Goal: Task Accomplishment & Management: Manage account settings

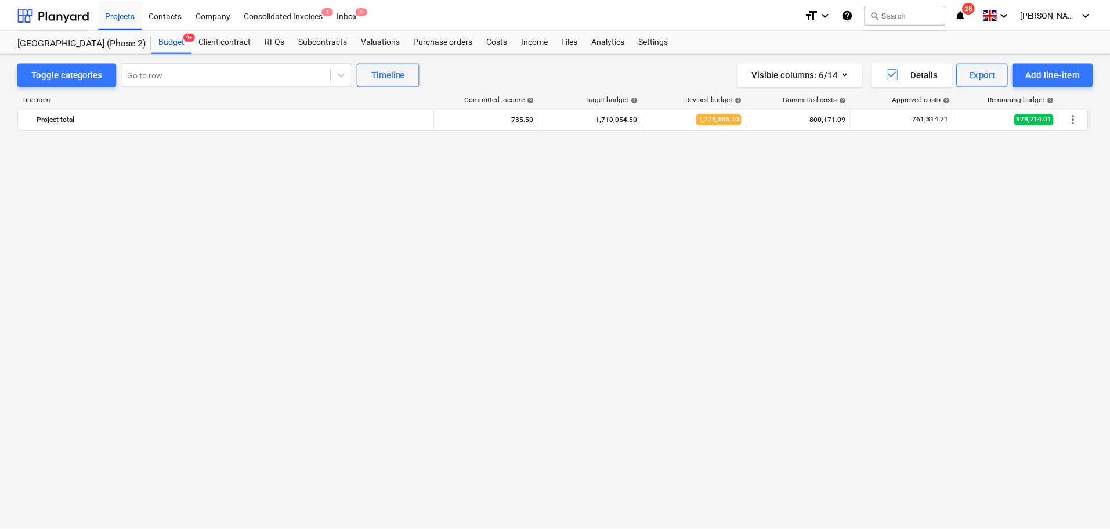
scroll to position [1502, 0]
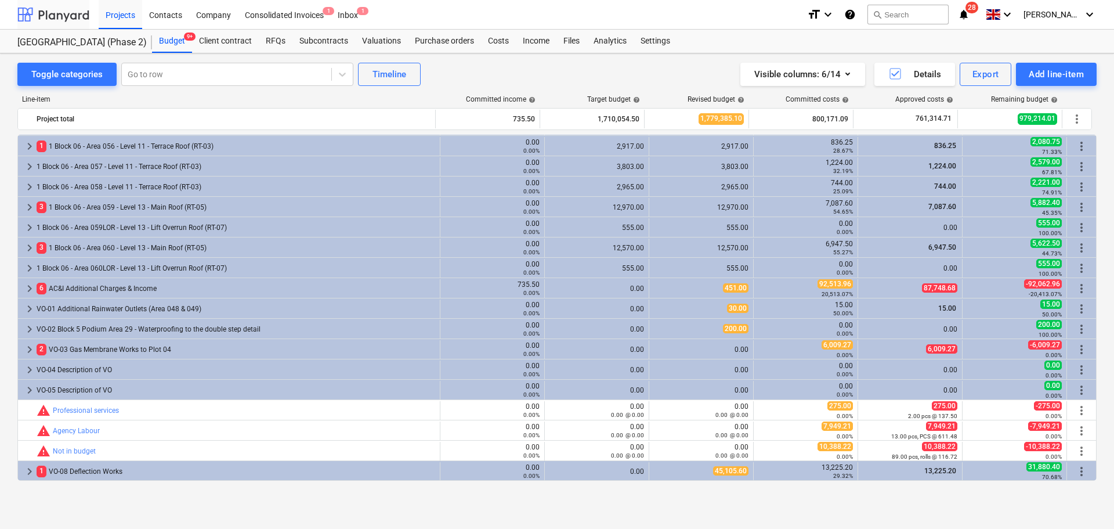
click at [74, 14] on div at bounding box center [53, 14] width 72 height 29
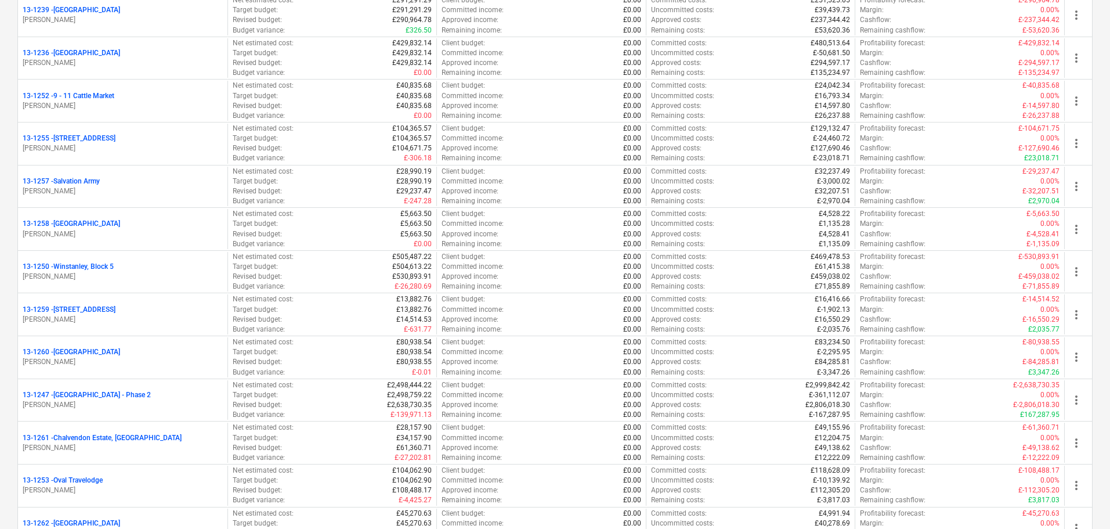
scroll to position [1044, 0]
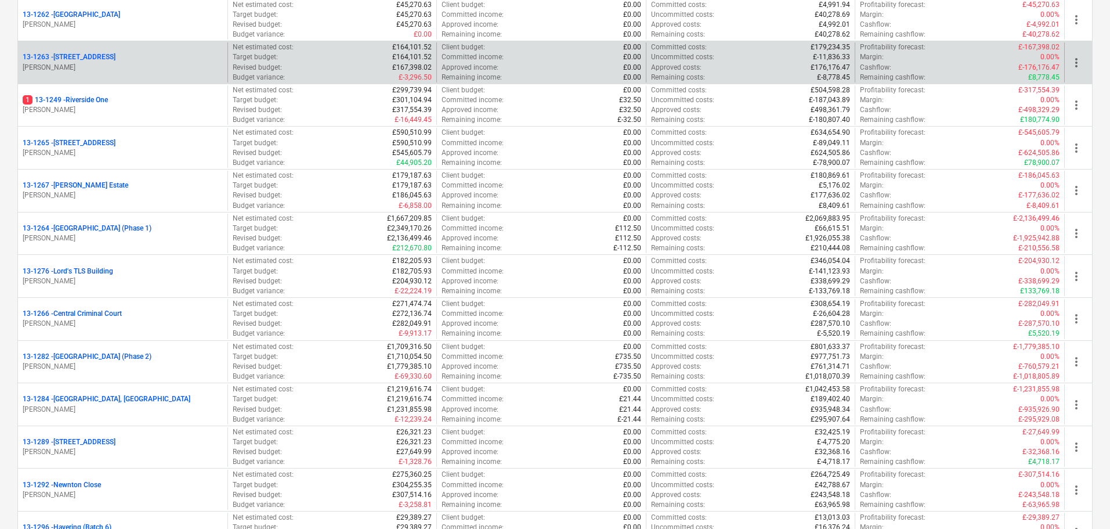
click at [163, 60] on div "13-1263 - [STREET_ADDRESS]" at bounding box center [123, 57] width 200 height 10
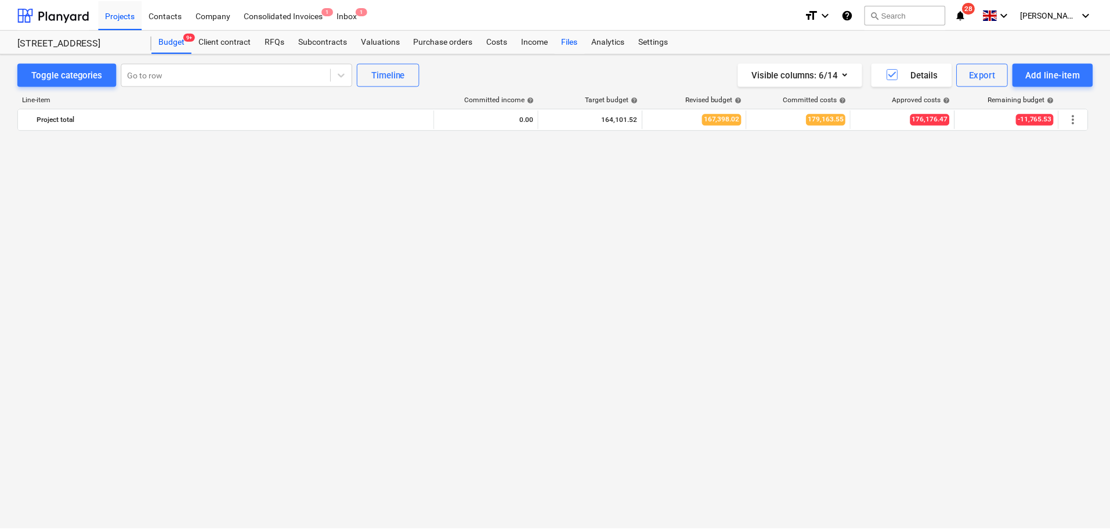
scroll to position [1401, 0]
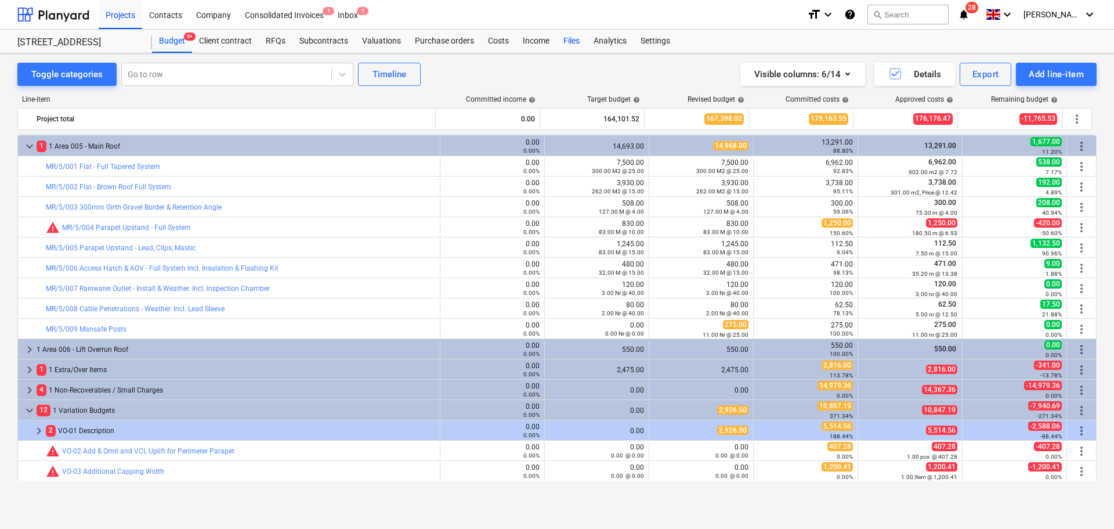
click at [563, 42] on div "Files" at bounding box center [571, 41] width 30 height 23
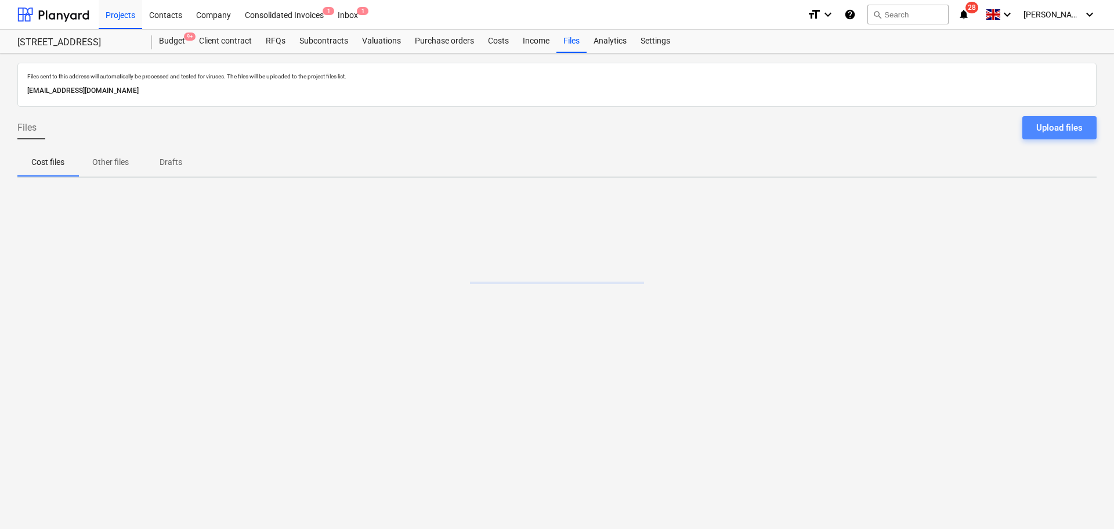
click at [1068, 121] on div "Upload files" at bounding box center [1059, 127] width 46 height 15
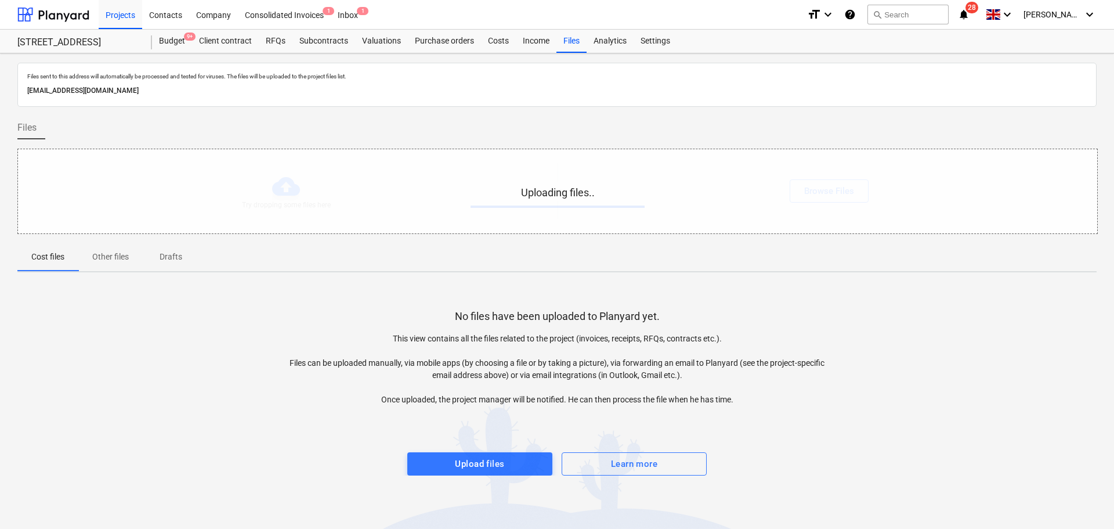
click at [665, 130] on div "Files" at bounding box center [556, 132] width 1079 height 32
click at [981, 18] on div "format_size keyboard_arrow_down help search Search notifications 28 keyboard_ar…" at bounding box center [952, 14] width 290 height 29
click at [970, 12] on icon "notifications" at bounding box center [964, 15] width 12 height 14
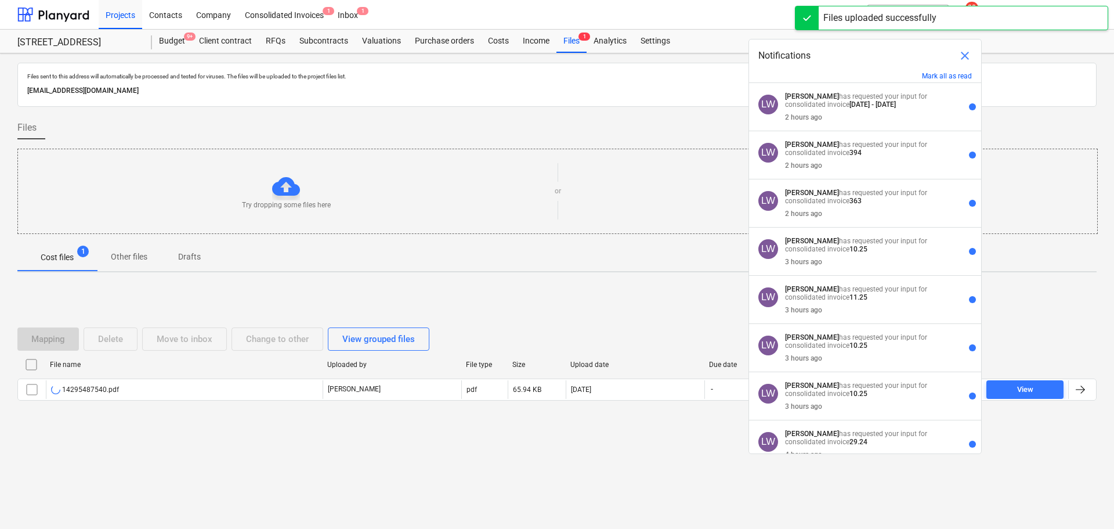
click at [654, 77] on p "Files sent to this address will automatically be processed and tested for virus…" at bounding box center [556, 77] width 1059 height 8
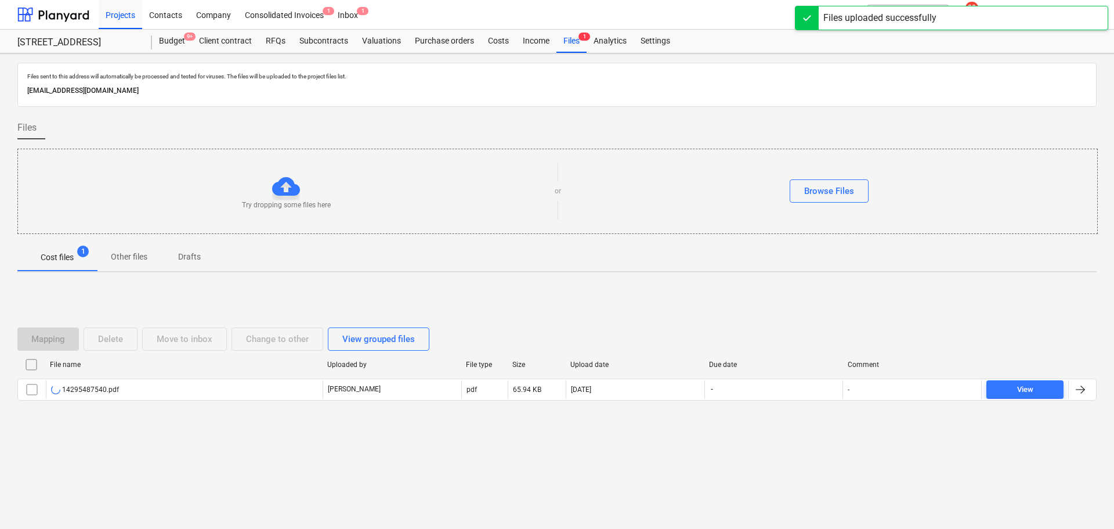
click at [273, 299] on div "Mapping Delete Move to inbox Change to other View grouped files File name Uploa…" at bounding box center [556, 368] width 1079 height 174
click at [364, 287] on div "Mapping Delete Move to inbox Change to other View grouped files File name Uploa…" at bounding box center [556, 368] width 1079 height 174
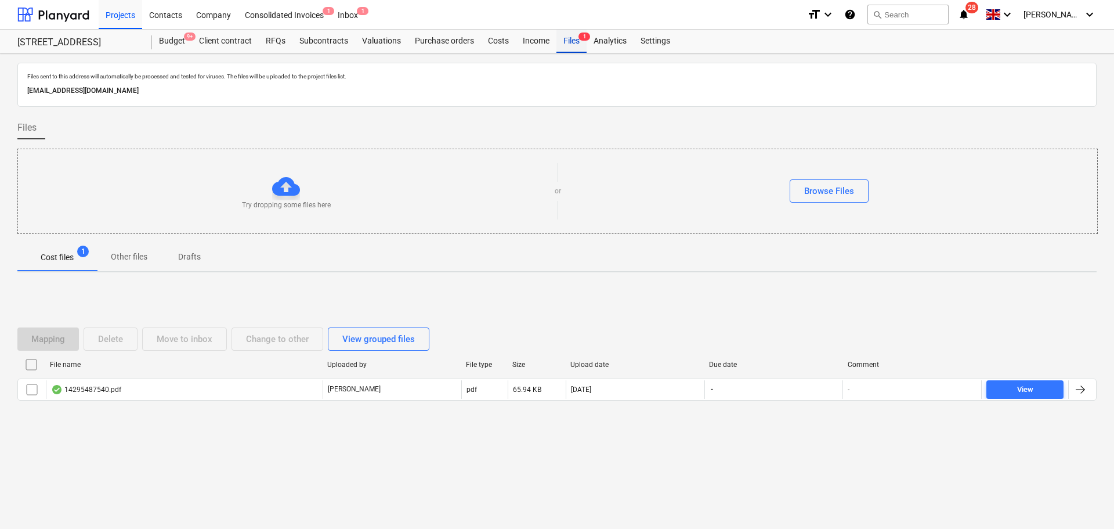
click at [577, 48] on div "Files 1" at bounding box center [571, 41] width 30 height 23
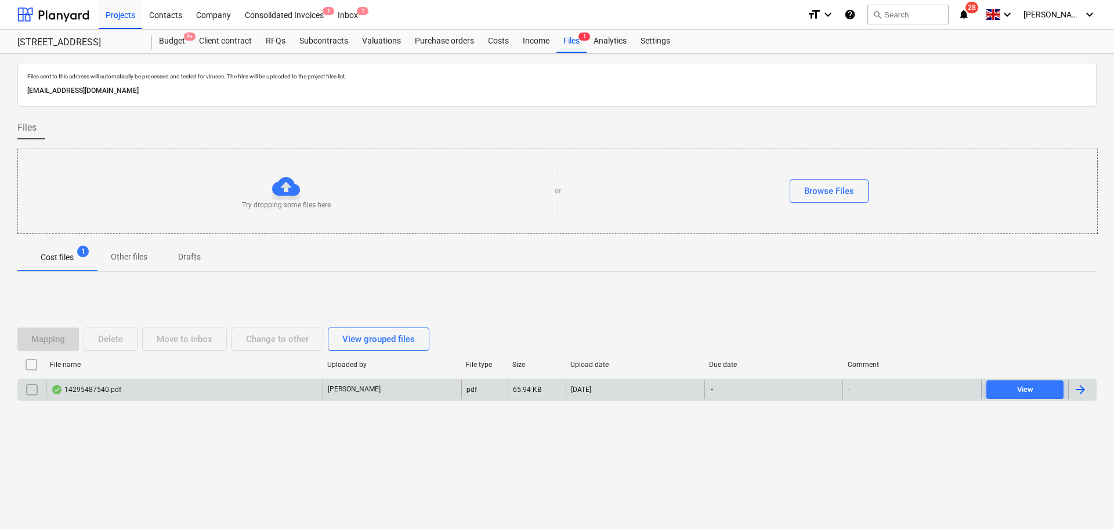
click at [248, 382] on div "14295487540.pdf" at bounding box center [184, 389] width 277 height 19
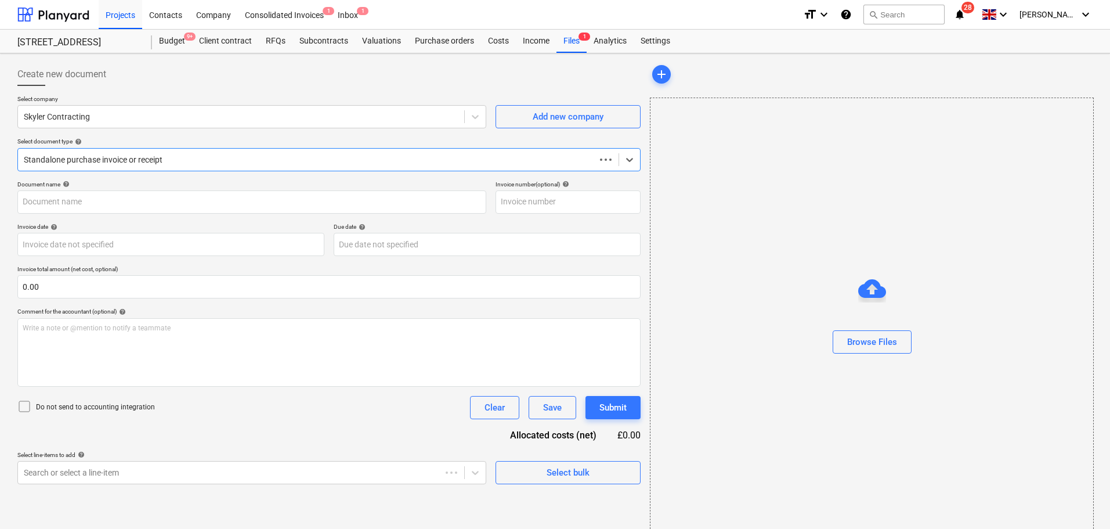
type input "10066665"
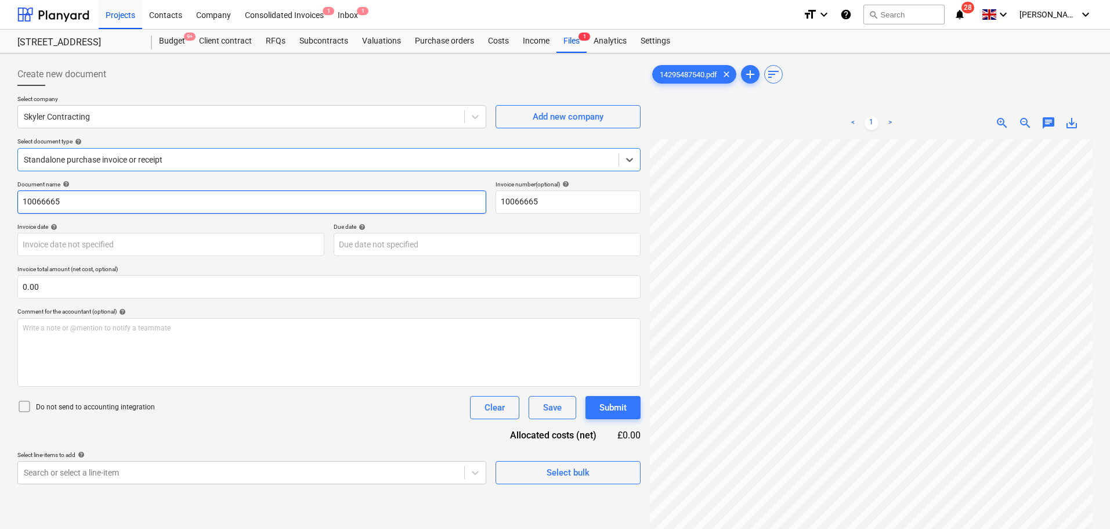
click at [222, 203] on input "10066665" at bounding box center [251, 201] width 469 height 23
paste input "!SENSITIVE! Soprema Quote"
click at [131, 197] on input "!SENSITIVE! Soprema Quote" at bounding box center [251, 201] width 469 height 23
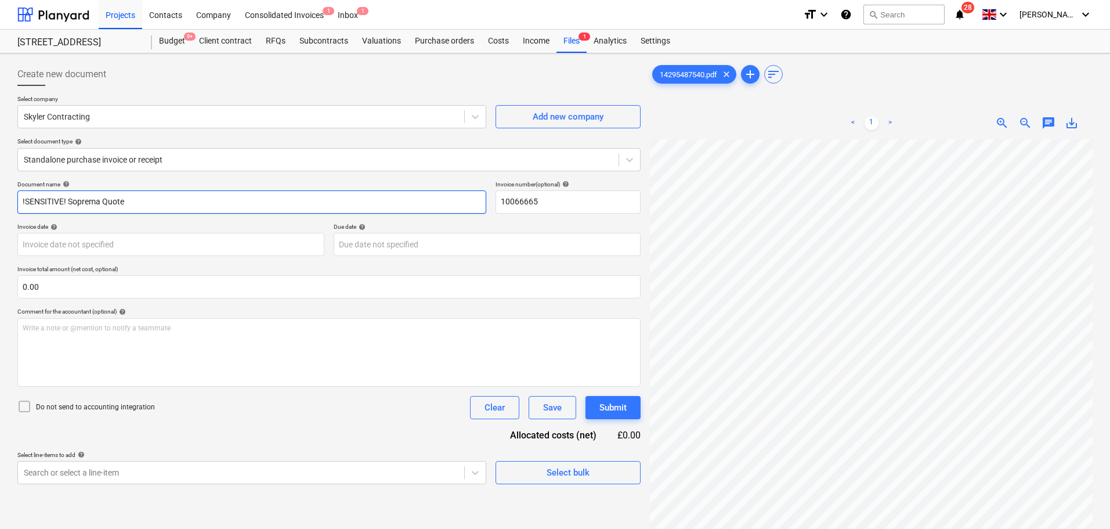
click at [131, 197] on input "!SENSITIVE! Soprema Quote" at bounding box center [251, 201] width 469 height 23
paste input "RB14295487540"
type input "RB14295487540"
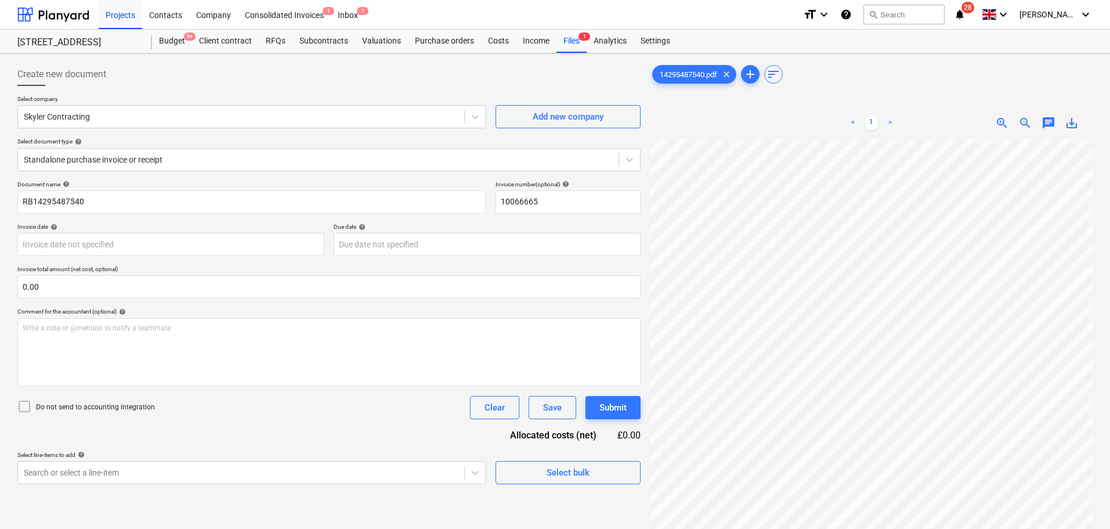
click at [509, 189] on p "Invoice number (optional) help" at bounding box center [568, 185] width 145 height 10
click at [510, 192] on input "10066665" at bounding box center [568, 201] width 145 height 23
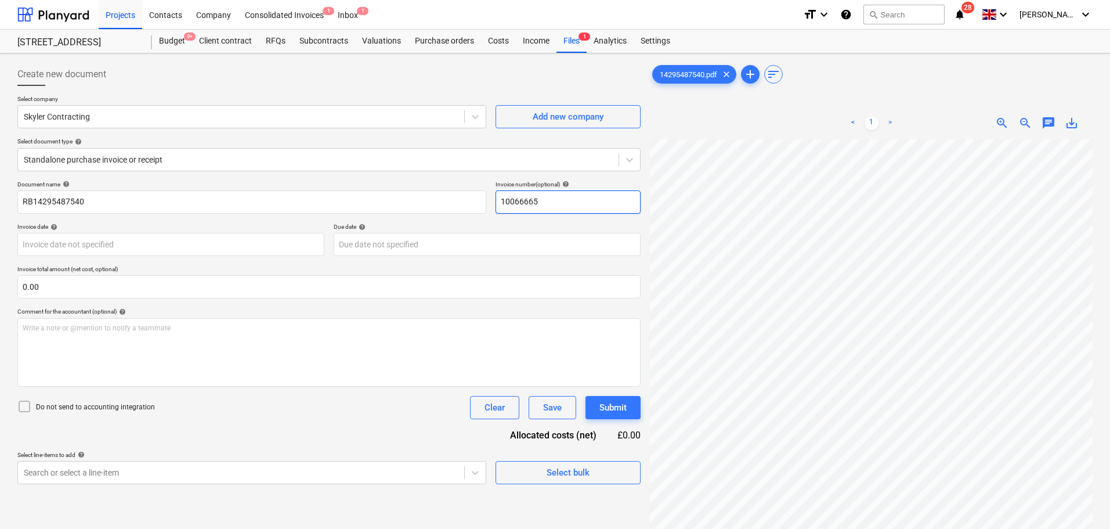
click at [510, 192] on input "10066665" at bounding box center [568, 201] width 145 height 23
paste input "RB14295487540"
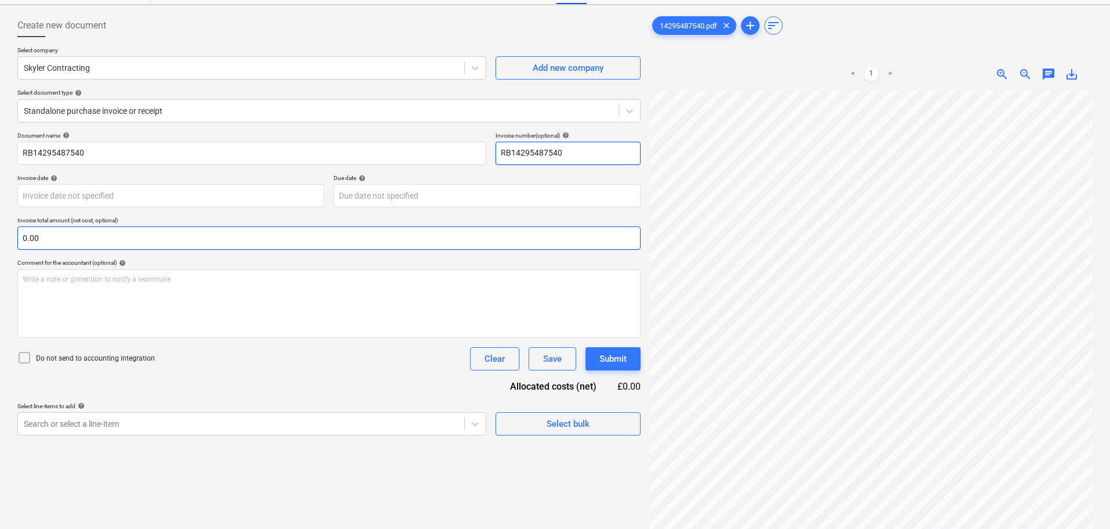
scroll to position [58, 0]
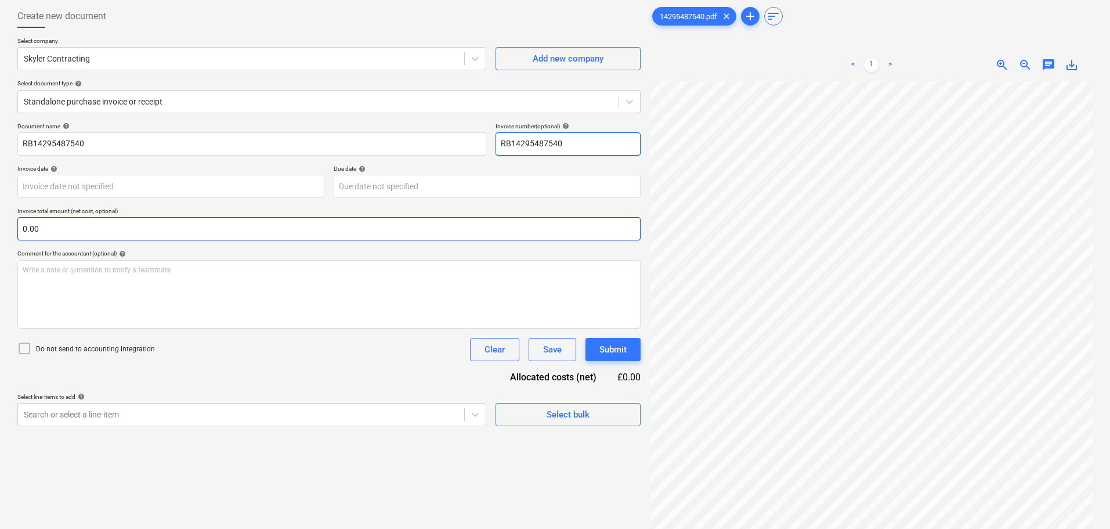
type input "RB14295487540"
click at [137, 218] on input "text" at bounding box center [328, 228] width 623 height 23
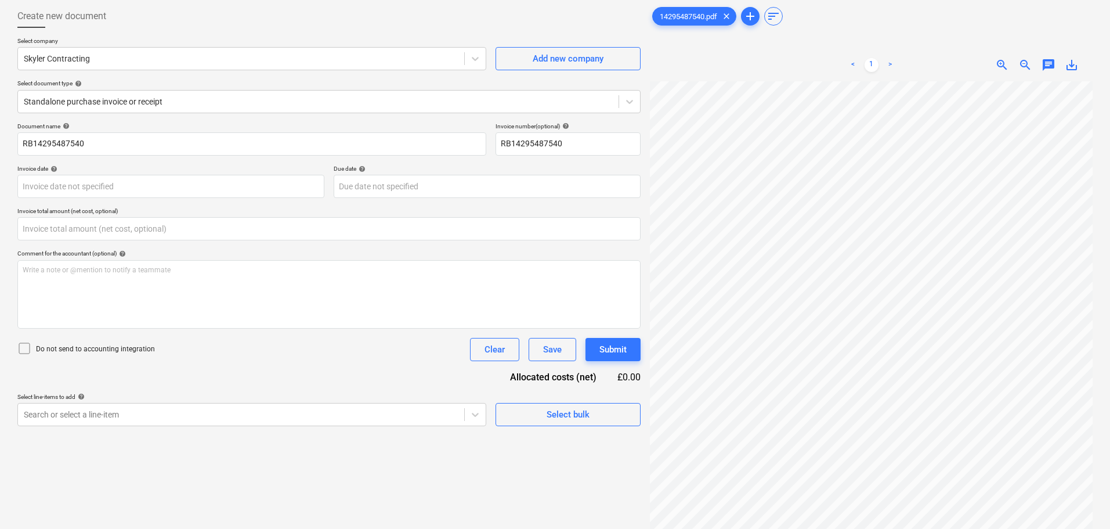
type input "0.00"
click at [251, 226] on input "text" at bounding box center [328, 228] width 623 height 23
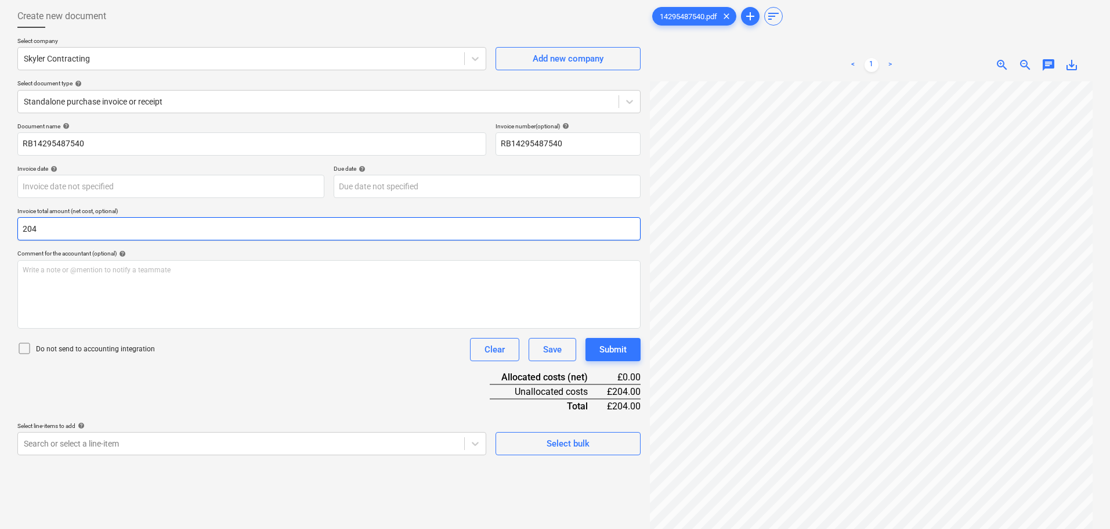
scroll to position [116, 0]
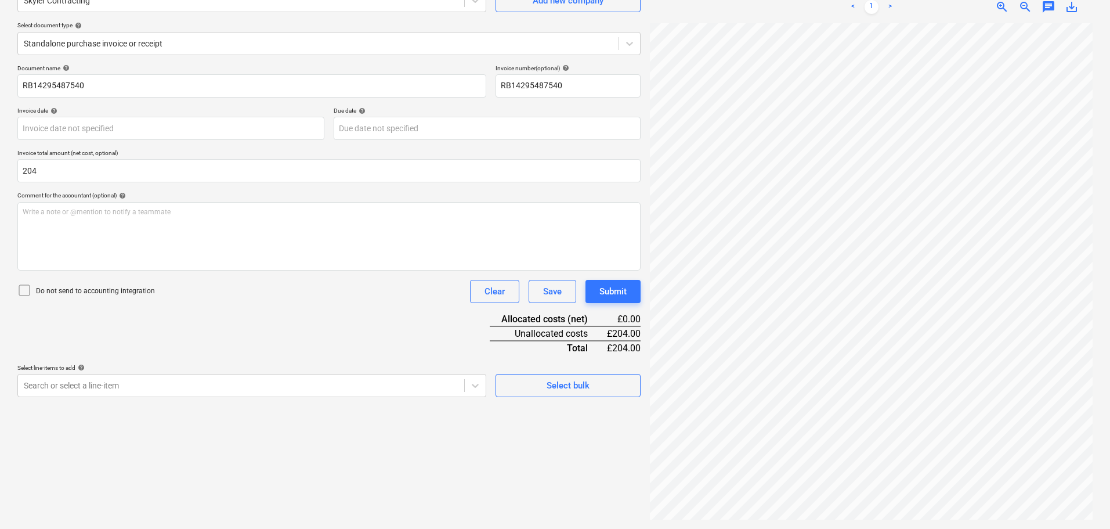
type input "204.00"
click at [125, 284] on div "Do not send to accounting integration" at bounding box center [86, 291] width 138 height 16
click at [229, 306] on div "Document name help RB14295487540 Invoice number (optional) help RB14295487540 I…" at bounding box center [328, 230] width 623 height 332
click at [225, 379] on body "Projects Contacts Company Consolidated Invoices 1 Inbox 1 format_size keyboard_…" at bounding box center [555, 148] width 1110 height 529
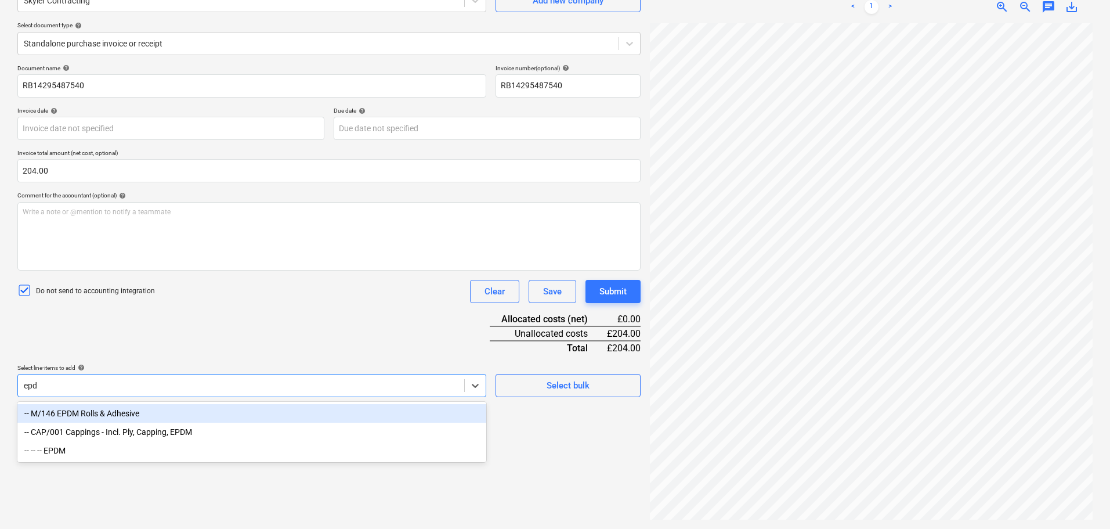
type input "epdm"
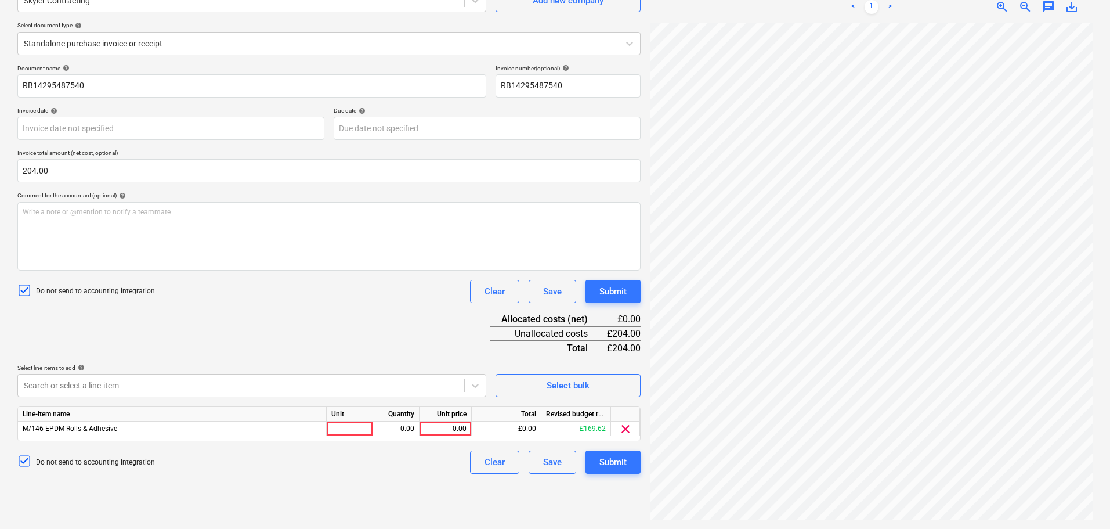
click at [336, 298] on div "Do not send to accounting integration Clear Save Submit" at bounding box center [328, 291] width 623 height 23
click at [347, 429] on div at bounding box center [350, 428] width 46 height 15
click at [366, 313] on div "Document name help RB14295487540 Invoice number (optional) help RB14295487540 I…" at bounding box center [328, 268] width 623 height 409
click at [358, 425] on div at bounding box center [350, 428] width 46 height 15
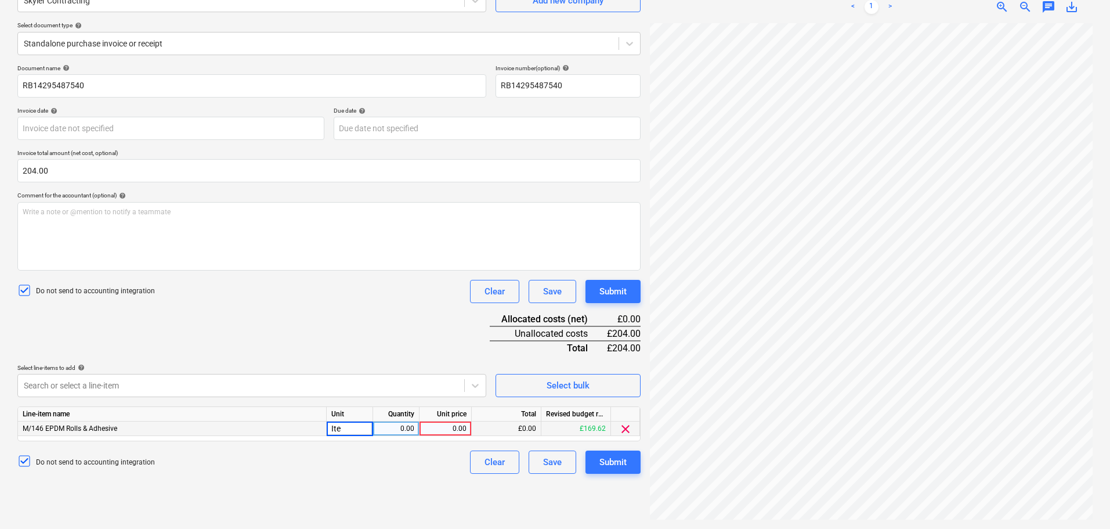
type input "Item"
click at [348, 337] on div "Document name help RB14295487540 Invoice number (optional) help RB14295487540 I…" at bounding box center [328, 268] width 623 height 409
click at [513, 426] on div "£0.00" at bounding box center [507, 428] width 70 height 15
click at [435, 346] on div "Document name help RB14295487540 Invoice number (optional) help RB14295487540 I…" at bounding box center [328, 268] width 623 height 409
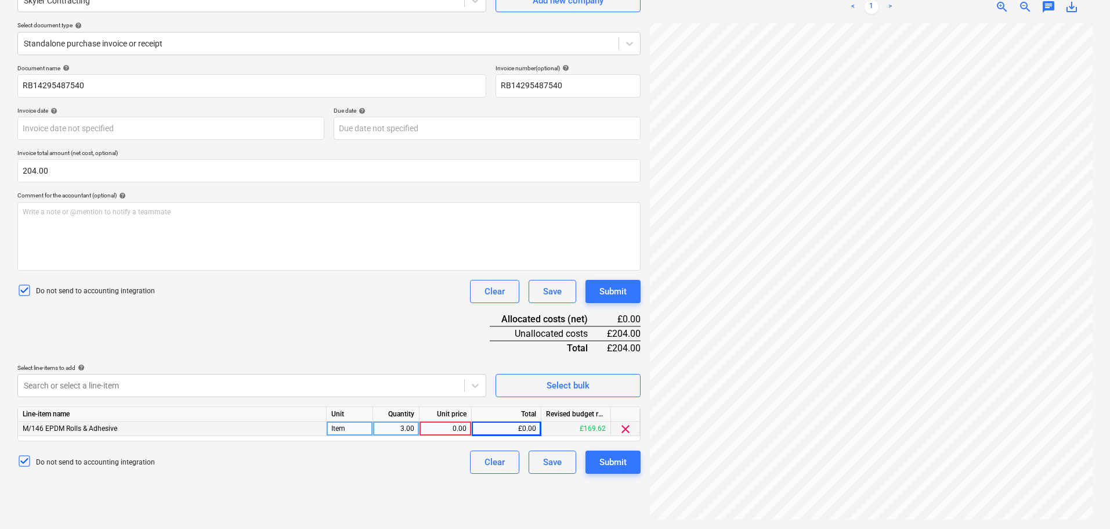
click at [425, 426] on div "0.00" at bounding box center [445, 428] width 42 height 15
type input "68"
click at [416, 327] on div "Document name help RB14295487540 Invoice number (optional) help RB14295487540 I…" at bounding box center [328, 268] width 623 height 409
click at [605, 288] on div "Submit" at bounding box center [612, 291] width 27 height 15
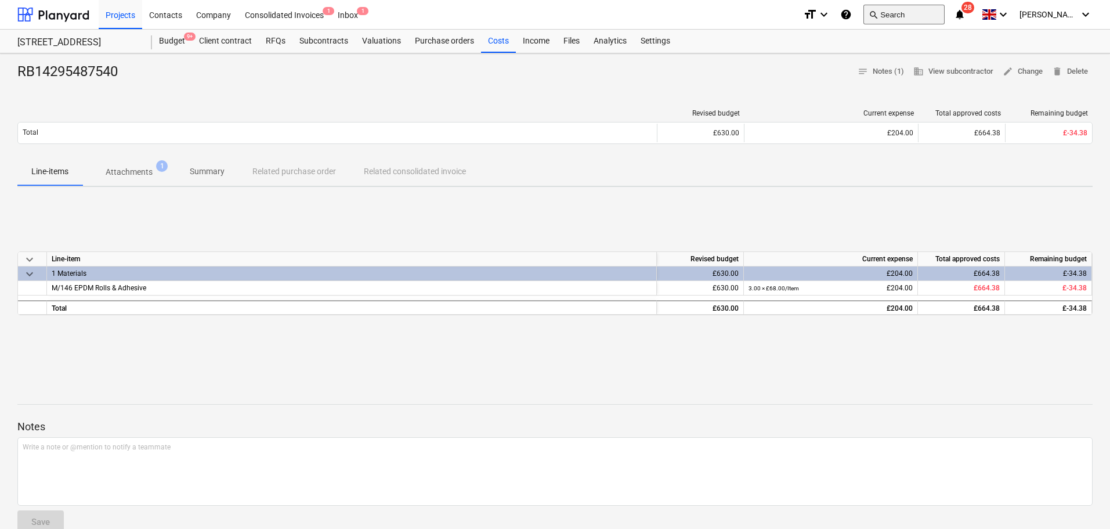
click at [916, 5] on button "search Search" at bounding box center [903, 15] width 81 height 20
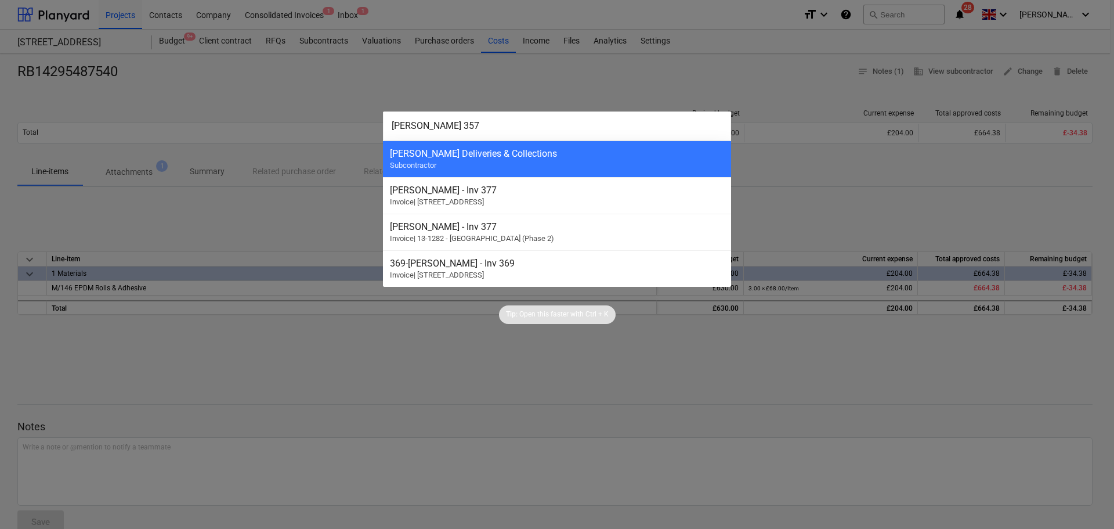
type input "[PERSON_NAME] 357"
click at [326, 84] on div at bounding box center [557, 264] width 1114 height 529
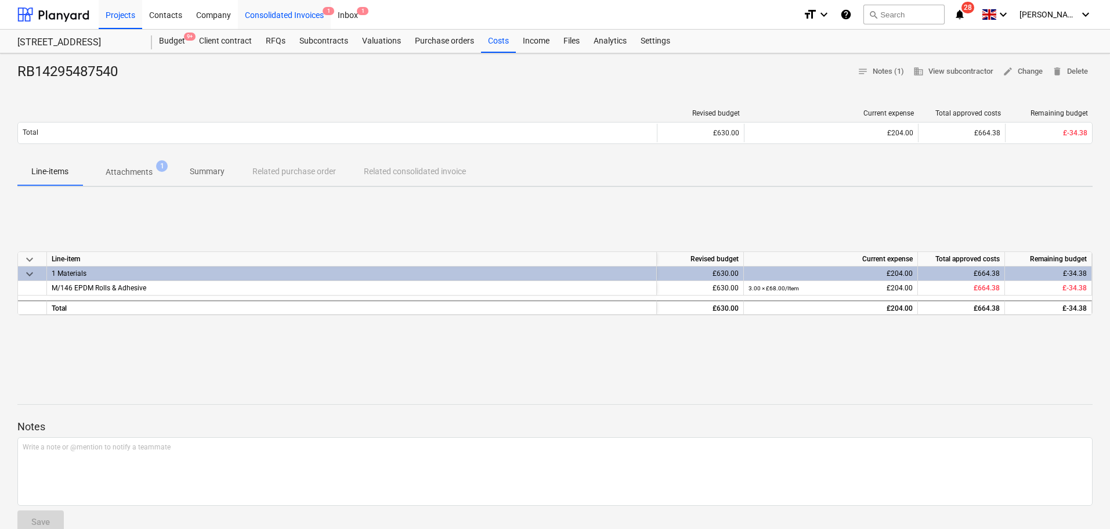
drag, startPoint x: 293, startPoint y: 19, endPoint x: 297, endPoint y: 14, distance: 6.6
click at [293, 19] on div "Consolidated Invoices 1" at bounding box center [284, 14] width 93 height 30
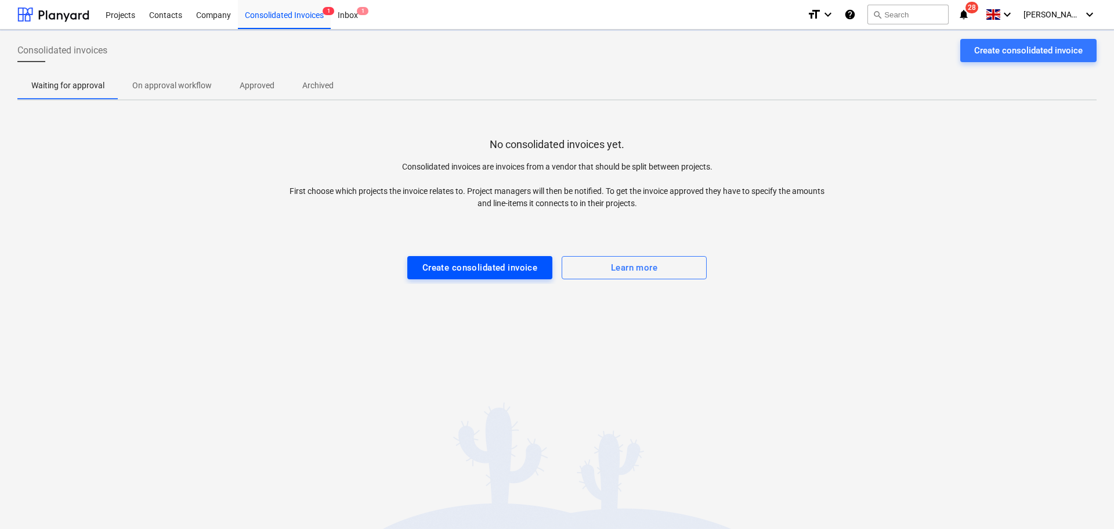
click at [460, 262] on div "Create consolidated invoice" at bounding box center [479, 267] width 115 height 15
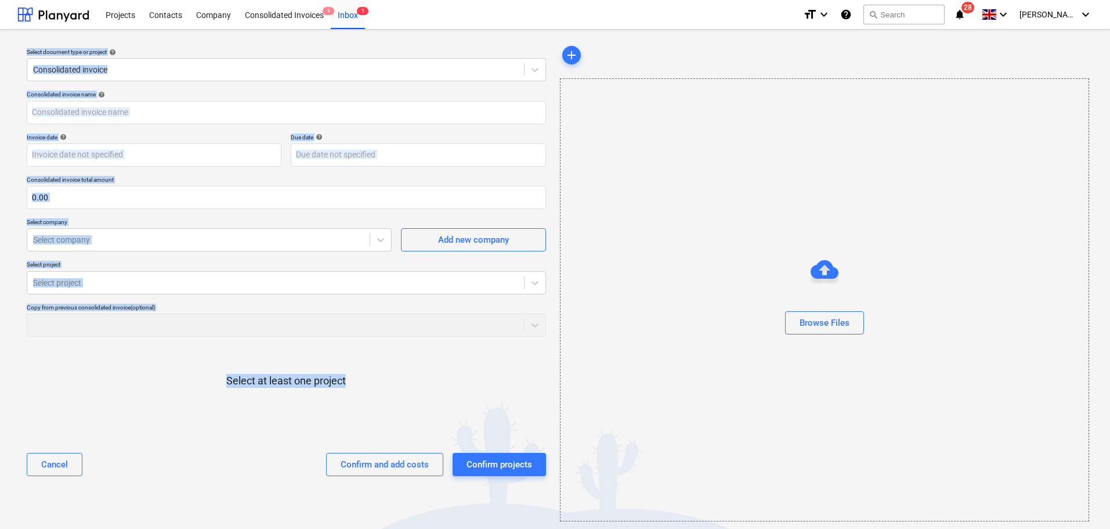
drag, startPoint x: 24, startPoint y: 52, endPoint x: 363, endPoint y: 426, distance: 505.2
click at [363, 425] on div "Select document type or project help Consolidated invoice Consolidated invoice …" at bounding box center [286, 282] width 538 height 487
click at [370, 393] on div at bounding box center [286, 399] width 519 height 23
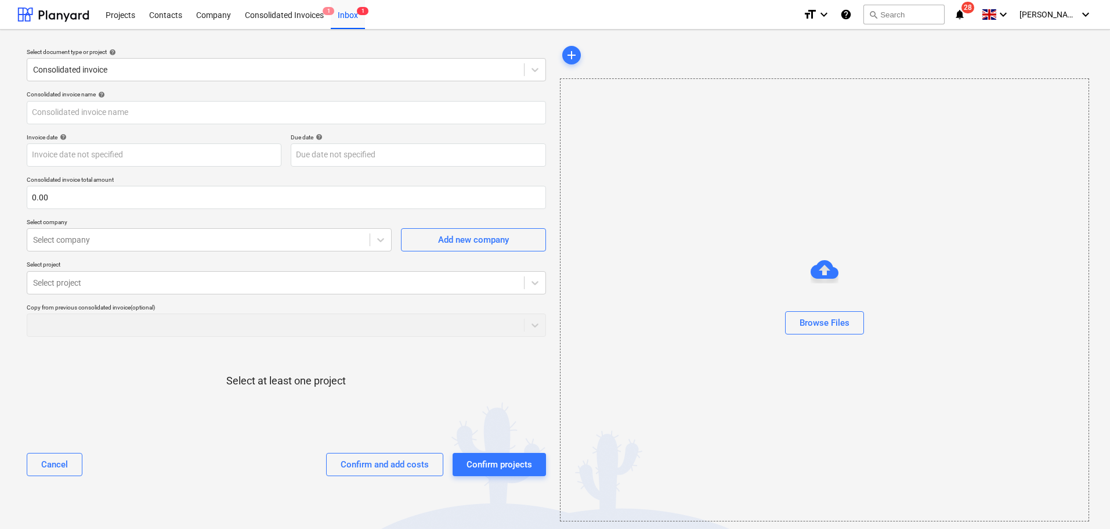
click at [370, 393] on div at bounding box center [286, 399] width 519 height 23
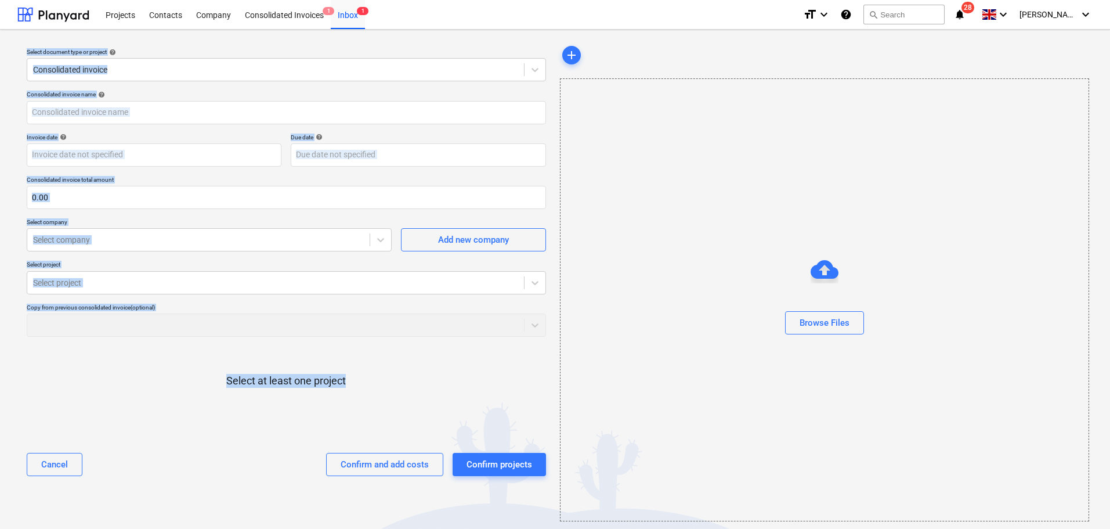
drag, startPoint x: 370, startPoint y: 393, endPoint x: 31, endPoint y: 48, distance: 484.6
click at [31, 48] on div "Select document type or project help Consolidated invoice Consolidated invoice …" at bounding box center [286, 282] width 538 height 487
click at [31, 48] on div "Select document type or project help Consolidated invoice" at bounding box center [286, 65] width 529 height 42
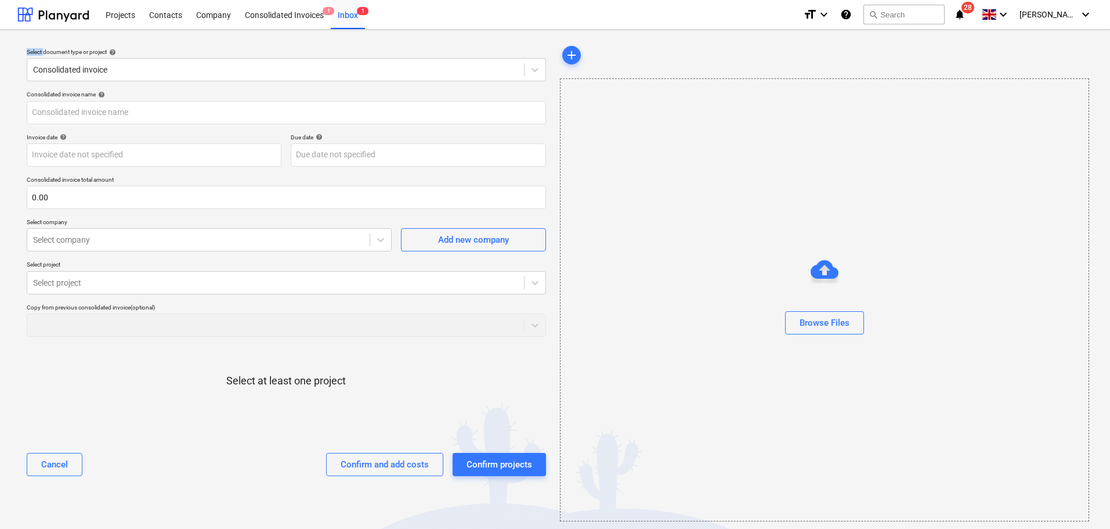
click at [31, 48] on div "Select document type or project help Consolidated invoice" at bounding box center [286, 65] width 529 height 42
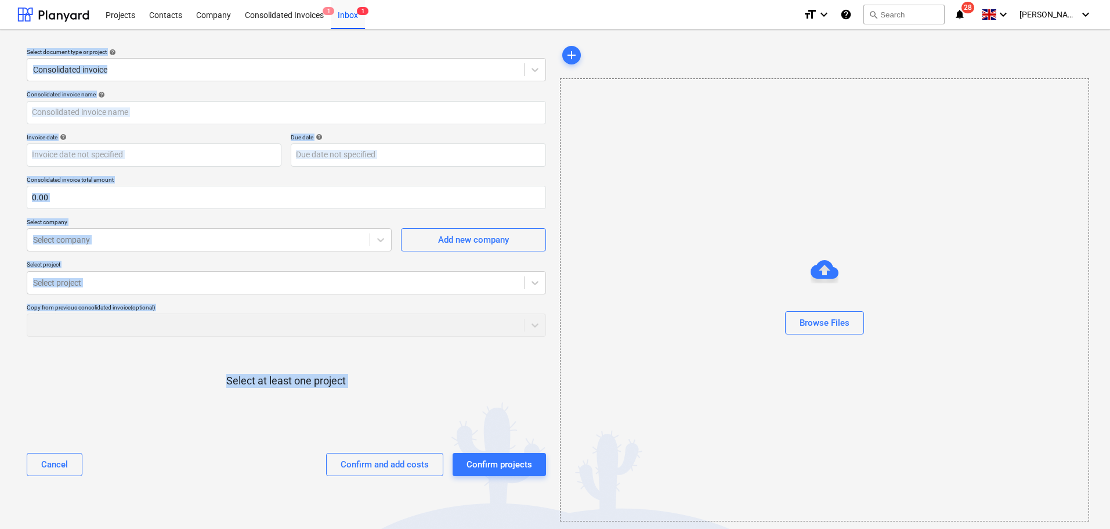
drag, startPoint x: 31, startPoint y: 48, endPoint x: 444, endPoint y: 440, distance: 570.1
click at [444, 440] on div "Select document type or project help Consolidated invoice Consolidated invoice …" at bounding box center [286, 282] width 538 height 487
click at [379, 385] on div "Select at least one project" at bounding box center [286, 390] width 519 height 88
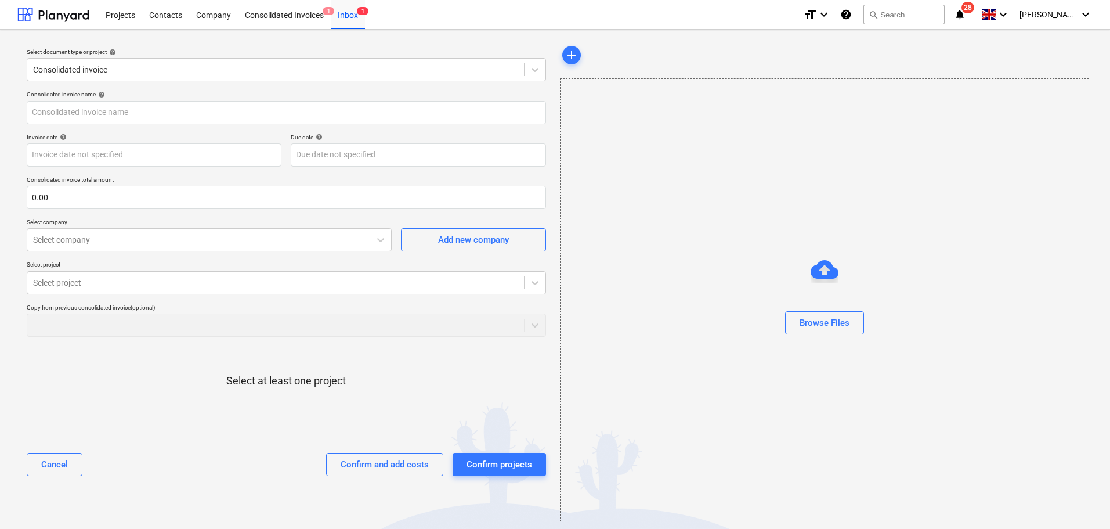
click at [379, 385] on div "Select at least one project" at bounding box center [286, 390] width 519 height 88
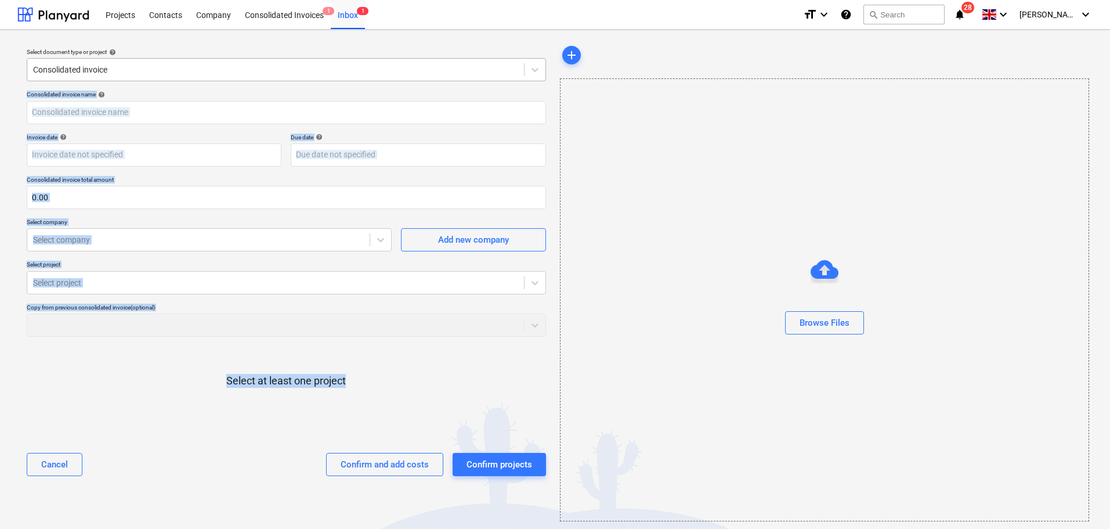
drag, startPoint x: 379, startPoint y: 385, endPoint x: 68, endPoint y: 60, distance: 449.8
click at [78, 65] on div "Select document type or project help Consolidated invoice Consolidated invoice …" at bounding box center [286, 282] width 538 height 487
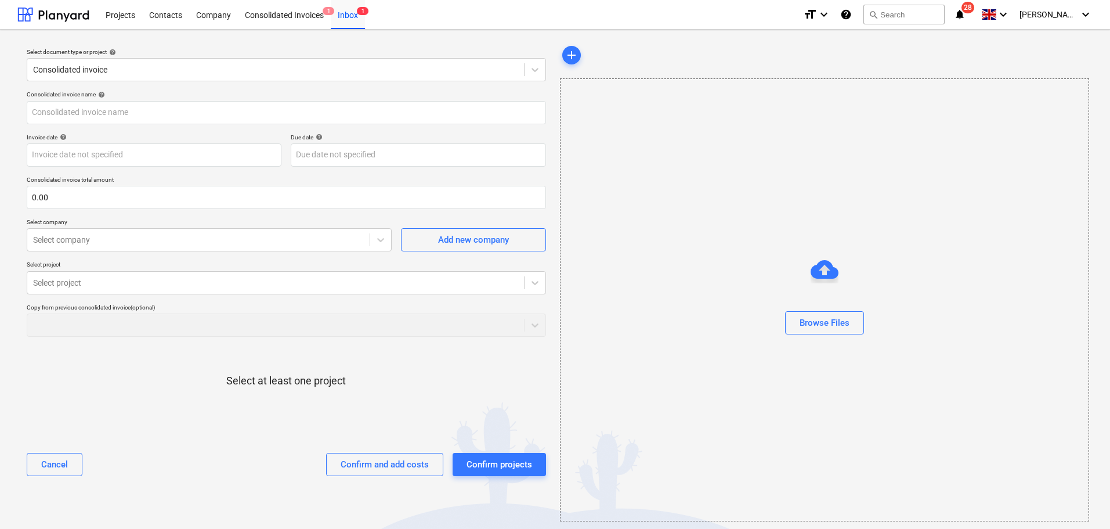
click at [41, 52] on div "Select document type or project help" at bounding box center [286, 52] width 519 height 8
click at [38, 52] on div "Select document type or project help" at bounding box center [286, 52] width 519 height 8
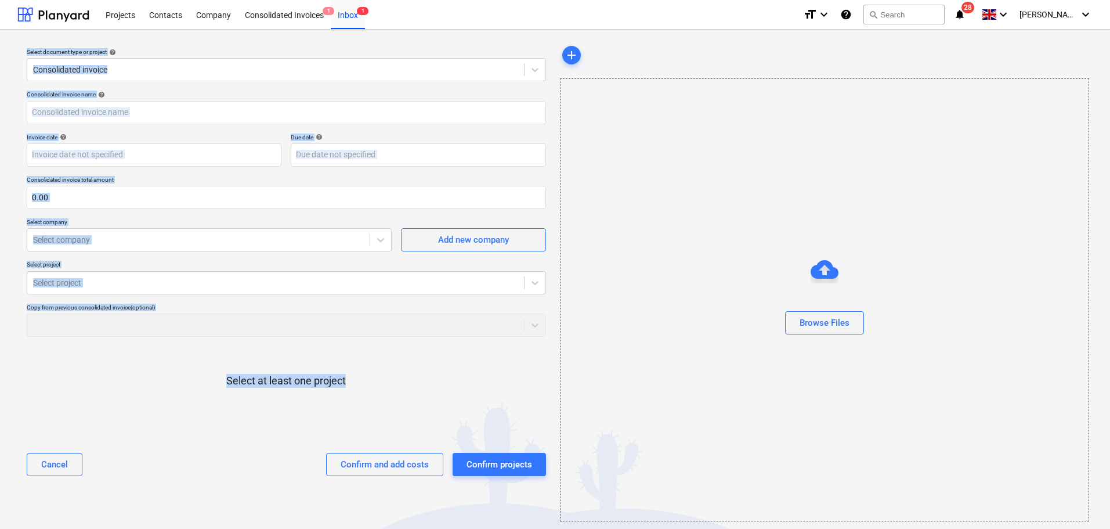
drag, startPoint x: 38, startPoint y: 52, endPoint x: 375, endPoint y: 413, distance: 493.8
click at [375, 413] on div "Select document type or project help Consolidated invoice Consolidated invoice …" at bounding box center [286, 282] width 538 height 487
click at [366, 382] on div "Select at least one project" at bounding box center [286, 390] width 519 height 88
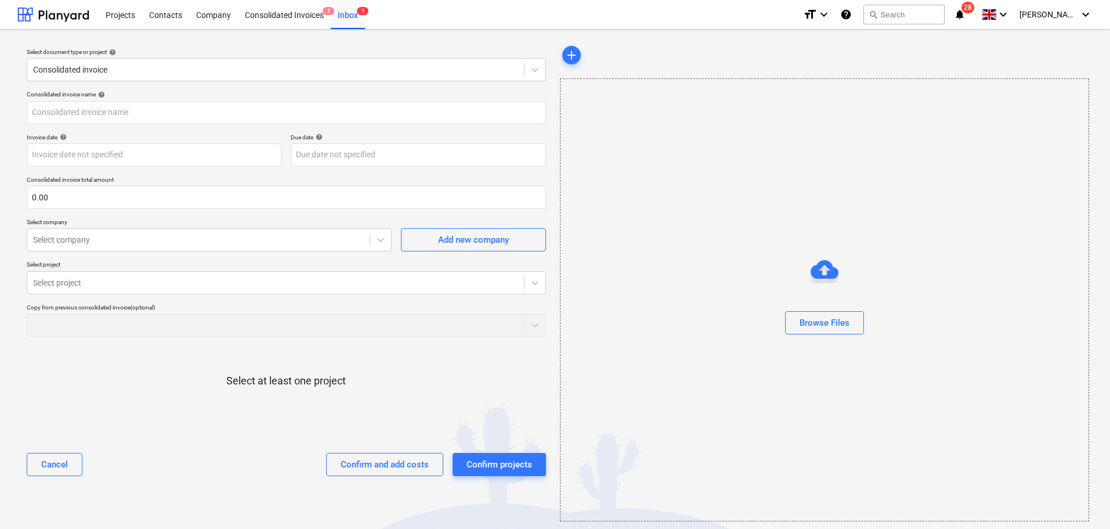
click at [366, 382] on div "Select at least one project" at bounding box center [286, 390] width 519 height 88
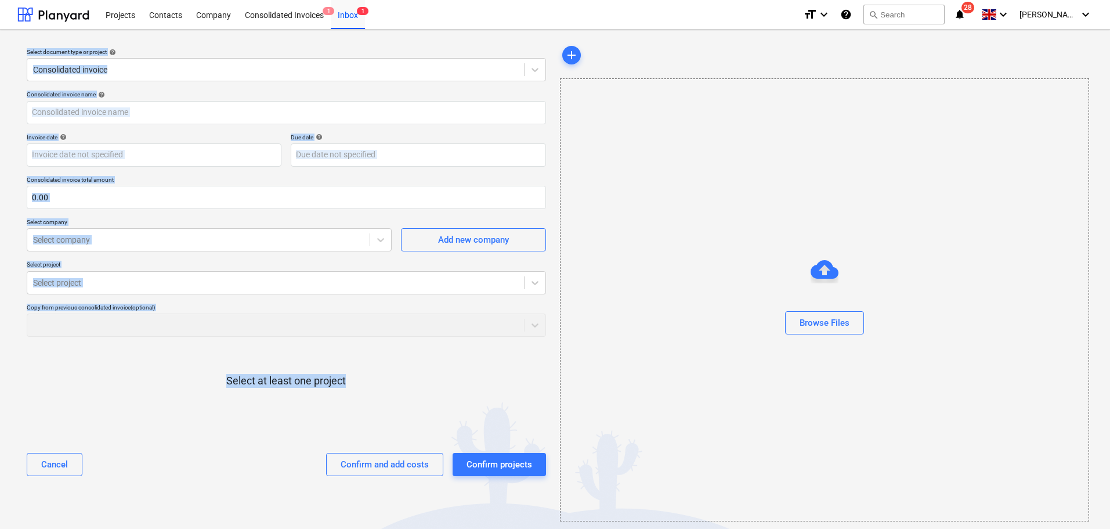
drag, startPoint x: 366, startPoint y: 382, endPoint x: 23, endPoint y: 45, distance: 480.9
click at [24, 47] on div "Select document type or project help Consolidated invoice Consolidated invoice …" at bounding box center [286, 282] width 538 height 487
click at [23, 45] on div "Select document type or project help Consolidated invoice" at bounding box center [286, 65] width 529 height 42
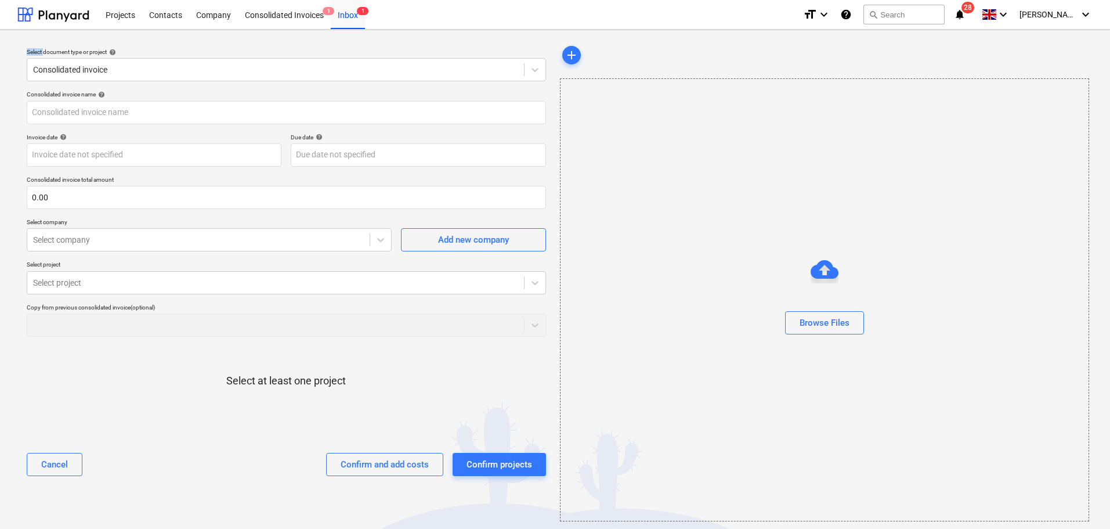
click at [23, 45] on div "Select document type or project help Consolidated invoice" at bounding box center [286, 65] width 529 height 42
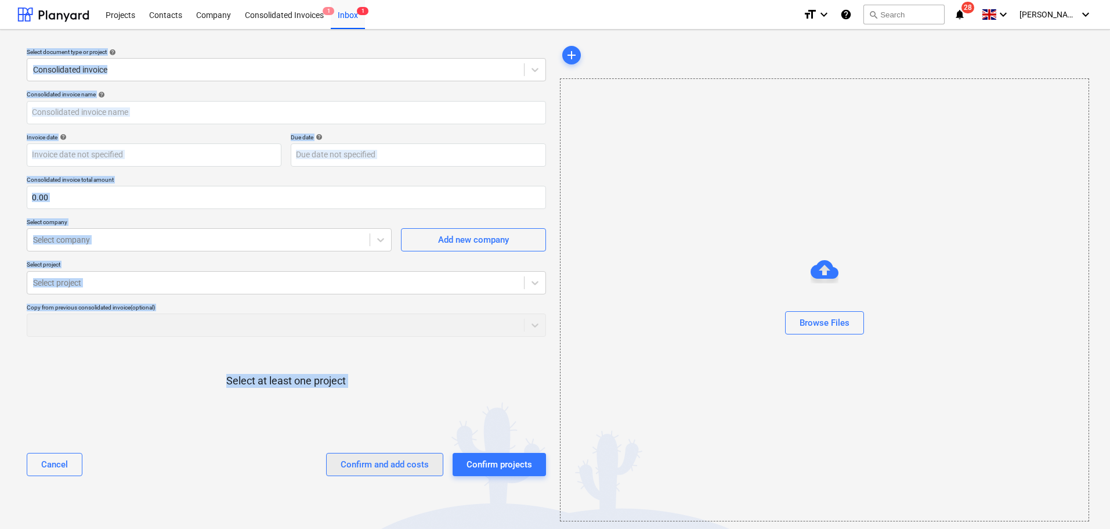
drag, startPoint x: 23, startPoint y: 45, endPoint x: 390, endPoint y: 463, distance: 557.1
click at [390, 463] on div "Select document type or project help Consolidated invoice Consolidated invoice …" at bounding box center [286, 282] width 538 height 487
click at [370, 353] on div "Select at least one project" at bounding box center [286, 390] width 519 height 88
drag, startPoint x: 16, startPoint y: 41, endPoint x: 425, endPoint y: 480, distance: 599.8
click at [426, 481] on div "Select document type or project help Consolidated invoice Consolidated invoice …" at bounding box center [555, 282] width 1110 height 505
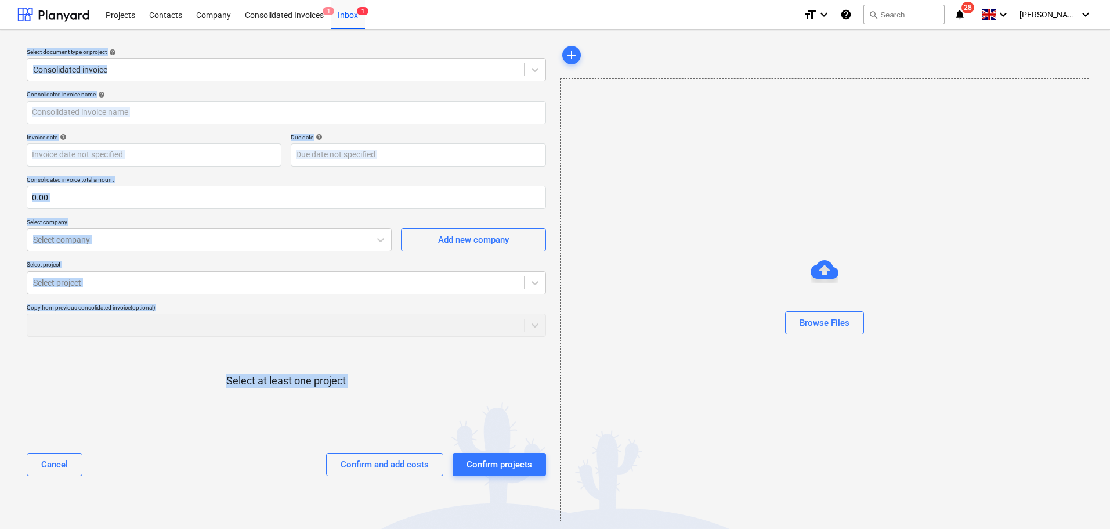
click at [266, 334] on div "Copy from previous consolidated invoice (optional)" at bounding box center [286, 319] width 519 height 33
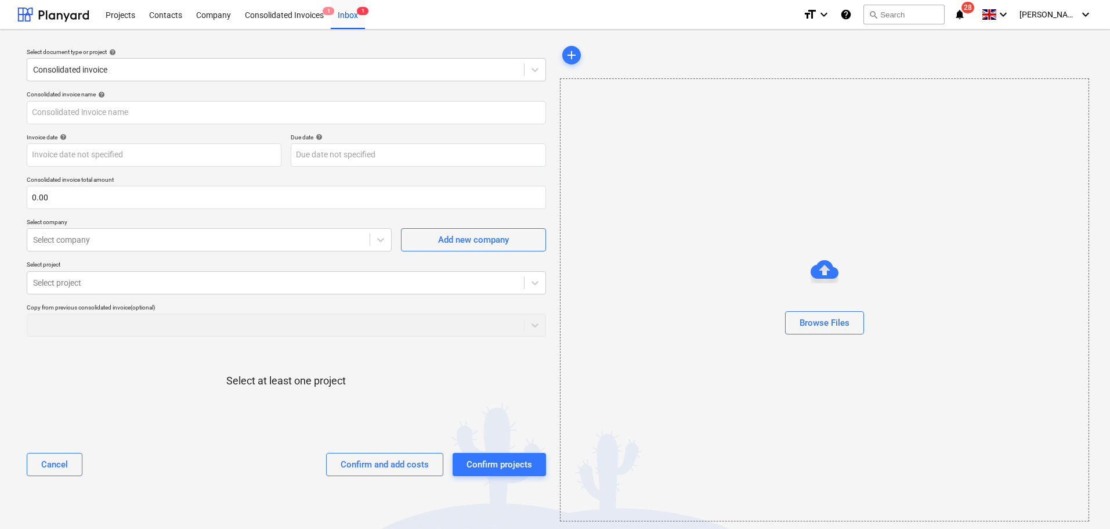
click at [10, 36] on div "Select document type or project help Consolidated invoice Consolidated invoice …" at bounding box center [555, 282] width 1110 height 505
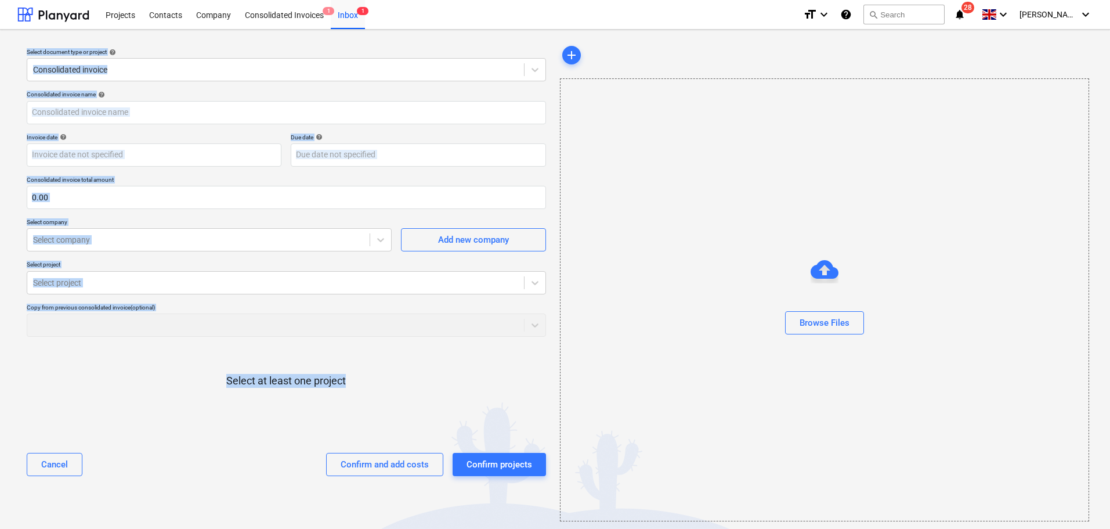
drag, startPoint x: 10, startPoint y: 36, endPoint x: 374, endPoint y: 407, distance: 519.8
click at [374, 407] on div "Select document type or project help Consolidated invoice Consolidated invoice …" at bounding box center [555, 282] width 1110 height 505
click at [368, 379] on div "Select at least one project" at bounding box center [286, 390] width 519 height 88
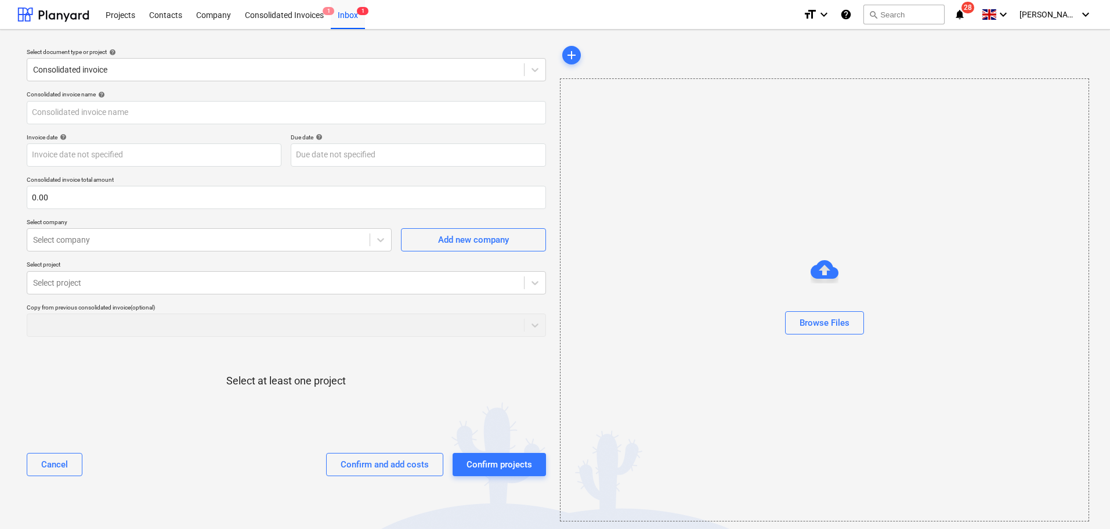
click at [15, 47] on div "Select document type or project help Consolidated invoice Consolidated invoice …" at bounding box center [555, 282] width 1110 height 505
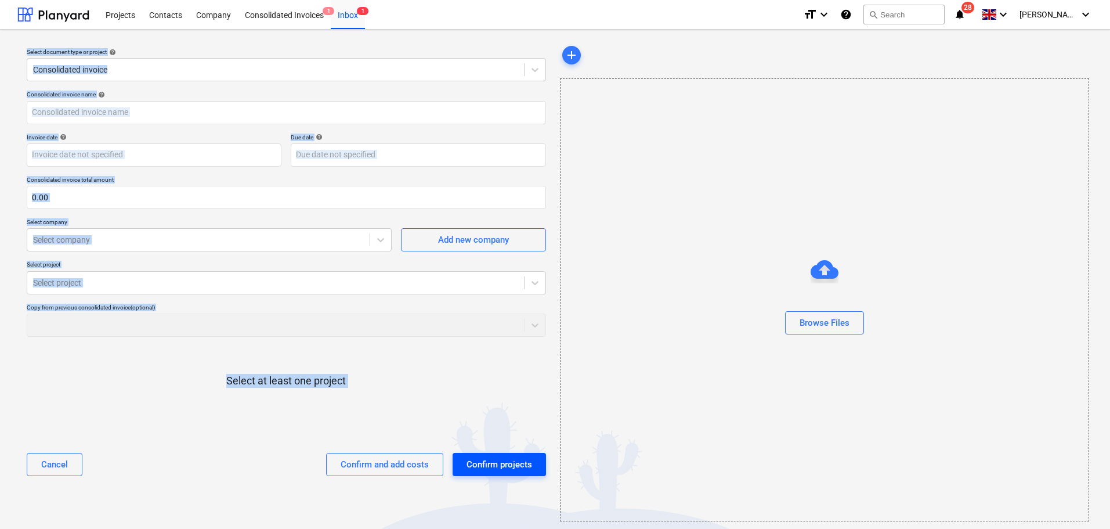
drag, startPoint x: 15, startPoint y: 47, endPoint x: 485, endPoint y: 466, distance: 630.0
click at [485, 466] on div "Select document type or project help Consolidated invoice Consolidated invoice …" at bounding box center [555, 282] width 1110 height 505
click at [359, 357] on div "Select at least one project" at bounding box center [286, 390] width 519 height 88
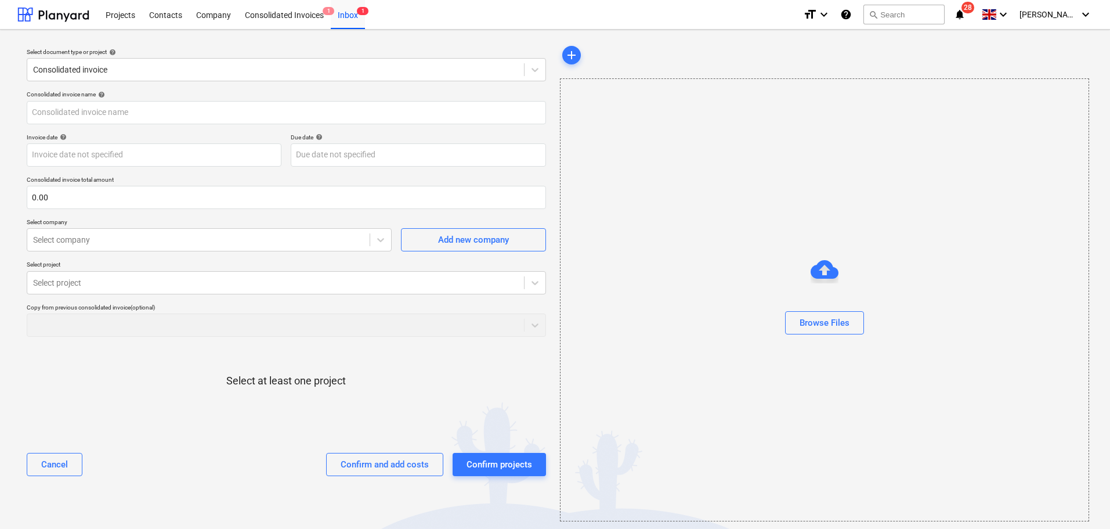
click at [52, 49] on div "Select document type or project help" at bounding box center [286, 52] width 519 height 8
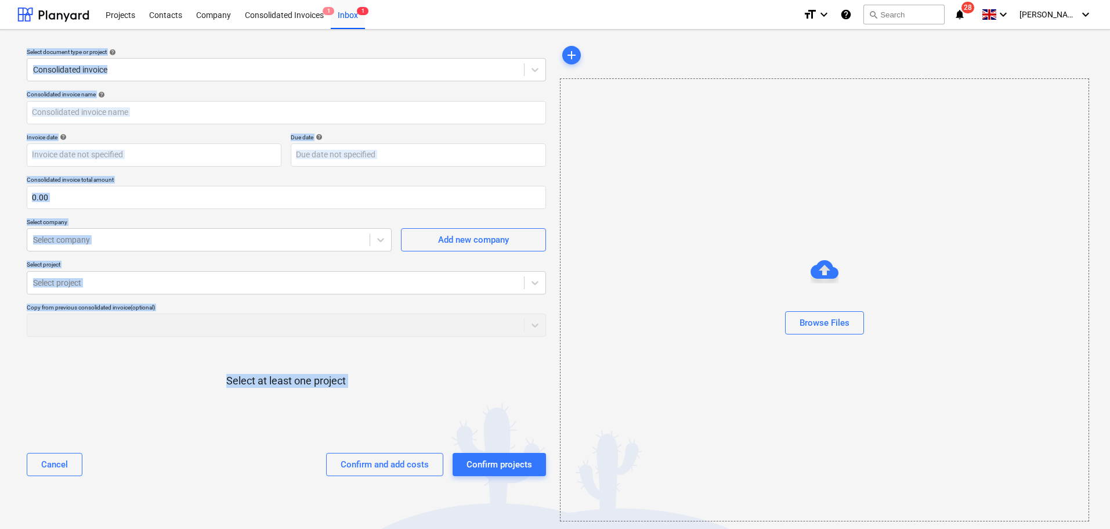
drag, startPoint x: 52, startPoint y: 49, endPoint x: 475, endPoint y: 487, distance: 608.5
click at [486, 500] on div "Select document type or project help Consolidated invoice Consolidated invoice …" at bounding box center [286, 282] width 538 height 487
click at [387, 422] on div at bounding box center [286, 422] width 519 height 23
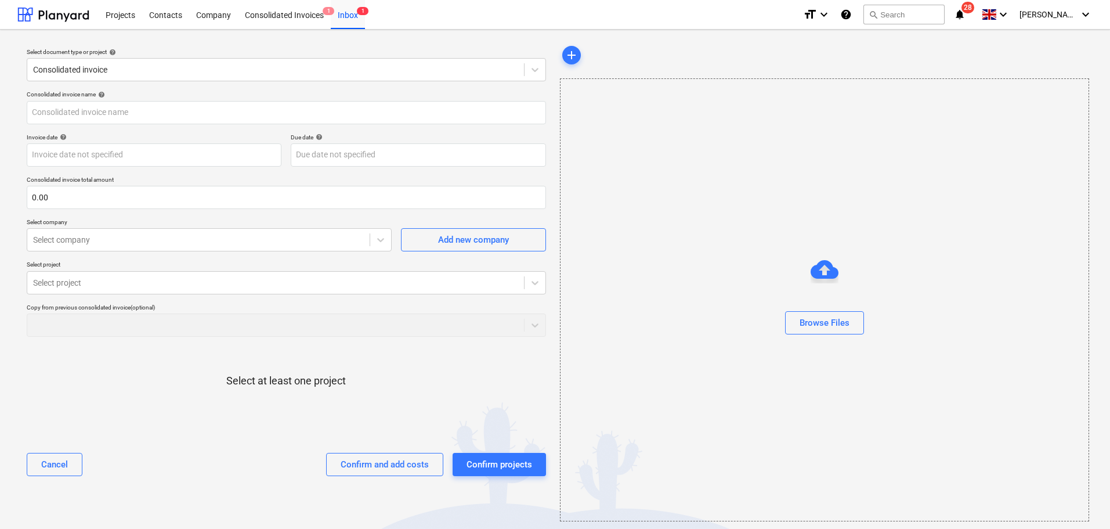
click at [21, 48] on div "Select document type or project help Consolidated invoice Consolidated invoice …" at bounding box center [286, 282] width 538 height 487
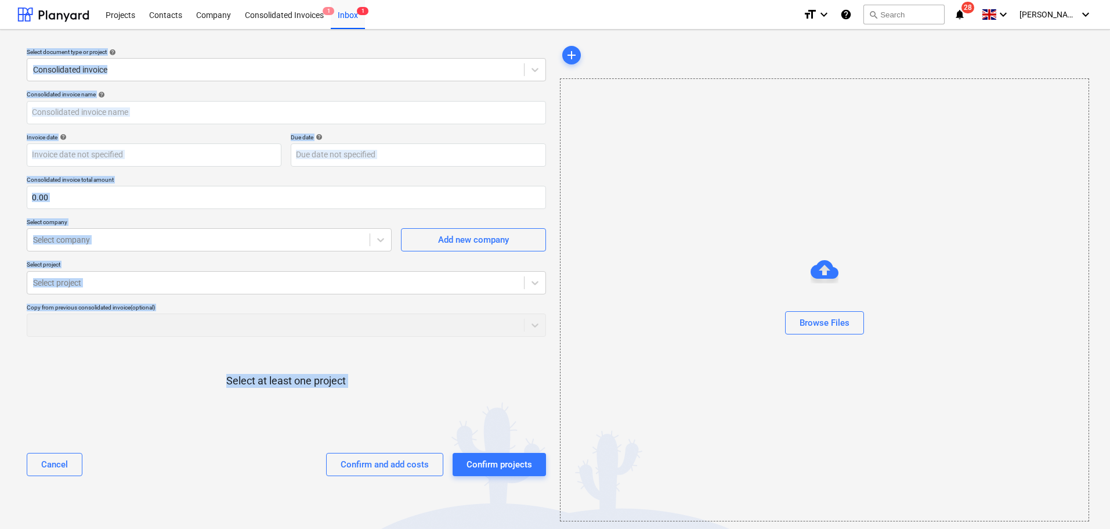
scroll to position [6, 0]
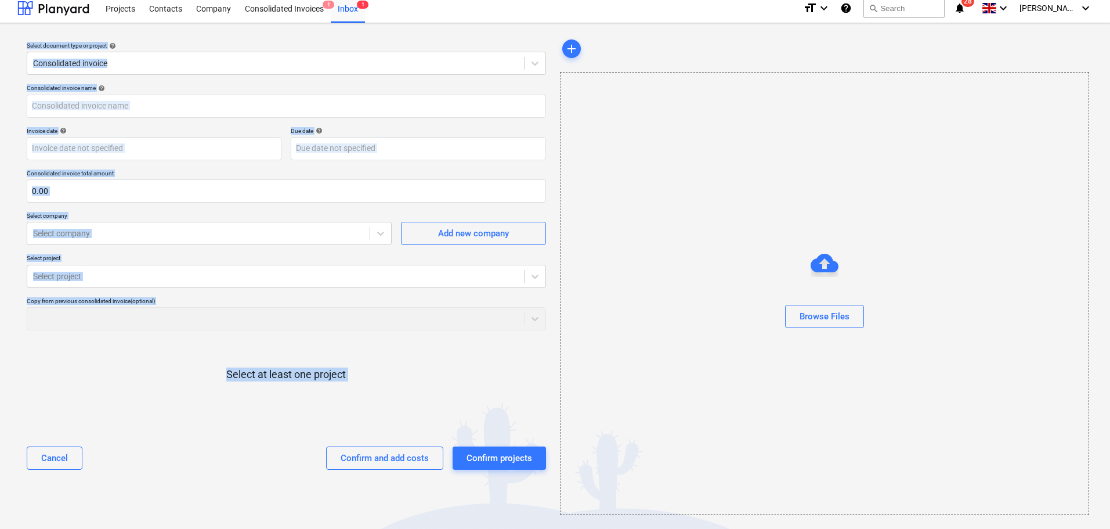
drag, startPoint x: 21, startPoint y: 48, endPoint x: 443, endPoint y: 556, distance: 660.5
click at [443, 522] on html "Projects Contacts Company Consolidated Invoices 1 Inbox 1 format_size keyboard_…" at bounding box center [555, 258] width 1110 height 529
click at [306, 375] on p "Select at least one project" at bounding box center [286, 374] width 120 height 14
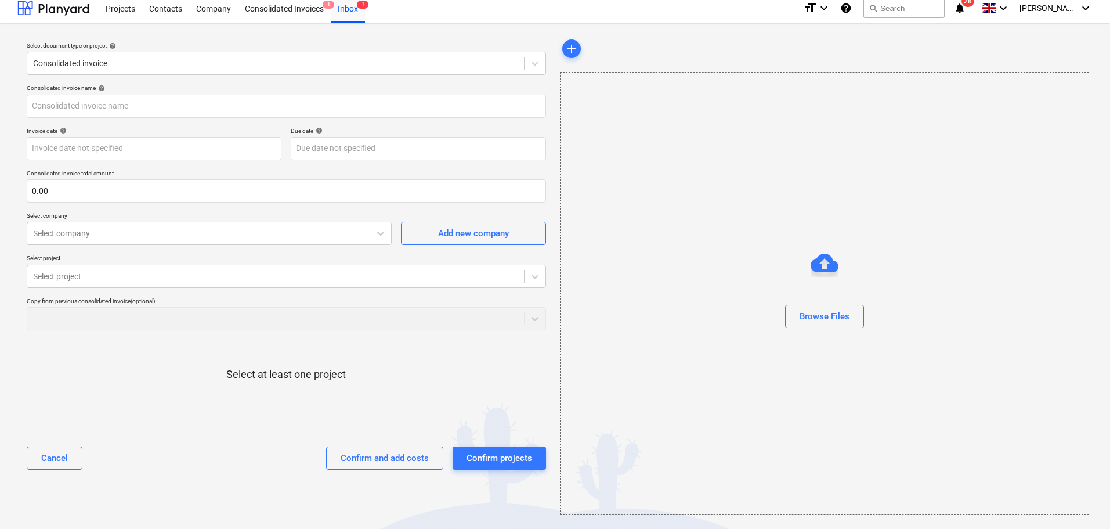
click at [23, 42] on div "Select document type or project help Consolidated invoice" at bounding box center [286, 58] width 529 height 42
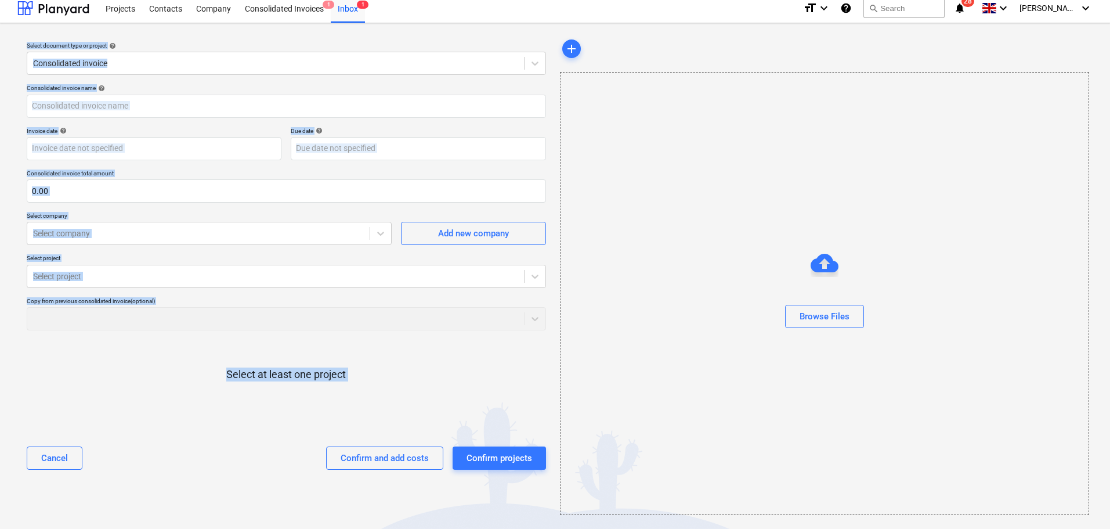
drag, startPoint x: 23, startPoint y: 42, endPoint x: 516, endPoint y: 556, distance: 712.0
click at [516, 522] on html "Projects Contacts Company Consolidated Invoices 1 Inbox 1 format_size keyboard_…" at bounding box center [555, 258] width 1110 height 529
click at [337, 375] on p "Select at least one project" at bounding box center [286, 374] width 120 height 14
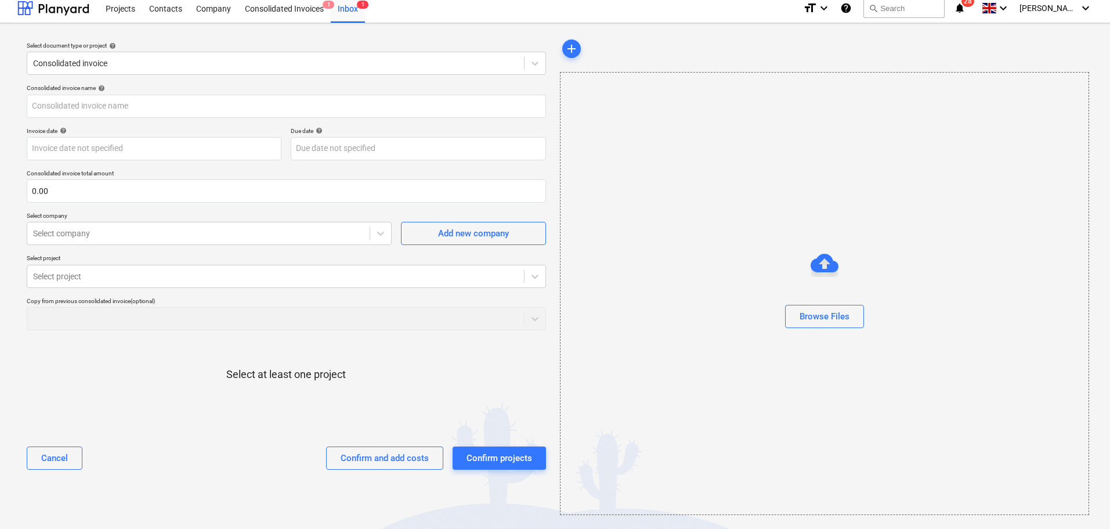
click at [13, 44] on div "Select document type or project help Consolidated invoice Consolidated invoice …" at bounding box center [555, 275] width 1110 height 505
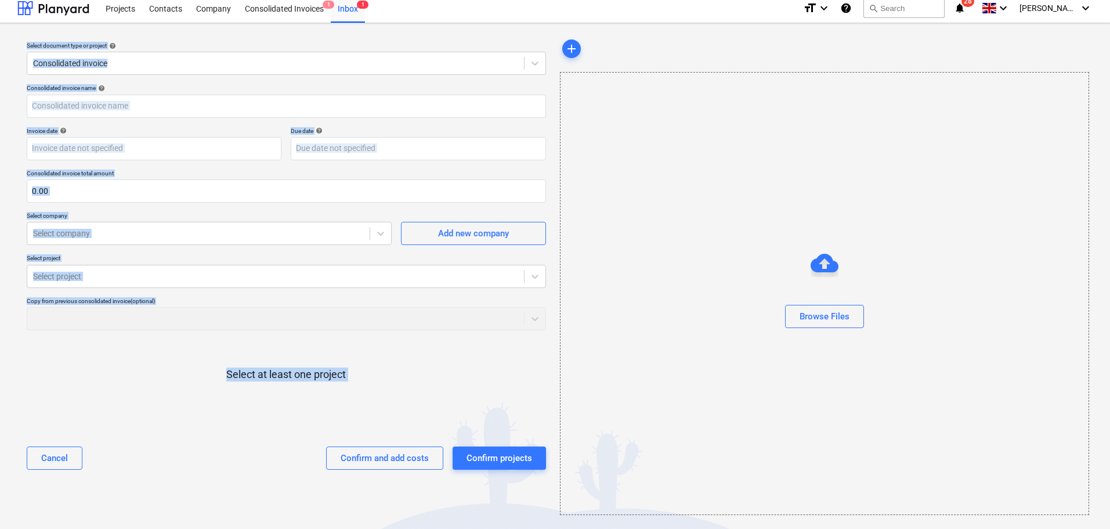
drag, startPoint x: 13, startPoint y: 44, endPoint x: 596, endPoint y: 556, distance: 775.8
click at [596, 522] on html "Projects Contacts Company Consolidated Invoices 1 Inbox 1 format_size keyboard_…" at bounding box center [555, 258] width 1110 height 529
click at [260, 376] on p "Select at least one project" at bounding box center [286, 374] width 120 height 14
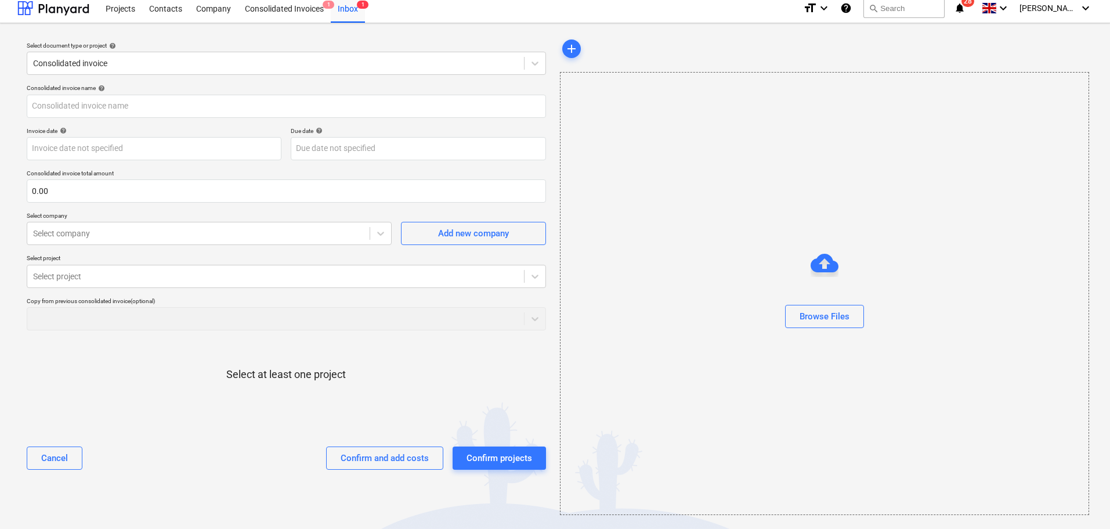
click at [18, 41] on div "Select document type or project help Consolidated invoice Consolidated invoice …" at bounding box center [286, 275] width 538 height 487
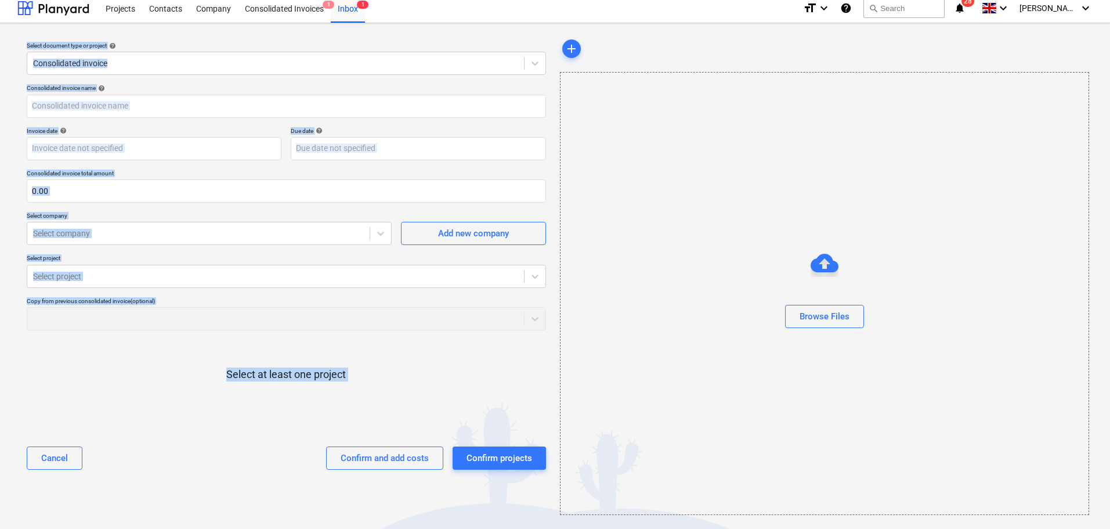
drag, startPoint x: 18, startPoint y: 41, endPoint x: 381, endPoint y: 503, distance: 587.7
click at [418, 522] on html "Projects Contacts Company Consolidated Invoices 1 Inbox 1 format_size keyboard_…" at bounding box center [555, 258] width 1110 height 529
click at [276, 404] on div at bounding box center [286, 392] width 519 height 23
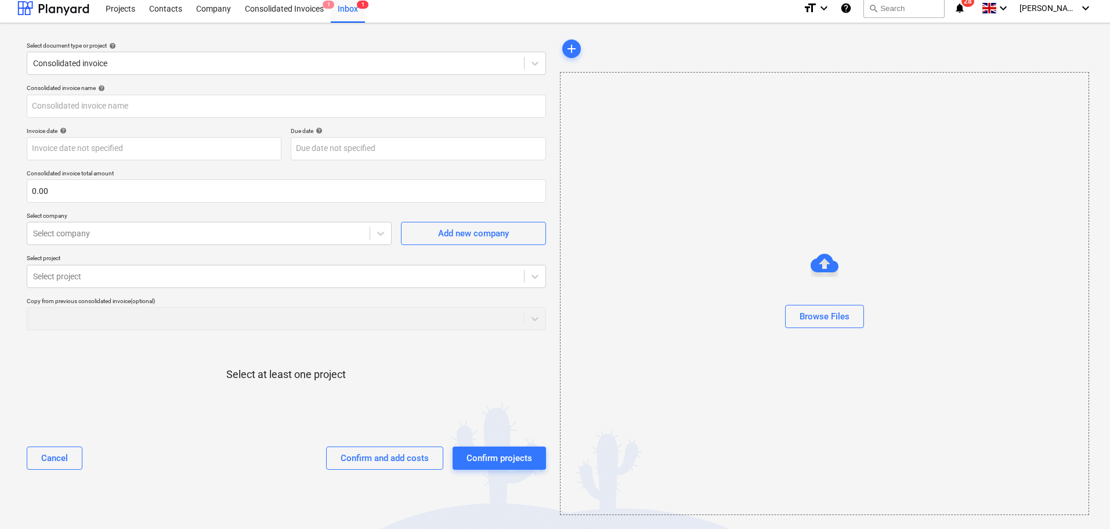
click at [16, 43] on div "Select document type or project help Consolidated invoice Consolidated invoice …" at bounding box center [555, 275] width 1110 height 505
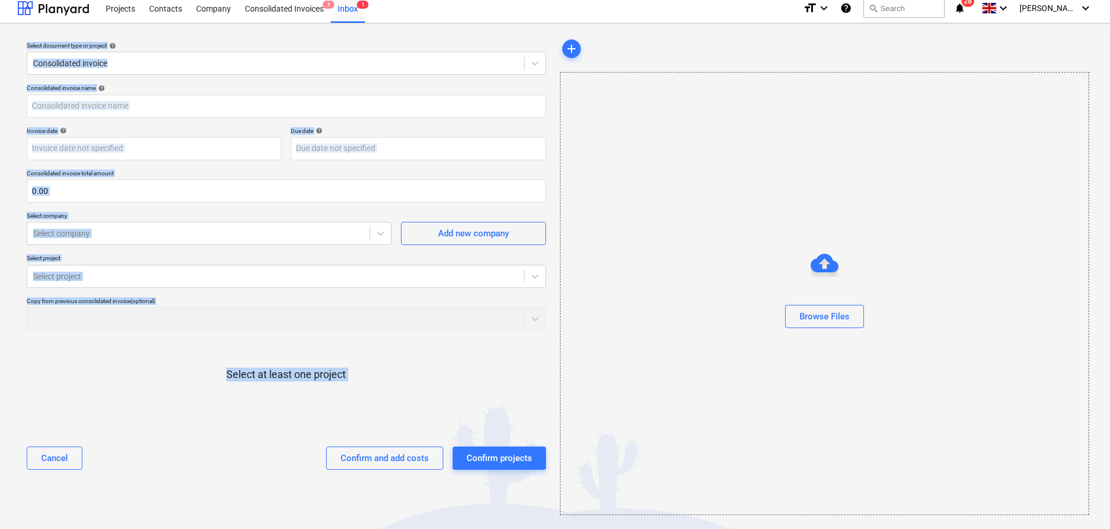
drag, startPoint x: 16, startPoint y: 43, endPoint x: 520, endPoint y: 547, distance: 712.6
click at [520, 522] on html "Projects Contacts Company Consolidated Invoices 1 Inbox 1 format_size keyboard_…" at bounding box center [555, 258] width 1110 height 529
click at [266, 384] on div at bounding box center [286, 392] width 519 height 23
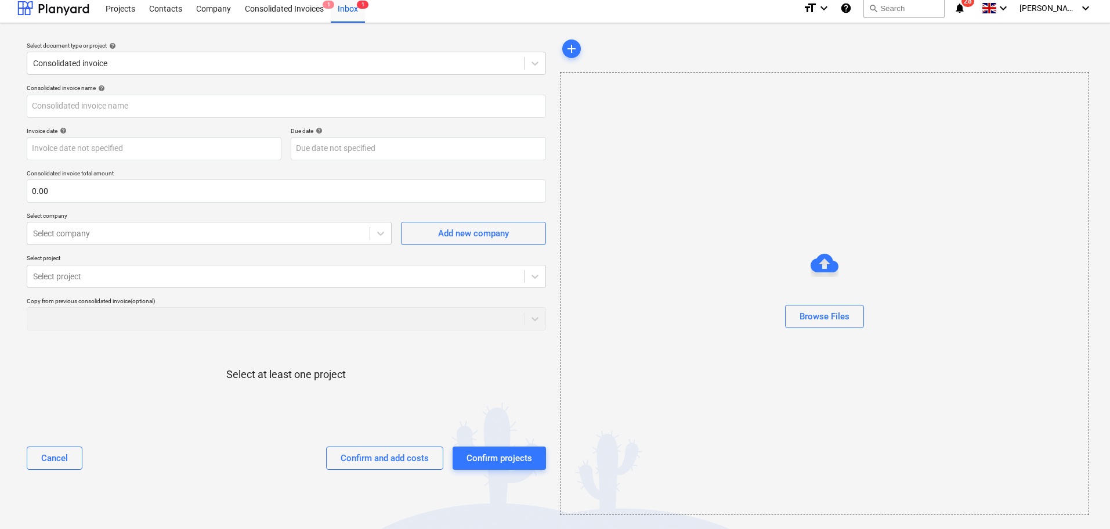
click at [16, 42] on div "Select document type or project help Consolidated invoice Consolidated invoice …" at bounding box center [555, 275] width 1110 height 505
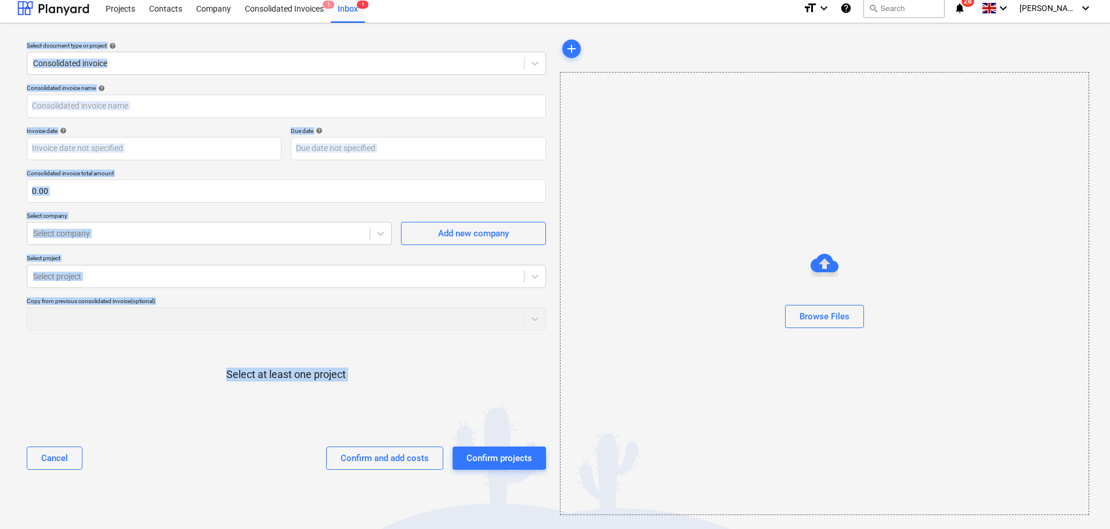
drag, startPoint x: 16, startPoint y: 42, endPoint x: 330, endPoint y: 424, distance: 493.9
click at [356, 475] on div "Select document type or project help Consolidated invoice Consolidated invoice …" at bounding box center [555, 275] width 1110 height 505
click at [311, 374] on p "Select at least one project" at bounding box center [286, 374] width 120 height 14
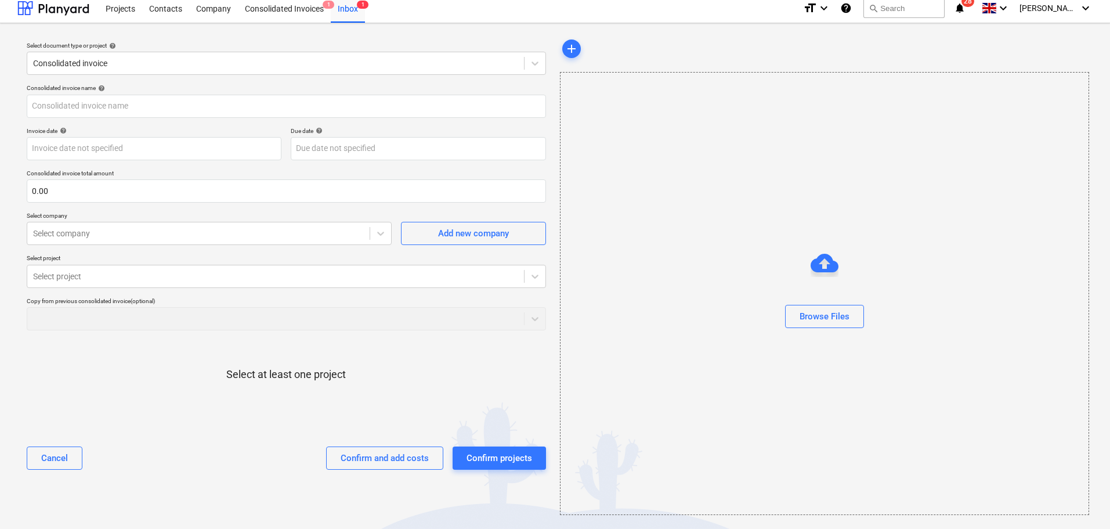
click at [15, 43] on div "Select document type or project help Consolidated invoice Consolidated invoice …" at bounding box center [555, 275] width 1110 height 505
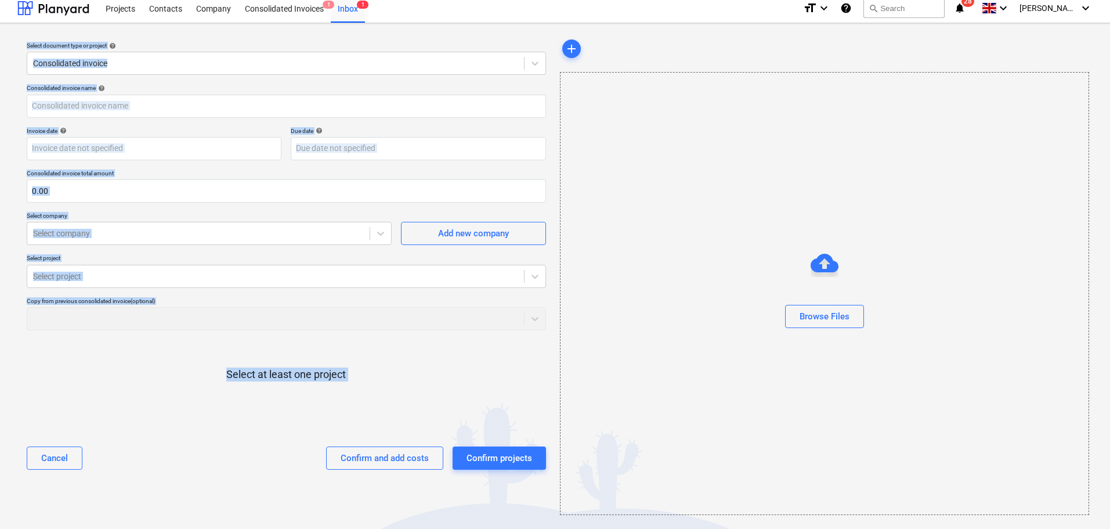
drag, startPoint x: 15, startPoint y: 43, endPoint x: 317, endPoint y: 399, distance: 466.8
click at [379, 474] on div "Select document type or project help Consolidated invoice Consolidated invoice …" at bounding box center [555, 275] width 1110 height 505
click at [306, 383] on div at bounding box center [286, 392] width 519 height 23
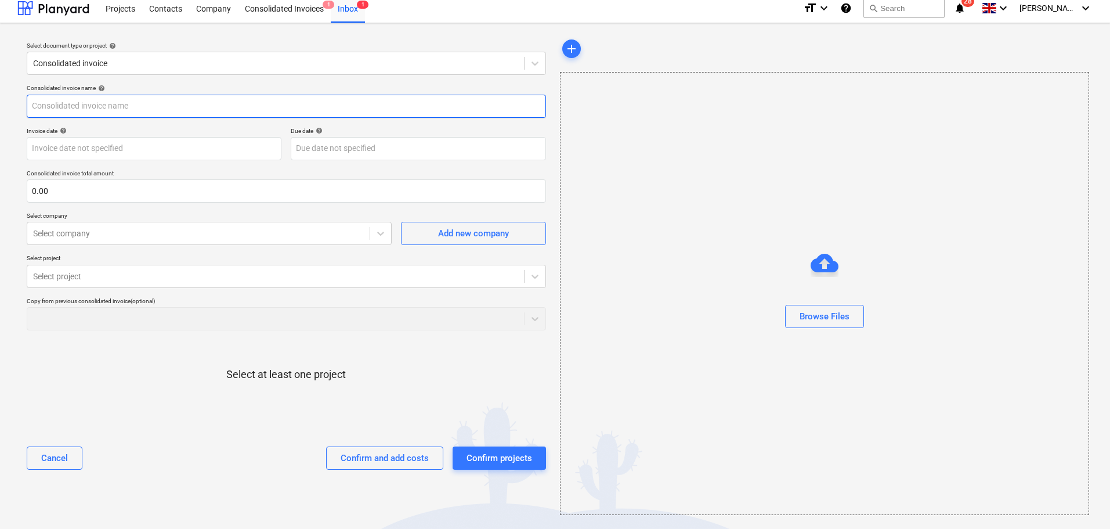
click at [183, 97] on input "text" at bounding box center [286, 106] width 519 height 23
type input "P"
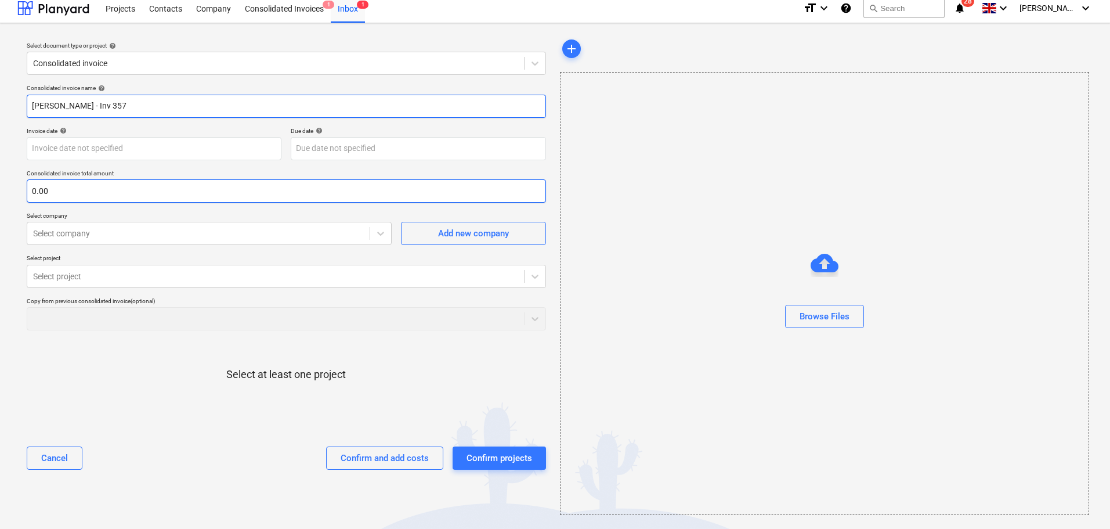
type input "[PERSON_NAME] - Inv 357"
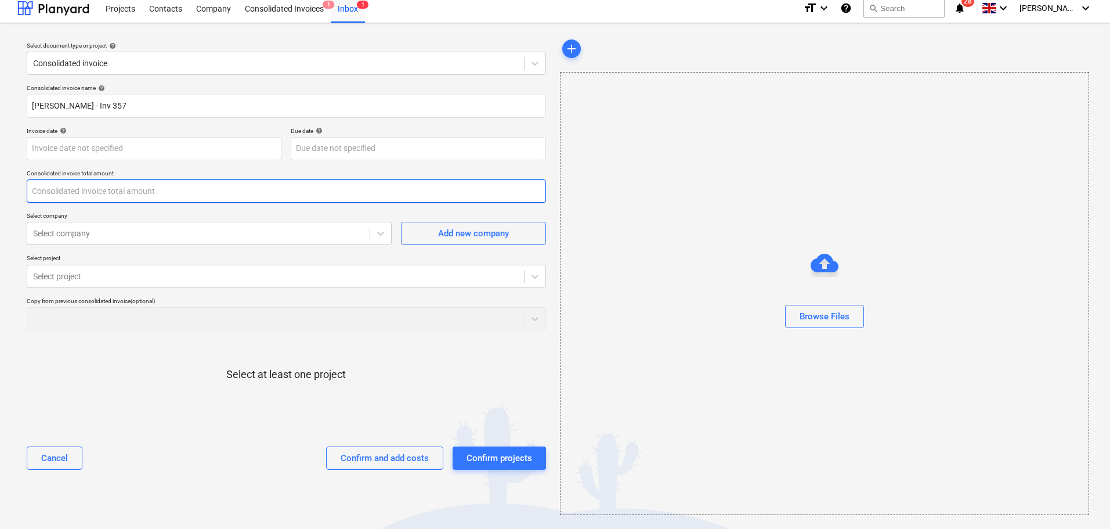
click at [129, 189] on input "text" at bounding box center [286, 190] width 519 height 23
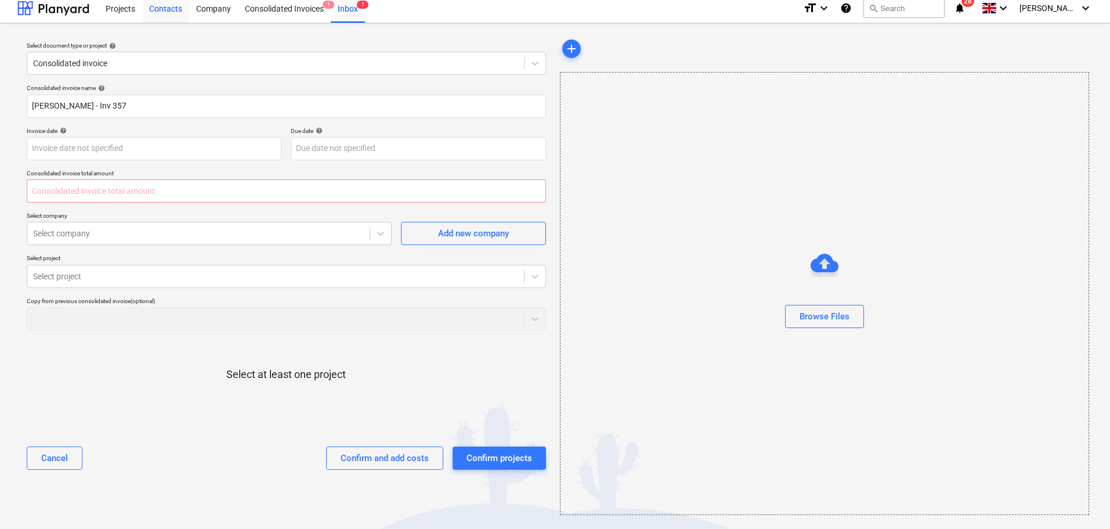
type input "0.00"
click at [243, 189] on input "text" at bounding box center [286, 190] width 519 height 23
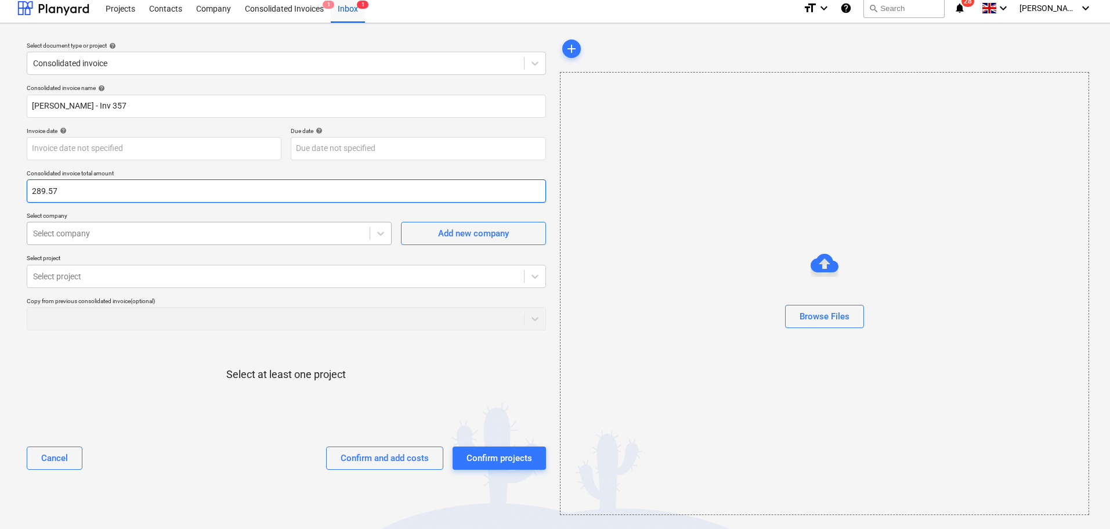
type input "289.57"
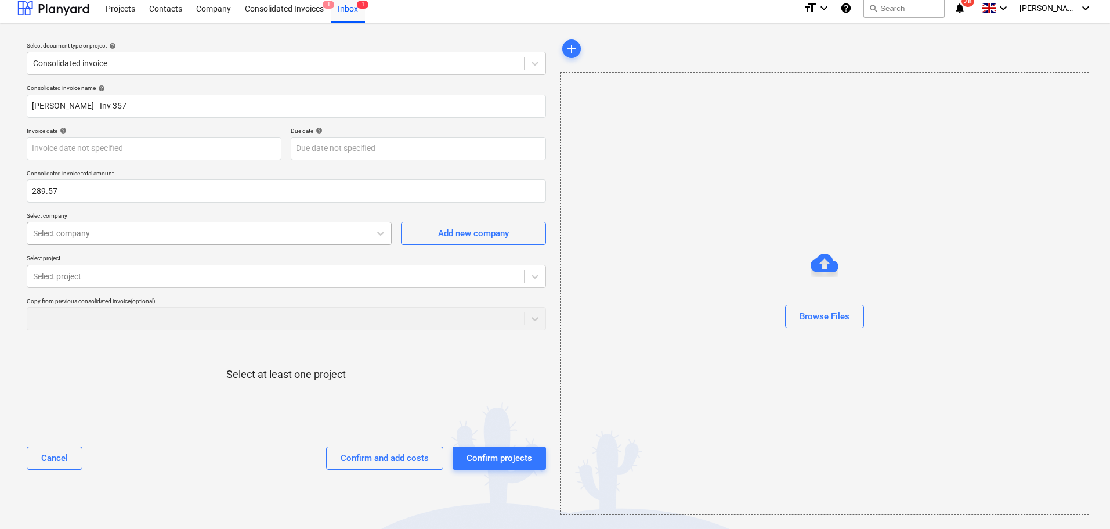
click at [229, 236] on div at bounding box center [198, 233] width 331 height 12
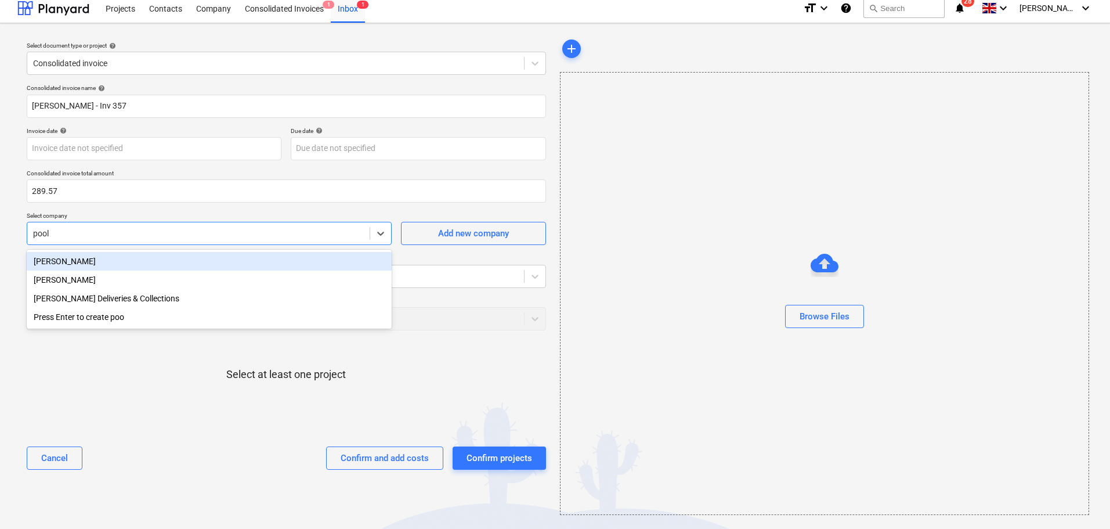
type input "[PERSON_NAME]"
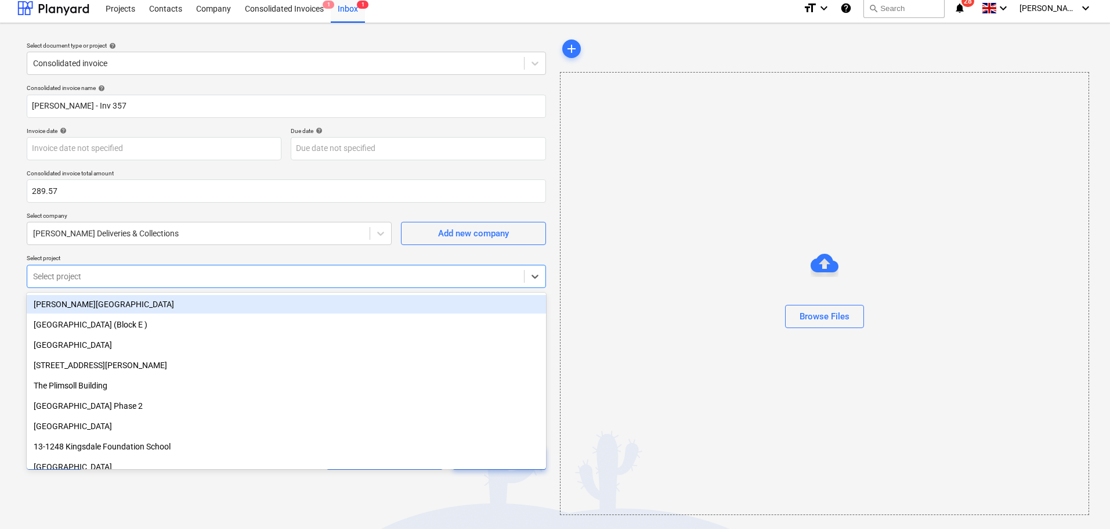
click at [214, 266] on div "Select project" at bounding box center [286, 276] width 519 height 23
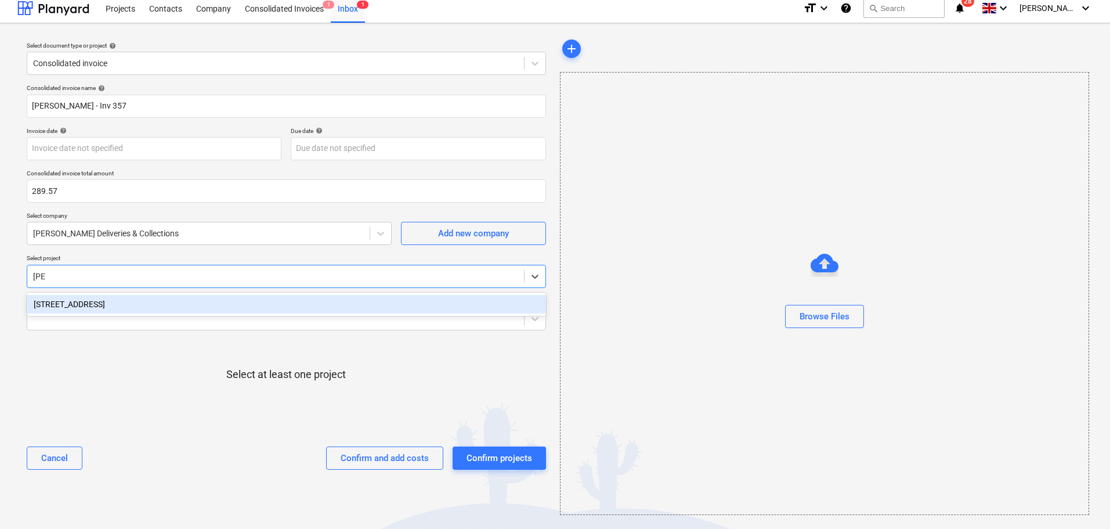
type input "gleng"
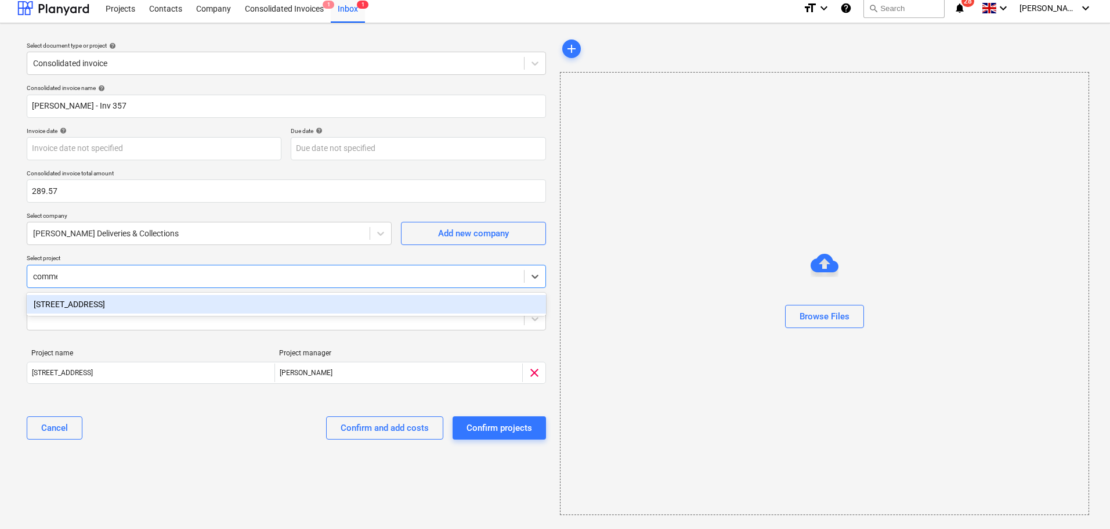
type input "commer"
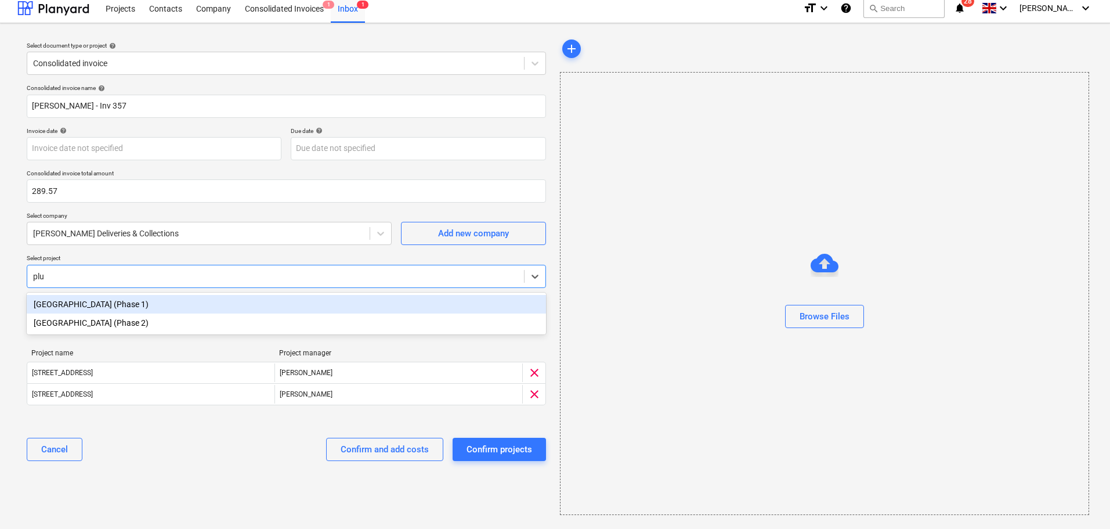
type input "plum"
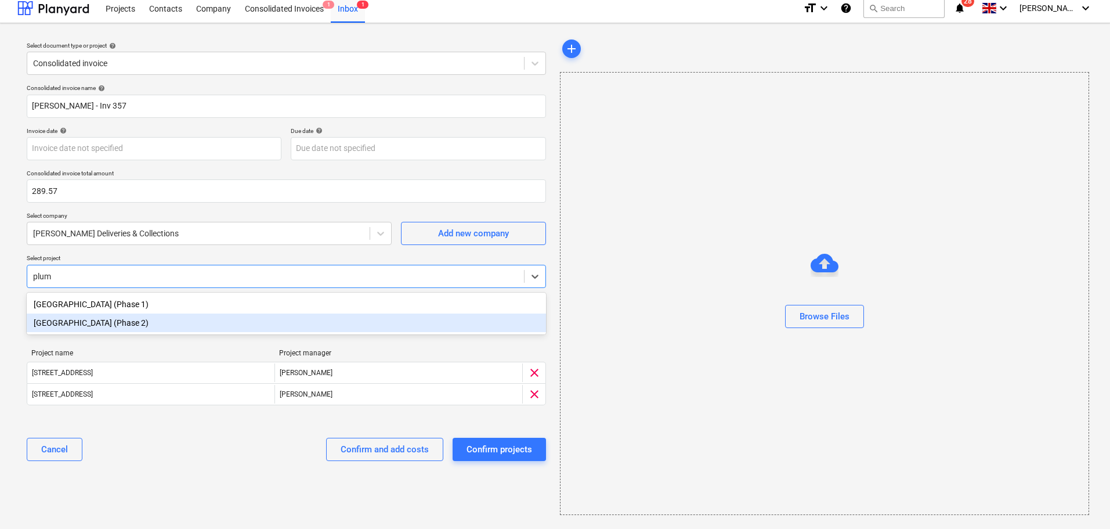
click at [171, 321] on div "[GEOGRAPHIC_DATA] (Phase 2)" at bounding box center [286, 322] width 519 height 19
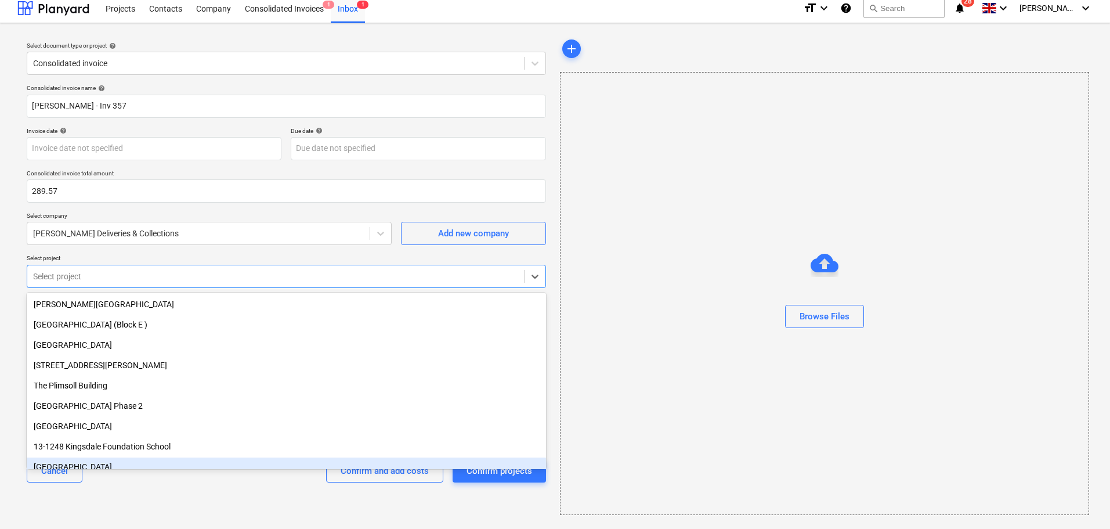
click at [230, 491] on div "Cancel Confirm and add costs Confirm projects" at bounding box center [286, 471] width 519 height 42
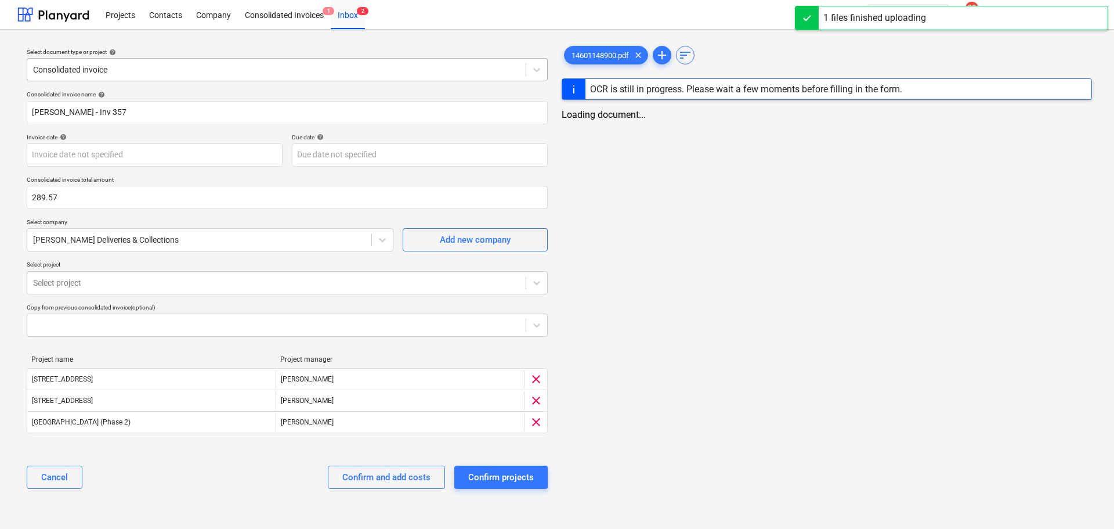
click at [185, 79] on div "Consolidated invoice" at bounding box center [287, 69] width 521 height 23
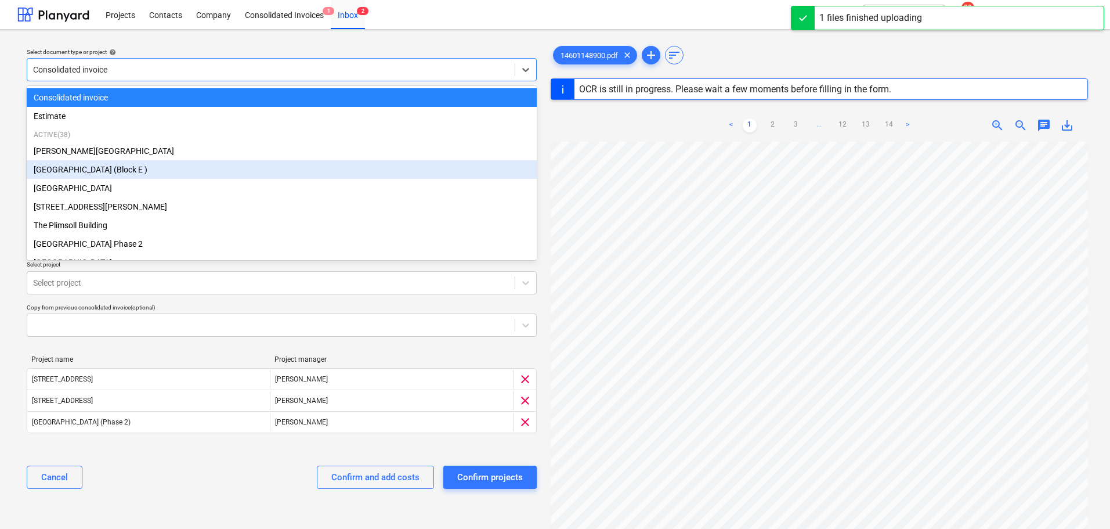
click at [290, 476] on div "Cancel Confirm and add costs Confirm projects" at bounding box center [282, 477] width 510 height 42
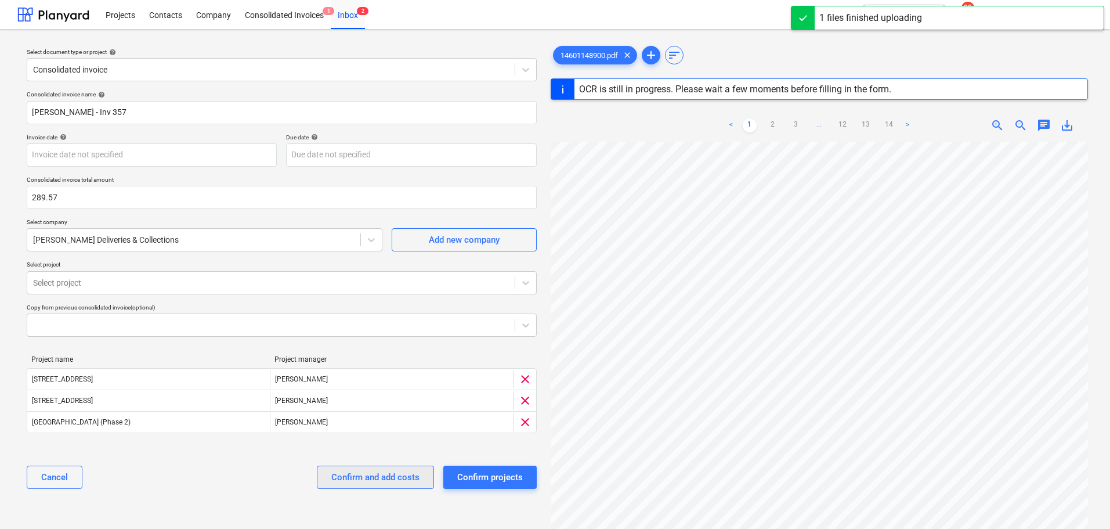
click at [384, 479] on div "Confirm and add costs" at bounding box center [375, 476] width 88 height 15
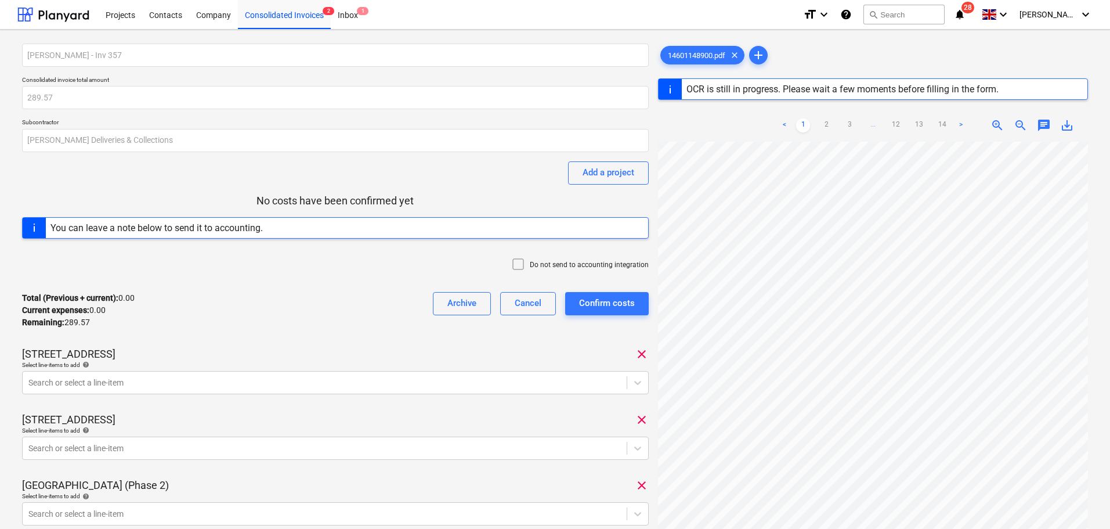
click at [241, 295] on div "Total (Previous + current) : 0.00 Current expenses : 0.00 Remaining : 289.57 Ar…" at bounding box center [335, 310] width 627 height 55
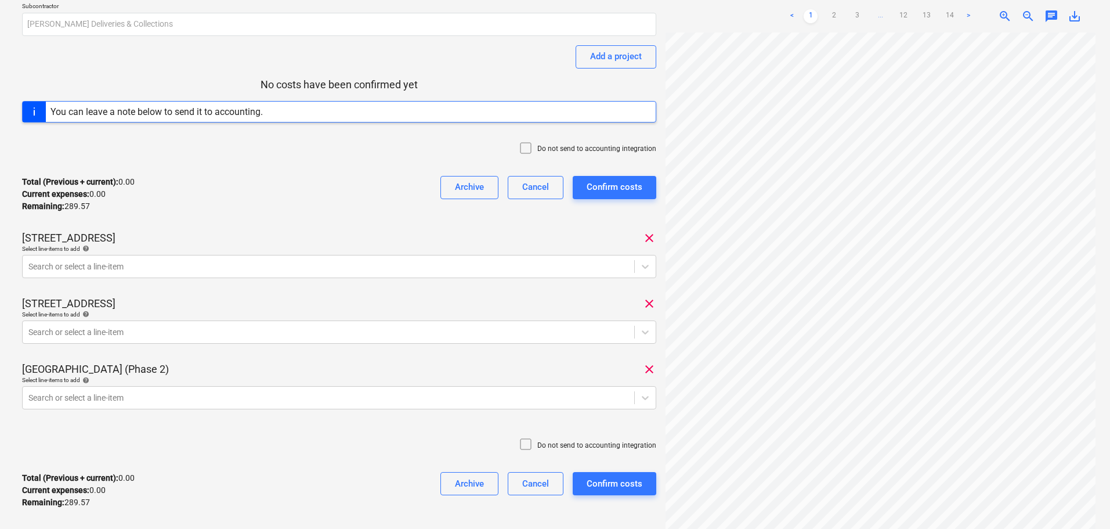
click at [537, 150] on div at bounding box center [528, 149] width 19 height 16
click at [353, 203] on div "Total (Previous + current) : 0.00 Current expenses : 0.00 Remaining : 289.57 Ar…" at bounding box center [339, 194] width 634 height 55
click at [161, 321] on div "Search or select a line-item" at bounding box center [339, 331] width 634 height 23
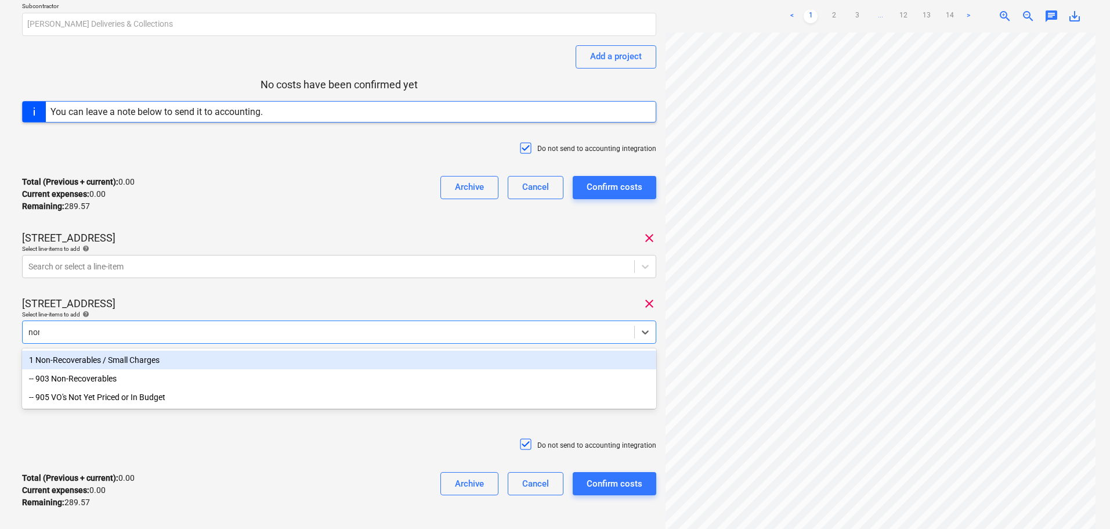
type input "non-r"
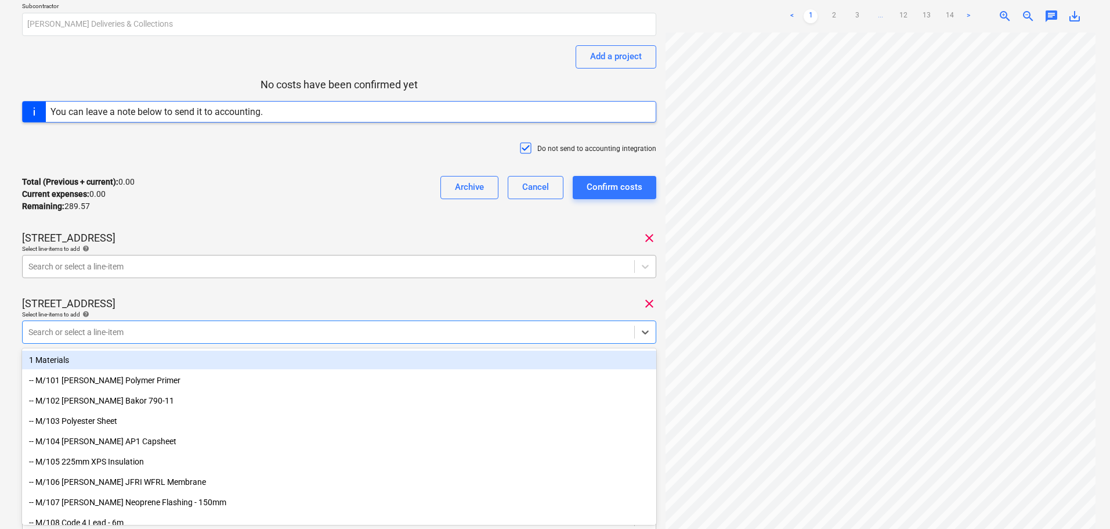
click at [171, 276] on div "Search or select a line-item" at bounding box center [339, 266] width 634 height 23
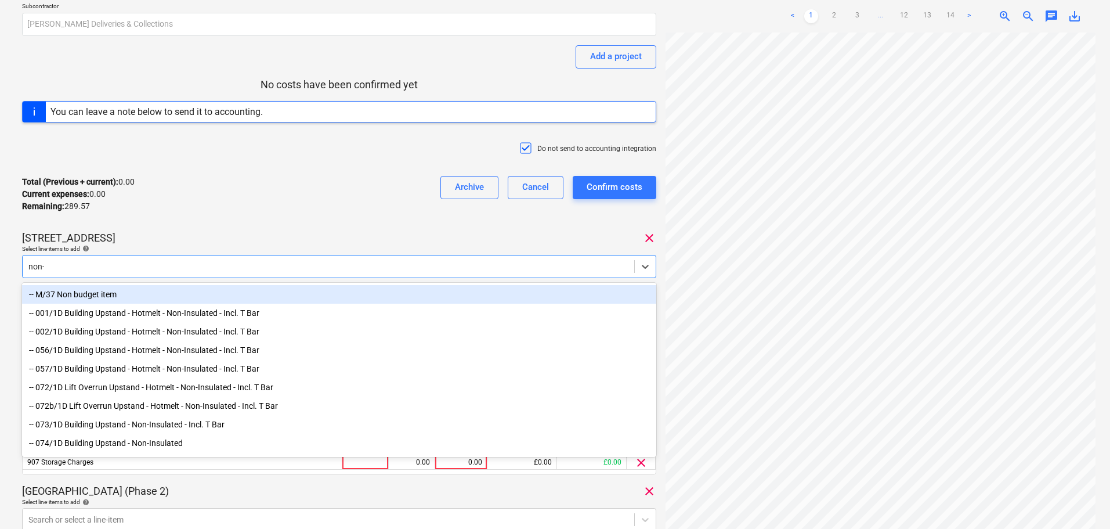
type input "non-r"
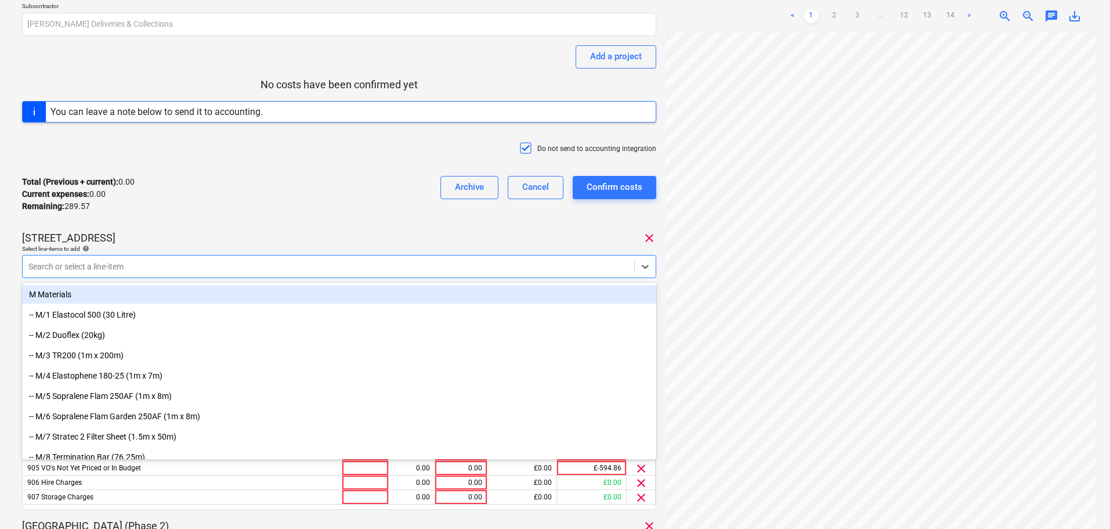
click at [205, 232] on div "[STREET_ADDRESS]" at bounding box center [339, 238] width 634 height 14
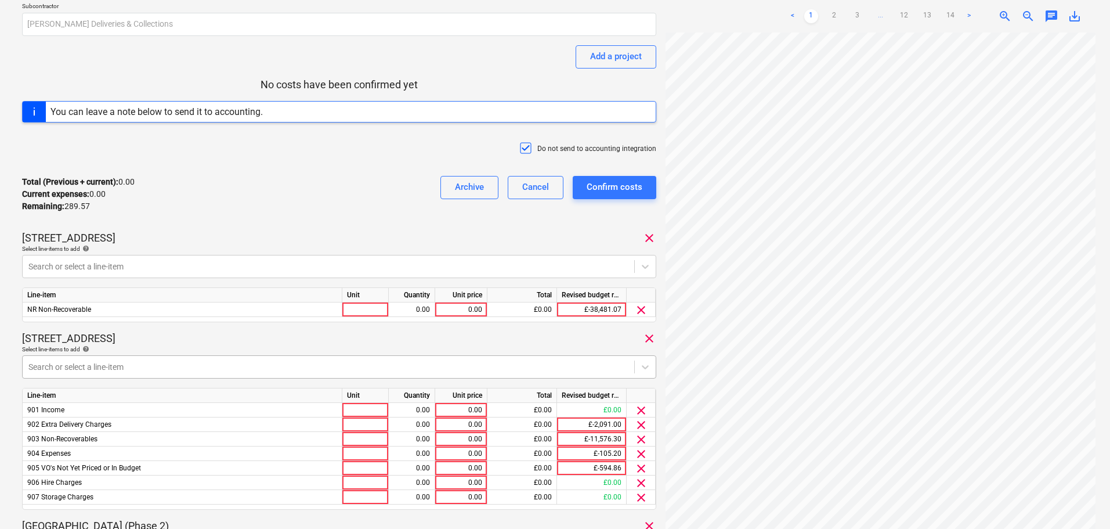
click at [181, 368] on body "Projects Contacts Company Consolidated Invoices 2 Inbox 1 format_size keyboard_…" at bounding box center [555, 148] width 1110 height 529
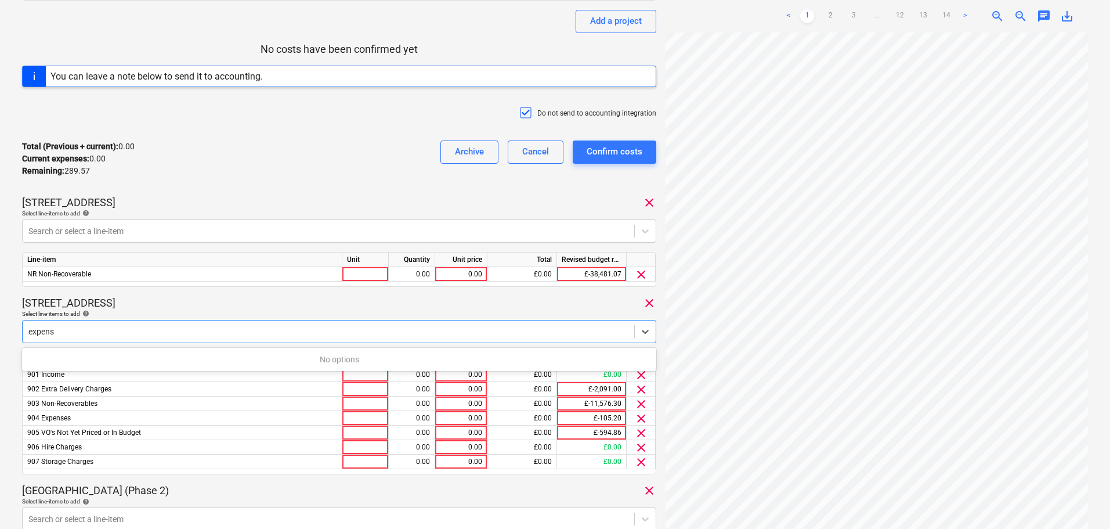
type input "expens"
click at [187, 147] on div "Total (Previous + current) : 0.00 Current expenses : 0.00 Remaining : 289.57 Ar…" at bounding box center [339, 158] width 634 height 55
click at [168, 143] on div "Total (Previous + current) : 0.00 Current expenses : 0.00 Remaining : 289.57 Ar…" at bounding box center [339, 158] width 634 height 55
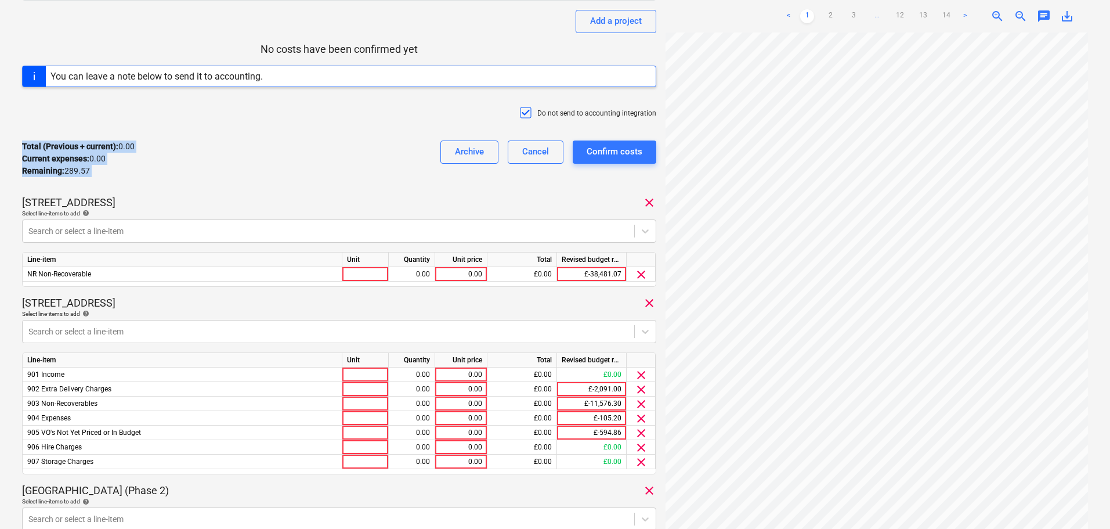
drag, startPoint x: 168, startPoint y: 143, endPoint x: 181, endPoint y: 172, distance: 31.2
click at [181, 172] on div "Total (Previous + current) : 0.00 Current expenses : 0.00 Remaining : 289.57 Ar…" at bounding box center [339, 158] width 634 height 55
click at [187, 138] on div "Total (Previous + current) : 0.00 Current expenses : 0.00 Remaining : 289.57 Ar…" at bounding box center [339, 158] width 634 height 55
click at [187, 168] on div "Total (Previous + current) : 0.00 Current expenses : 0.00 Remaining : 289.57 Ar…" at bounding box center [339, 158] width 634 height 55
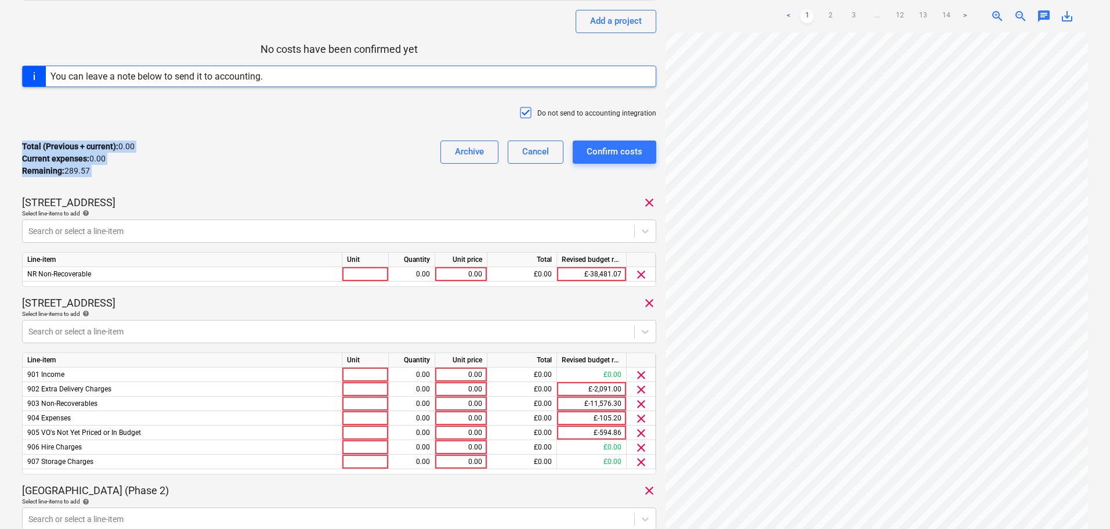
click at [187, 134] on div "Total (Previous + current) : 0.00 Current expenses : 0.00 Remaining : 289.57 Ar…" at bounding box center [339, 158] width 634 height 55
drag, startPoint x: 187, startPoint y: 134, endPoint x: 183, endPoint y: 172, distance: 38.5
click at [183, 172] on div "Total (Previous + current) : 0.00 Current expenses : 0.00 Remaining : 289.57 Ar…" at bounding box center [339, 158] width 634 height 55
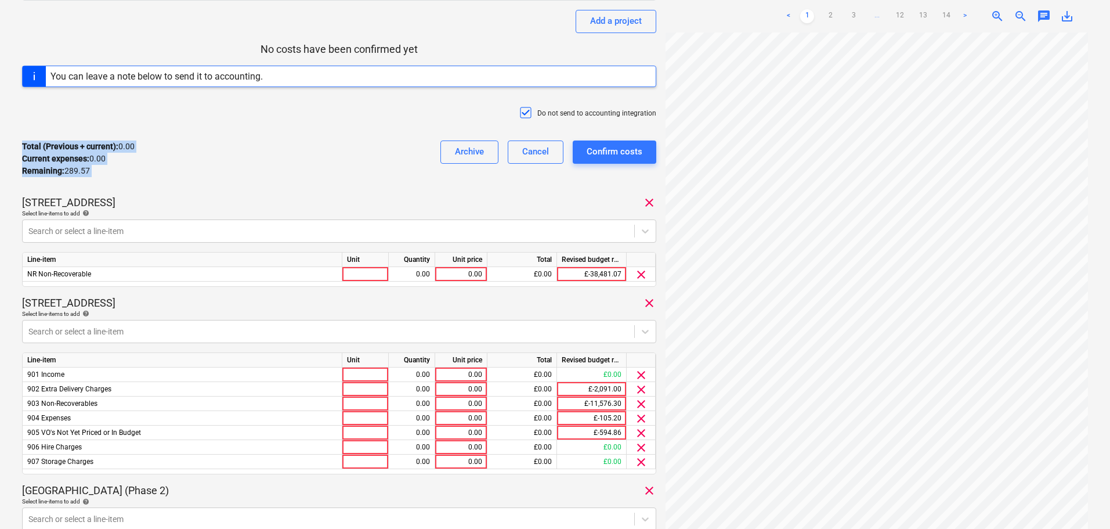
click at [183, 172] on div "Total (Previous + current) : 0.00 Current expenses : 0.00 Remaining : 289.57 Ar…" at bounding box center [339, 158] width 634 height 55
drag, startPoint x: 183, startPoint y: 172, endPoint x: 187, endPoint y: 143, distance: 29.3
click at [187, 143] on div "Total (Previous + current) : 0.00 Current expenses : 0.00 Remaining : 289.57 Ar…" at bounding box center [339, 158] width 634 height 55
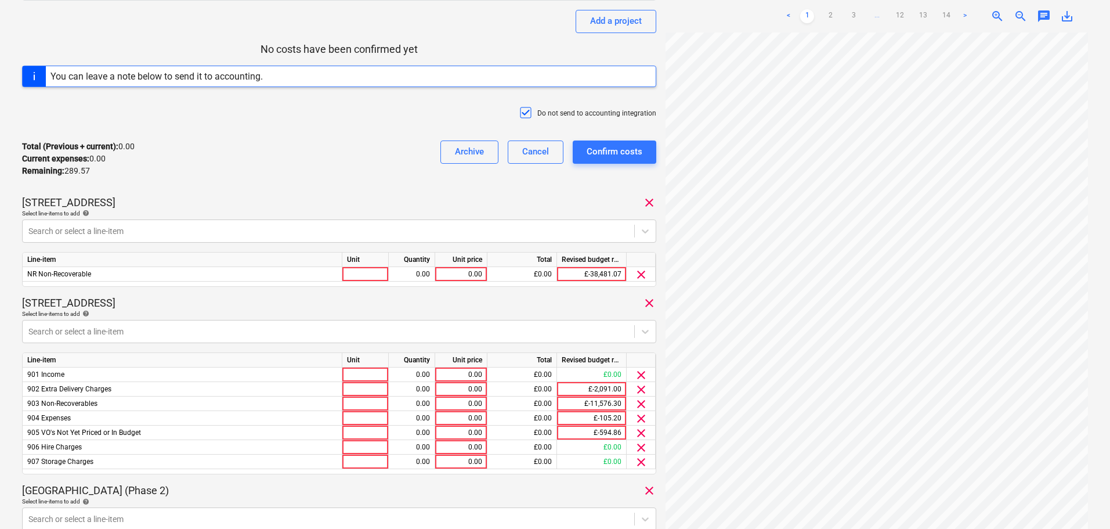
click at [187, 143] on div "Total (Previous + current) : 0.00 Current expenses : 0.00 Remaining : 289.57 Ar…" at bounding box center [339, 158] width 634 height 55
drag, startPoint x: 187, startPoint y: 143, endPoint x: 189, endPoint y: 161, distance: 18.0
click at [188, 171] on div "Total (Previous + current) : 0.00 Current expenses : 0.00 Remaining : 289.57 Ar…" at bounding box center [339, 158] width 634 height 55
click at [193, 133] on div "Total (Previous + current) : 0.00 Current expenses : 0.00 Remaining : 289.57 Ar…" at bounding box center [339, 158] width 634 height 55
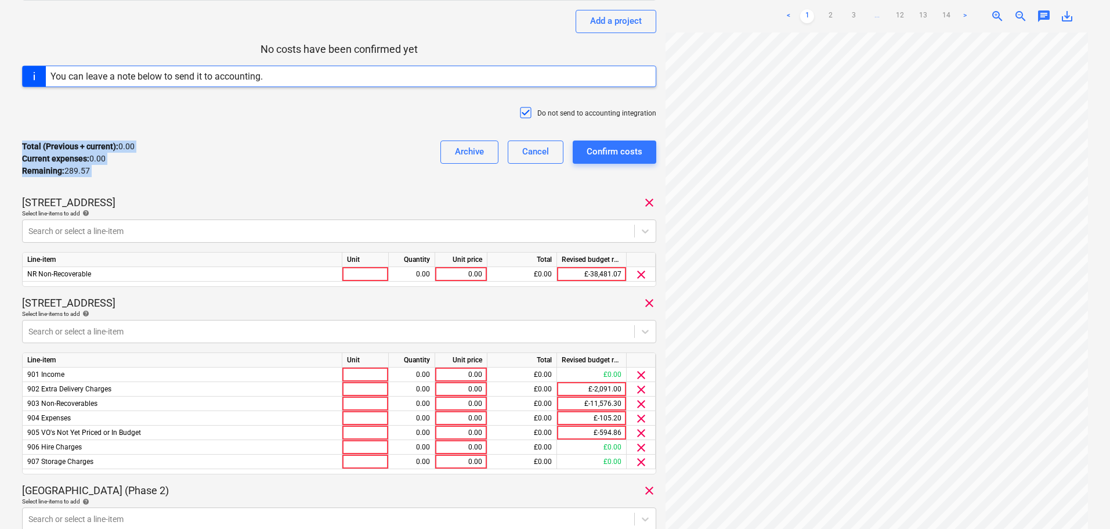
drag, startPoint x: 193, startPoint y: 133, endPoint x: 192, endPoint y: 171, distance: 37.7
click at [192, 171] on div "Total (Previous + current) : 0.00 Current expenses : 0.00 Remaining : 289.57 Ar…" at bounding box center [339, 158] width 634 height 55
click at [192, 168] on div "Total (Previous + current) : 0.00 Current expenses : 0.00 Remaining : 289.57 Ar…" at bounding box center [339, 158] width 634 height 55
drag, startPoint x: 192, startPoint y: 168, endPoint x: 194, endPoint y: 146, distance: 22.1
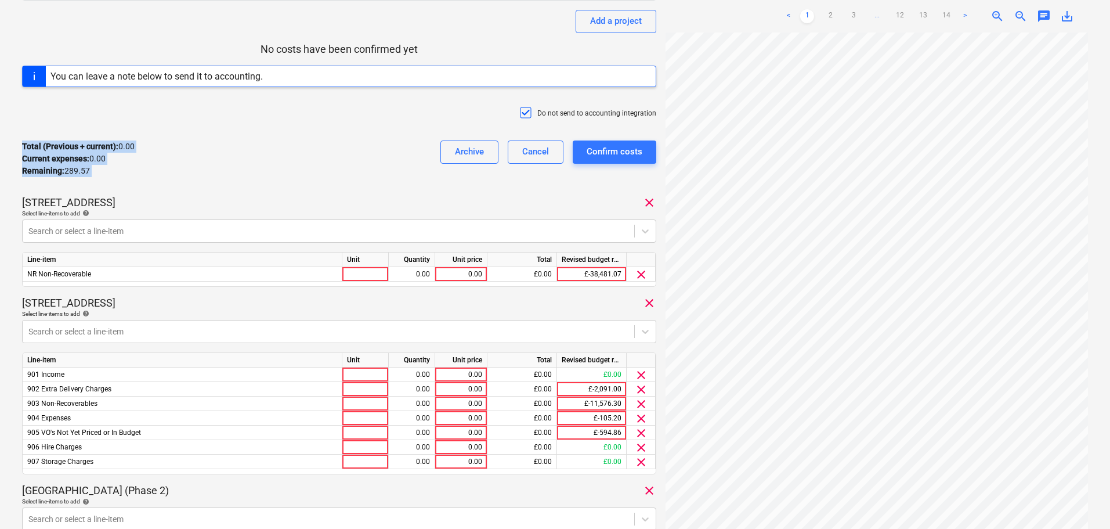
click at [194, 149] on div "Total (Previous + current) : 0.00 Current expenses : 0.00 Remaining : 289.57 Ar…" at bounding box center [339, 158] width 634 height 55
click at [194, 146] on div "Total (Previous + current) : 0.00 Current expenses : 0.00 Remaining : 289.57 Ar…" at bounding box center [339, 158] width 634 height 55
drag, startPoint x: 194, startPoint y: 146, endPoint x: 193, endPoint y: 173, distance: 27.3
click at [193, 173] on div "Total (Previous + current) : 0.00 Current expenses : 0.00 Remaining : 289.57 Ar…" at bounding box center [339, 158] width 634 height 55
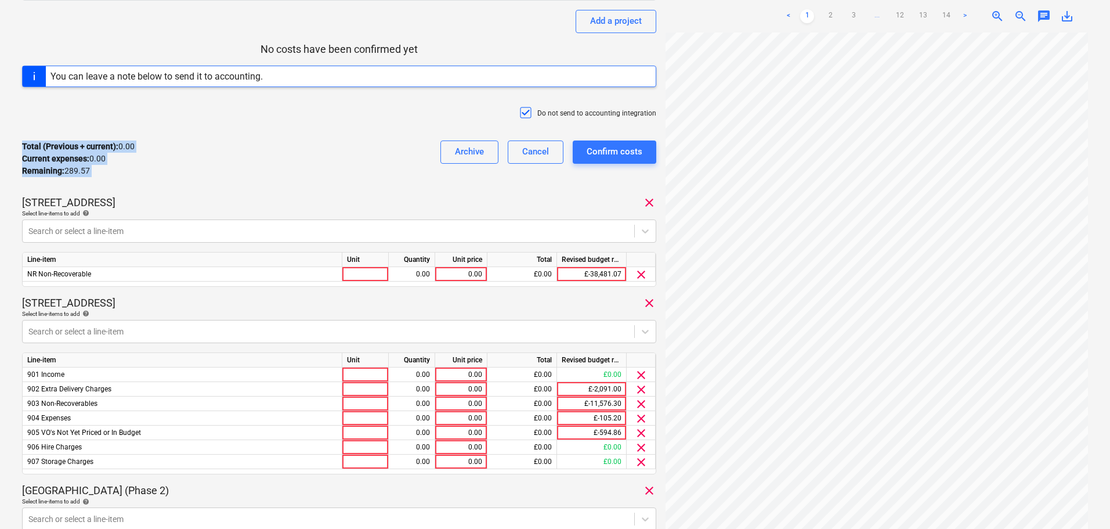
click at [197, 141] on div "Total (Previous + current) : 0.00 Current expenses : 0.00 Remaining : 289.57 Ar…" at bounding box center [339, 158] width 634 height 55
click at [198, 140] on div "Total (Previous + current) : 0.00 Current expenses : 0.00 Remaining : 289.57 Ar…" at bounding box center [339, 158] width 634 height 55
drag, startPoint x: 198, startPoint y: 140, endPoint x: 235, endPoint y: 183, distance: 56.4
click at [228, 201] on div "[PERSON_NAME] - Inv 357 Consolidated invoice total amount 289.57 Subcontractor …" at bounding box center [339, 265] width 634 height 747
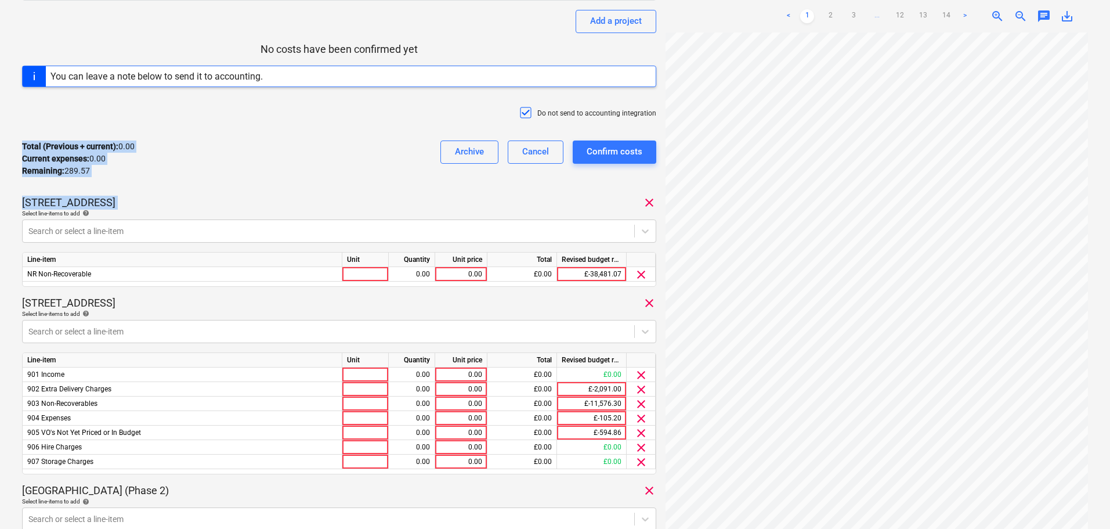
click at [239, 171] on div "Total (Previous + current) : 0.00 Current expenses : 0.00 Remaining : 289.57 Ar…" at bounding box center [339, 158] width 634 height 55
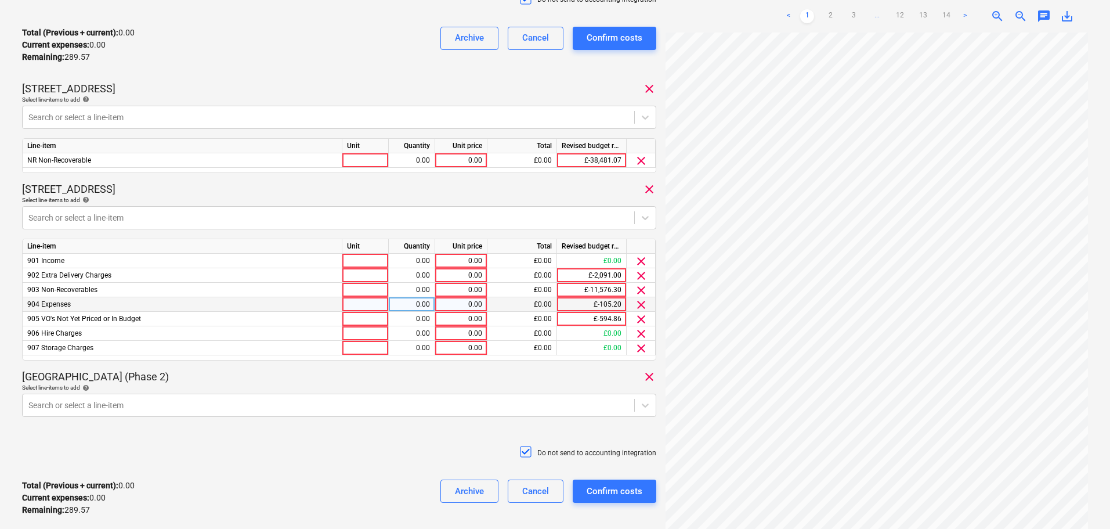
scroll to position [267, 0]
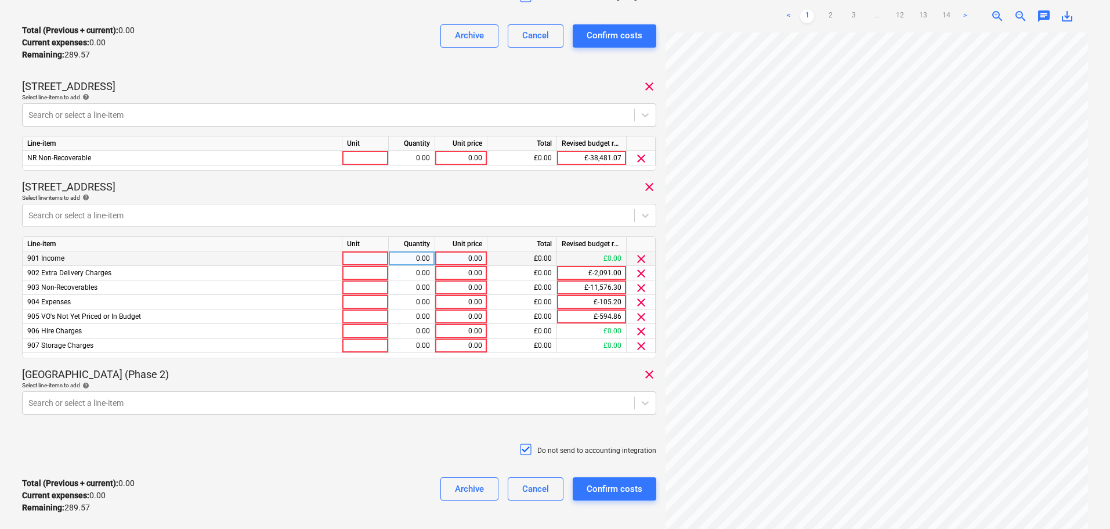
click at [636, 256] on span "clear" at bounding box center [641, 259] width 14 height 14
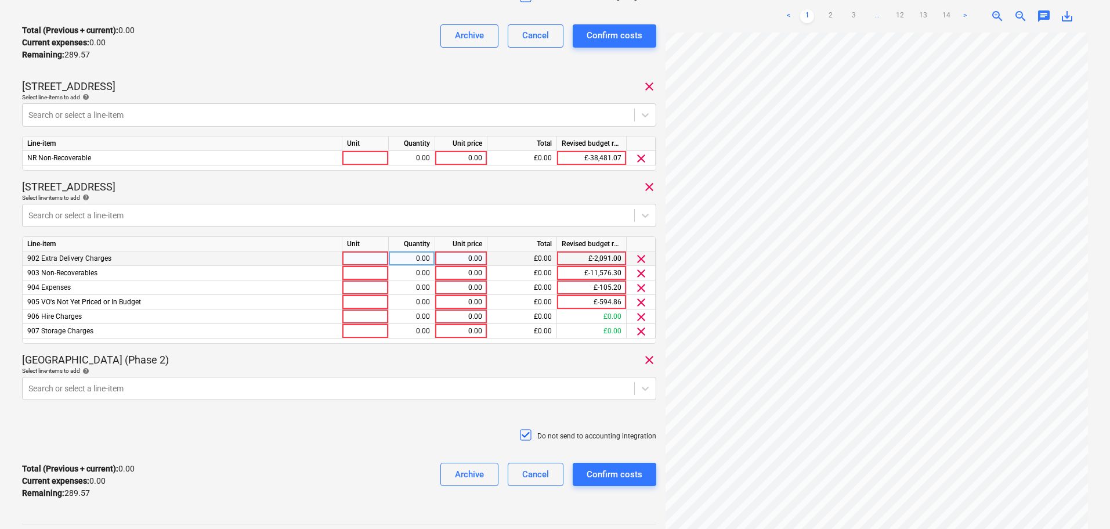
click at [636, 256] on span "clear" at bounding box center [641, 259] width 14 height 14
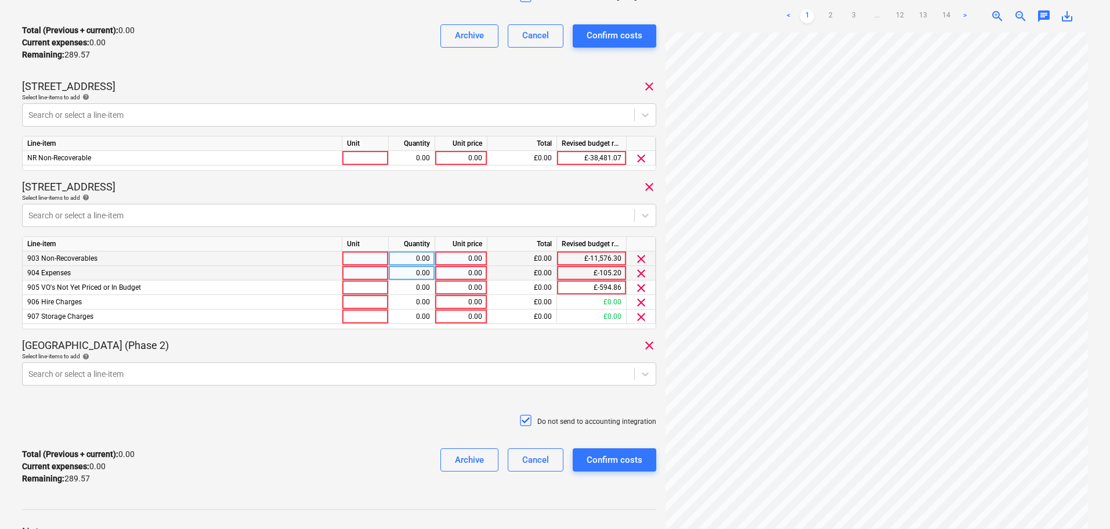
click at [634, 277] on span "clear" at bounding box center [641, 273] width 14 height 14
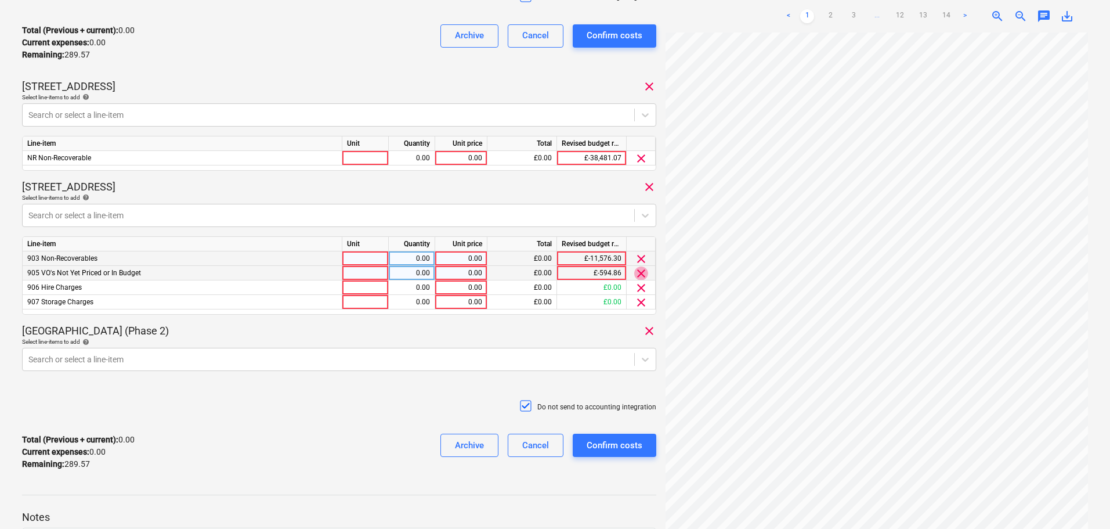
click at [634, 277] on span "clear" at bounding box center [641, 273] width 14 height 14
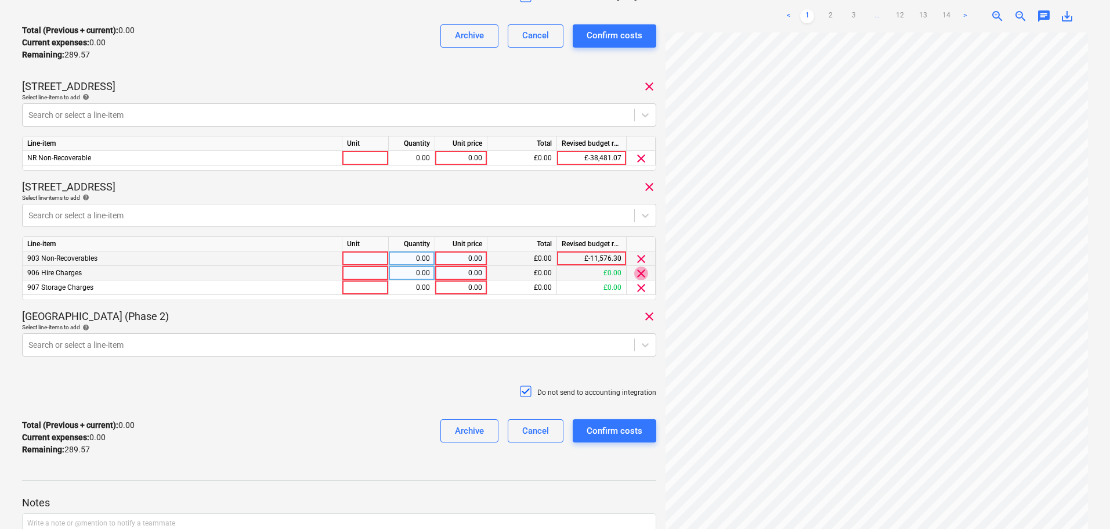
click at [634, 277] on span "clear" at bounding box center [641, 273] width 14 height 14
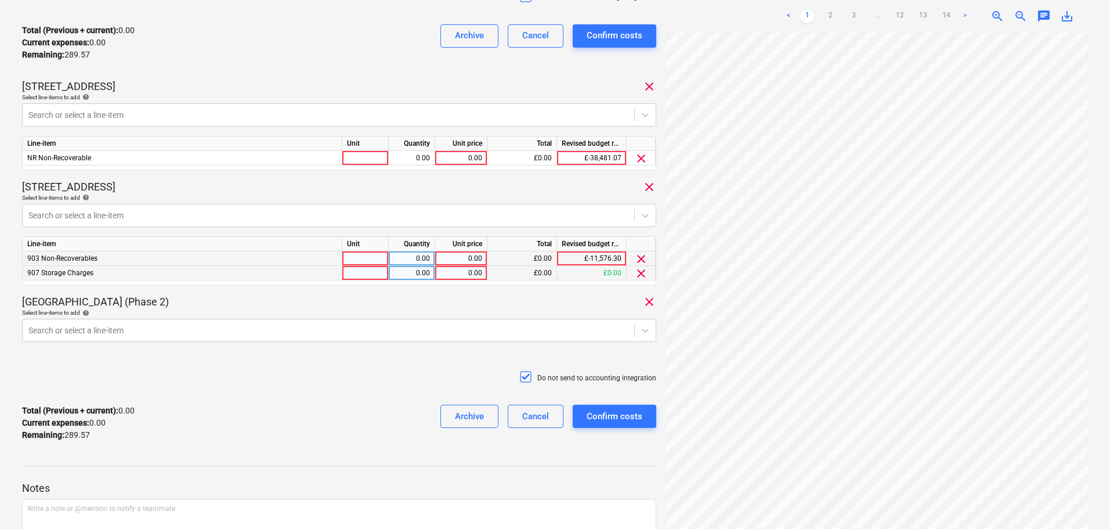
click at [634, 277] on span "clear" at bounding box center [641, 273] width 14 height 14
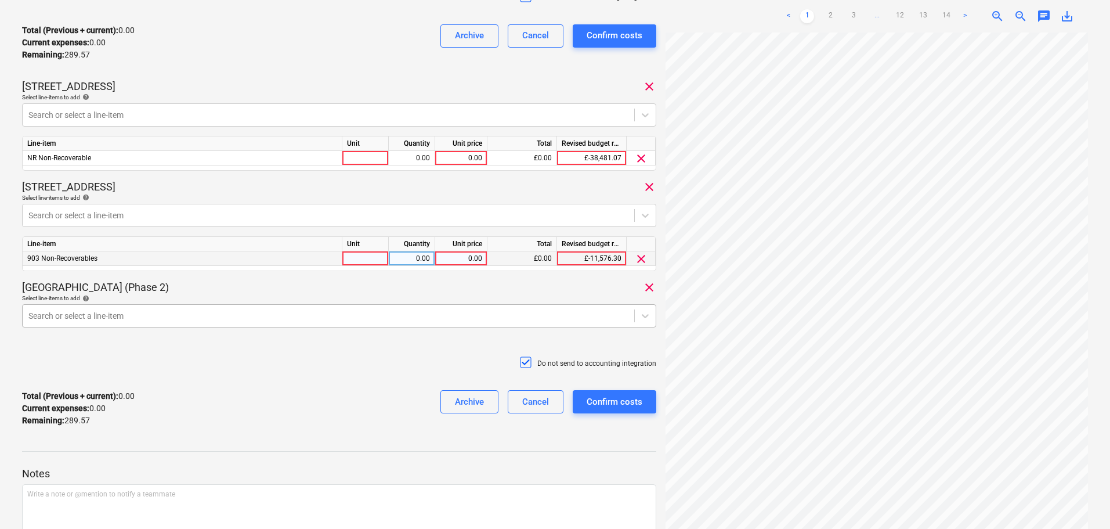
click at [376, 312] on div at bounding box center [328, 316] width 600 height 12
click at [230, 314] on div at bounding box center [328, 316] width 600 height 12
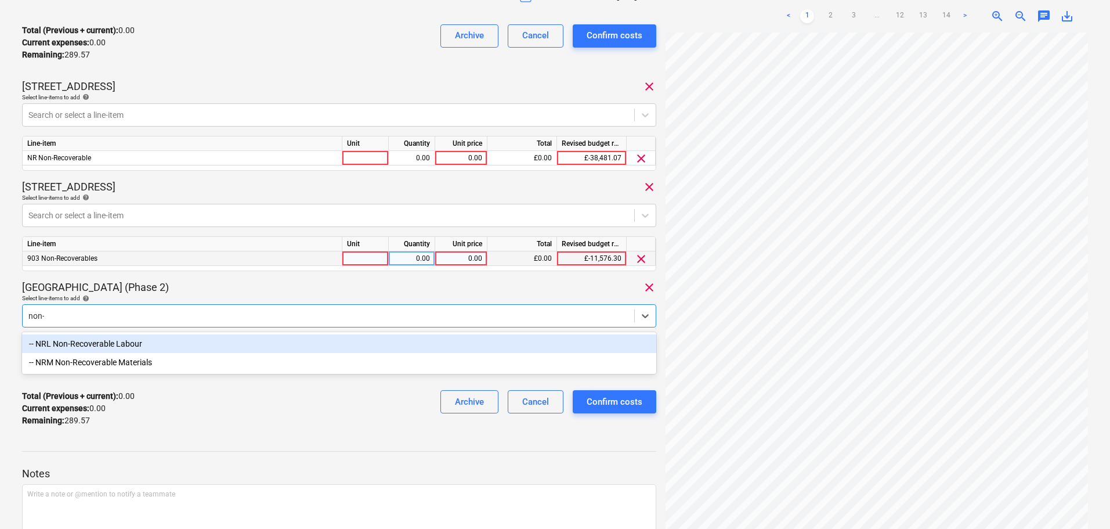
type input "non-r"
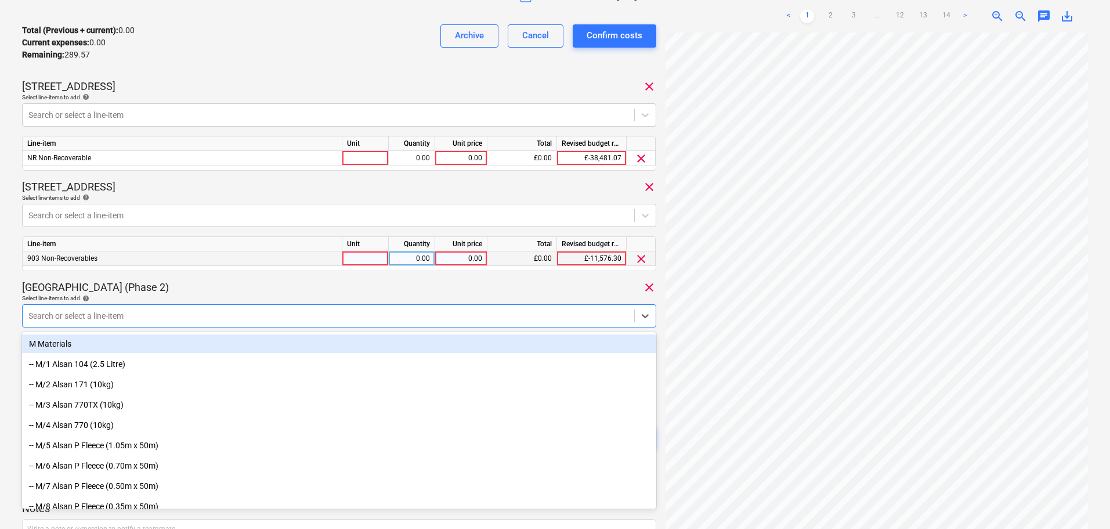
click at [226, 284] on div "[GEOGRAPHIC_DATA] (Phase 2) clear" at bounding box center [339, 287] width 634 height 14
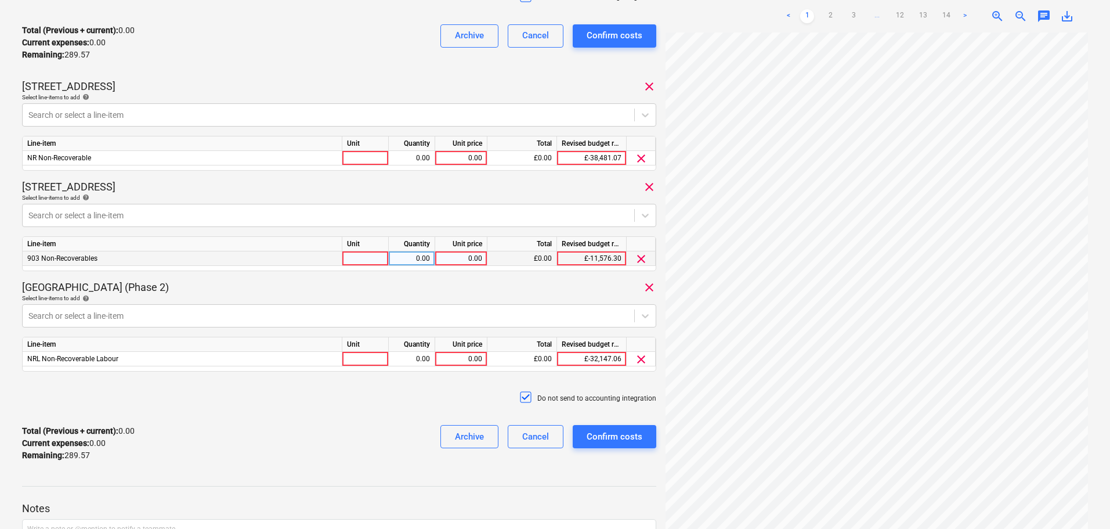
click at [169, 287] on p "[GEOGRAPHIC_DATA] (Phase 2)" at bounding box center [95, 287] width 147 height 14
click at [127, 31] on p "Total (Previous + current) : 0.00" at bounding box center [78, 30] width 113 height 12
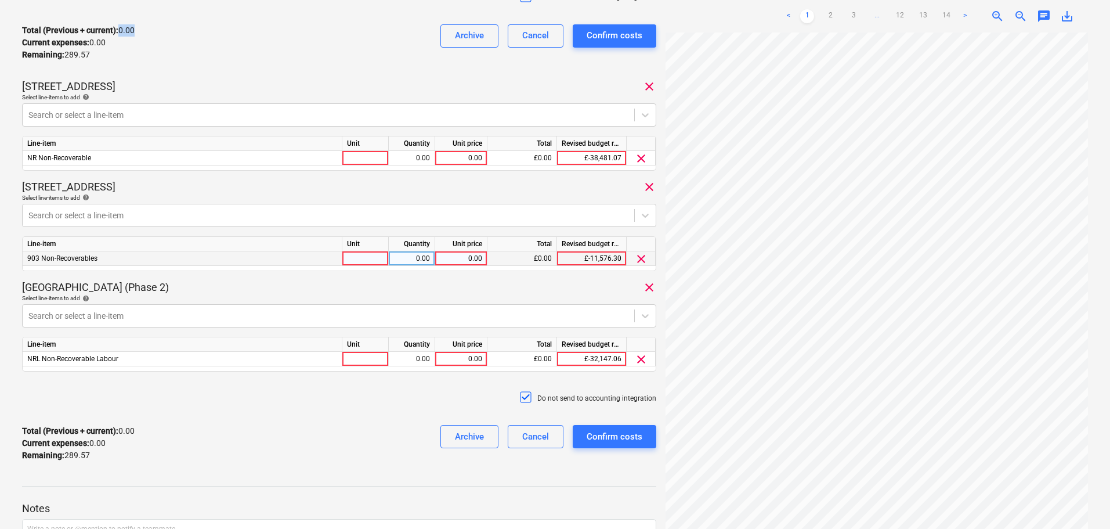
click at [127, 31] on p "Total (Previous + current) : 0.00" at bounding box center [78, 30] width 113 height 12
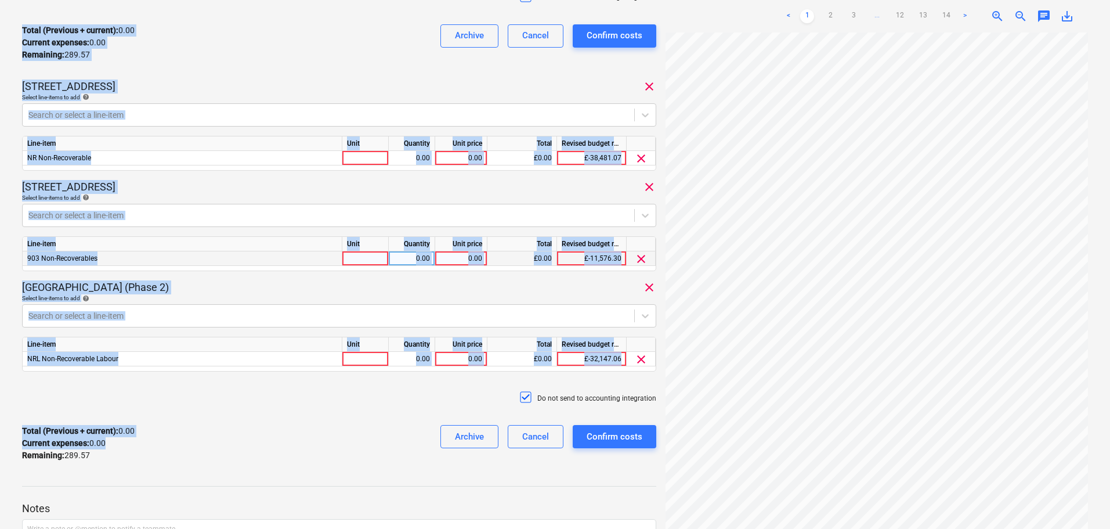
drag, startPoint x: 127, startPoint y: 31, endPoint x: 244, endPoint y: 447, distance: 432.1
click at [246, 443] on div "[PERSON_NAME] - Inv 357 Consolidated invoice total amount 289.57 Subcontractor …" at bounding box center [339, 123] width 634 height 695
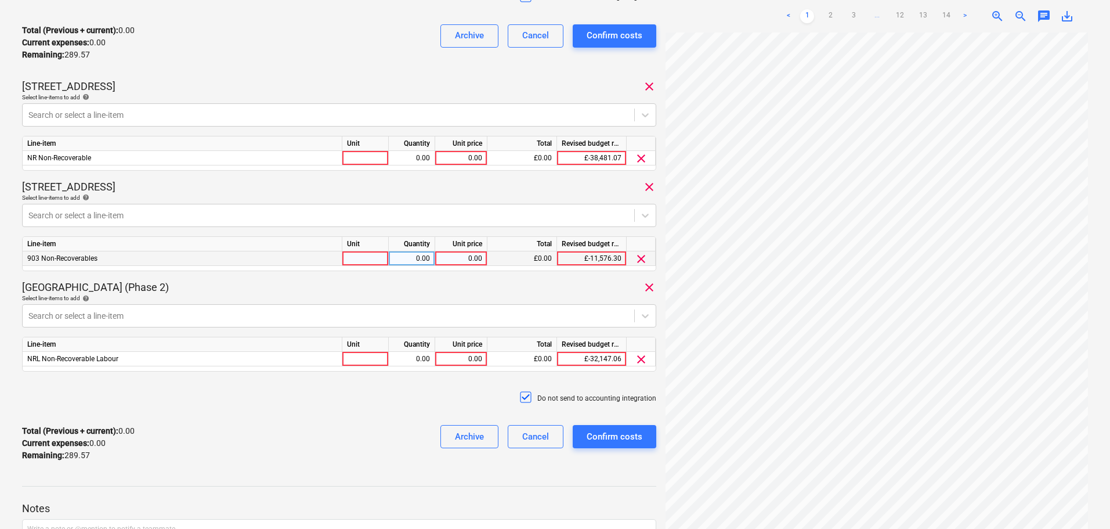
click at [239, 455] on div "Total (Previous + current) : 0.00 Current expenses : 0.00 Remaining : 289.57 Ar…" at bounding box center [339, 442] width 634 height 55
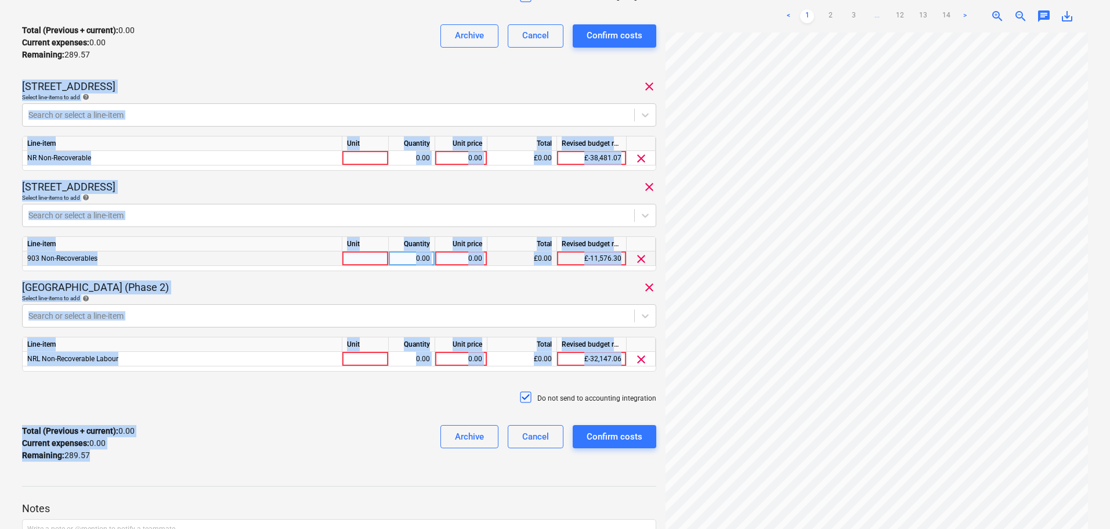
drag, startPoint x: 234, startPoint y: 464, endPoint x: 142, endPoint y: 46, distance: 428.4
click at [142, 47] on div "[PERSON_NAME] - Inv 357 Consolidated invoice total amount 289.57 Subcontractor …" at bounding box center [339, 123] width 634 height 695
click at [142, 46] on div "Total (Previous + current) : 0.00 Current expenses : 0.00 Remaining : 289.57 Ar…" at bounding box center [339, 42] width 634 height 55
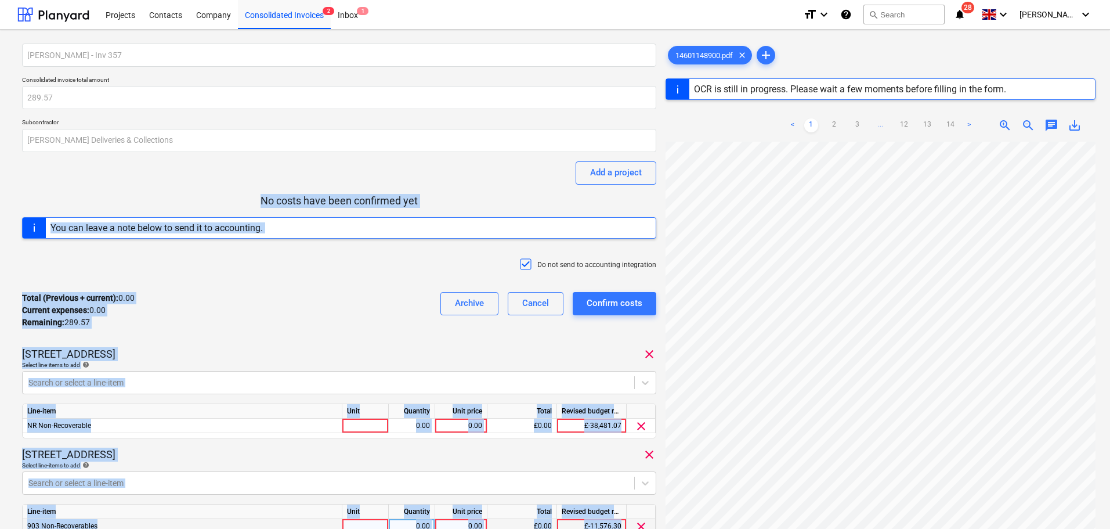
scroll to position [377, 0]
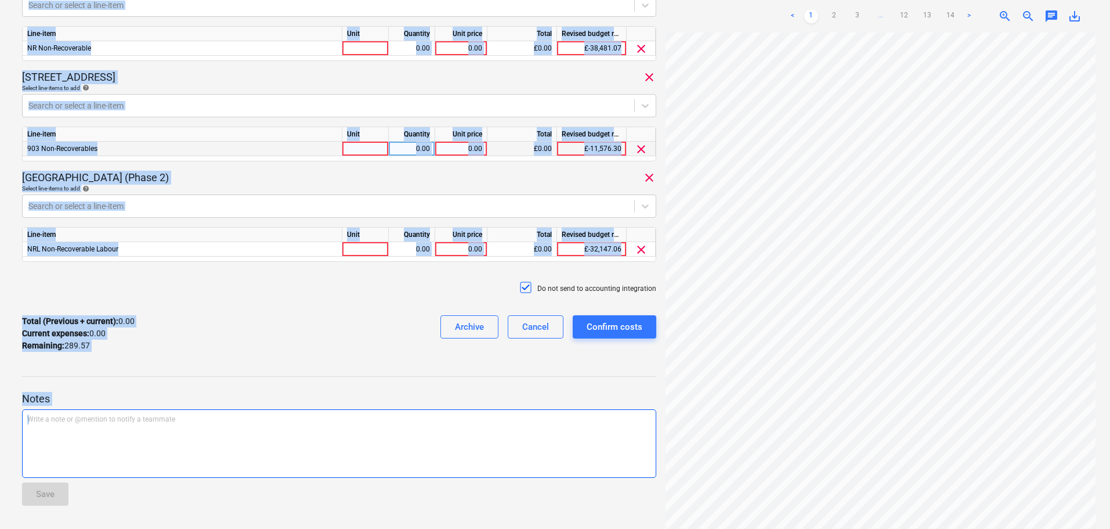
drag, startPoint x: 140, startPoint y: 193, endPoint x: 283, endPoint y: 467, distance: 308.8
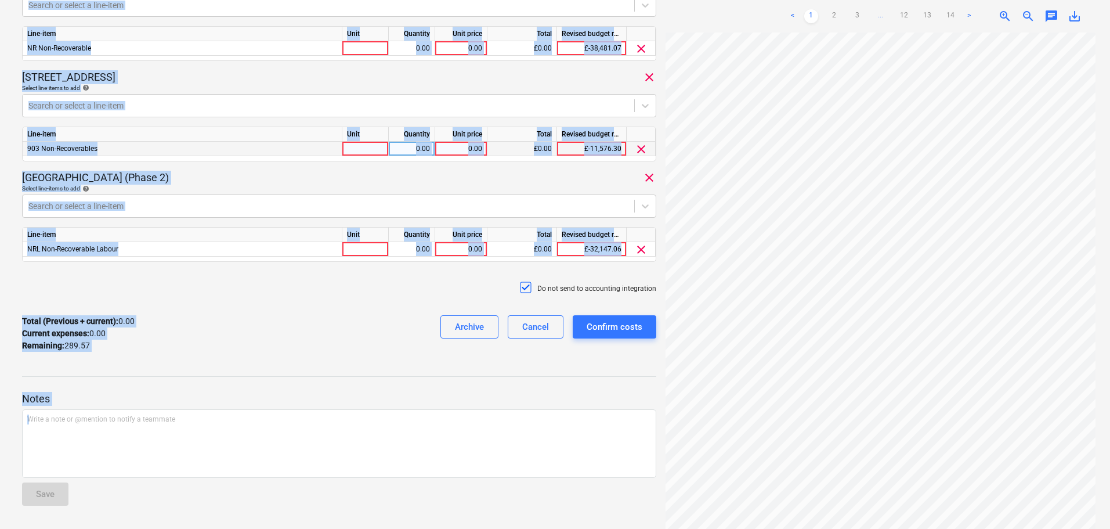
click at [208, 295] on div "Do not send to accounting integration" at bounding box center [339, 288] width 634 height 35
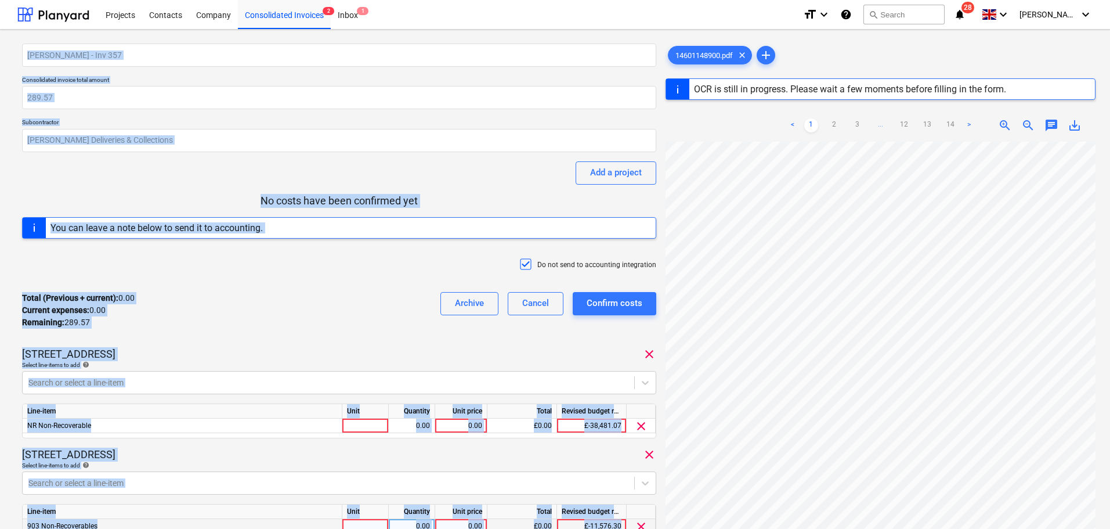
drag, startPoint x: 201, startPoint y: 356, endPoint x: 149, endPoint y: -70, distance: 429.6
click at [149, 0] on html "Projects Contacts Company Consolidated Invoices 2 Inbox 1 format_size keyboard_…" at bounding box center [555, 264] width 1110 height 529
drag, startPoint x: 201, startPoint y: 217, endPoint x: 205, endPoint y: 187, distance: 29.9
click at [201, 218] on div "You can leave a note below to send it to accounting." at bounding box center [157, 228] width 222 height 20
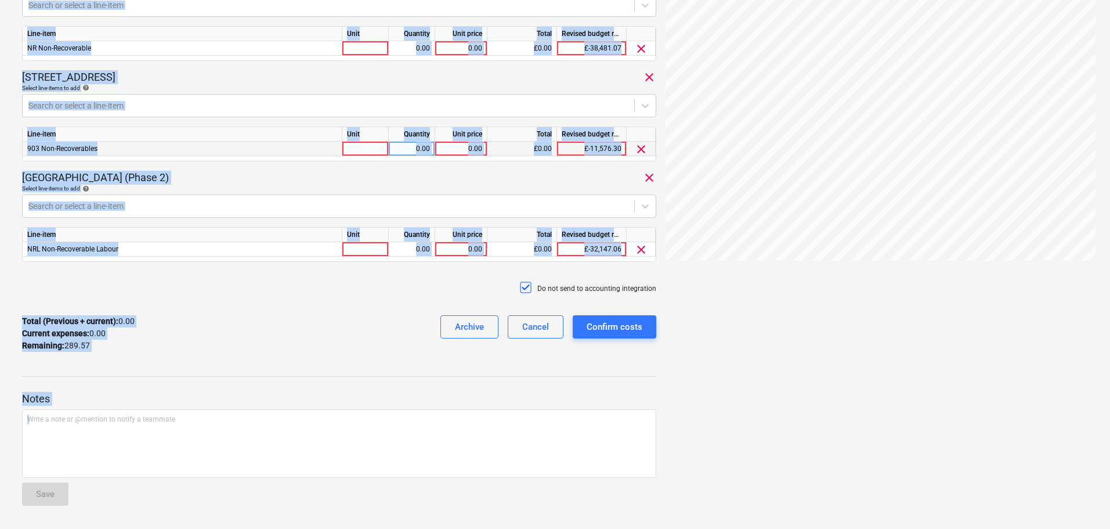
drag, startPoint x: 205, startPoint y: 184, endPoint x: 243, endPoint y: 556, distance: 373.9
click at [239, 366] on div at bounding box center [339, 365] width 634 height 9
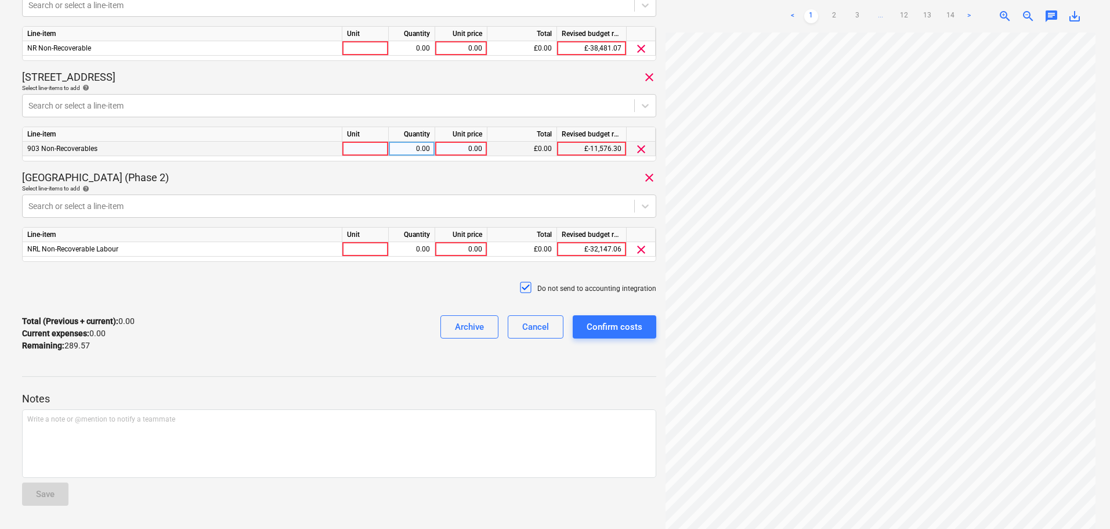
click at [233, 399] on p "Notes" at bounding box center [339, 399] width 634 height 14
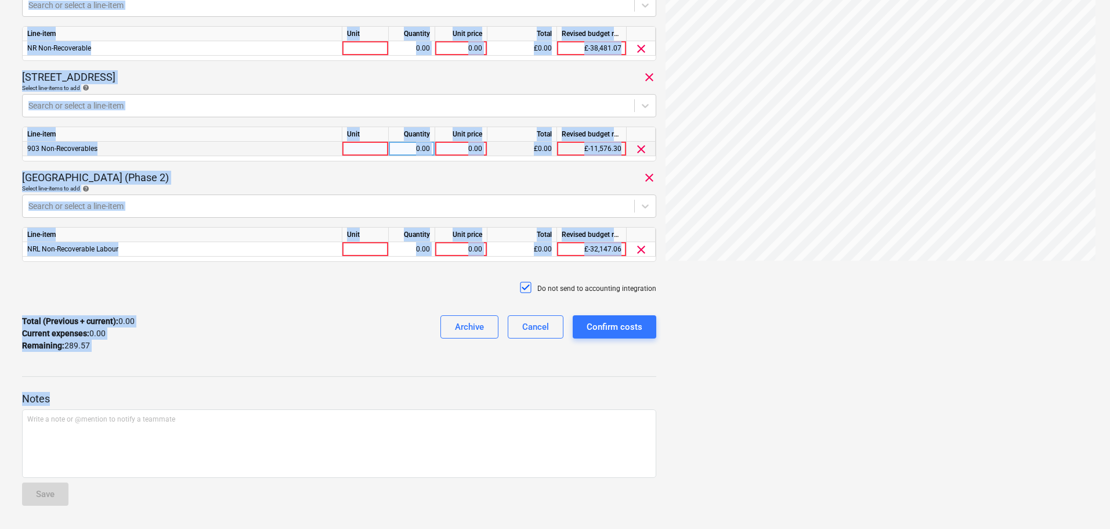
scroll to position [0, 0]
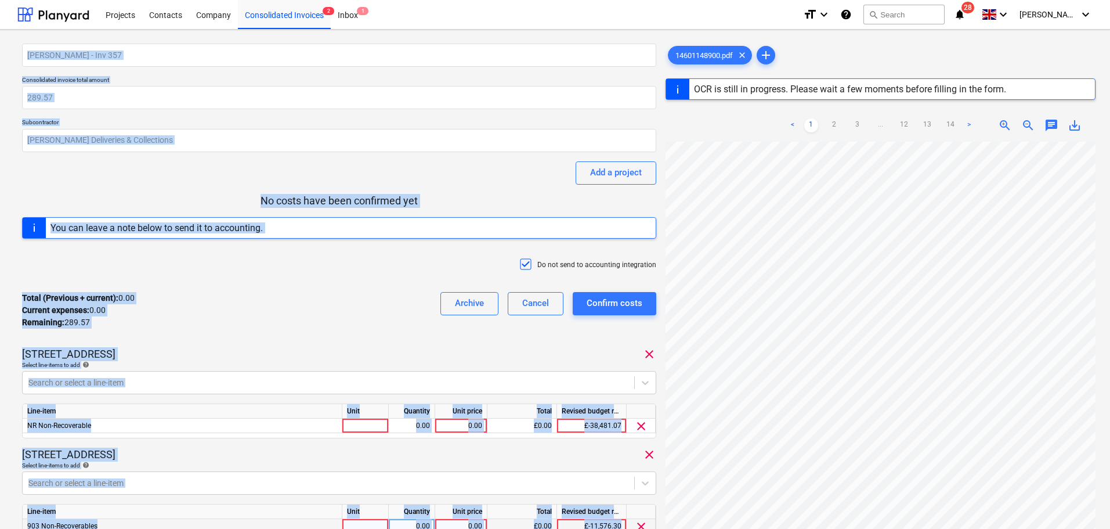
drag, startPoint x: 233, startPoint y: 399, endPoint x: 153, endPoint y: -70, distance: 476.3
click at [153, 0] on html "Projects Contacts Company Consolidated Invoices 2 Inbox 1 format_size keyboard_…" at bounding box center [555, 264] width 1110 height 529
click at [204, 161] on div "[PERSON_NAME] - Inv 357 Consolidated invoice total amount 289.57 Subcontractor …" at bounding box center [339, 391] width 634 height 695
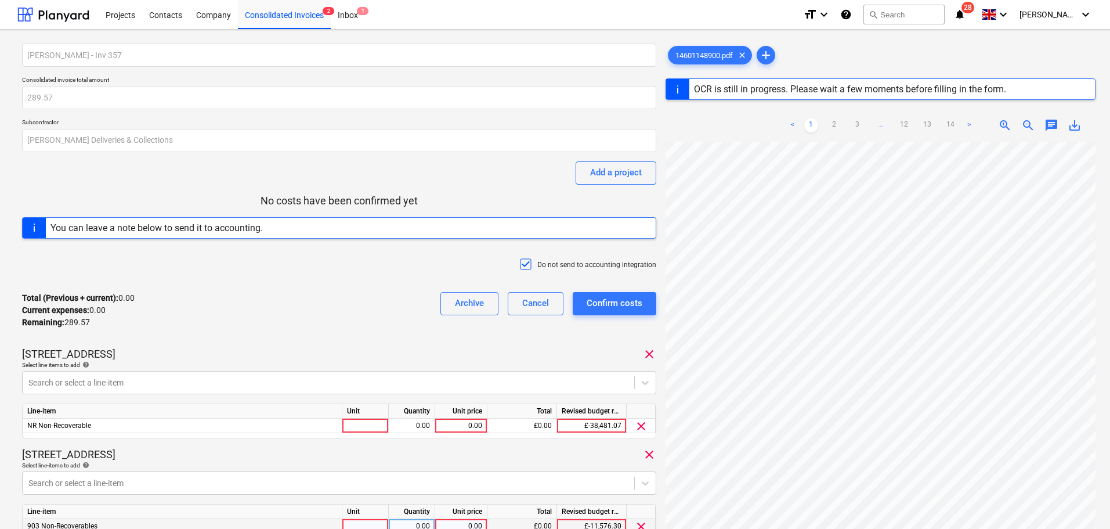
click at [265, 194] on p "No costs have been confirmed yet" at bounding box center [339, 201] width 634 height 14
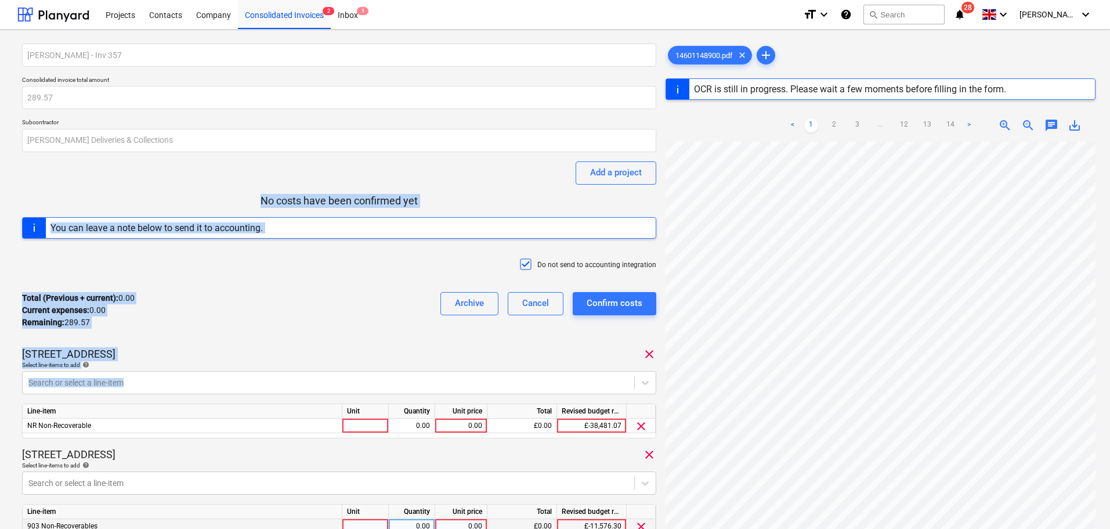
drag, startPoint x: 265, startPoint y: 194, endPoint x: 265, endPoint y: 319, distance: 125.3
click at [283, 392] on div "[PERSON_NAME] - Inv 357 Consolidated invoice total amount 289.57 Subcontractor …" at bounding box center [339, 391] width 634 height 695
click at [255, 299] on div "Total (Previous + current) : 0.00 Current expenses : 0.00 Remaining : 289.57 Ar…" at bounding box center [339, 310] width 634 height 55
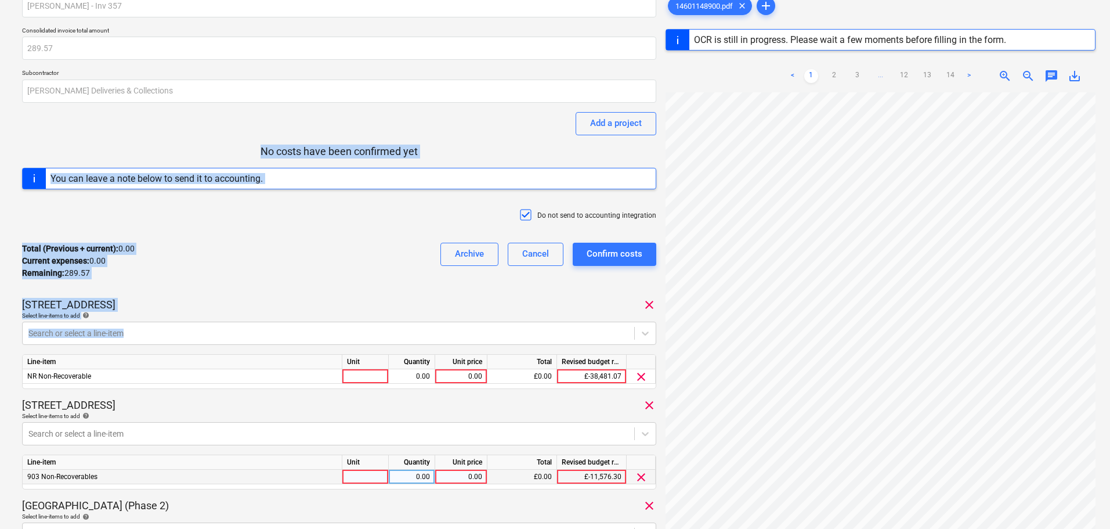
scroll to position [58, 0]
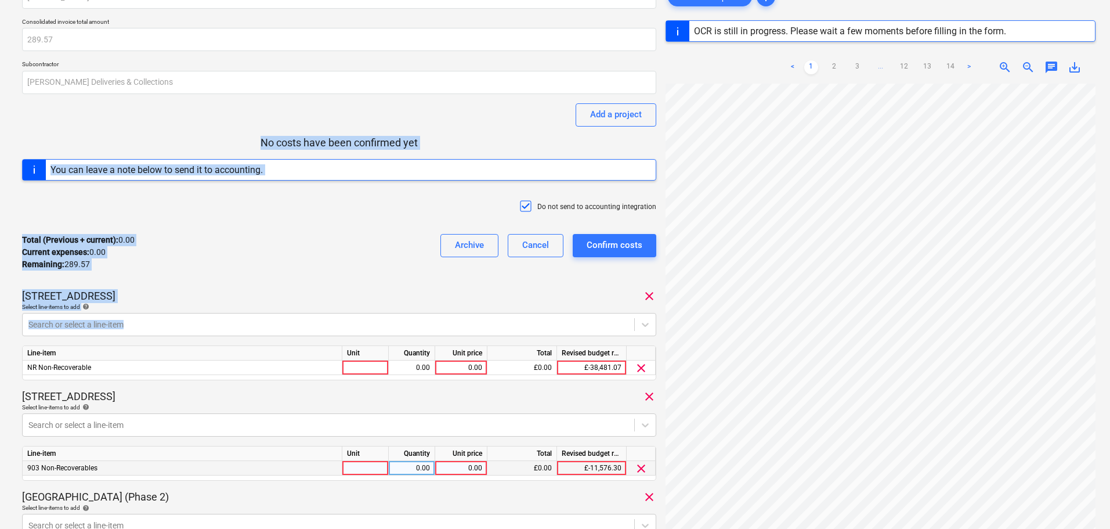
click at [234, 135] on div "[PERSON_NAME] - Inv 357 Consolidated invoice total amount 289.57 Subcontractor …" at bounding box center [339, 332] width 634 height 695
drag, startPoint x: 234, startPoint y: 135, endPoint x: 337, endPoint y: 388, distance: 273.0
click at [338, 386] on div "[PERSON_NAME] - Inv 357 Consolidated invoice total amount 289.57 Subcontractor …" at bounding box center [339, 332] width 634 height 695
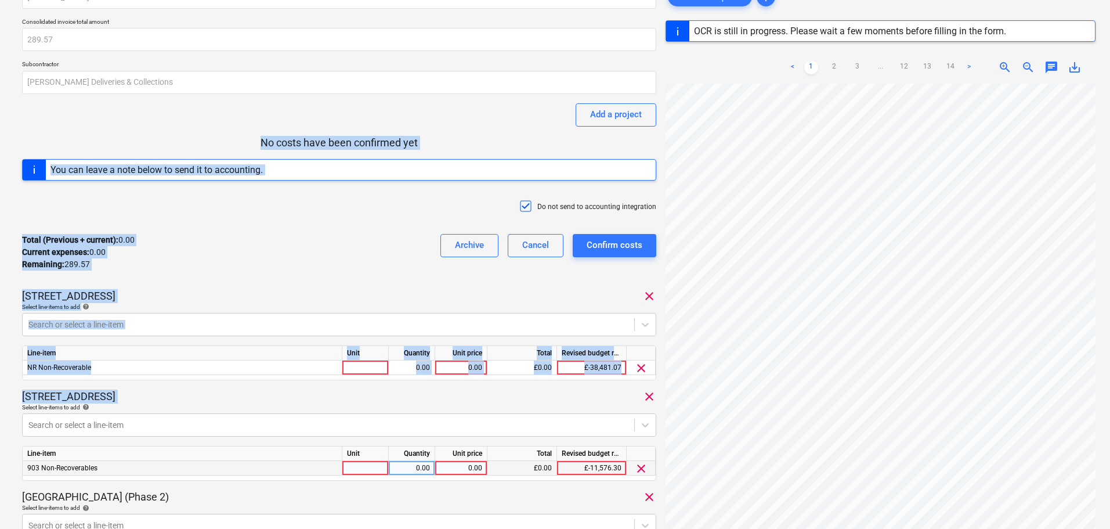
click at [279, 232] on div "Total (Previous + current) : 0.00 Current expenses : 0.00 Remaining : 289.57 Ar…" at bounding box center [339, 252] width 634 height 55
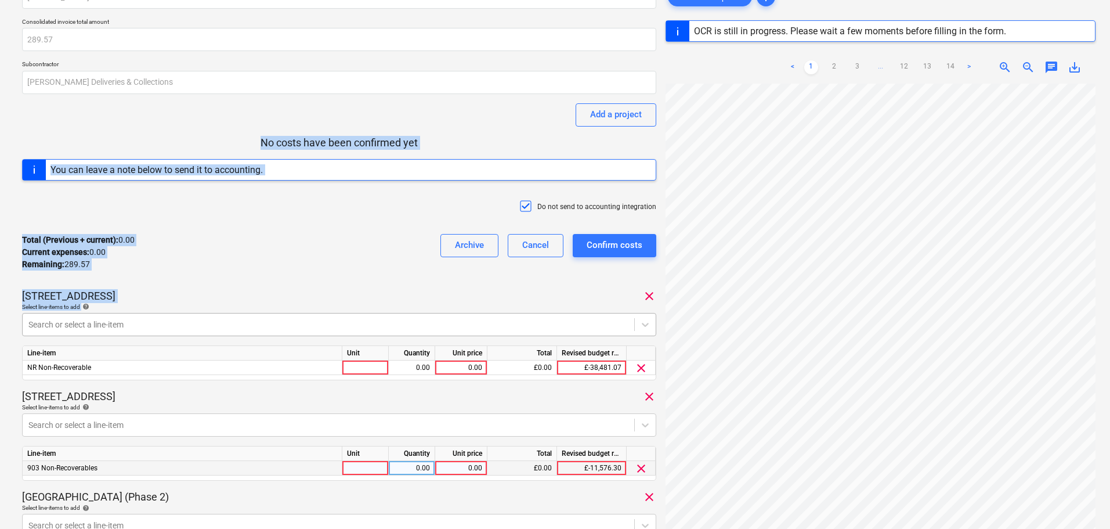
drag, startPoint x: 243, startPoint y: 142, endPoint x: 324, endPoint y: 320, distance: 196.1
click at [323, 321] on div "[PERSON_NAME] - Inv 357 Consolidated invoice total amount 289.57 Subcontractor …" at bounding box center [339, 332] width 634 height 695
click at [254, 220] on div "Do not send to accounting integration" at bounding box center [339, 207] width 634 height 35
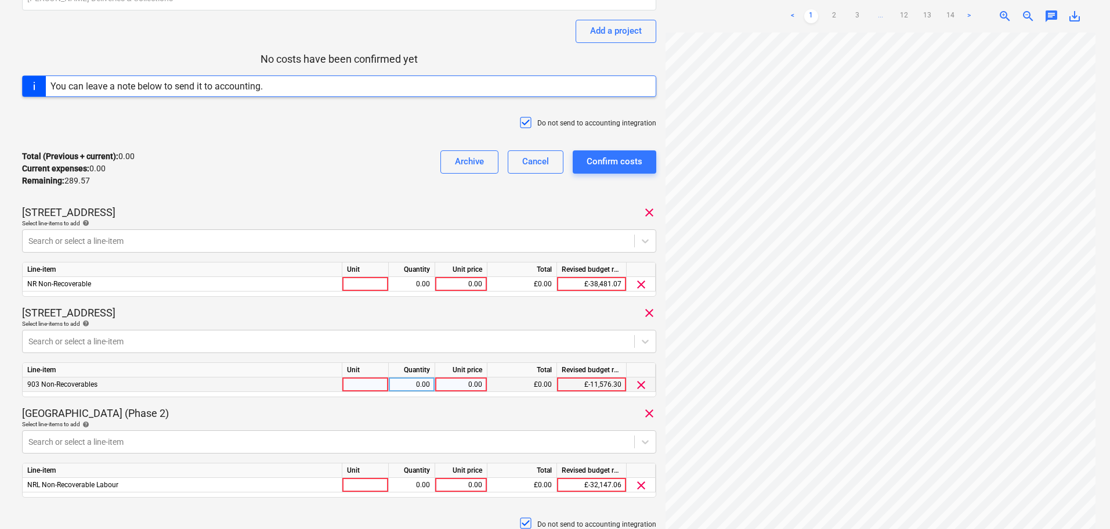
scroll to position [174, 0]
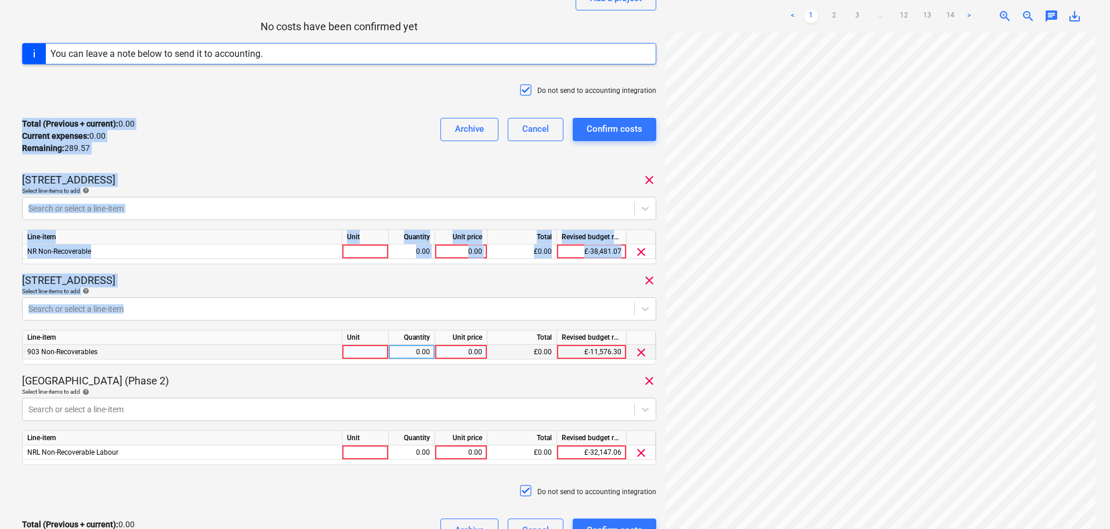
drag, startPoint x: 203, startPoint y: 102, endPoint x: 227, endPoint y: 332, distance: 231.6
click at [226, 332] on div "[PERSON_NAME] - Inv 357 Consolidated invoice total amount 289.57 Subcontractor …" at bounding box center [339, 216] width 634 height 695
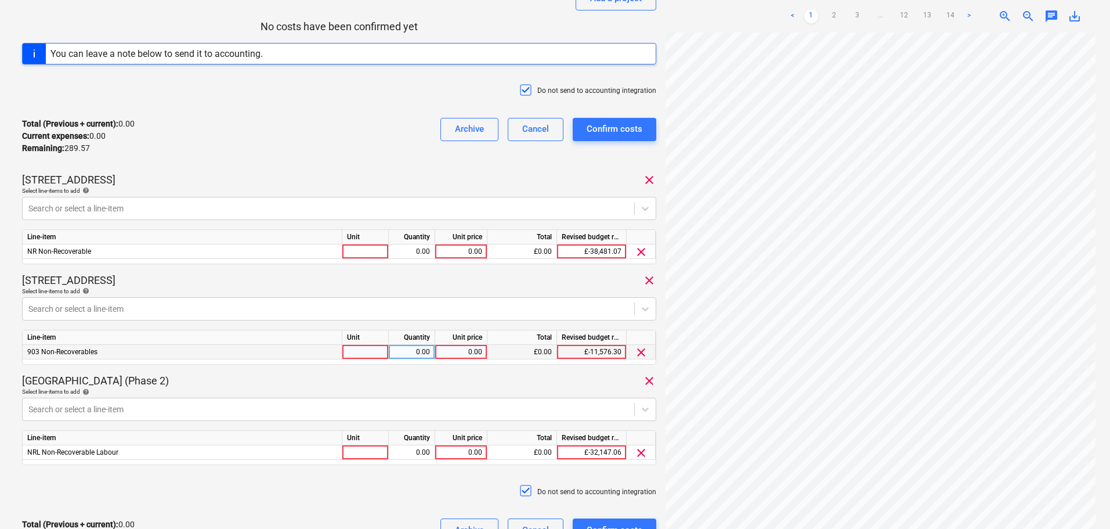
click at [231, 75] on div "Do not send to accounting integration" at bounding box center [339, 91] width 634 height 35
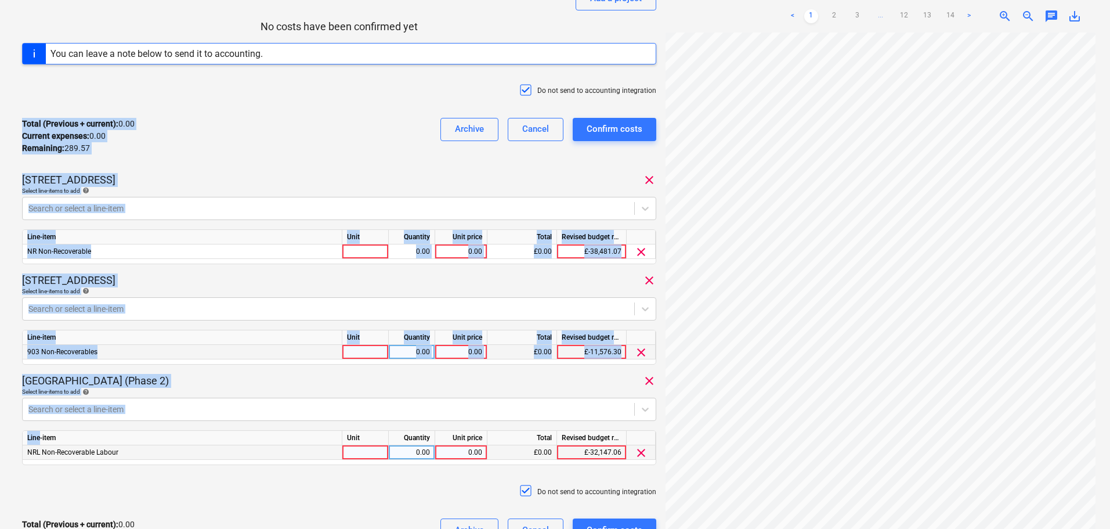
drag, startPoint x: 231, startPoint y: 75, endPoint x: 269, endPoint y: 457, distance: 383.1
click at [259, 478] on div "[PERSON_NAME] - Inv 357 Consolidated invoice total amount 289.57 Subcontractor …" at bounding box center [339, 216] width 634 height 695
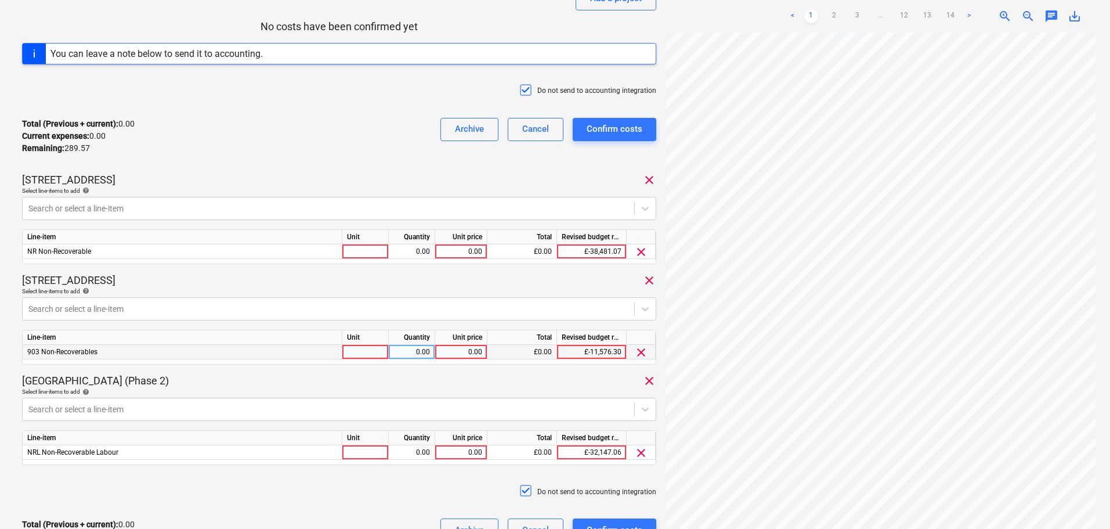
click at [297, 86] on div "Do not send to accounting integration" at bounding box center [339, 91] width 634 height 35
drag, startPoint x: 281, startPoint y: 61, endPoint x: 265, endPoint y: 25, distance: 39.5
click at [270, 32] on div "[PERSON_NAME] - Inv 357 Consolidated invoice total amount 289.57 Subcontractor …" at bounding box center [339, 216] width 634 height 695
click at [244, 16] on div "[PERSON_NAME] - Inv 357 Consolidated invoice total amount 289.57 Subcontractor …" at bounding box center [339, 216] width 634 height 695
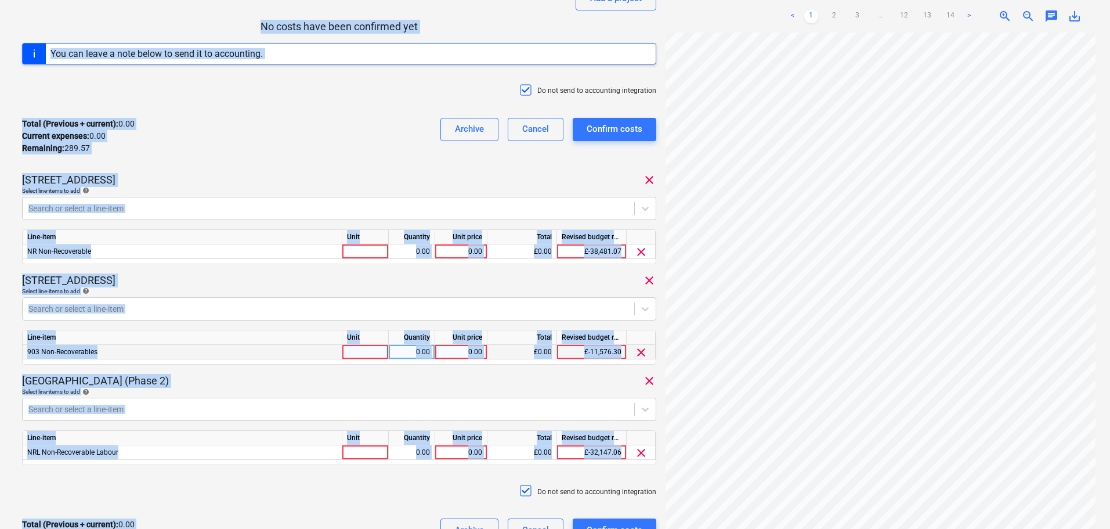
drag, startPoint x: 244, startPoint y: 16, endPoint x: 287, endPoint y: 556, distance: 541.3
click at [287, 355] on html "Projects Contacts Company Consolidated Invoices 2 Inbox 1 format_size keyboard_…" at bounding box center [555, 90] width 1110 height 529
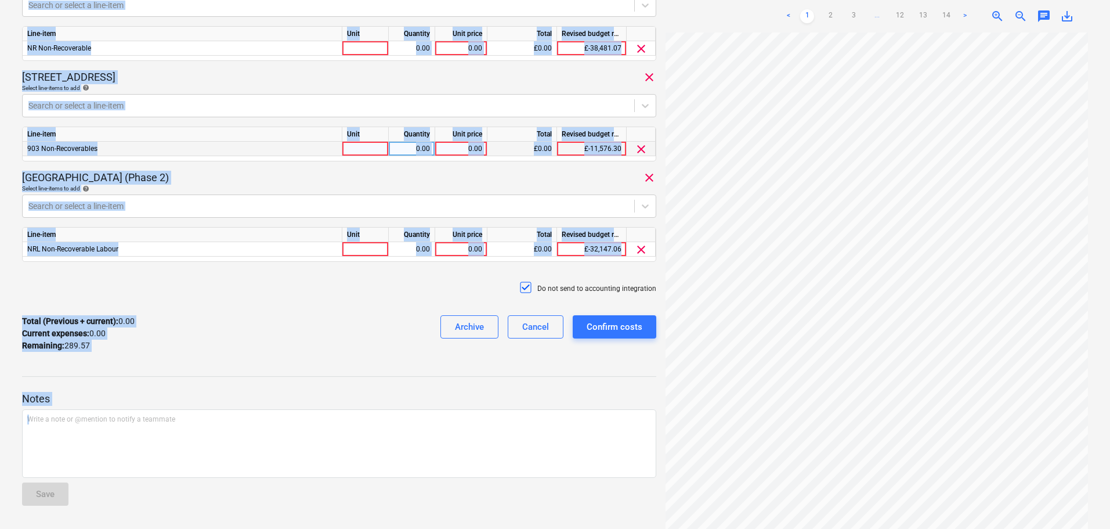
click at [310, 71] on div "[STREET_ADDRESS]" at bounding box center [339, 77] width 634 height 14
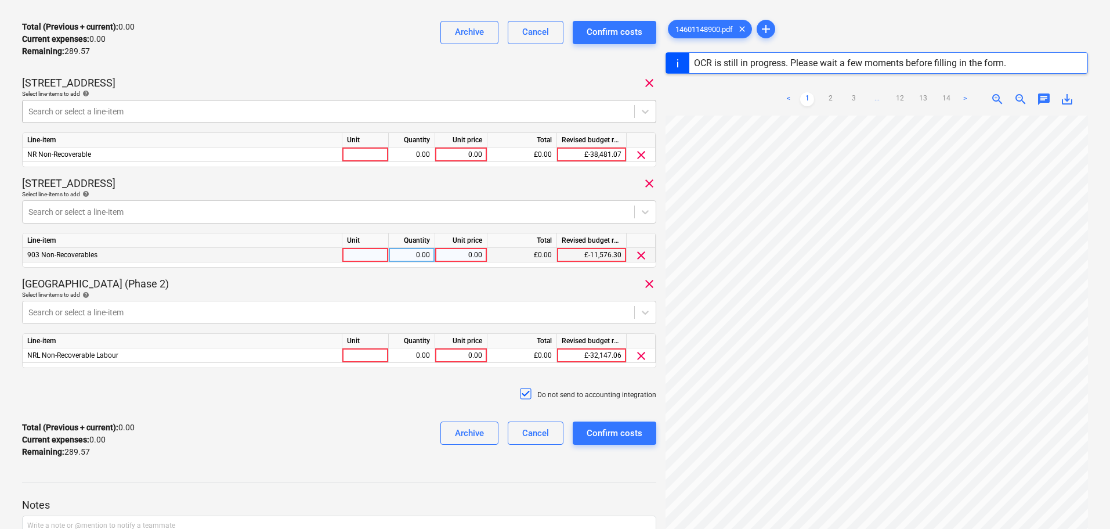
scroll to position [261, 0]
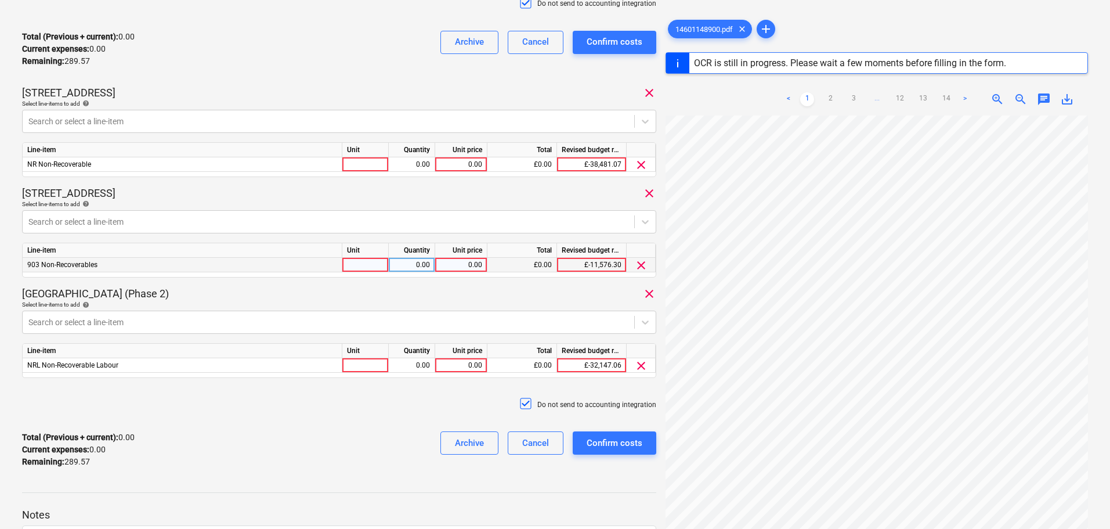
click at [74, 88] on p "[STREET_ADDRESS]" at bounding box center [68, 93] width 93 height 14
click at [85, 31] on p "Total (Previous + current) : 0.00" at bounding box center [78, 37] width 113 height 12
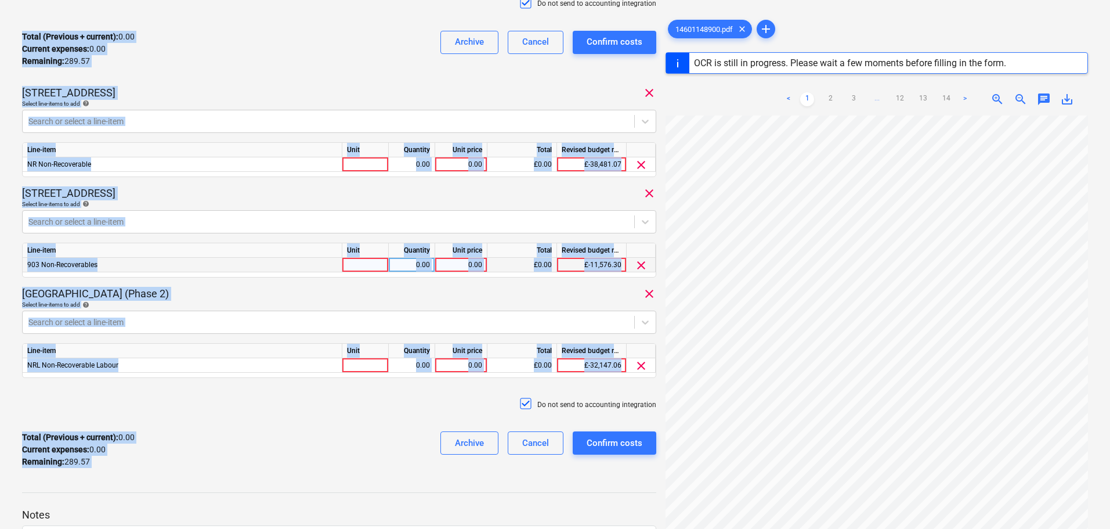
drag, startPoint x: 85, startPoint y: 30, endPoint x: 226, endPoint y: 456, distance: 448.6
click at [226, 456] on div "[PERSON_NAME] - Inv 357 Consolidated invoice total amount 289.57 Subcontractor …" at bounding box center [339, 129] width 634 height 695
click at [225, 456] on div "Total (Previous + current) : 0.00 Current expenses : 0.00 Remaining : 289.57 Ar…" at bounding box center [339, 449] width 634 height 55
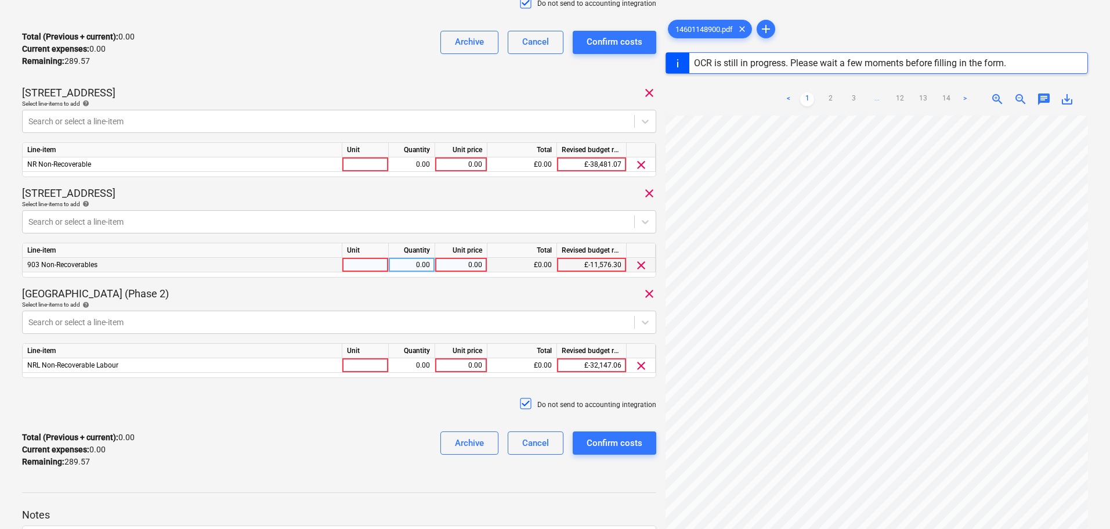
click at [225, 456] on div "Total (Previous + current) : 0.00 Current expenses : 0.00 Remaining : 289.57 Ar…" at bounding box center [339, 449] width 634 height 55
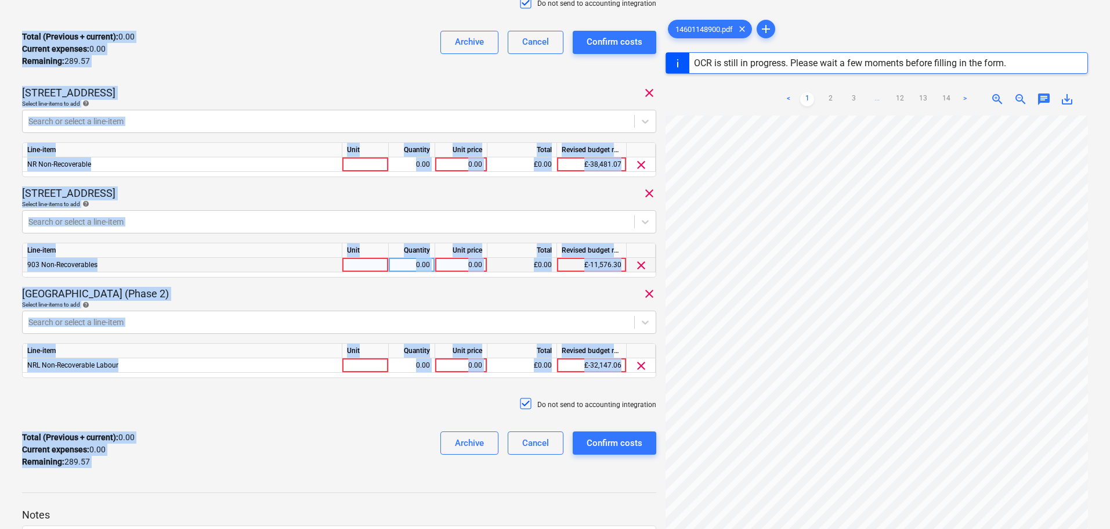
drag, startPoint x: 225, startPoint y: 456, endPoint x: 167, endPoint y: 34, distance: 426.4
click at [167, 34] on div "[PERSON_NAME] - Inv 357 Consolidated invoice total amount 289.57 Subcontractor …" at bounding box center [339, 129] width 634 height 695
click at [167, 34] on div "Total (Previous + current) : 0.00 Current expenses : 0.00 Remaining : 289.57 Ar…" at bounding box center [339, 48] width 634 height 55
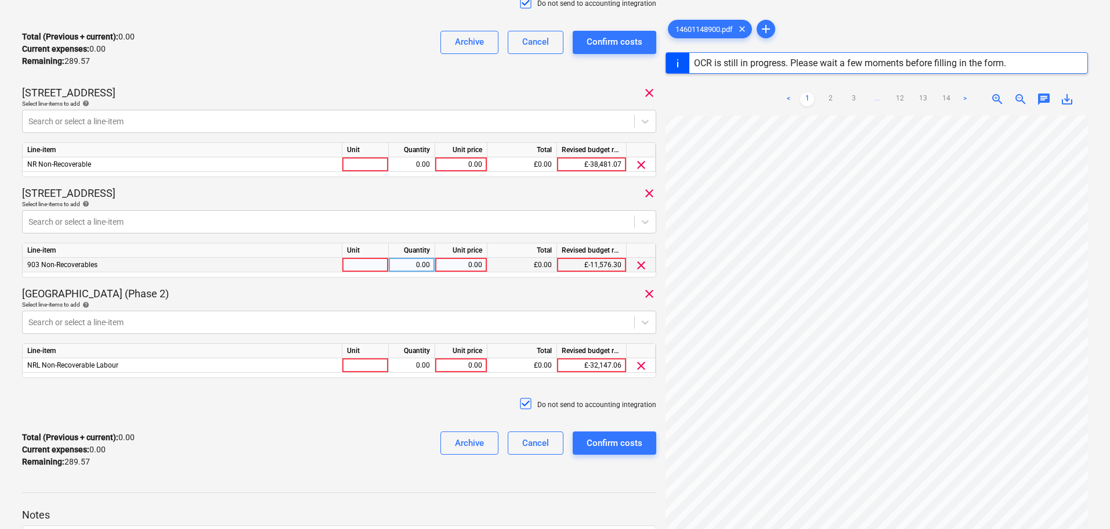
click at [167, 34] on div "Total (Previous + current) : 0.00 Current expenses : 0.00 Remaining : 289.57 Ar…" at bounding box center [339, 48] width 634 height 55
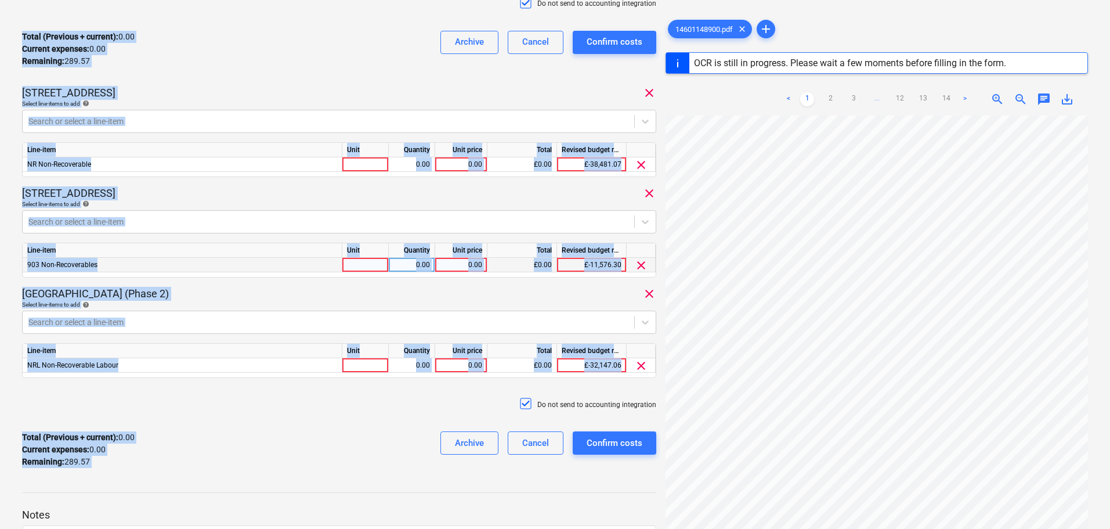
drag, startPoint x: 167, startPoint y: 34, endPoint x: 198, endPoint y: 498, distance: 465.2
click at [198, 500] on div "[PERSON_NAME] - Inv 357 Consolidated invoice total amount 289.57 Subcontractor …" at bounding box center [338, 207] width 643 height 858
click at [198, 458] on div "Total (Previous + current) : 0.00 Current expenses : 0.00 Remaining : 289.57 Ar…" at bounding box center [339, 449] width 634 height 55
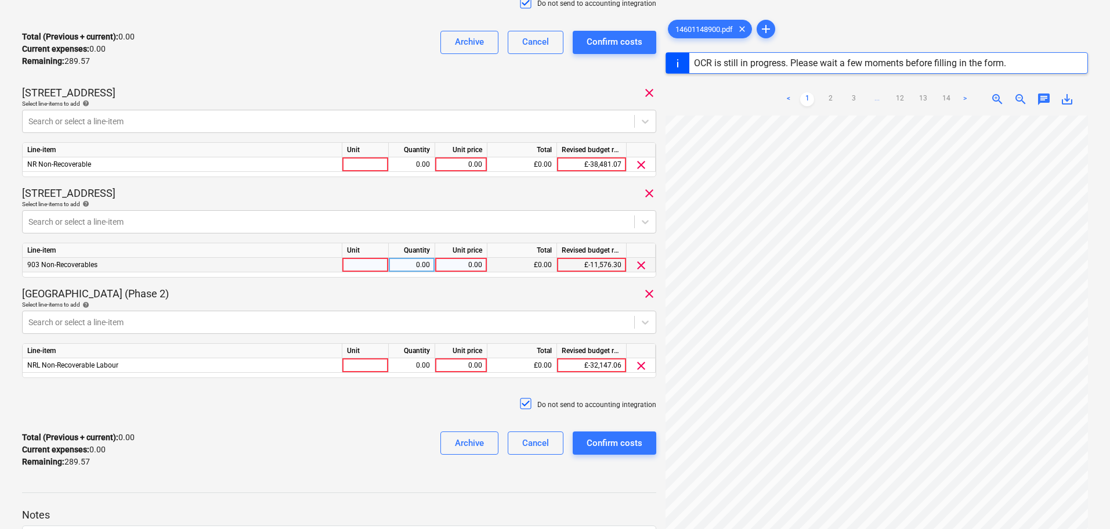
click at [104, 21] on div "Total (Previous + current) : 0.00 Current expenses : 0.00 Remaining : 289.57 Ar…" at bounding box center [339, 48] width 634 height 55
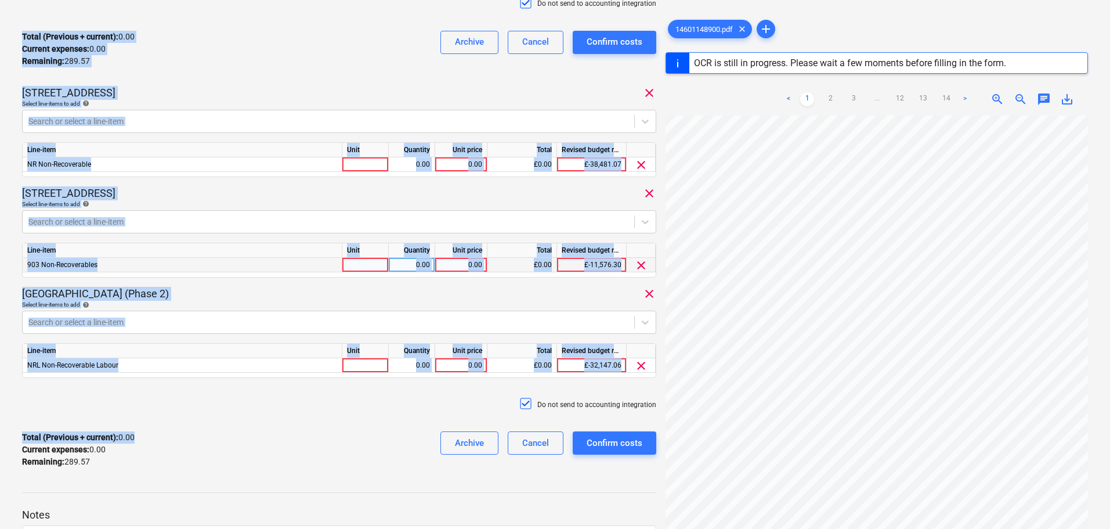
drag, startPoint x: 104, startPoint y: 21, endPoint x: 207, endPoint y: 480, distance: 470.4
click at [204, 436] on div "[PERSON_NAME] - Inv 357 Consolidated invoice total amount 289.57 Subcontractor …" at bounding box center [339, 129] width 634 height 695
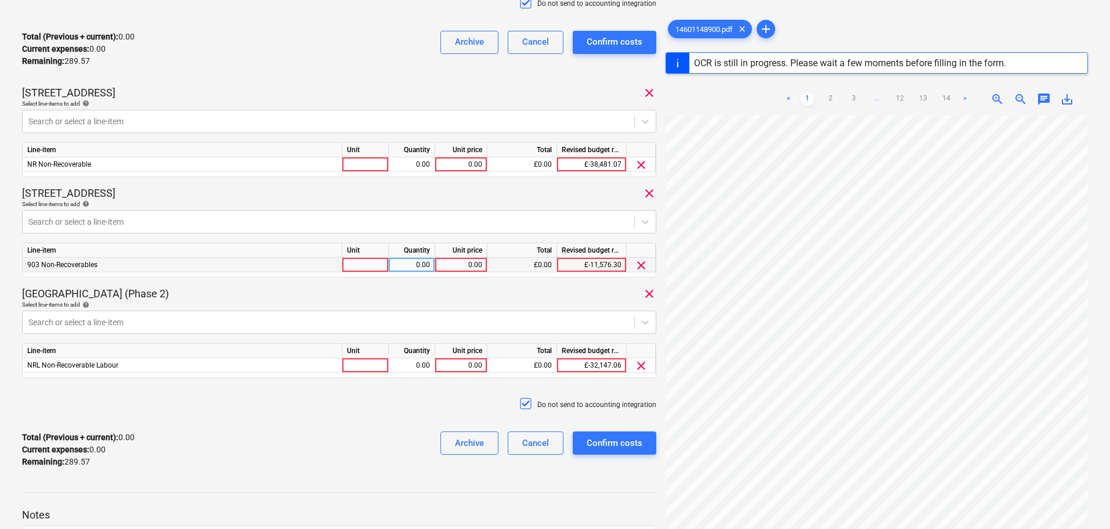
click at [209, 481] on div at bounding box center [339, 481] width 634 height 9
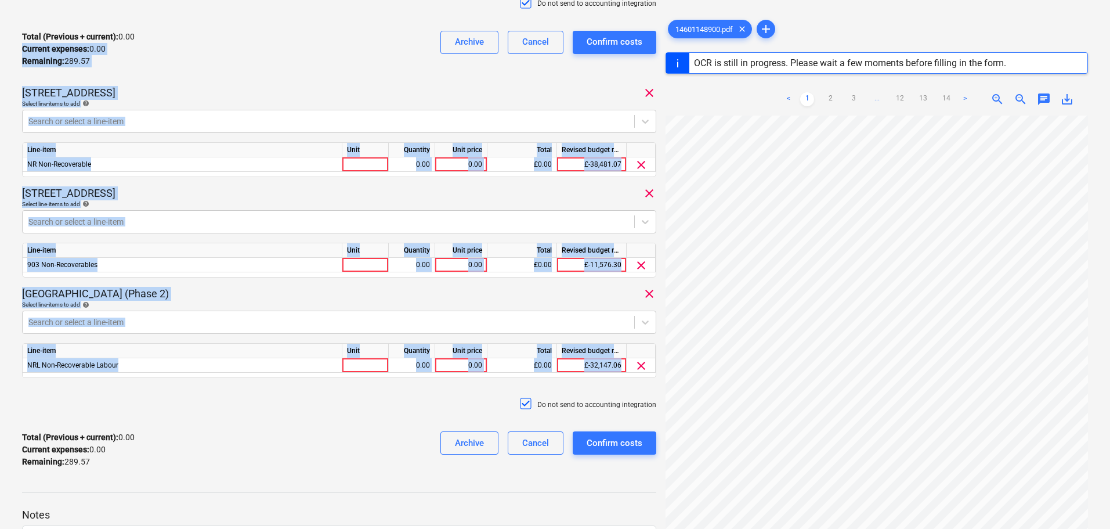
drag, startPoint x: 234, startPoint y: 32, endPoint x: 236, endPoint y: 418, distance: 385.3
click at [236, 416] on div "[PERSON_NAME] - Inv 357 Consolidated invoice total amount 289.57 Subcontractor …" at bounding box center [339, 129] width 634 height 695
click at [236, 418] on div "Do not send to accounting integration" at bounding box center [339, 404] width 634 height 35
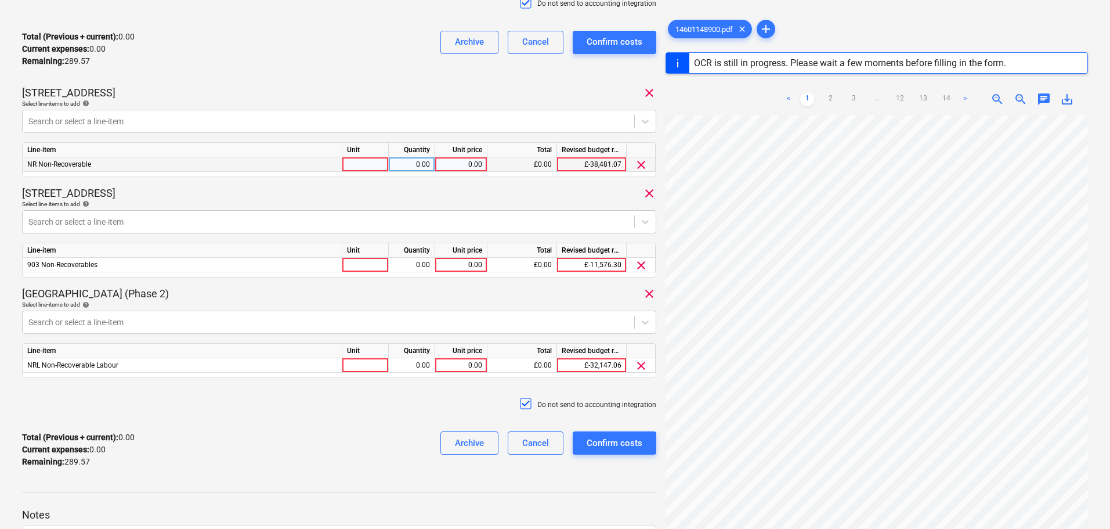
click at [355, 165] on div at bounding box center [365, 164] width 46 height 15
type input "Item"
click at [353, 164] on div "Item" at bounding box center [365, 164] width 46 height 15
click at [364, 263] on div at bounding box center [365, 265] width 46 height 15
click at [361, 364] on div at bounding box center [365, 365] width 46 height 15
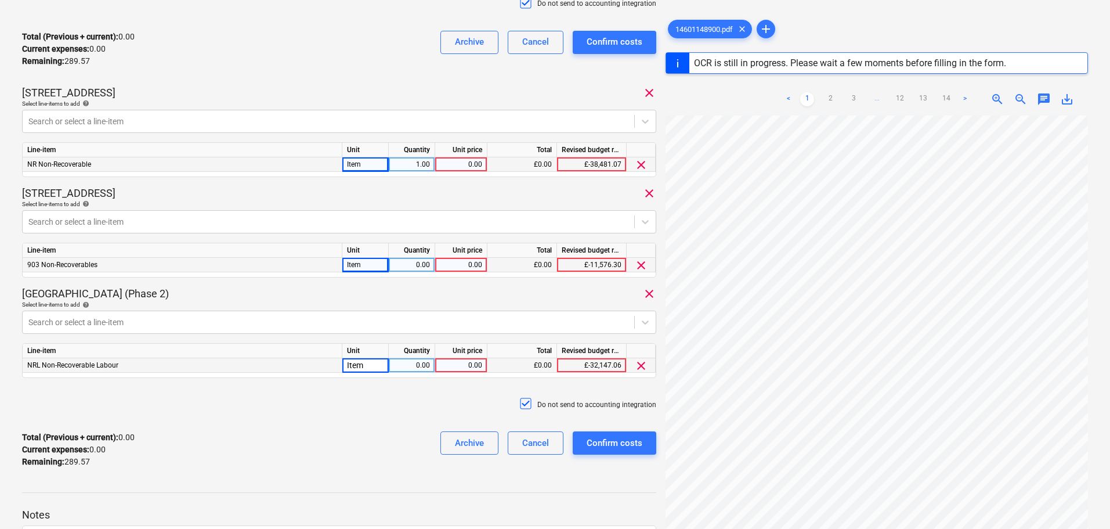
click at [402, 366] on div "0.00" at bounding box center [411, 365] width 37 height 15
type input "1"
click at [408, 260] on div "0.00" at bounding box center [411, 265] width 37 height 15
type input "1"
click at [355, 60] on div "Total (Previous + current) : 0.00 Current expenses : 0.00 Remaining : 289.57 Ar…" at bounding box center [339, 48] width 634 height 55
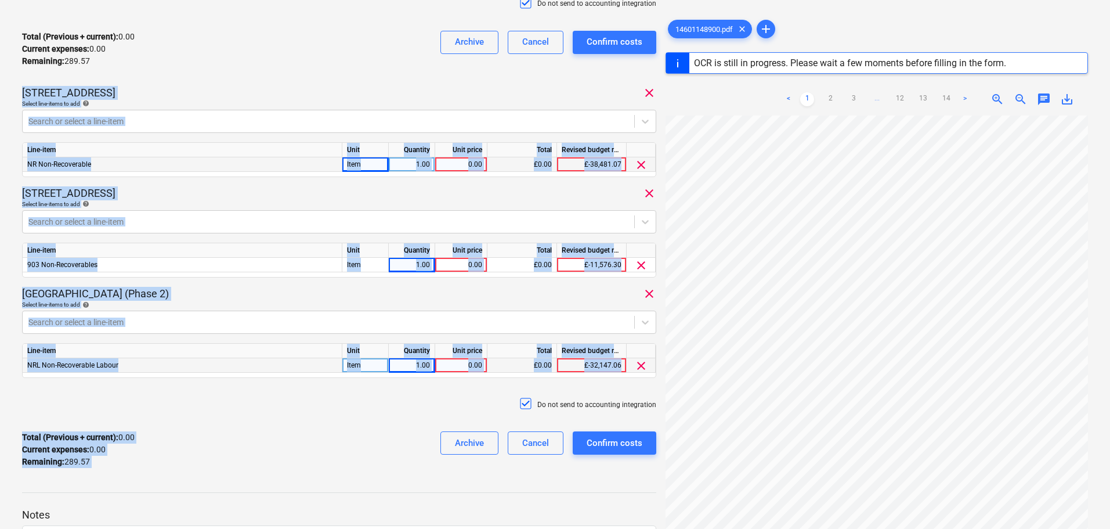
drag, startPoint x: 343, startPoint y: 49, endPoint x: 296, endPoint y: 454, distance: 407.8
click at [328, 492] on div "[PERSON_NAME] - Inv 357 Consolidated invoice total amount 289.57 Subcontractor …" at bounding box center [338, 207] width 643 height 858
click at [265, 429] on div "Total (Previous + current) : 0.00 Current expenses : 0.00 Remaining : 289.57 Ar…" at bounding box center [339, 449] width 634 height 55
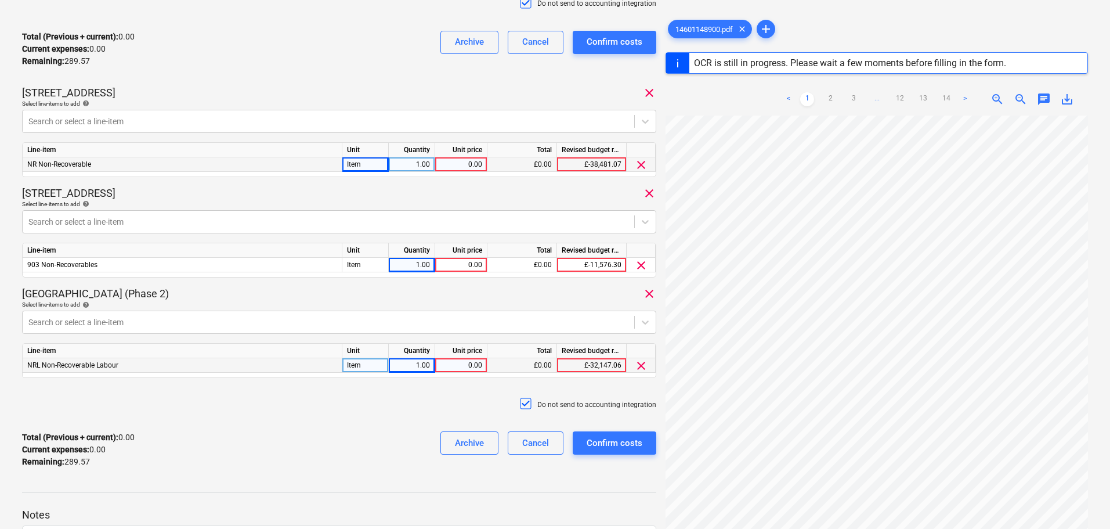
click at [16, 19] on div "[PERSON_NAME] - Inv 357 Consolidated invoice total amount 289.57 Subcontractor …" at bounding box center [555, 206] width 1110 height 876
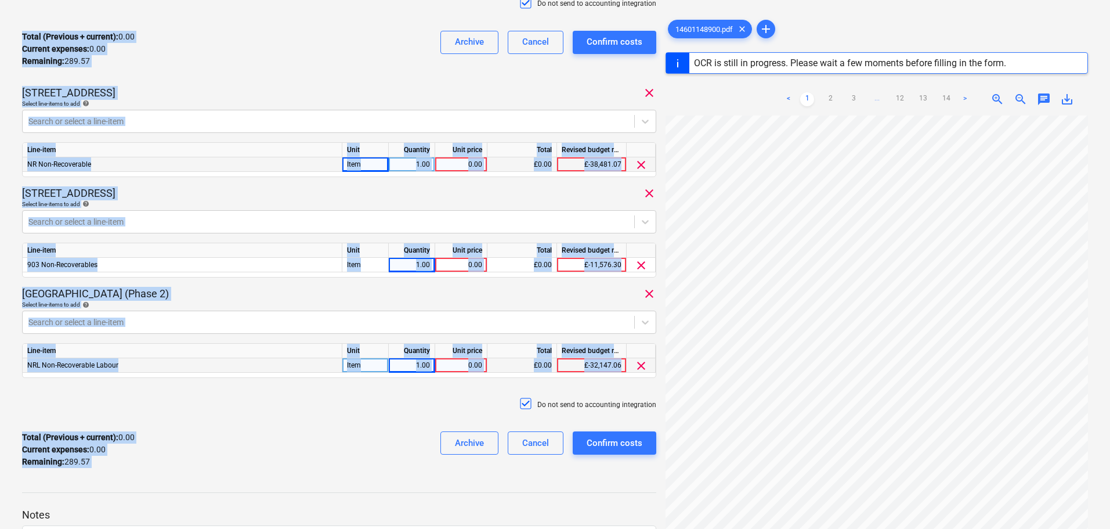
drag, startPoint x: 16, startPoint y: 19, endPoint x: 284, endPoint y: 466, distance: 521.2
click at [284, 466] on div "[PERSON_NAME] - Inv 357 Consolidated invoice total amount 289.57 Subcontractor …" at bounding box center [555, 206] width 1110 height 876
click at [284, 466] on div "Total (Previous + current) : 0.00 Current expenses : 0.00 Remaining : 289.57 Ar…" at bounding box center [339, 449] width 634 height 55
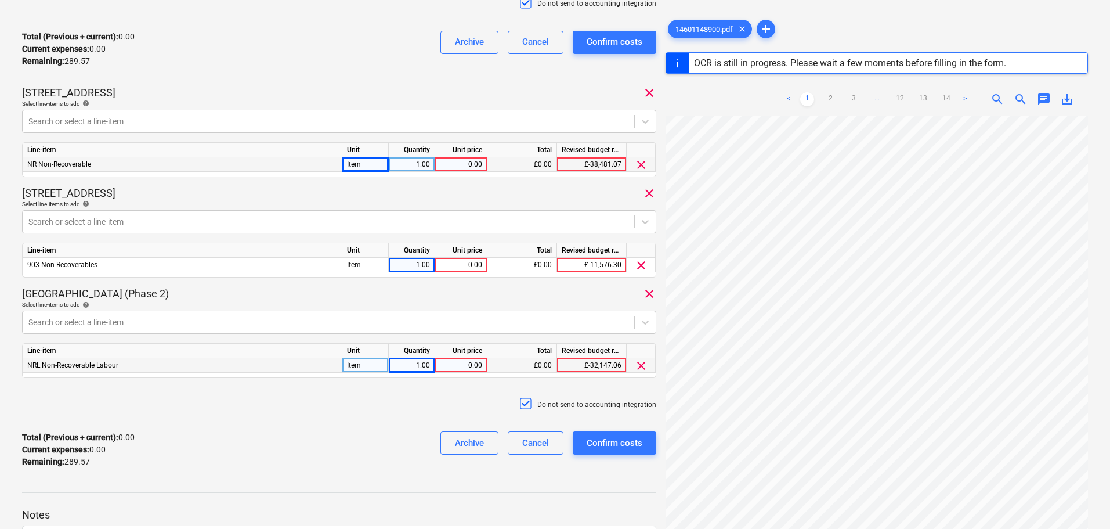
click at [284, 466] on div "Total (Previous + current) : 0.00 Current expenses : 0.00 Remaining : 289.57 Ar…" at bounding box center [339, 449] width 634 height 55
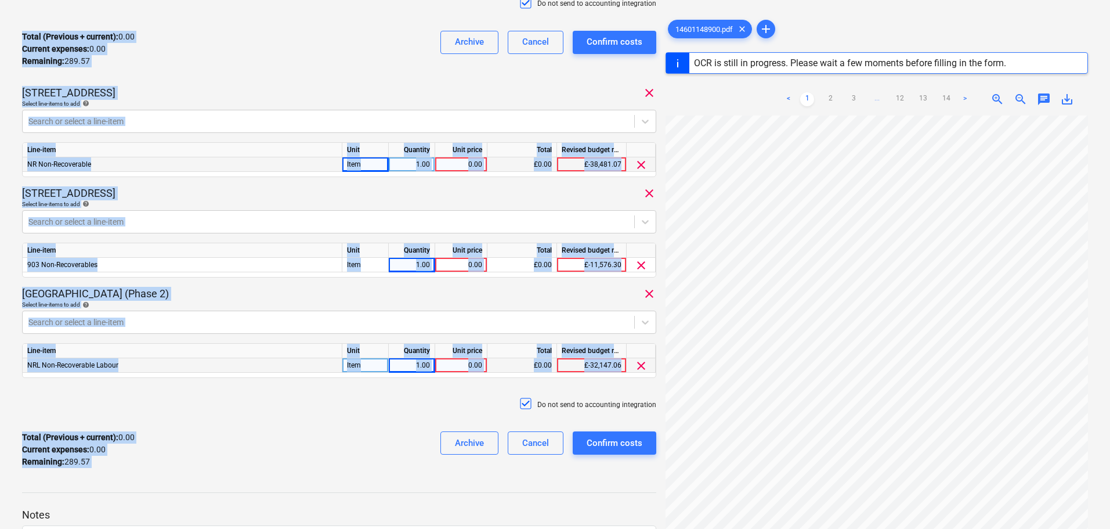
scroll to position [0, 0]
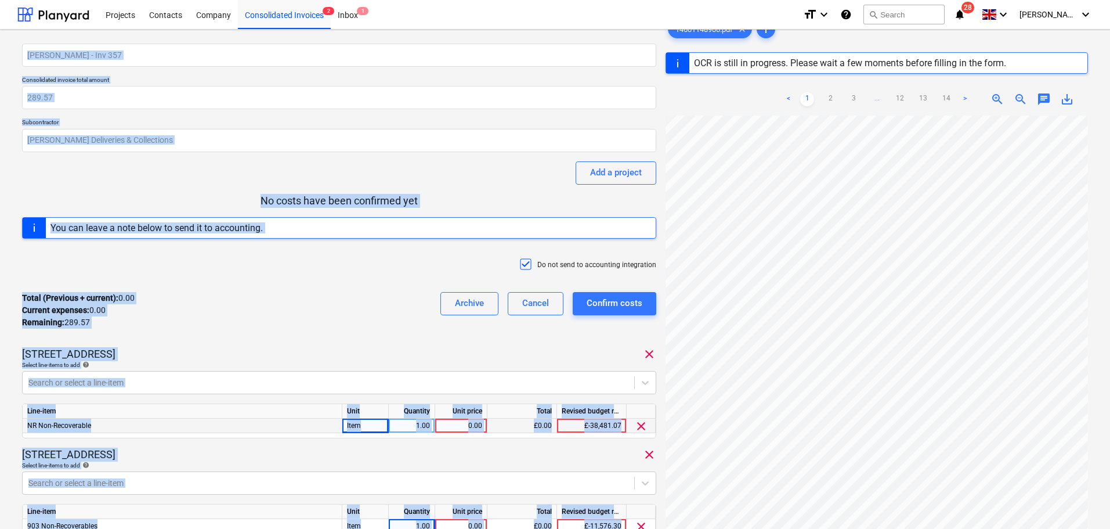
drag, startPoint x: 284, startPoint y: 466, endPoint x: 95, endPoint y: -70, distance: 568.9
click at [95, 0] on html "Projects Contacts Company Consolidated Invoices 2 Inbox 1 format_size keyboard_…" at bounding box center [555, 264] width 1110 height 529
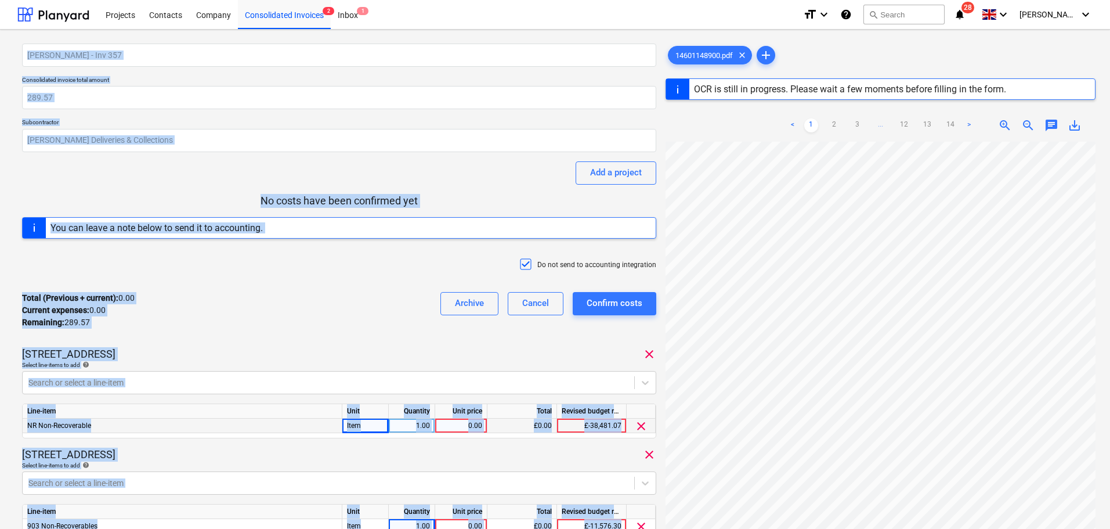
click at [91, 179] on div "[PERSON_NAME] - Inv 357 Consolidated invoice total amount 289.57 Subcontractor …" at bounding box center [339, 391] width 634 height 695
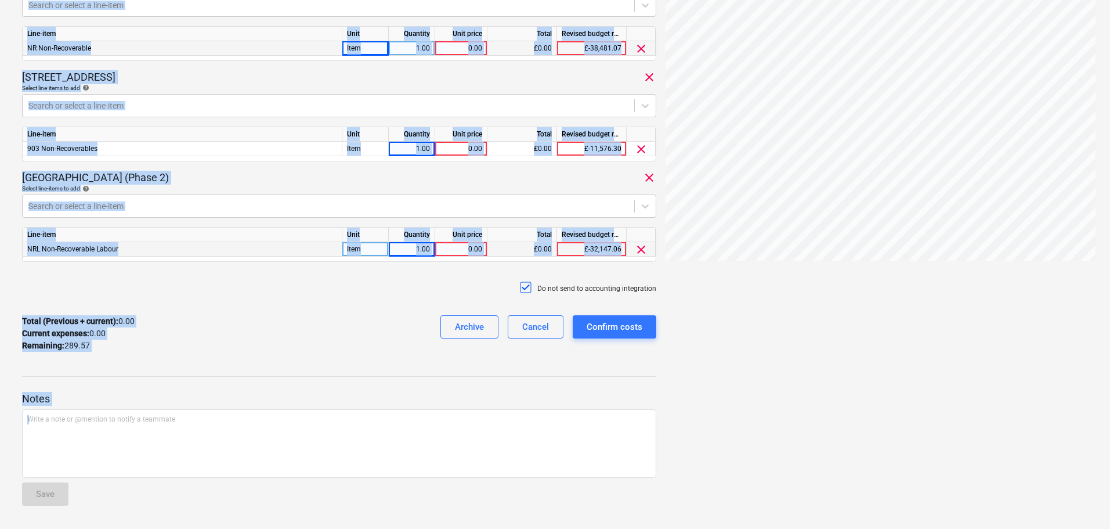
drag, startPoint x: 11, startPoint y: 73, endPoint x: 229, endPoint y: 556, distance: 530.3
click at [251, 168] on div "[PERSON_NAME] - Inv 357 Consolidated invoice total amount 289.57 Subcontractor …" at bounding box center [339, 13] width 634 height 695
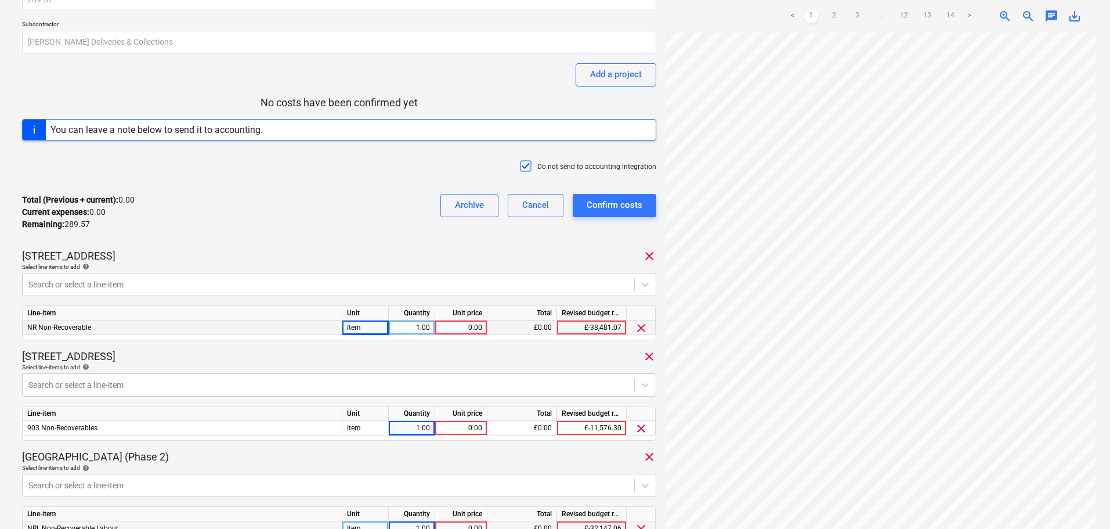
scroll to position [0, 0]
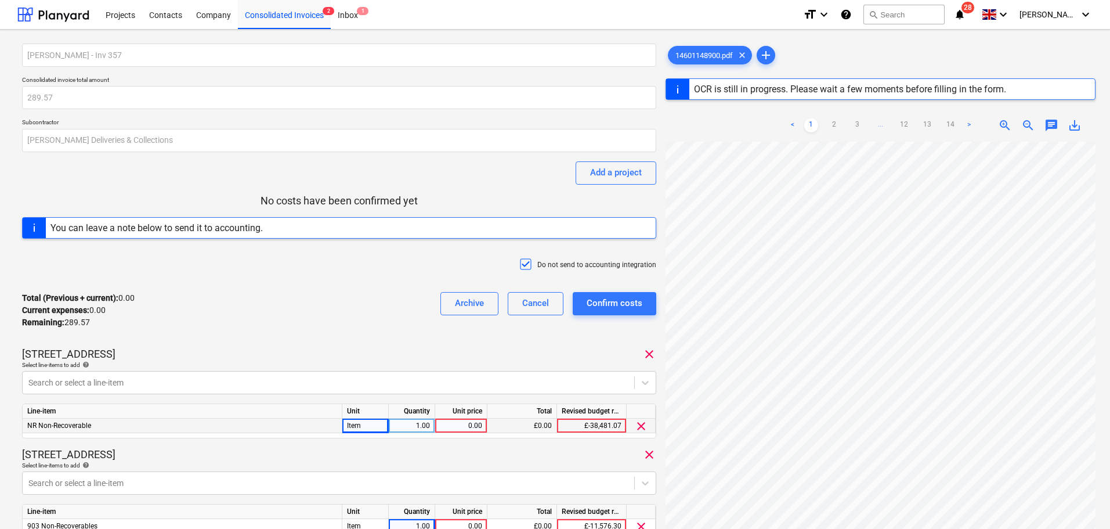
click at [62, 79] on p "Consolidated invoice total amount" at bounding box center [339, 81] width 634 height 10
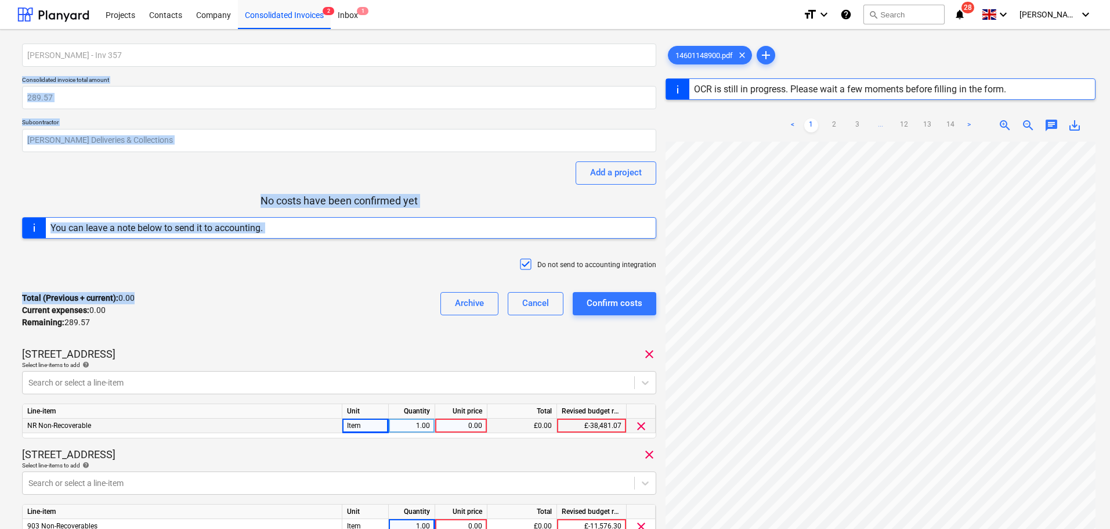
drag, startPoint x: 62, startPoint y: 79, endPoint x: 129, endPoint y: 279, distance: 210.3
click at [129, 278] on div "[PERSON_NAME] - Inv 357 Consolidated invoice total amount 289.57 Subcontractor …" at bounding box center [339, 391] width 634 height 695
click at [92, 77] on p "Consolidated invoice total amount" at bounding box center [339, 81] width 634 height 10
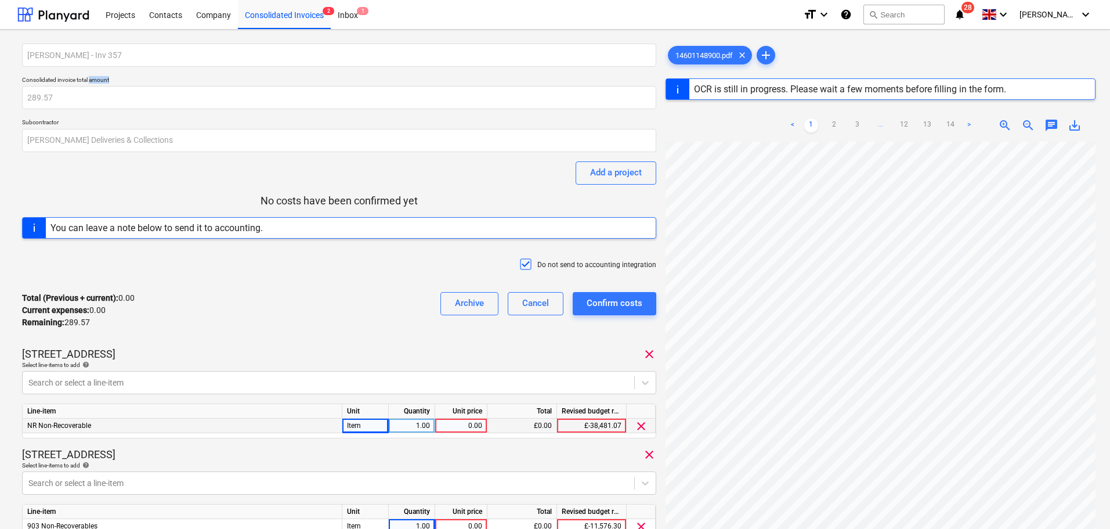
click at [92, 77] on p "Consolidated invoice total amount" at bounding box center [339, 81] width 634 height 10
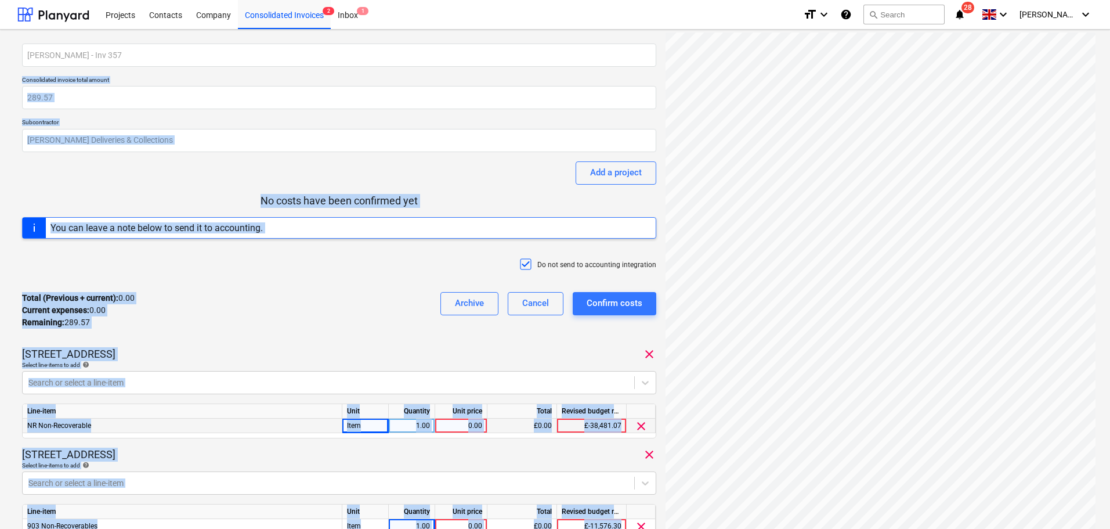
scroll to position [377, 0]
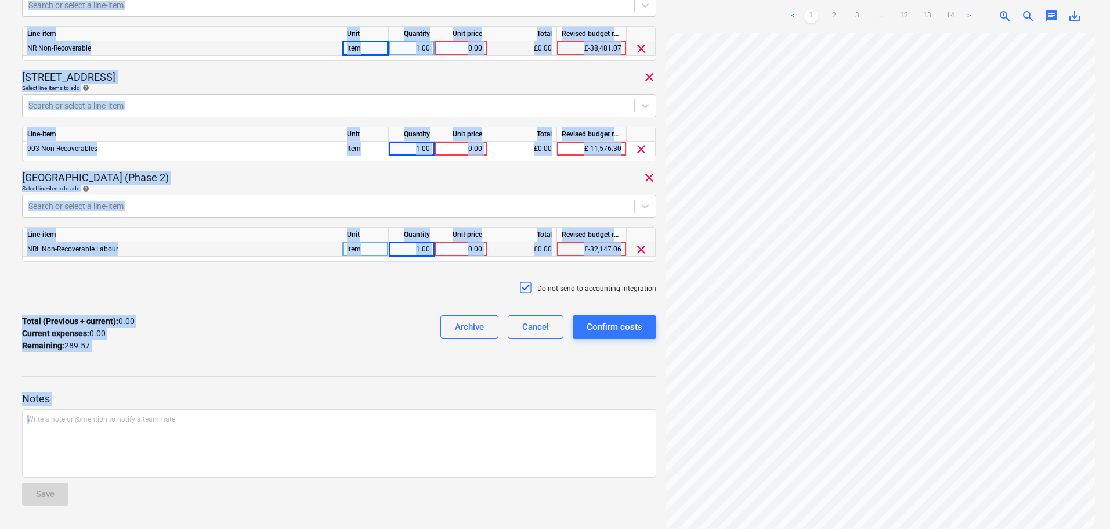
drag, startPoint x: 92, startPoint y: 77, endPoint x: 214, endPoint y: 556, distance: 494.5
click at [240, 325] on div "Total (Previous + current) : 0.00 Current expenses : 0.00 Remaining : 289.57 Ar…" at bounding box center [339, 333] width 634 height 55
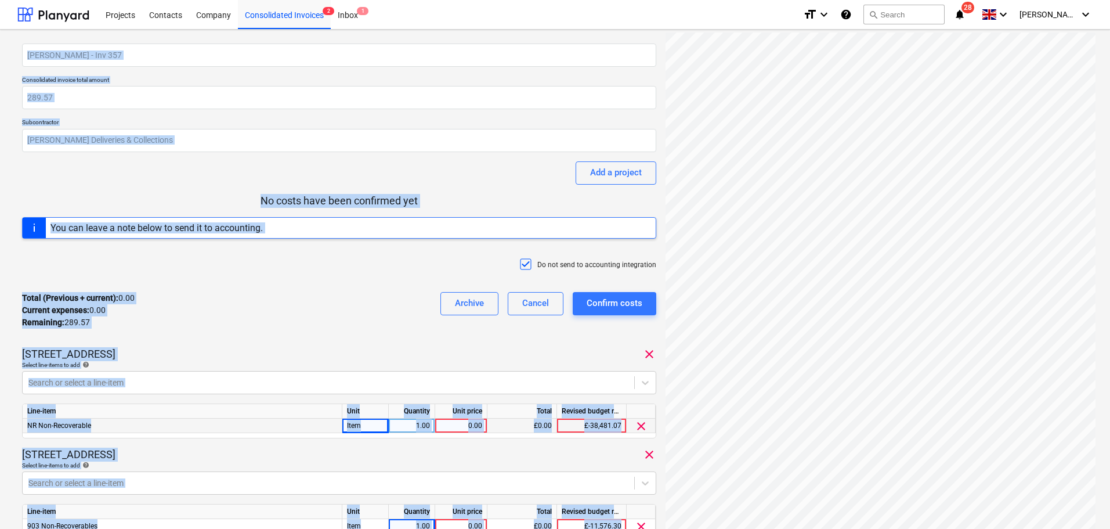
drag, startPoint x: 225, startPoint y: 399, endPoint x: 124, endPoint y: -70, distance: 480.0
click at [124, 0] on html "Projects Contacts Company Consolidated Invoices 2 Inbox 1 format_size keyboard_…" at bounding box center [555, 264] width 1110 height 529
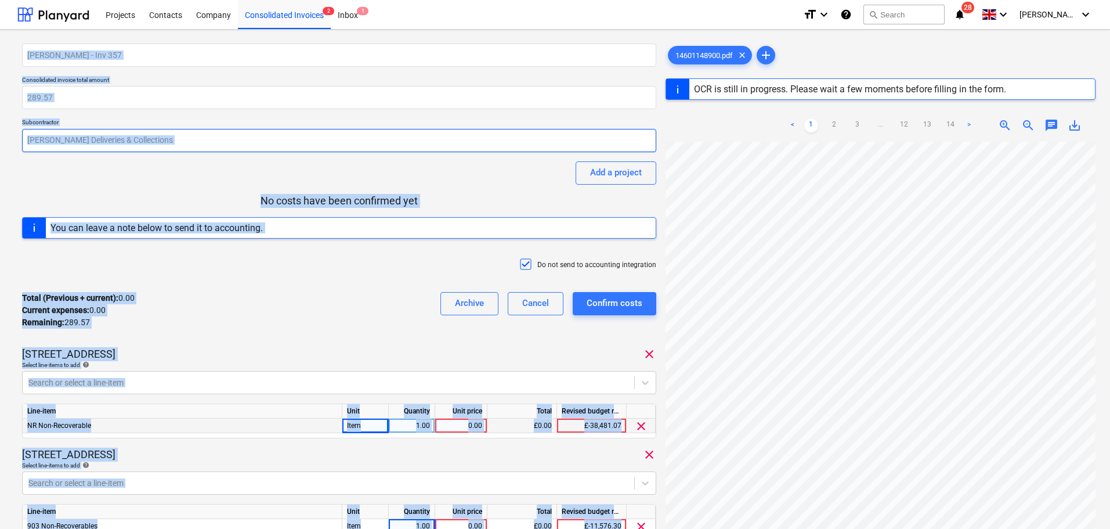
click at [86, 172] on div "[PERSON_NAME] - Inv 357 Consolidated invoice total amount 289.57 Subcontractor …" at bounding box center [339, 391] width 634 height 695
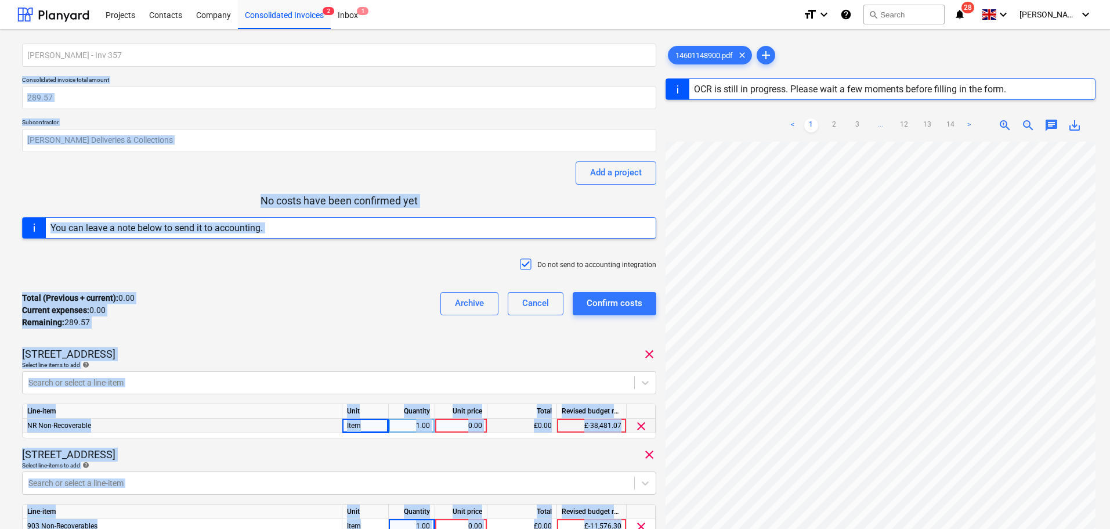
scroll to position [377, 0]
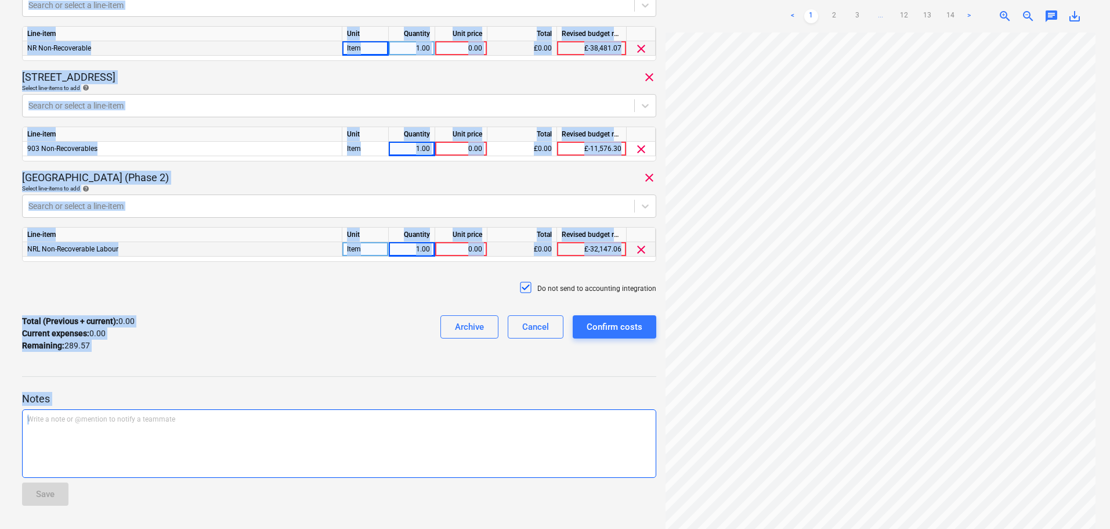
drag, startPoint x: 10, startPoint y: 74, endPoint x: 223, endPoint y: 452, distance: 433.6
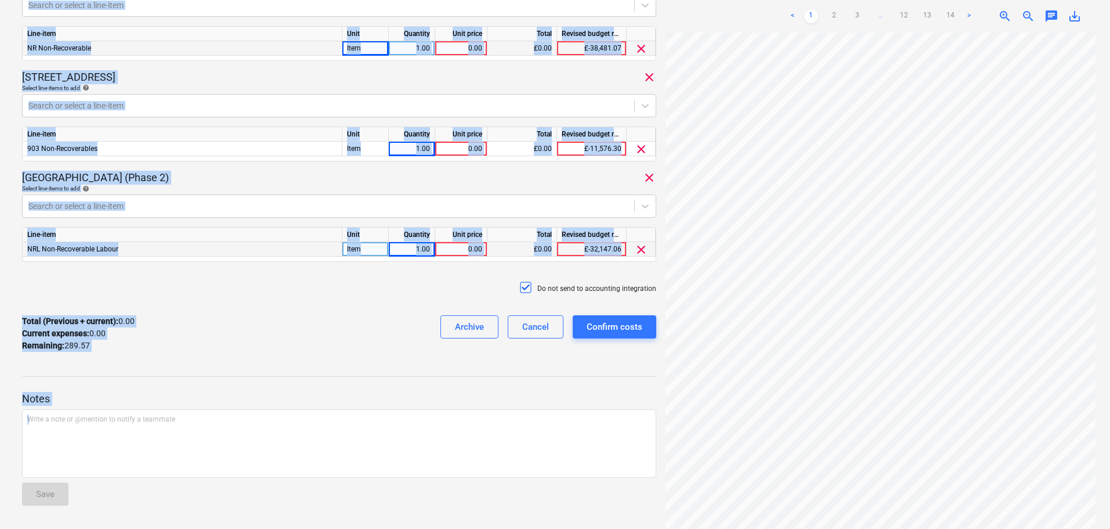
click at [223, 402] on p "Notes" at bounding box center [339, 399] width 634 height 14
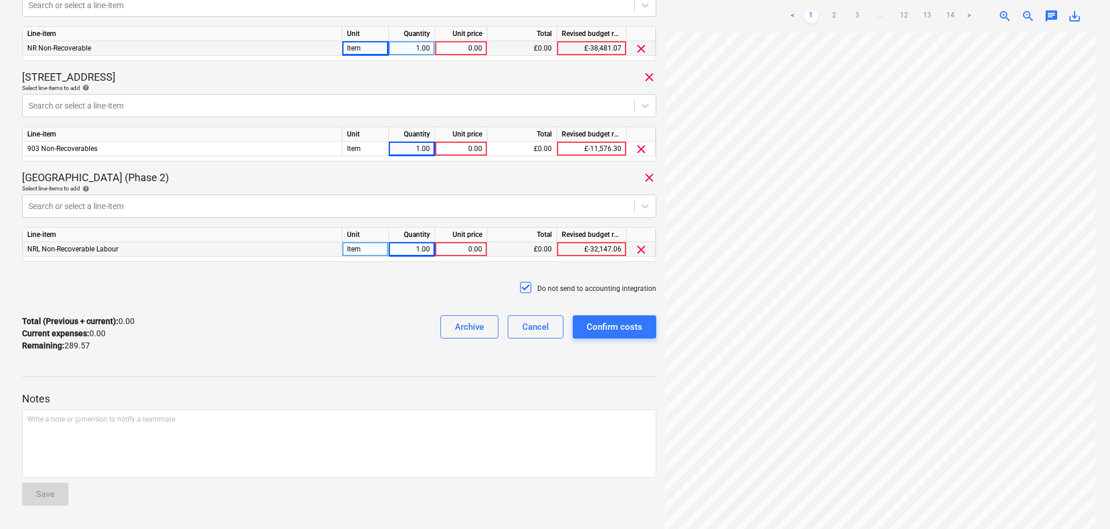
click at [223, 402] on p "Notes" at bounding box center [339, 399] width 634 height 14
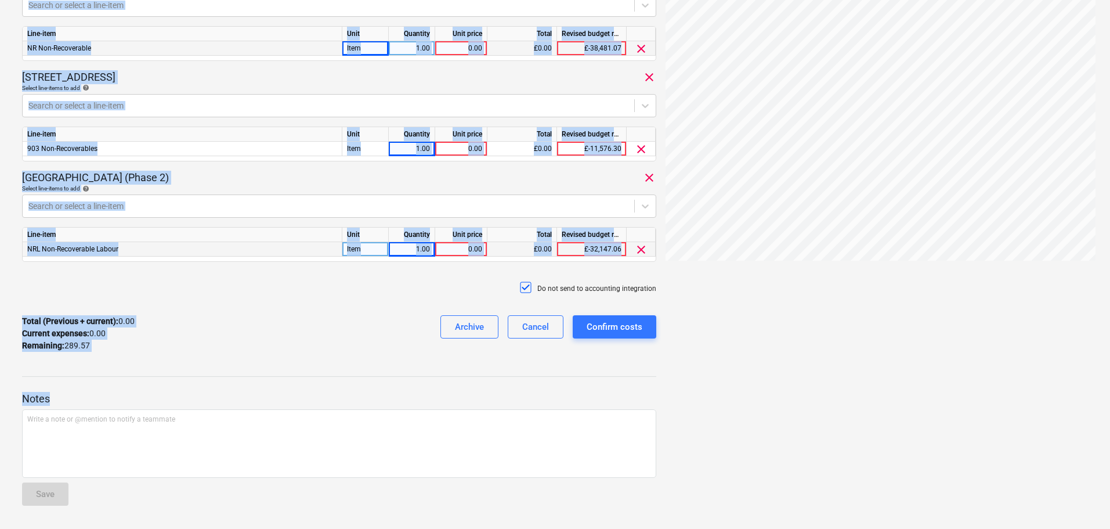
scroll to position [0, 0]
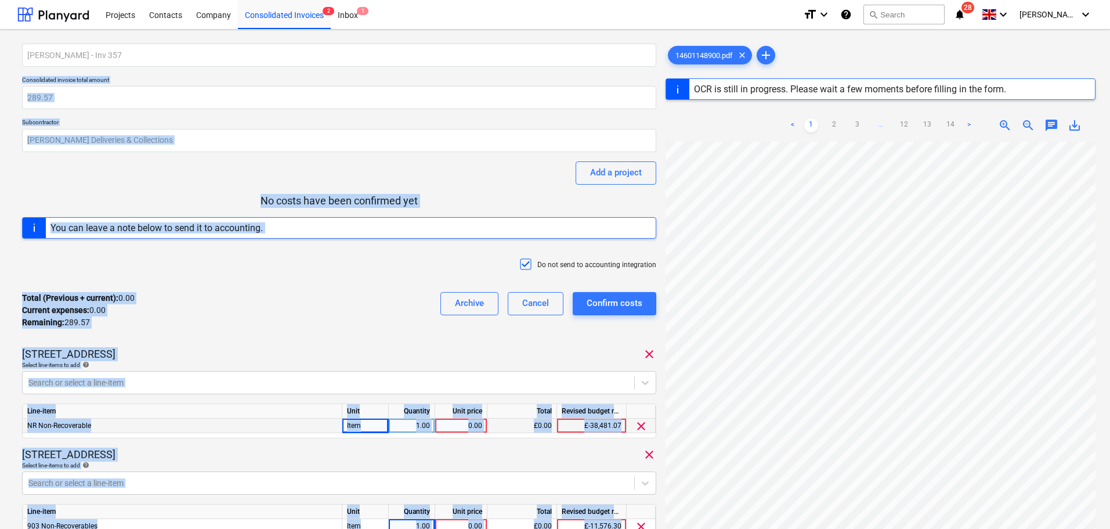
drag, startPoint x: 223, startPoint y: 402, endPoint x: 149, endPoint y: -70, distance: 478.2
click at [149, 0] on html "Projects Contacts Company Consolidated Invoices 2 Inbox 1 format_size keyboard_…" at bounding box center [555, 264] width 1110 height 529
click at [19, 119] on div "[PERSON_NAME] - Inv 357 Consolidated invoice total amount 289.57 Subcontractor …" at bounding box center [338, 468] width 643 height 858
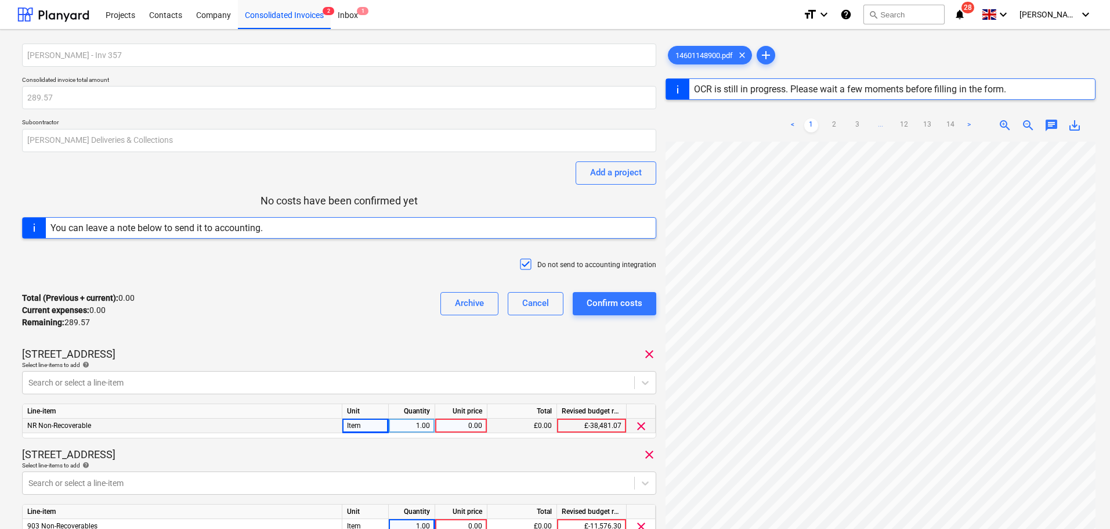
click at [17, 78] on div "[PERSON_NAME] - Inv 357 Consolidated invoice total amount 289.57 Subcontractor …" at bounding box center [555, 468] width 1110 height 876
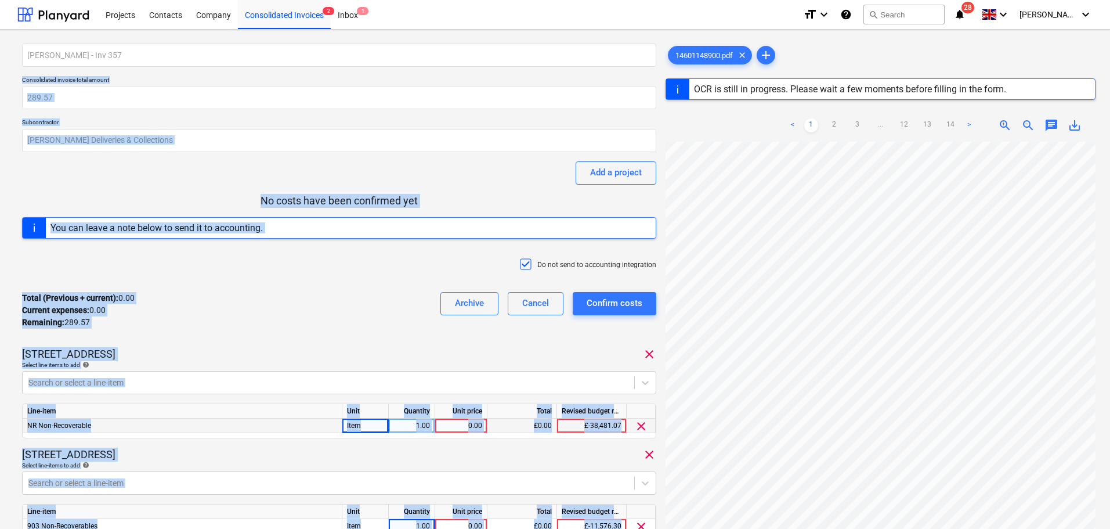
scroll to position [377, 0]
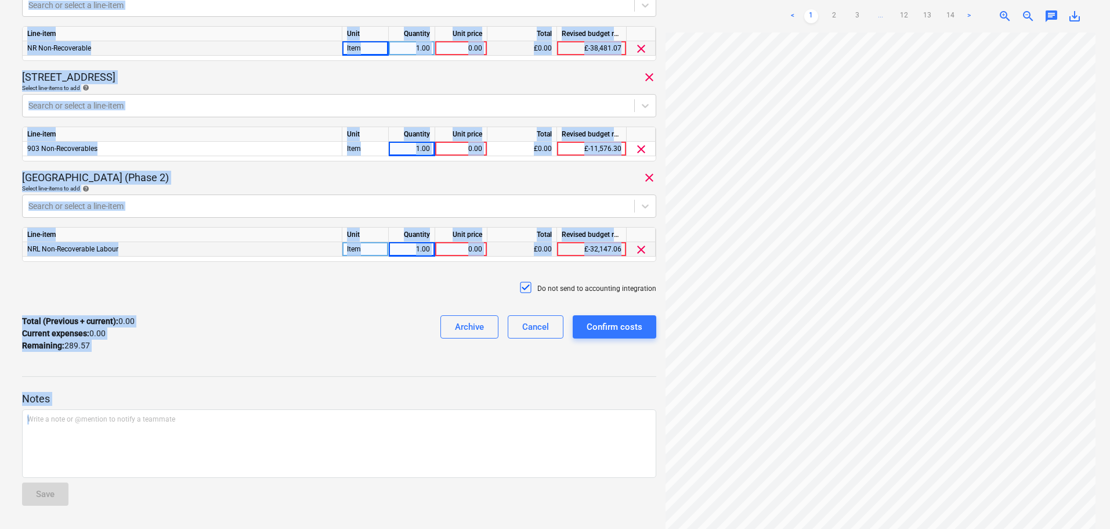
drag, startPoint x: 17, startPoint y: 78, endPoint x: 321, endPoint y: 528, distance: 543.3
click at [305, 394] on p "Notes" at bounding box center [339, 399] width 634 height 14
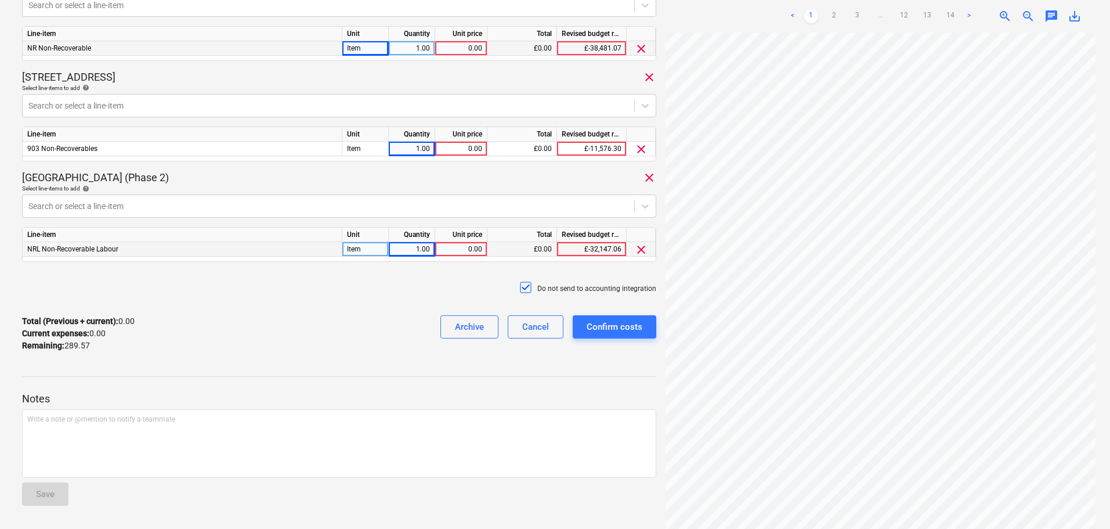
click at [305, 394] on p "Notes" at bounding box center [339, 399] width 634 height 14
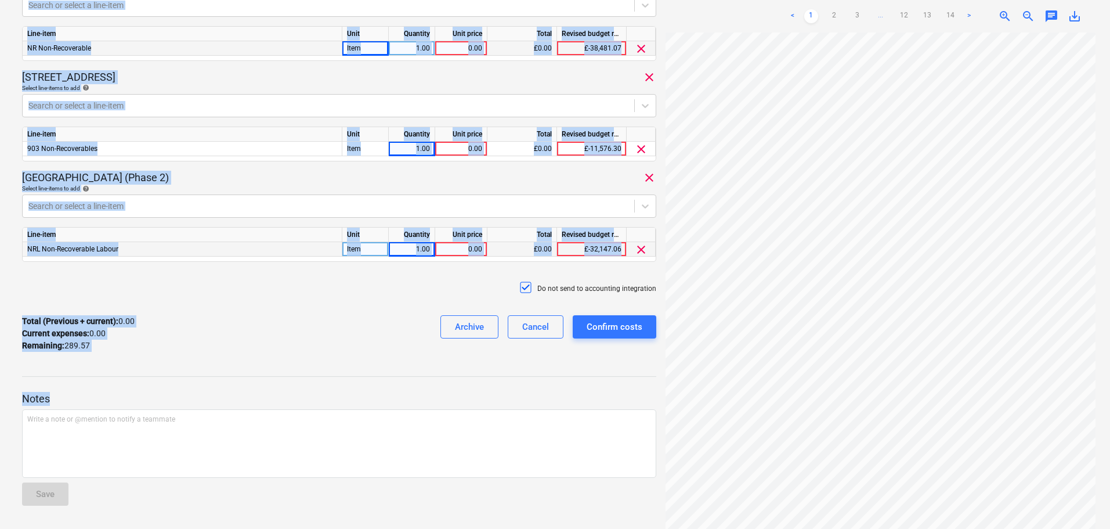
scroll to position [0, 0]
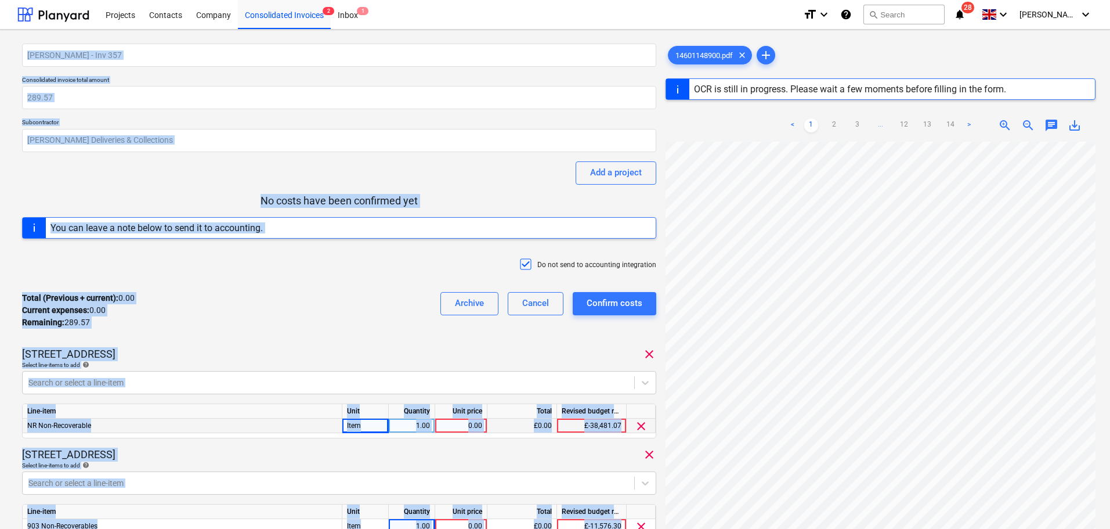
drag, startPoint x: 305, startPoint y: 394, endPoint x: 172, endPoint y: -70, distance: 483.0
click at [172, 0] on html "Projects Contacts Company Consolidated Invoices 2 Inbox 1 format_size keyboard_…" at bounding box center [555, 264] width 1110 height 529
click at [123, 81] on p "Consolidated invoice total amount" at bounding box center [339, 81] width 634 height 10
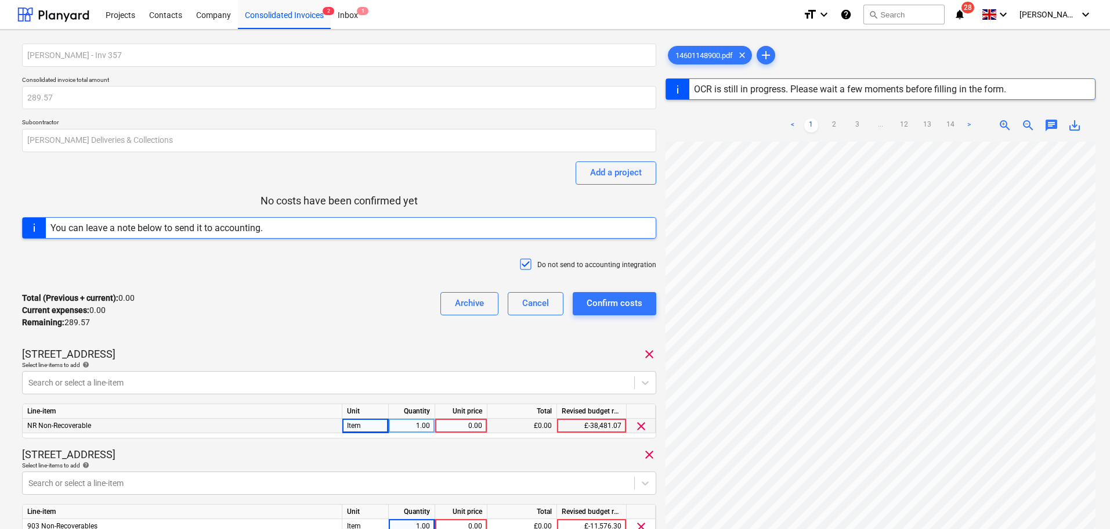
click at [123, 81] on p "Consolidated invoice total amount" at bounding box center [339, 81] width 634 height 10
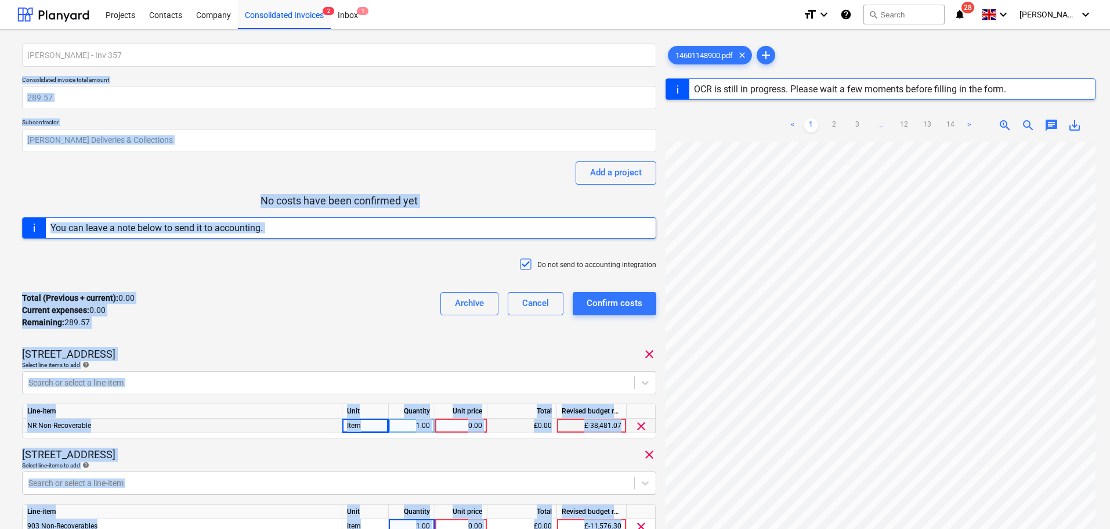
scroll to position [377, 0]
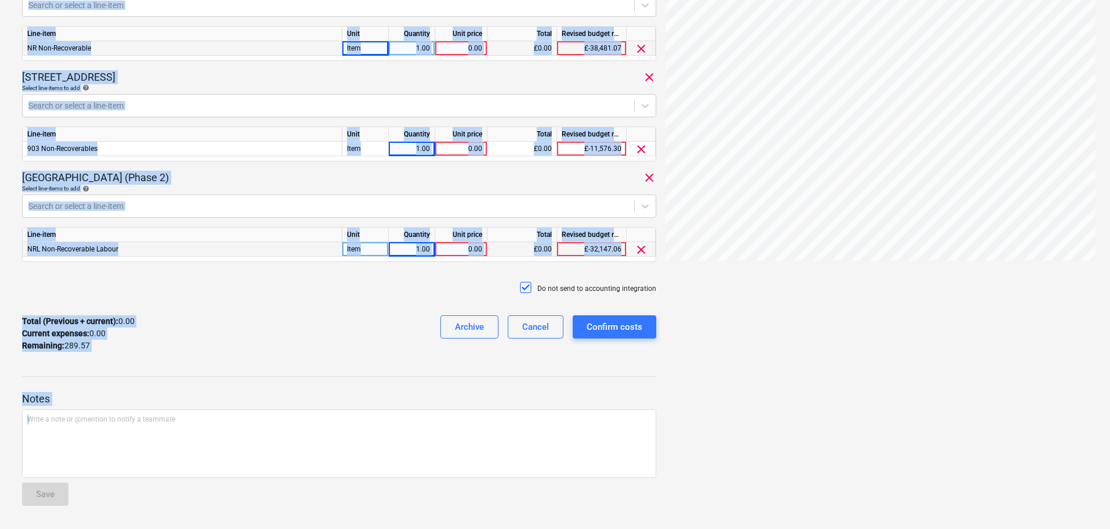
drag, startPoint x: 123, startPoint y: 81, endPoint x: 186, endPoint y: 556, distance: 478.8
click at [215, 393] on p "Notes" at bounding box center [339, 399] width 634 height 14
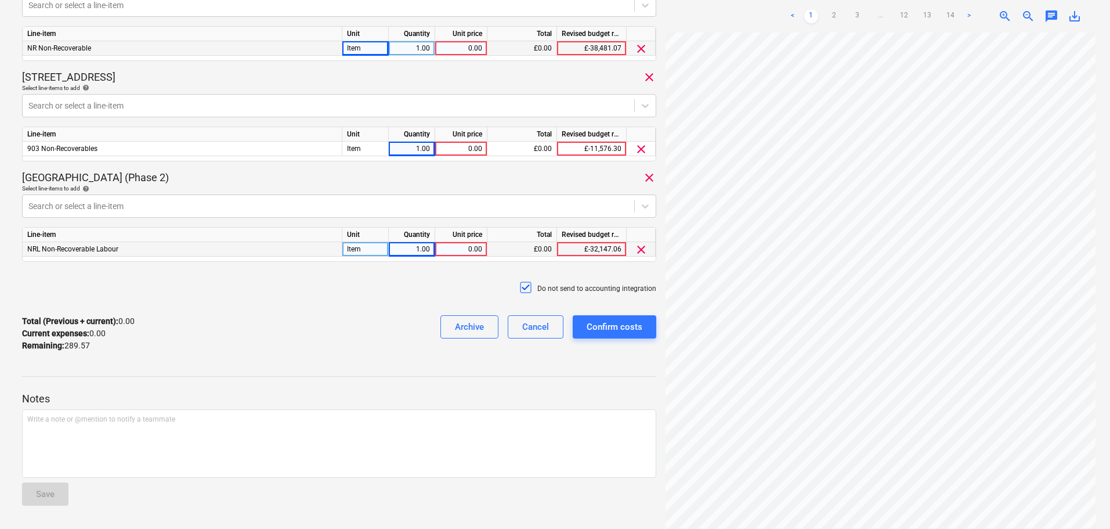
click at [215, 393] on p "Notes" at bounding box center [339, 399] width 634 height 14
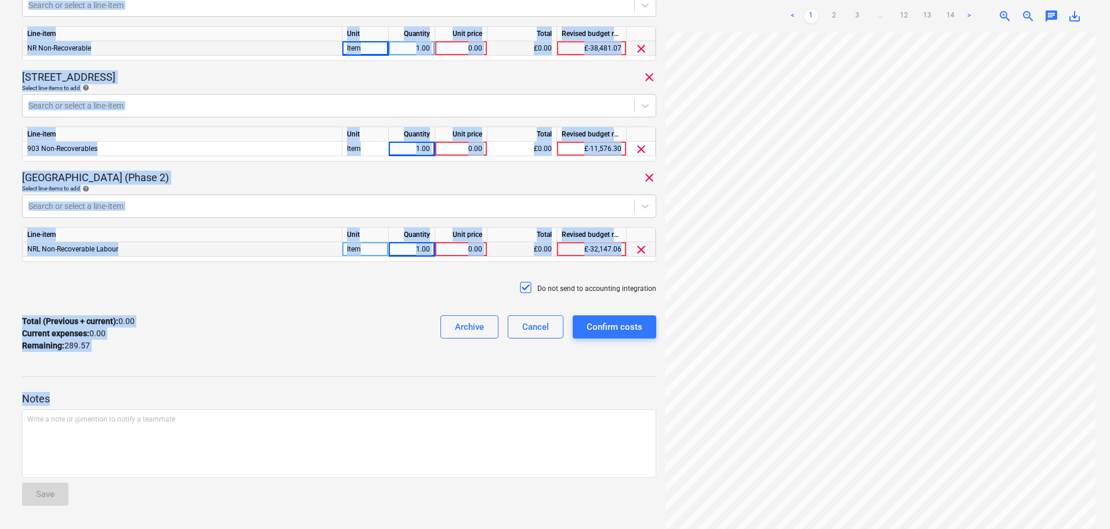
scroll to position [0, 0]
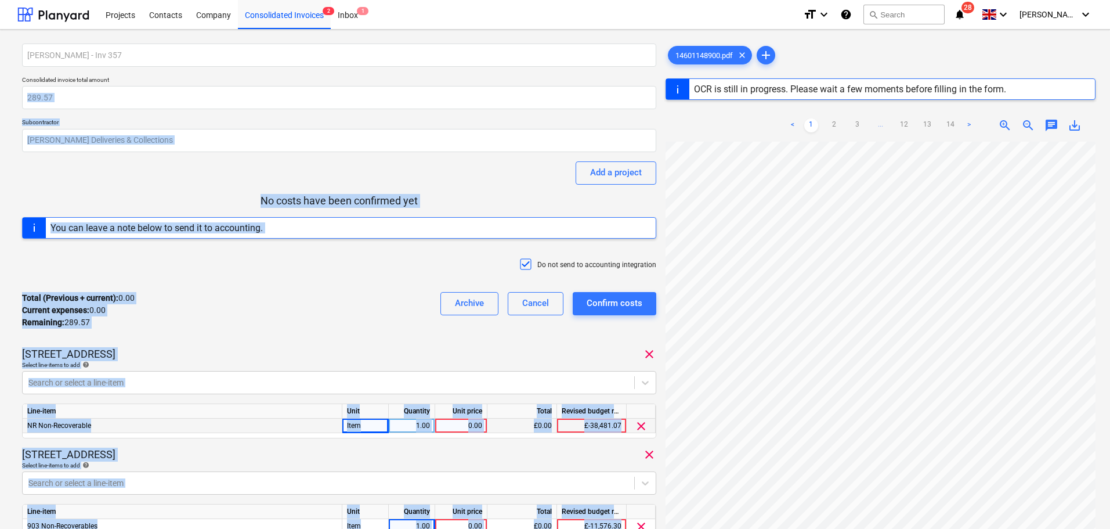
drag, startPoint x: 215, startPoint y: 393, endPoint x: 230, endPoint y: -70, distance: 463.3
click at [230, 0] on html "Projects Contacts Company Consolidated Invoices 2 Inbox 1 format_size keyboard_…" at bounding box center [555, 264] width 1110 height 529
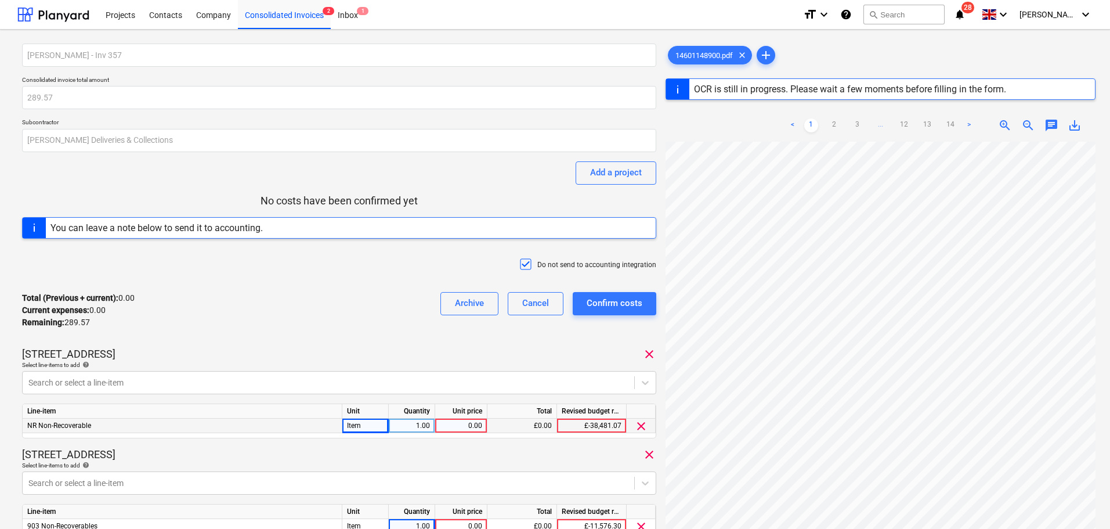
click at [168, 77] on p "Consolidated invoice total amount" at bounding box center [339, 81] width 634 height 10
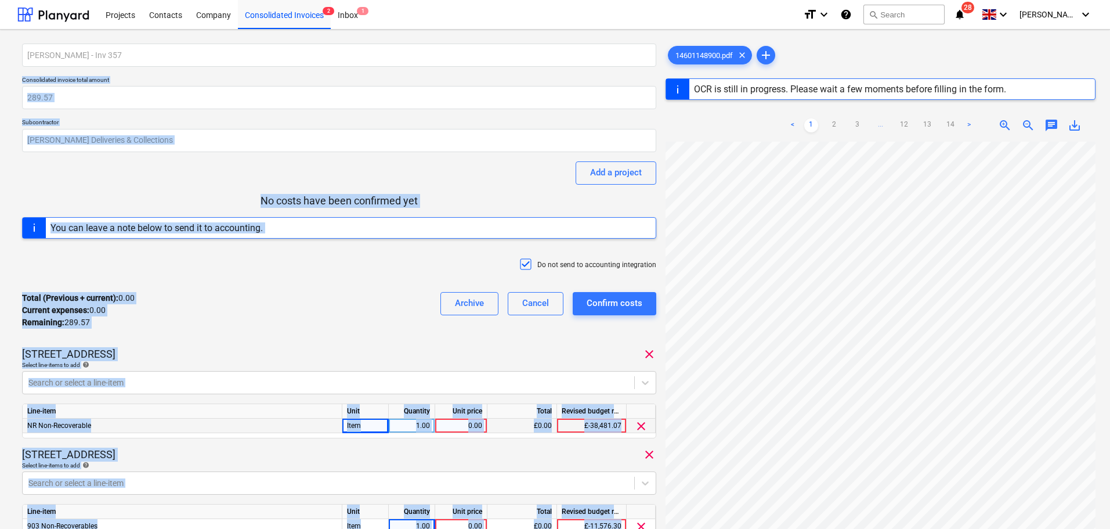
scroll to position [377, 0]
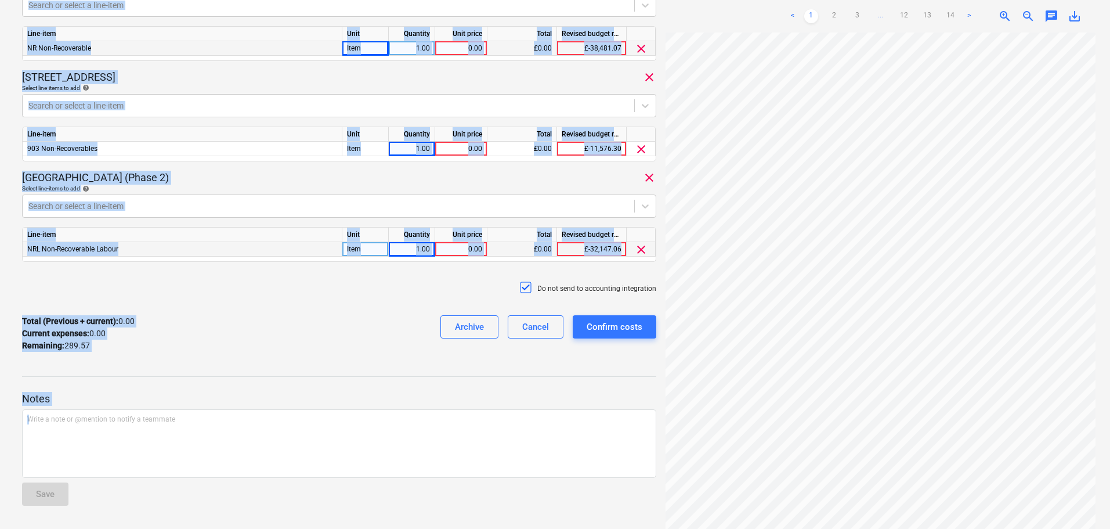
drag, startPoint x: 168, startPoint y: 77, endPoint x: 248, endPoint y: 556, distance: 486.0
click at [258, 392] on p "Notes" at bounding box center [339, 399] width 634 height 14
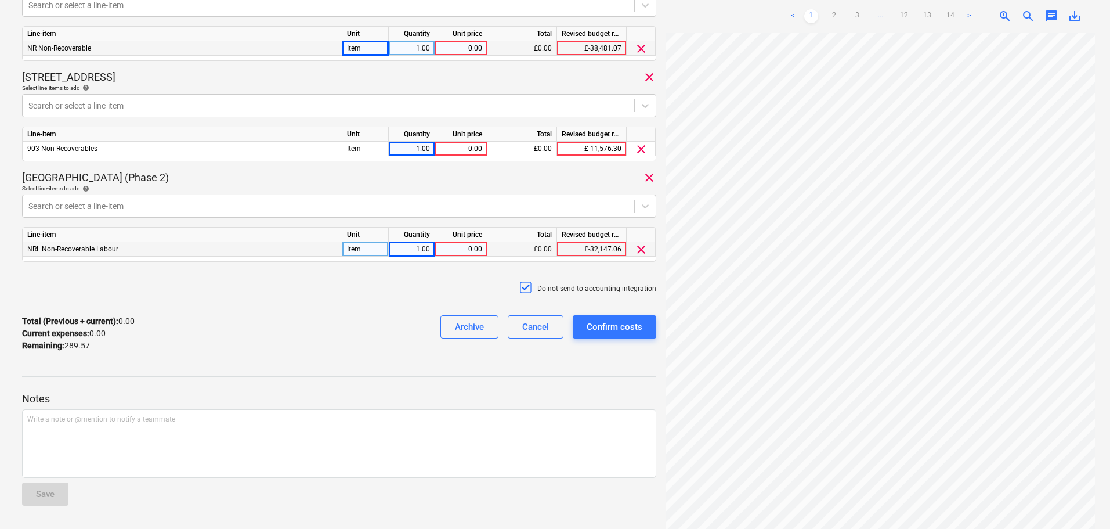
click at [258, 392] on p "Notes" at bounding box center [339, 399] width 634 height 14
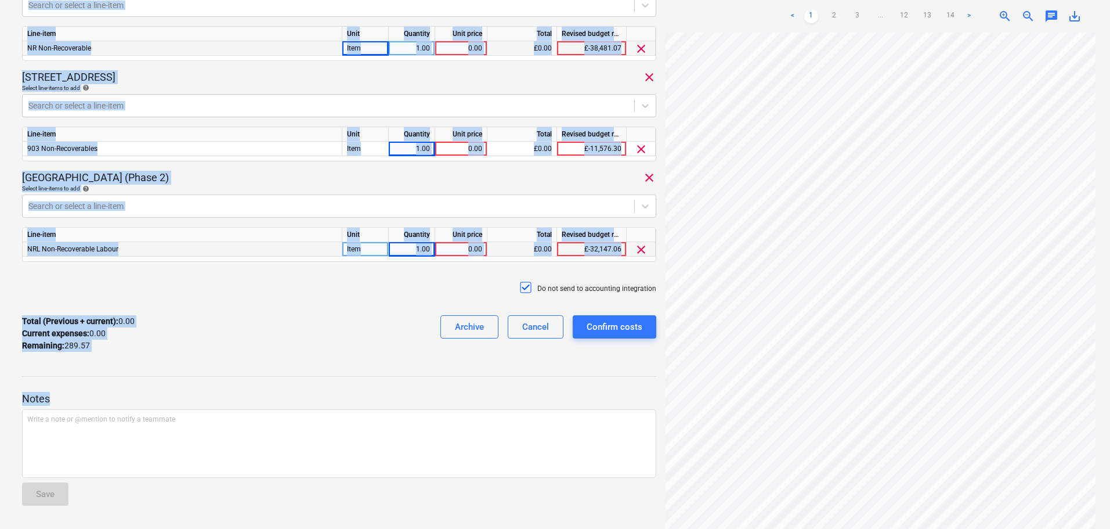
scroll to position [0, 0]
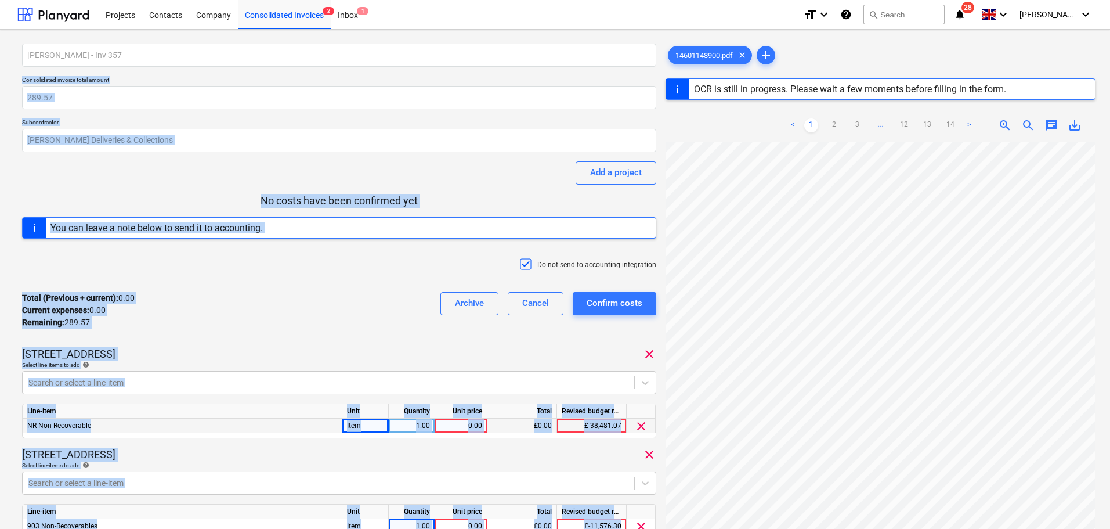
drag, startPoint x: 258, startPoint y: 392, endPoint x: 227, endPoint y: -70, distance: 463.5
click at [227, 0] on html "Projects Contacts Company Consolidated Invoices 2 Inbox 1 format_size keyboard_…" at bounding box center [555, 264] width 1110 height 529
click at [211, 82] on p "Consolidated invoice total amount" at bounding box center [339, 81] width 634 height 10
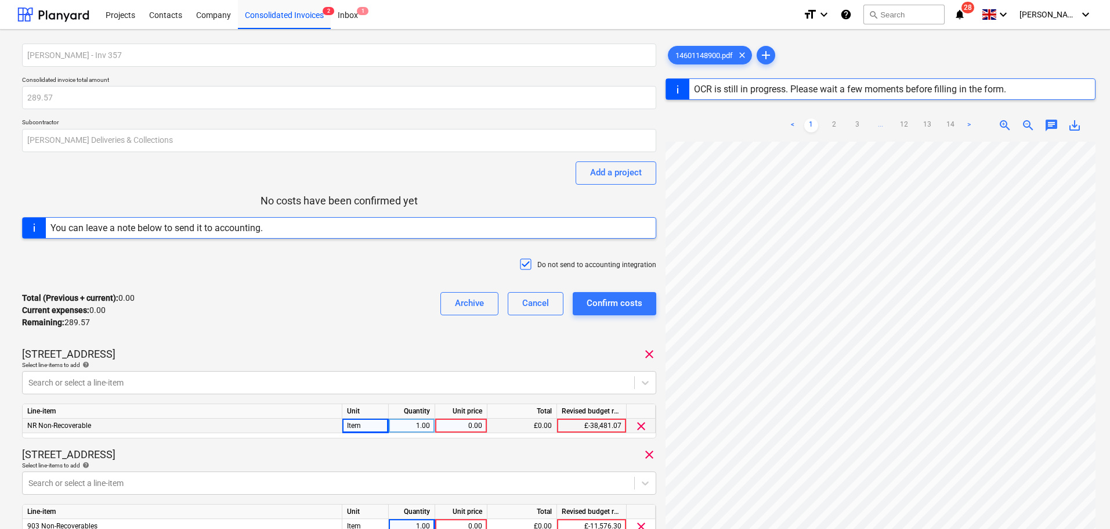
click at [211, 82] on p "Consolidated invoice total amount" at bounding box center [339, 81] width 634 height 10
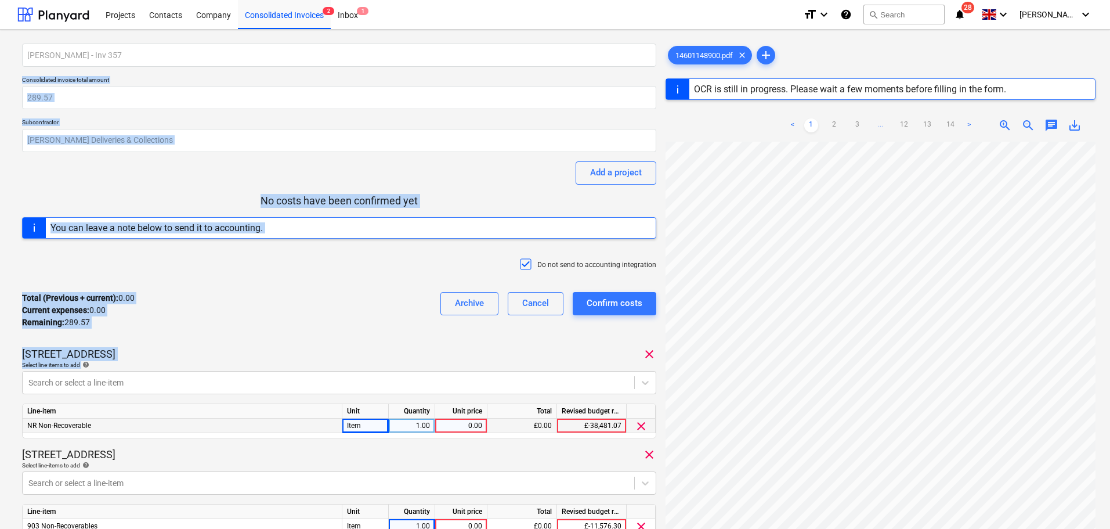
drag, startPoint x: 211, startPoint y: 82, endPoint x: 231, endPoint y: 339, distance: 257.8
click at [227, 371] on div "[PERSON_NAME] - Inv 357 Consolidated invoice total amount 289.57 Subcontractor …" at bounding box center [339, 391] width 634 height 695
click at [231, 335] on div "Total (Previous + current) : 0.00 Current expenses : 0.00 Remaining : 289.57 Ar…" at bounding box center [339, 310] width 634 height 55
click at [233, 331] on div "Total (Previous + current) : 0.00 Current expenses : 0.00 Remaining : 289.57 Ar…" at bounding box center [339, 310] width 634 height 55
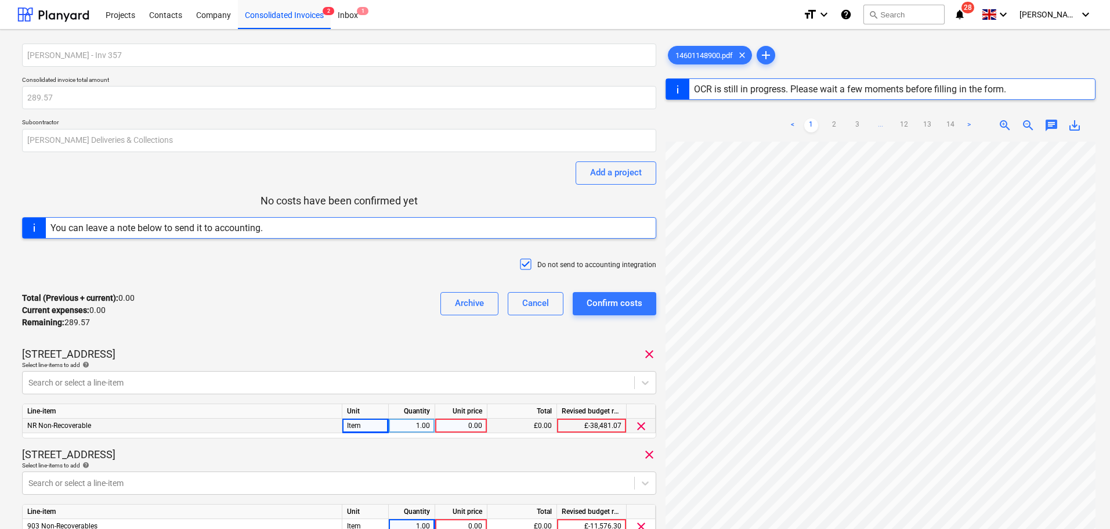
click at [243, 294] on div "Total (Previous + current) : 0.00 Current expenses : 0.00 Remaining : 289.57 Ar…" at bounding box center [339, 310] width 634 height 55
drag, startPoint x: 358, startPoint y: 284, endPoint x: 353, endPoint y: 279, distance: 7.0
click at [358, 284] on div "Total (Previous + current) : 0.00 Current expenses : 0.00 Remaining : 289.57 Ar…" at bounding box center [339, 310] width 634 height 55
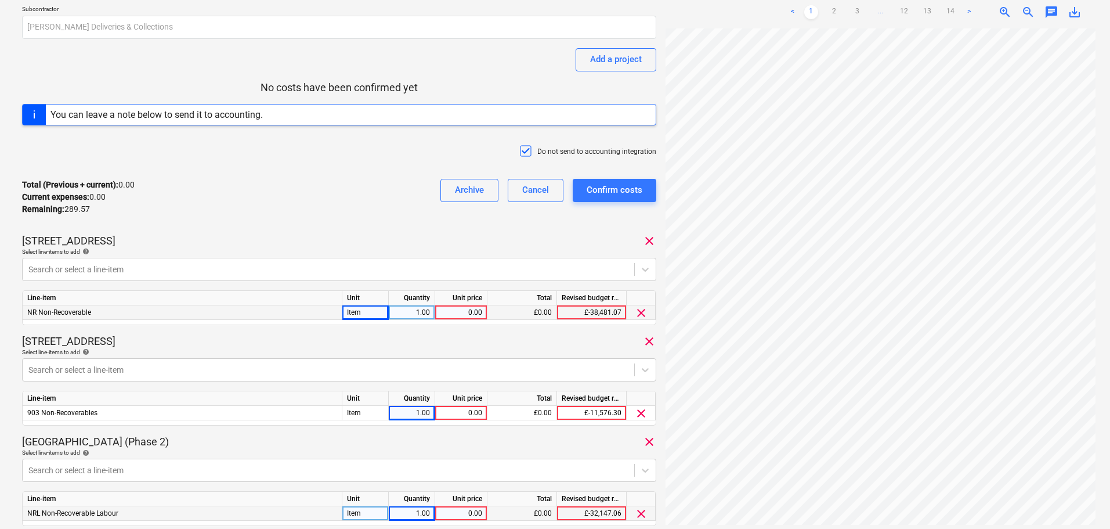
scroll to position [116, 0]
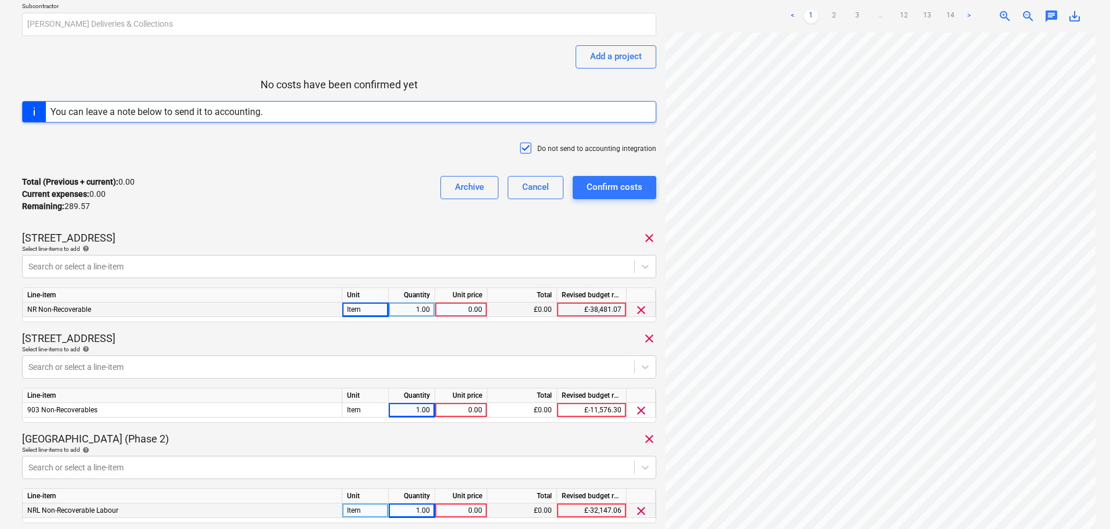
click at [435, 310] on div "1.00" at bounding box center [412, 309] width 46 height 15
click at [443, 309] on div "0.00" at bounding box center [461, 309] width 42 height 15
click at [470, 309] on input "171.07" at bounding box center [461, 309] width 52 height 14
type input "172.07"
click at [274, 183] on div "Total (Previous + current) : 0.00 Current expenses : 0.00 Remaining : 289.57 Ar…" at bounding box center [339, 194] width 634 height 55
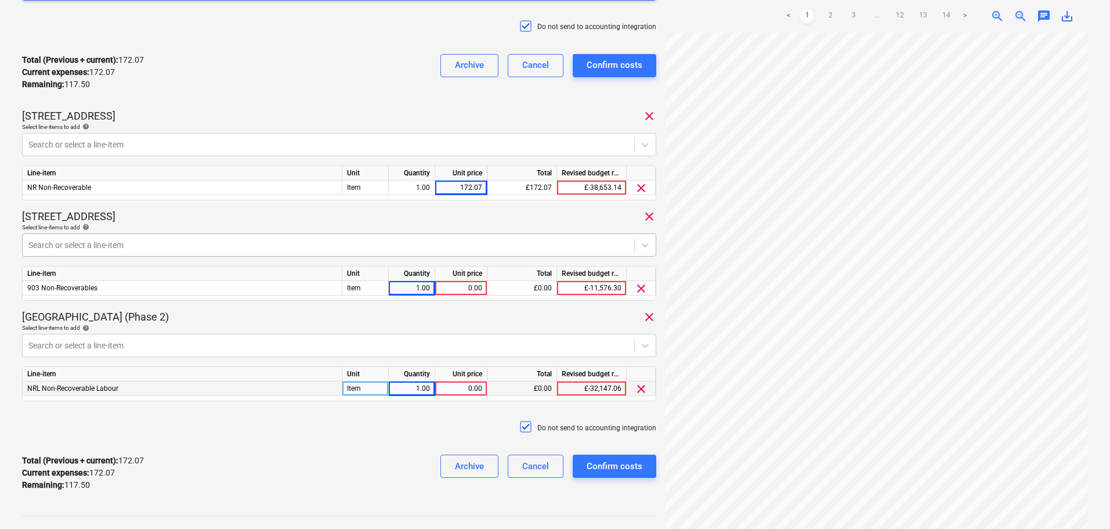
scroll to position [290, 0]
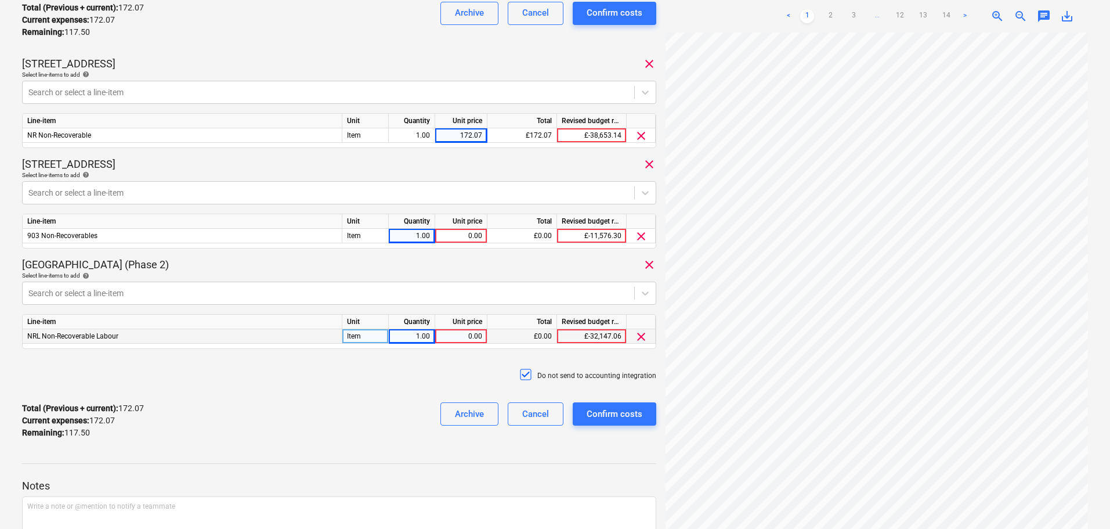
click at [451, 335] on div "0.00" at bounding box center [461, 336] width 42 height 15
type input "44.12"
click at [392, 391] on div "Do not send to accounting integration" at bounding box center [339, 375] width 634 height 35
click at [453, 235] on div "0.00" at bounding box center [461, 236] width 42 height 15
type input "73.38"
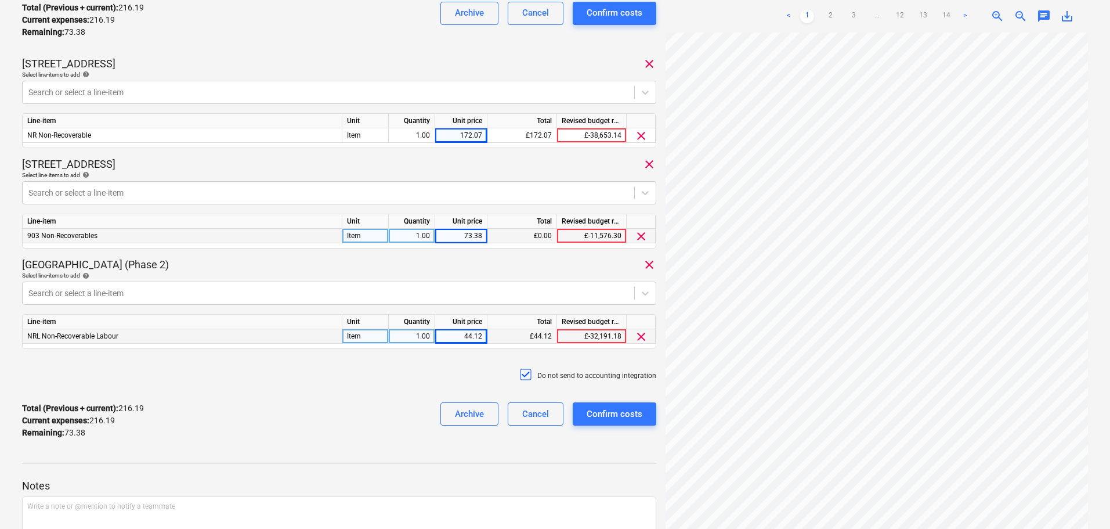
click at [375, 49] on div "[PERSON_NAME] - Inv 357 Consolidated invoice total amount 289.57 Subcontractor …" at bounding box center [339, 100] width 634 height 695
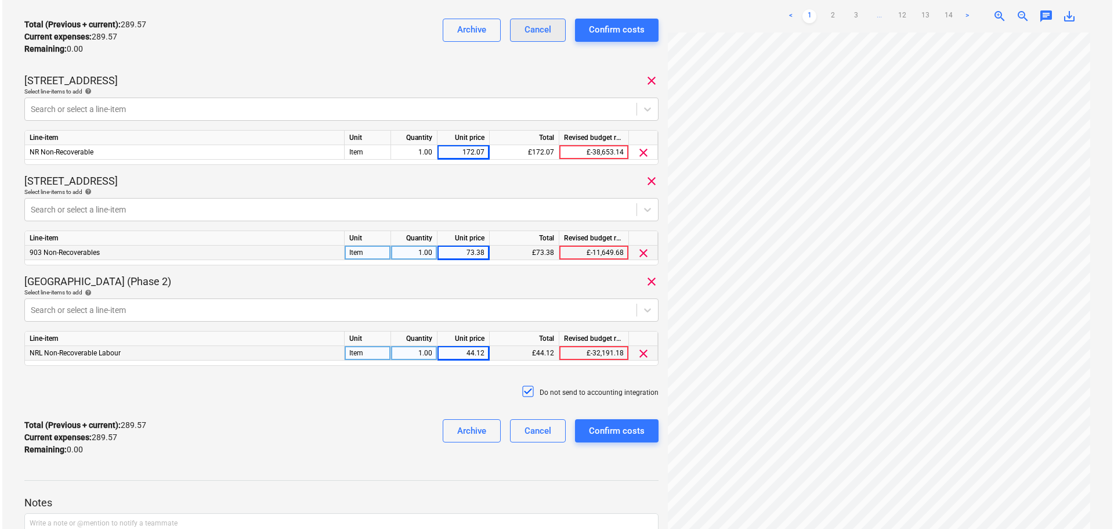
scroll to position [232, 0]
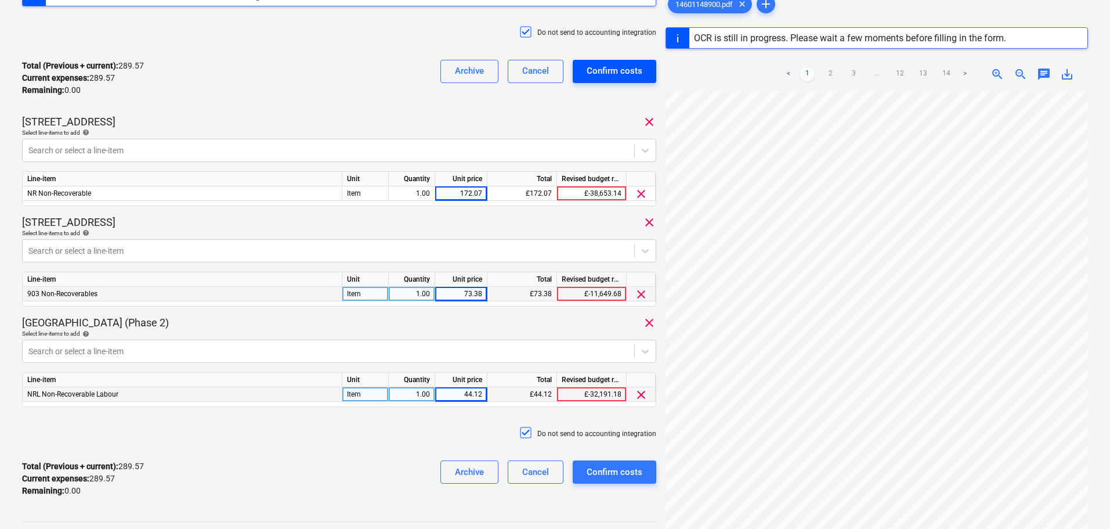
click at [587, 71] on button "Confirm costs" at bounding box center [615, 71] width 84 height 23
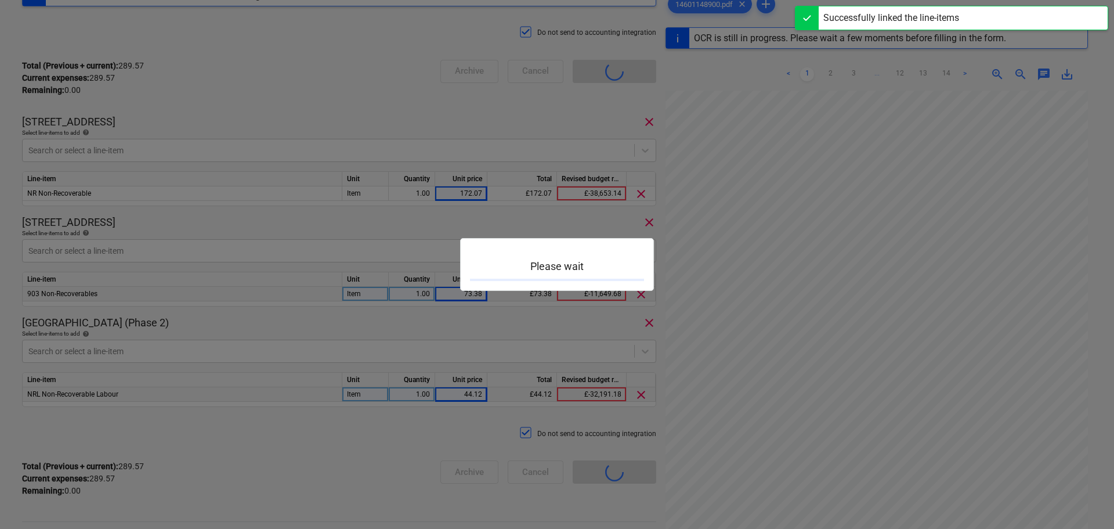
scroll to position [269, 0]
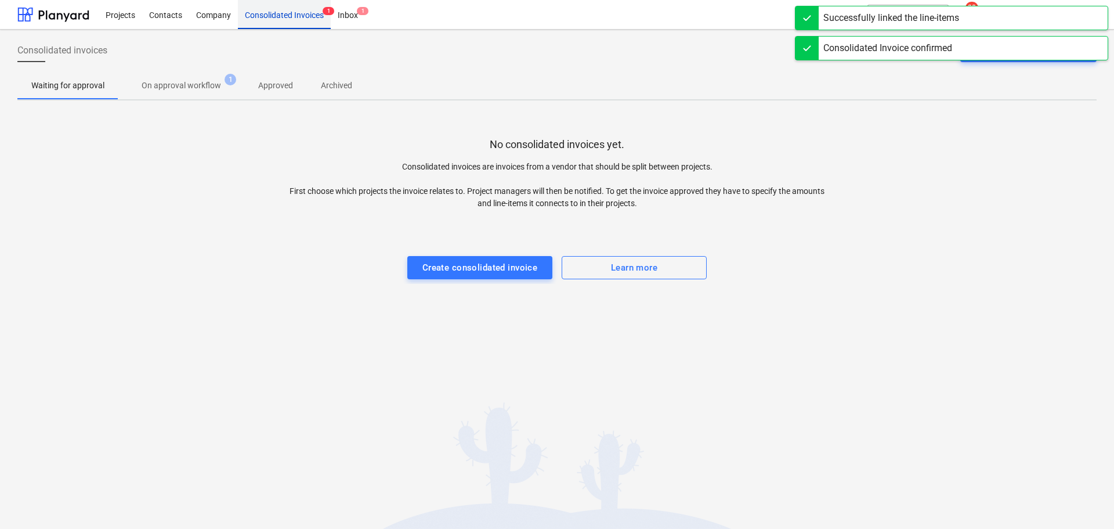
click at [259, 23] on div "Consolidated Invoices 1" at bounding box center [284, 14] width 93 height 30
click at [467, 263] on div "Create consolidated invoice" at bounding box center [479, 267] width 115 height 15
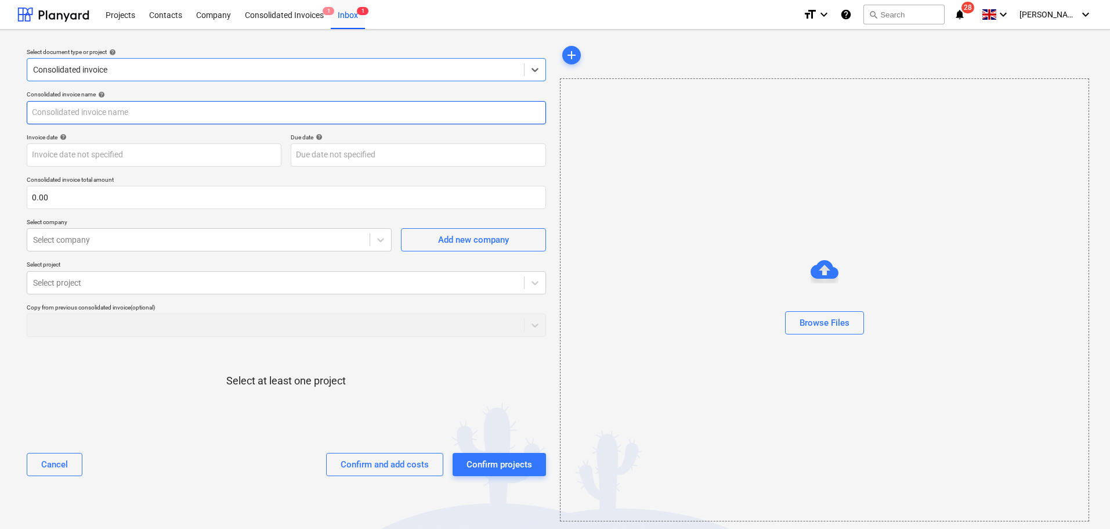
click at [172, 120] on input "text" at bounding box center [286, 112] width 519 height 23
click at [117, 114] on input "[PERSON_NAME] - Expenses 03-24" at bounding box center [286, 112] width 519 height 23
type input "[PERSON_NAME] 03-24"
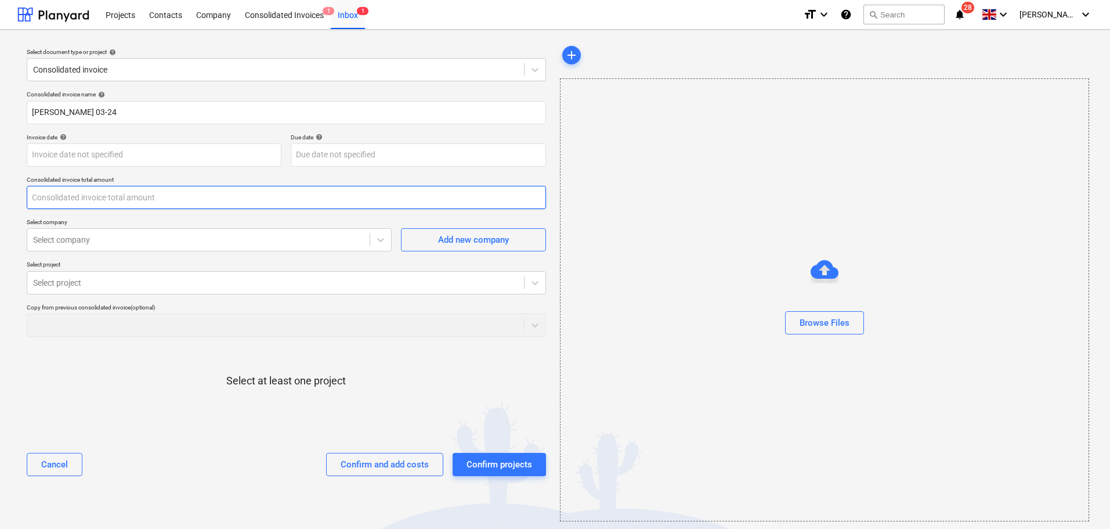
click at [126, 208] on input "text" at bounding box center [286, 197] width 519 height 23
type input "0.00"
click at [216, 204] on input "text" at bounding box center [286, 197] width 519 height 23
type input "33.89"
click at [190, 240] on div at bounding box center [198, 240] width 331 height 12
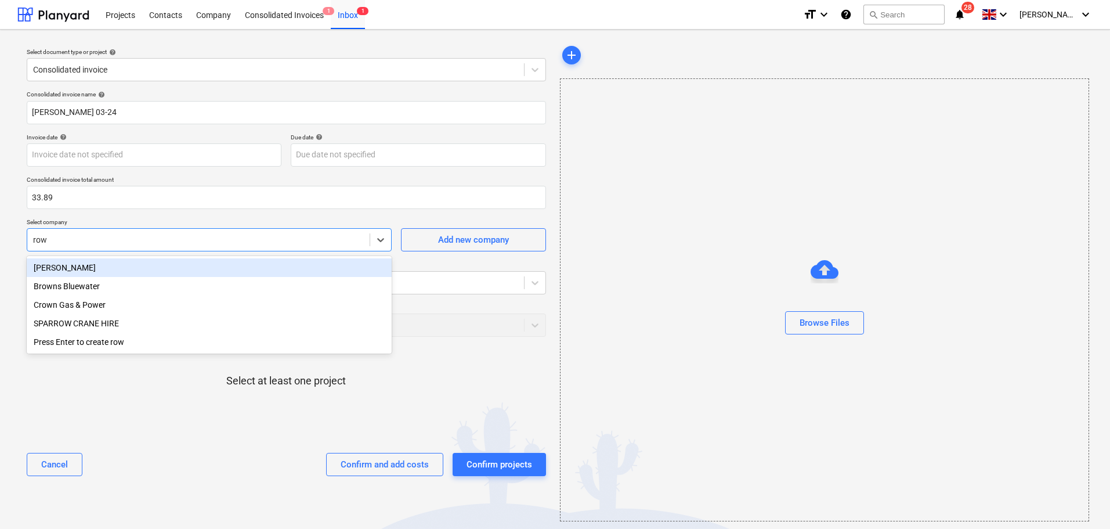
type input "[PERSON_NAME]"
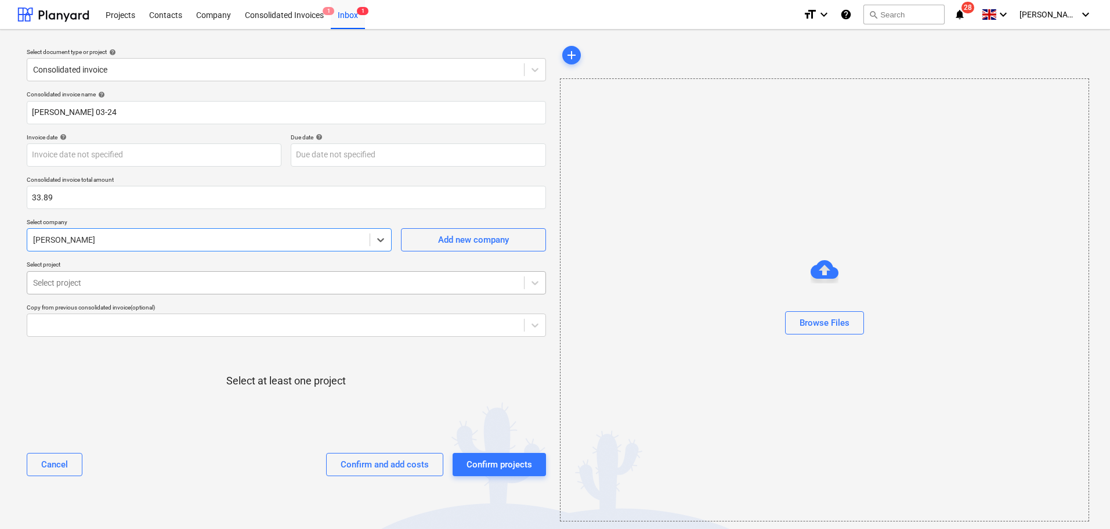
click at [190, 283] on div at bounding box center [275, 283] width 485 height 12
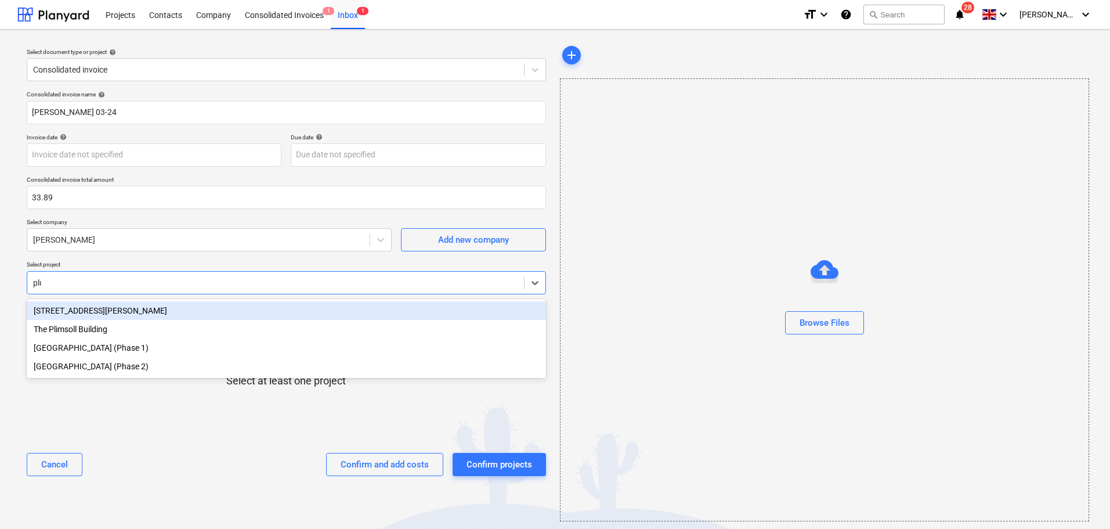
type input "plum"
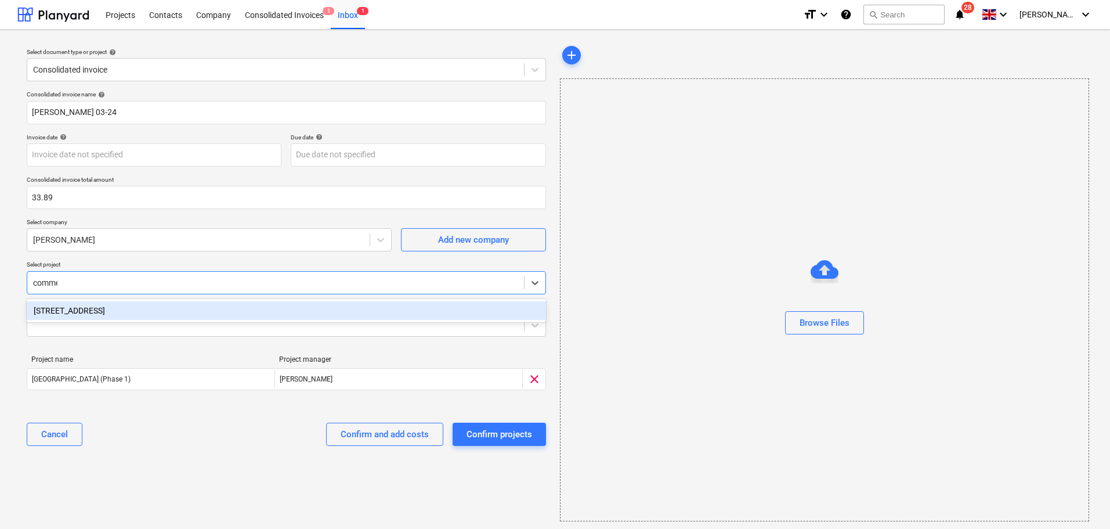
type input "commer"
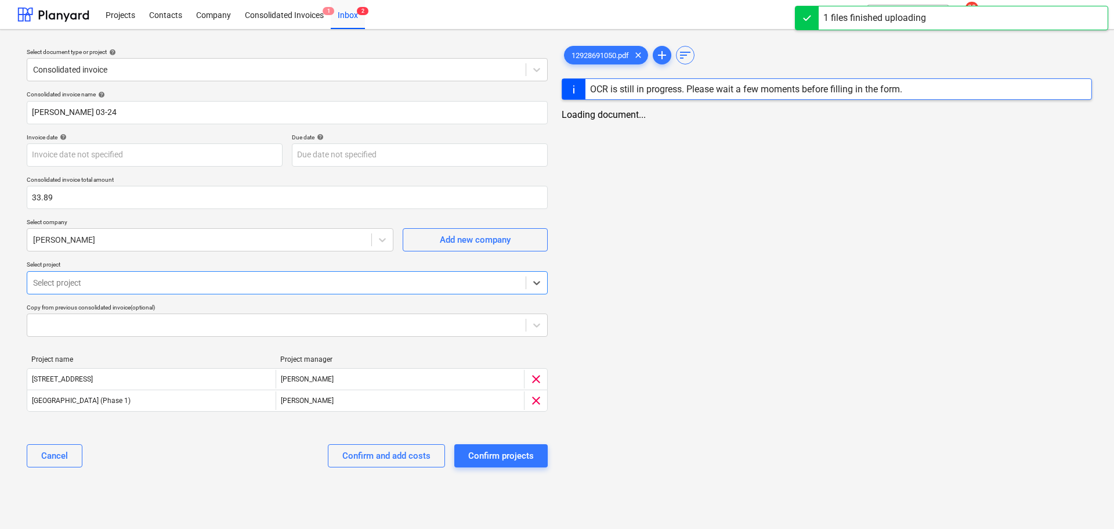
click at [302, 421] on div "Project name Project manager [STREET_ADDRESS][PERSON_NAME] (Phase 1) [PERSON_NA…" at bounding box center [287, 385] width 521 height 79
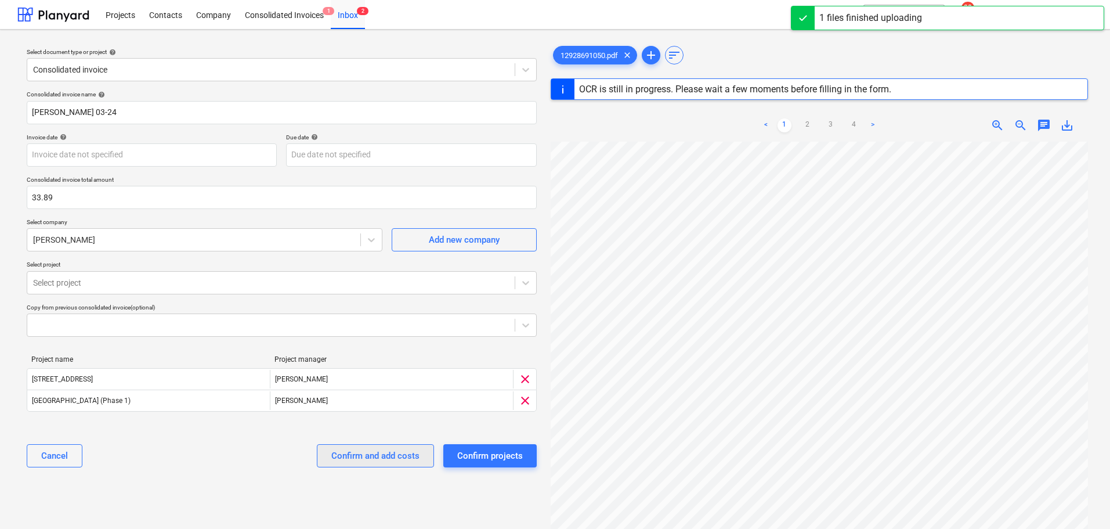
click at [357, 457] on div "Confirm and add costs" at bounding box center [375, 455] width 88 height 15
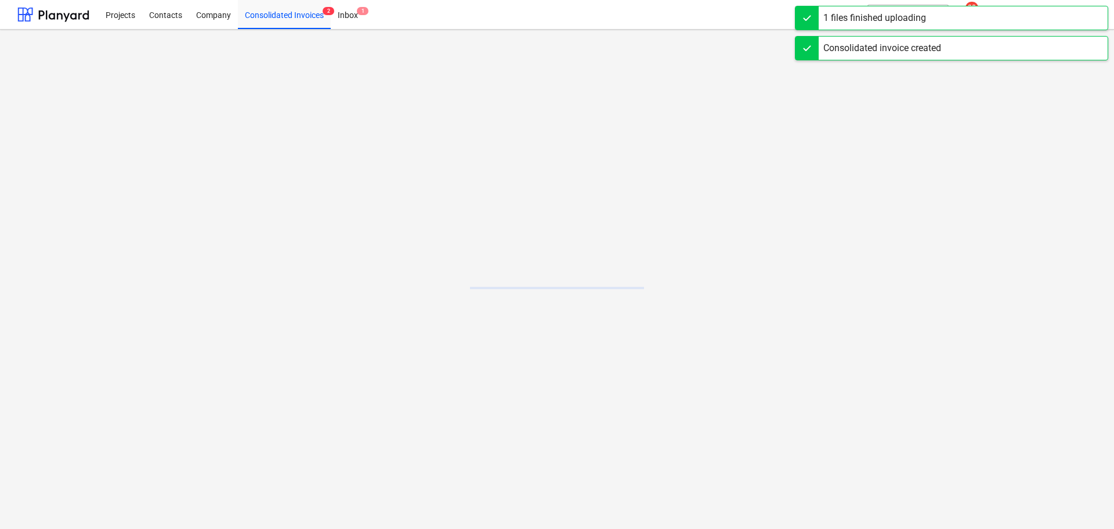
click at [420, 198] on main at bounding box center [557, 279] width 1114 height 499
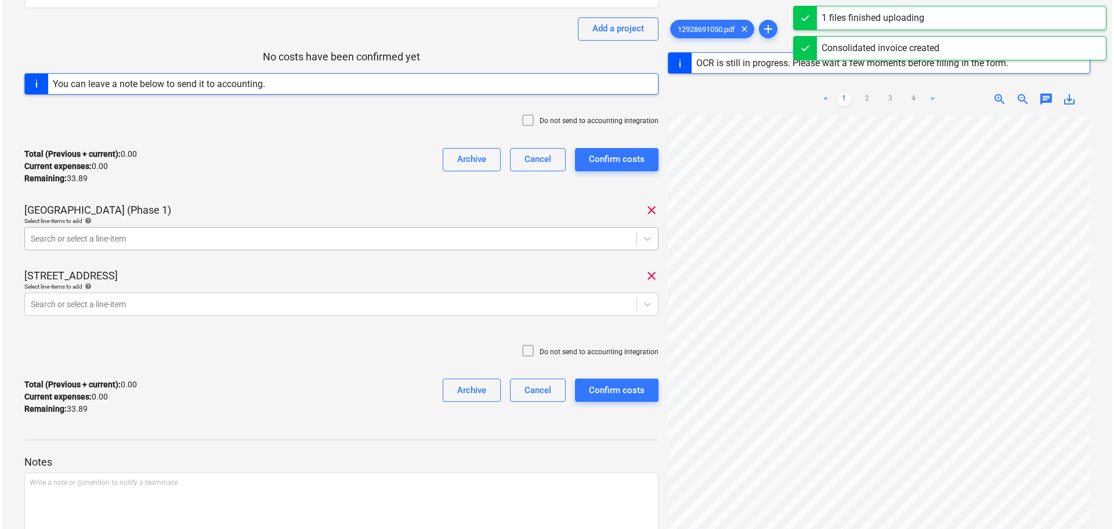
scroll to position [174, 0]
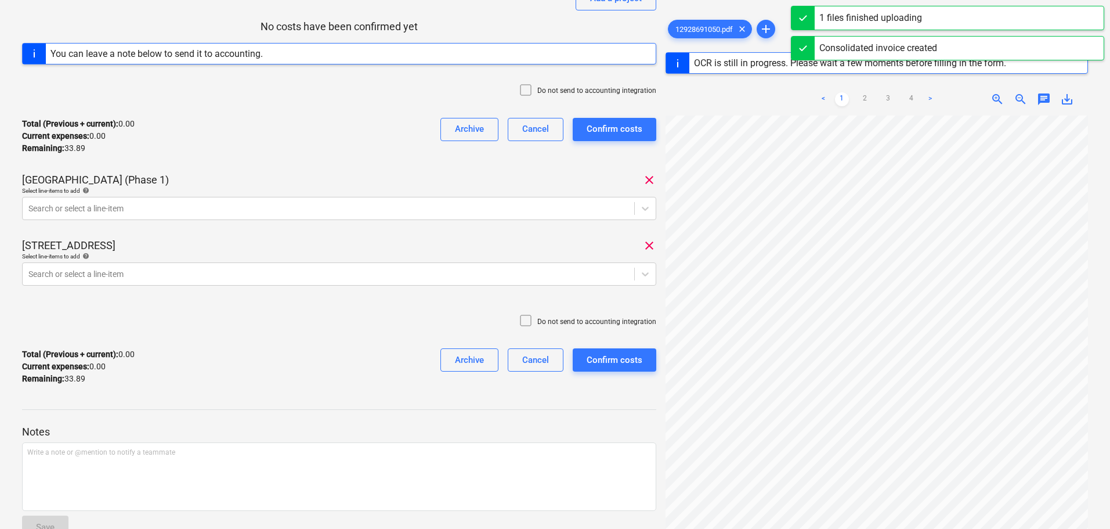
click at [577, 87] on p "Do not send to accounting integration" at bounding box center [596, 91] width 119 height 10
click at [169, 205] on div at bounding box center [328, 208] width 600 height 12
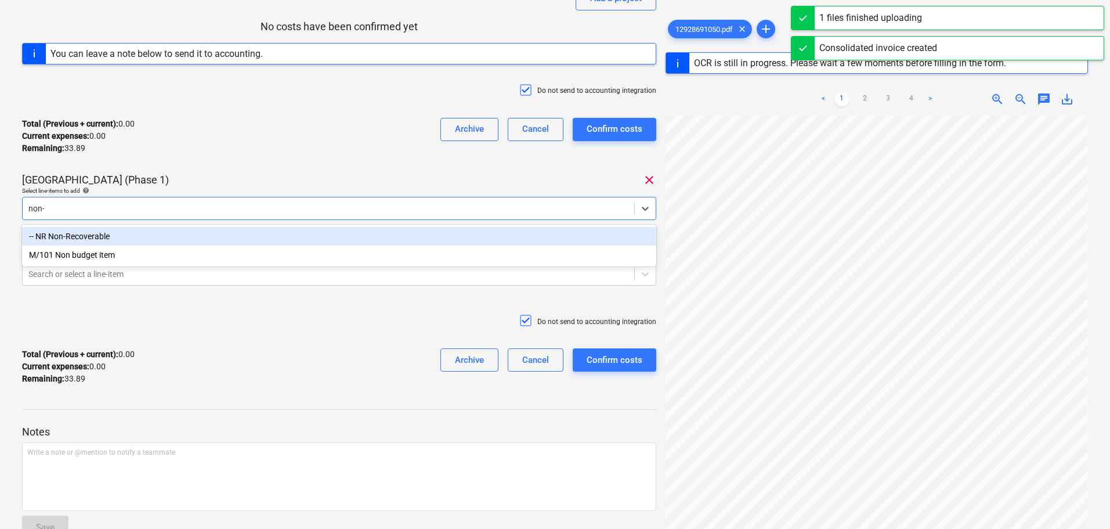
type input "non-r"
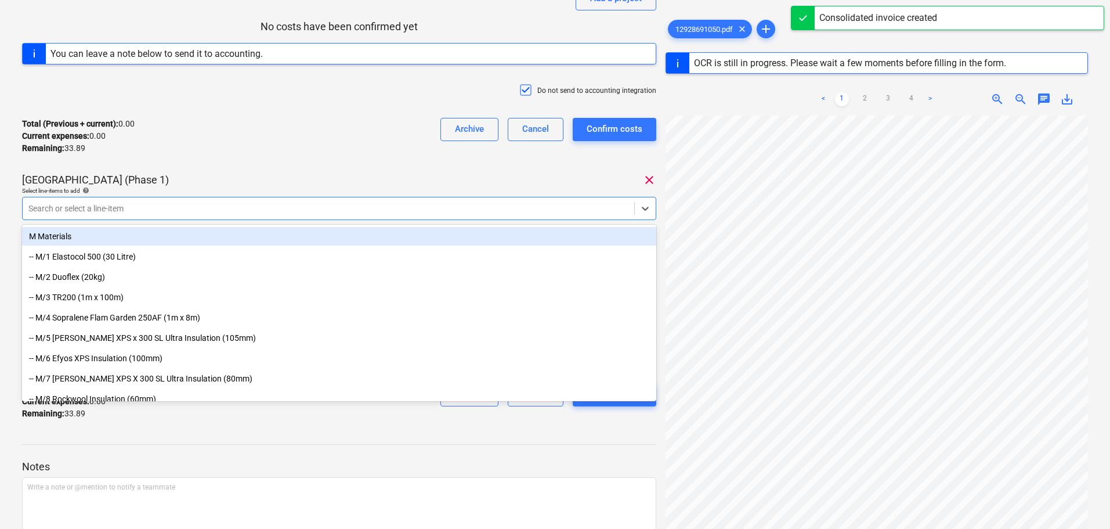
click at [201, 152] on div "Total (Previous + current) : 0.00 Current expenses : 0.00 Remaining : 33.89 Arc…" at bounding box center [339, 136] width 634 height 55
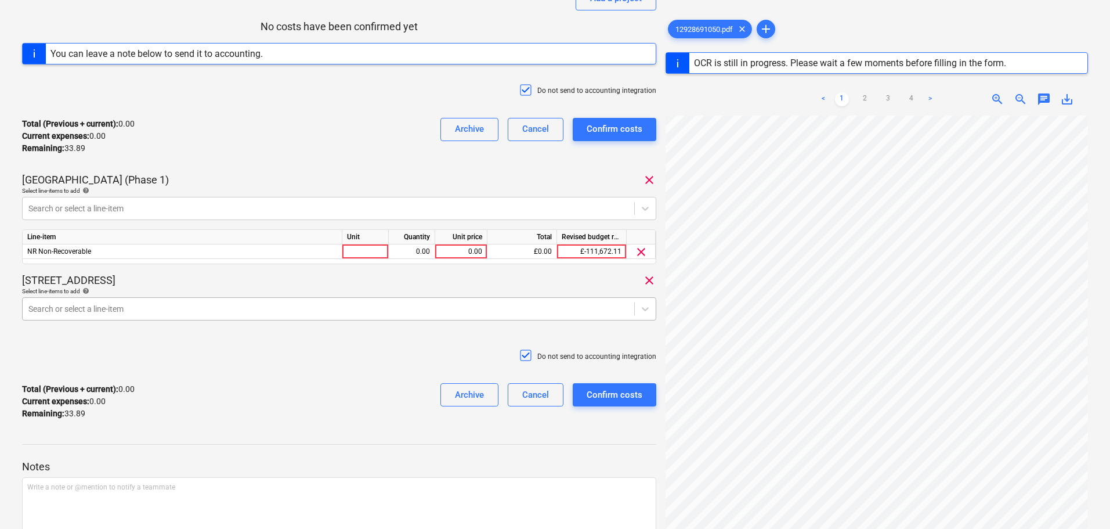
click at [178, 302] on div "Search or select a line-item" at bounding box center [329, 309] width 612 height 16
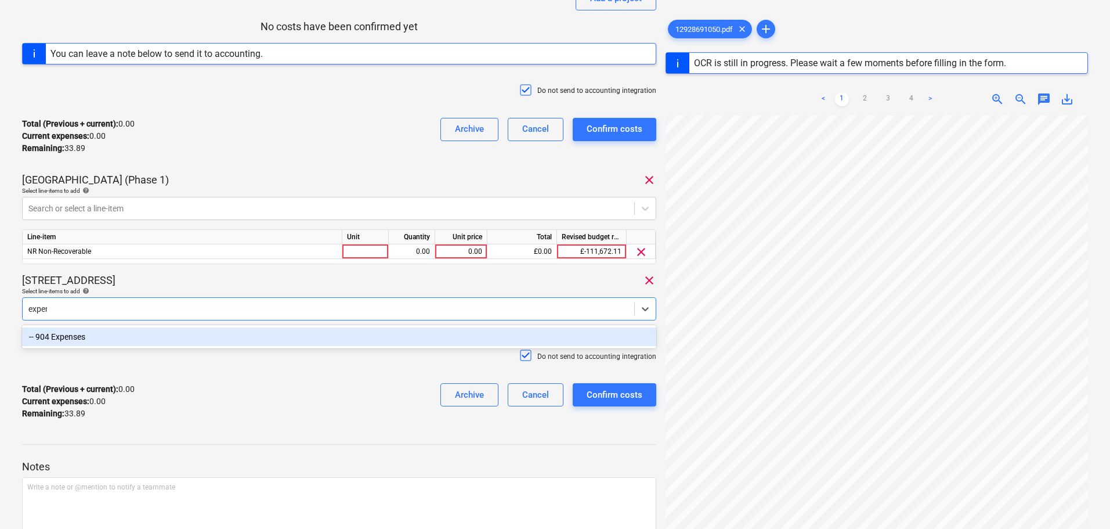
type input "expens"
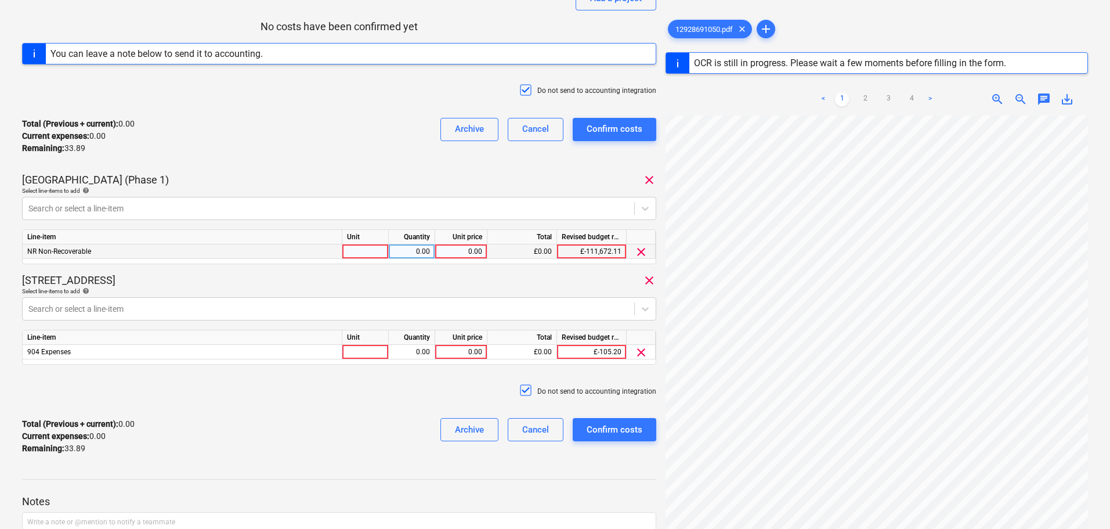
click at [355, 249] on div at bounding box center [365, 251] width 46 height 15
type input "Item"
click at [457, 251] on div "0.00" at bounding box center [461, 251] width 42 height 15
type input "24.98"
click at [378, 254] on div "Item" at bounding box center [365, 251] width 46 height 15
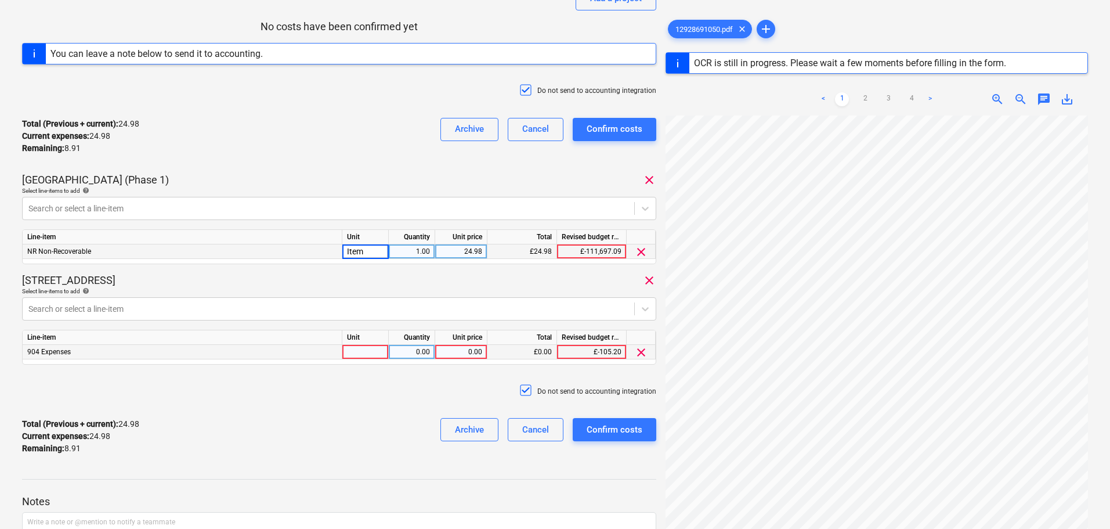
click at [361, 348] on div at bounding box center [365, 352] width 46 height 15
type input "Item"
click at [402, 348] on div "0.00" at bounding box center [411, 352] width 37 height 15
click at [440, 348] on div "0.00" at bounding box center [461, 352] width 42 height 15
type input "8.91"
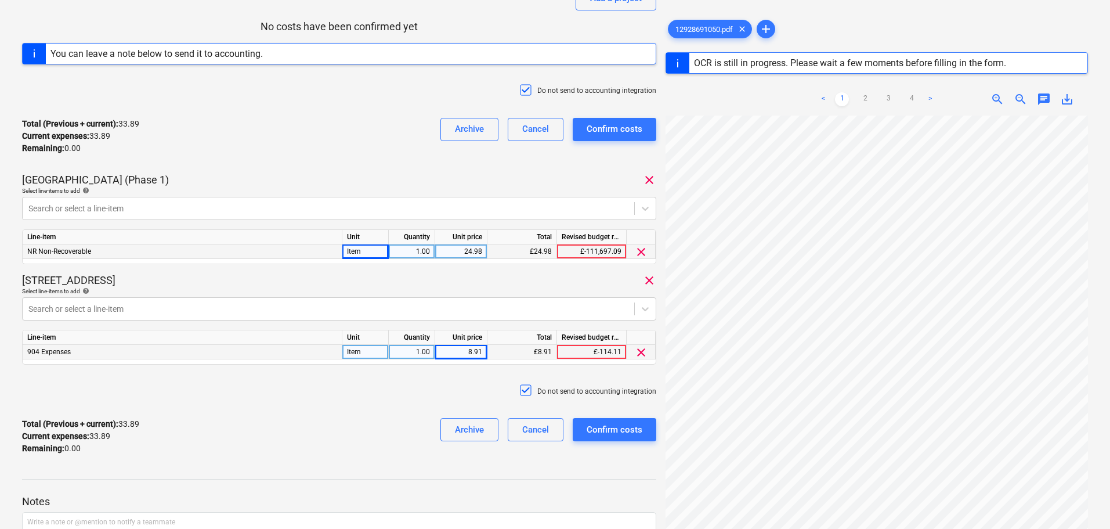
click at [403, 440] on div "Total (Previous + current) : 33.89 Current expenses : 33.89 Remaining : 0.00 Ar…" at bounding box center [339, 435] width 634 height 55
click at [603, 426] on div "Confirm costs" at bounding box center [615, 429] width 56 height 15
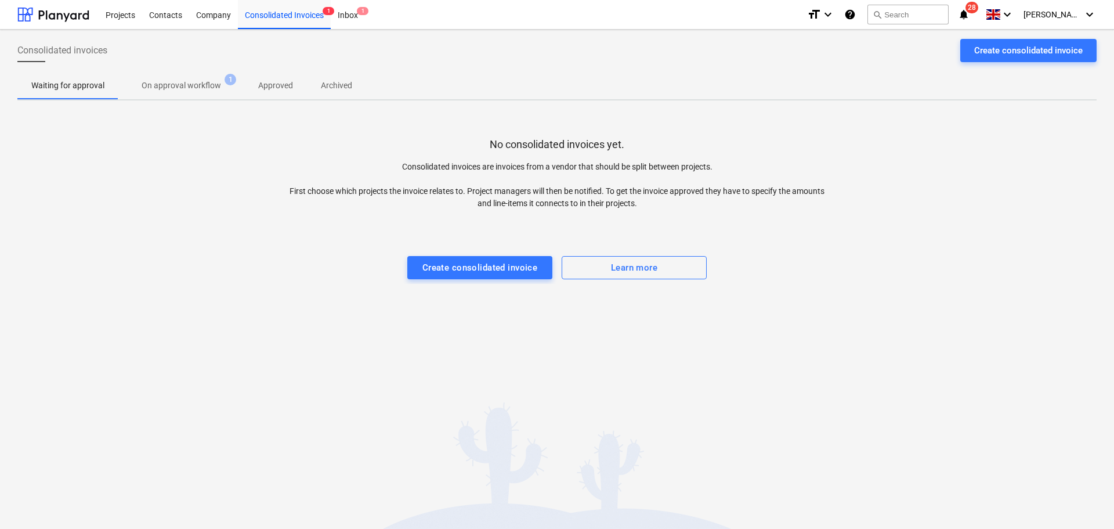
click at [408, 138] on div "No consolidated invoices yet. Consolidated invoices are invoices from a vendor …" at bounding box center [556, 197] width 1079 height 174
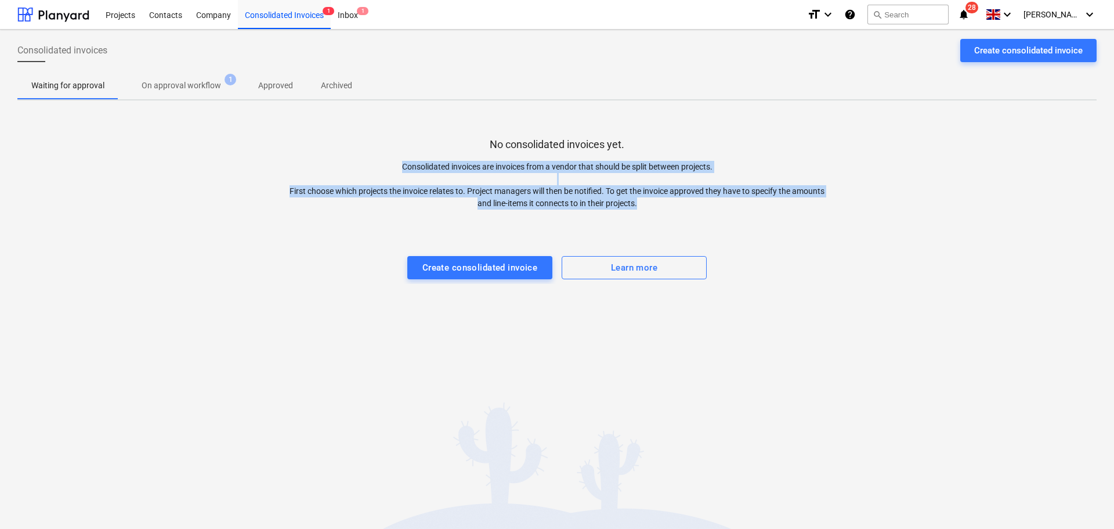
drag, startPoint x: 408, startPoint y: 138, endPoint x: 646, endPoint y: 190, distance: 243.7
click at [646, 190] on div "No consolidated invoices yet. Consolidated invoices are invoices from a vendor …" at bounding box center [556, 197] width 1079 height 174
click at [464, 128] on div "No consolidated invoices yet. Consolidated invoices are invoices from a vendor …" at bounding box center [556, 197] width 1079 height 174
drag, startPoint x: 464, startPoint y: 128, endPoint x: 712, endPoint y: 182, distance: 253.4
click at [751, 227] on div "No consolidated invoices yet. Consolidated invoices are invoices from a vendor …" at bounding box center [556, 197] width 1079 height 174
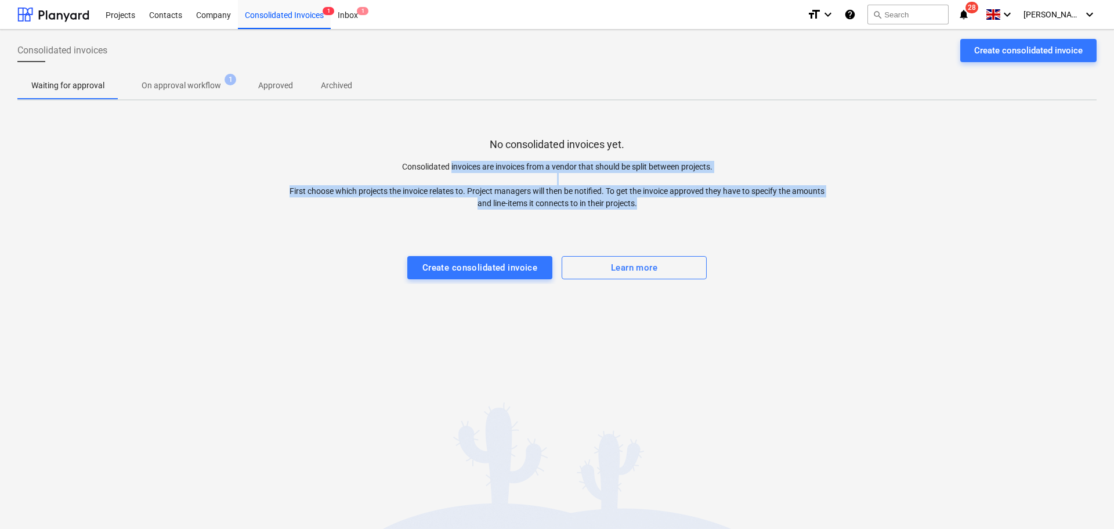
click at [677, 171] on p "Consolidated invoices are invoices from a vendor that should be split between p…" at bounding box center [557, 185] width 540 height 49
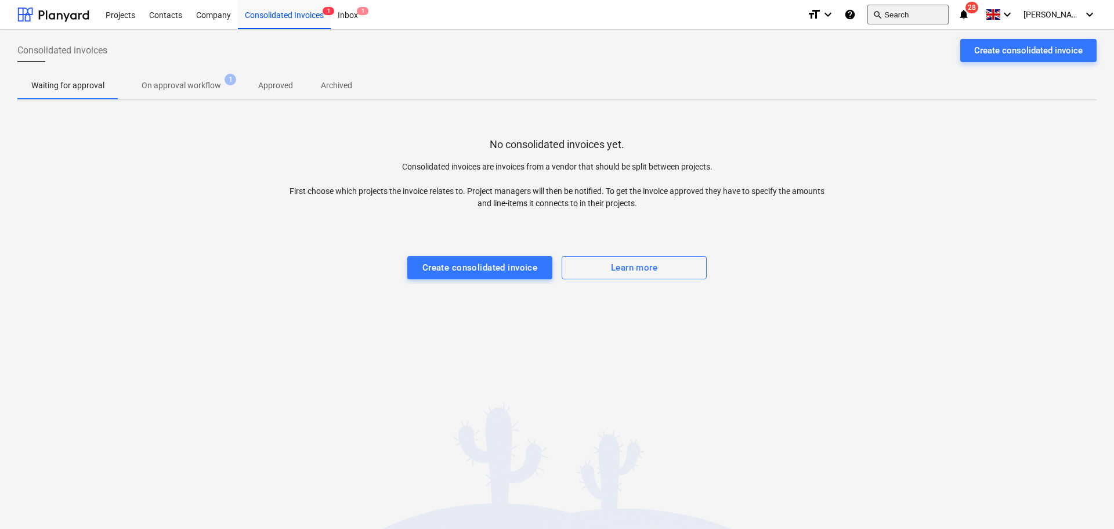
click at [914, 8] on button "search Search" at bounding box center [907, 15] width 81 height 20
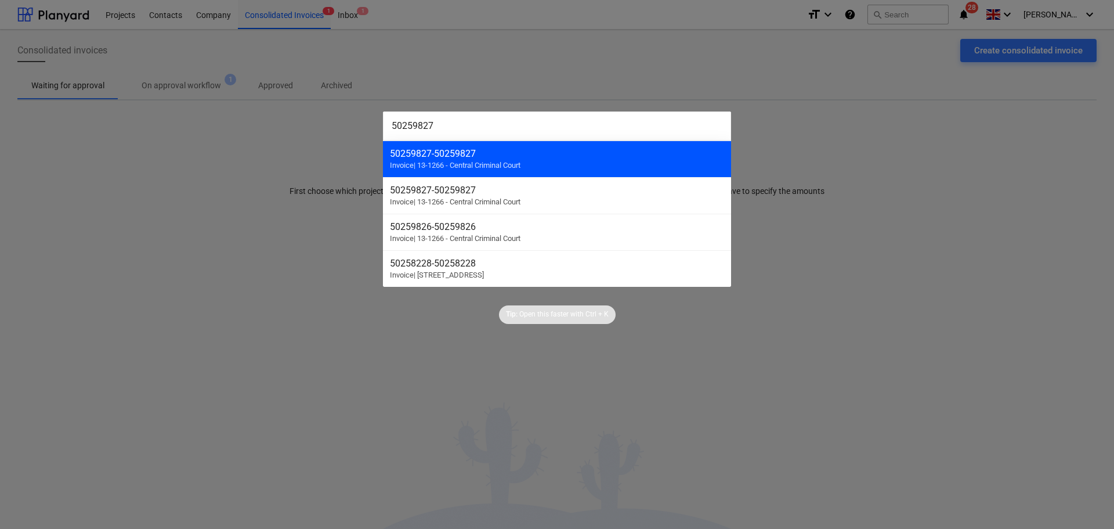
type input "50259827"
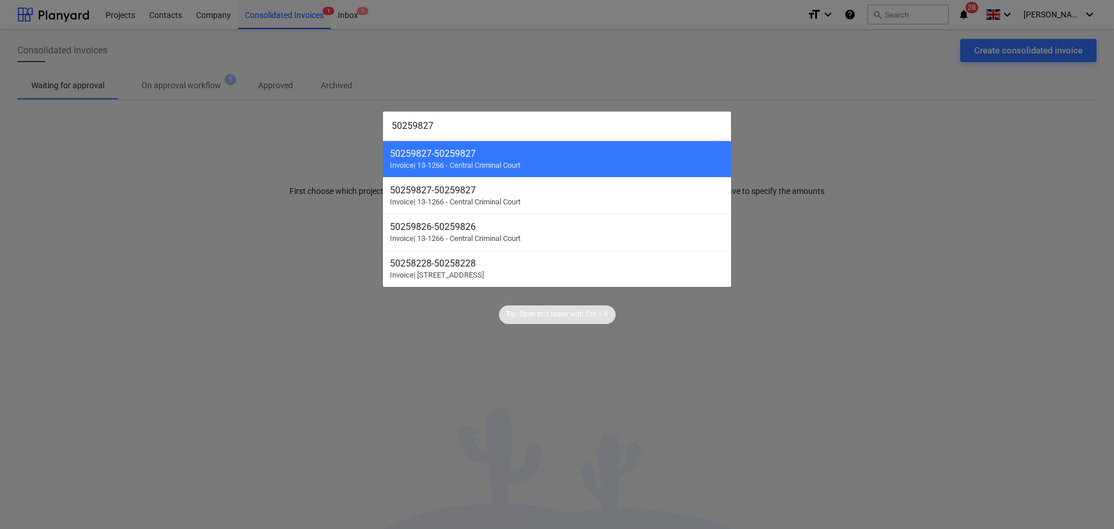
drag, startPoint x: 408, startPoint y: 153, endPoint x: 411, endPoint y: 130, distance: 22.7
click at [408, 152] on div "50259827 - 50259827" at bounding box center [557, 153] width 334 height 11
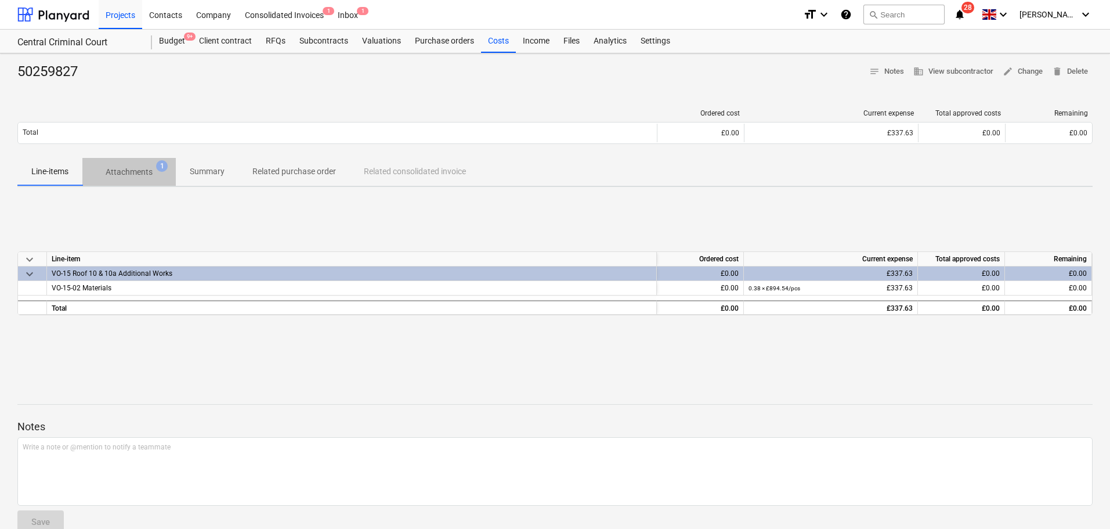
click at [124, 170] on p "Attachments" at bounding box center [129, 172] width 47 height 12
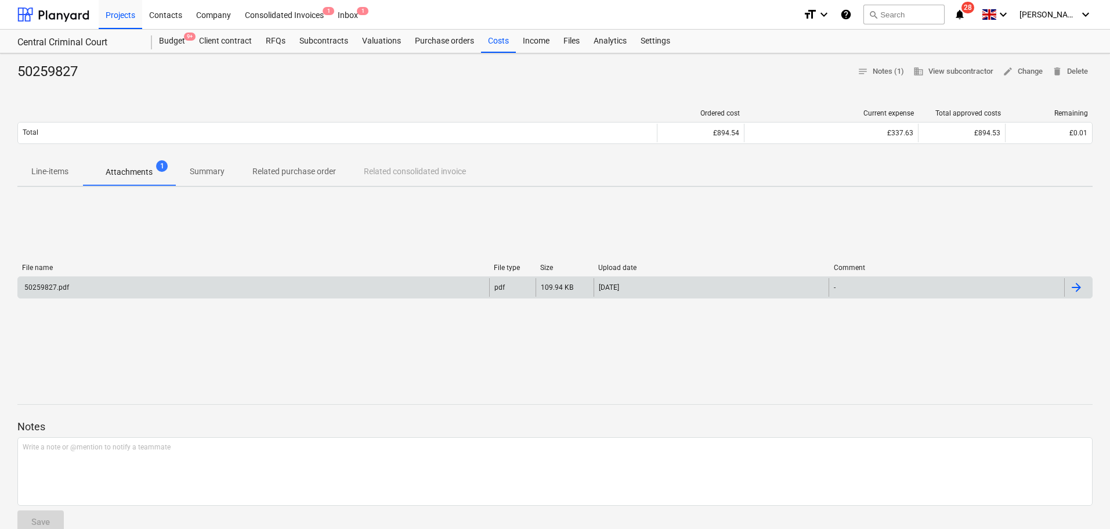
click at [174, 285] on div "50259827.pdf" at bounding box center [253, 287] width 471 height 19
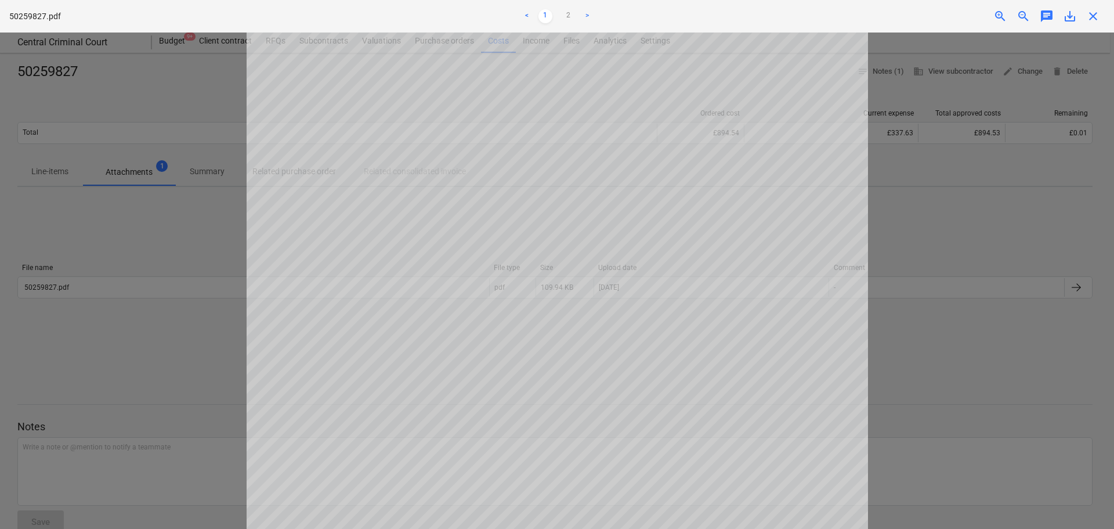
scroll to position [310, 0]
click at [564, 16] on link "2" at bounding box center [569, 16] width 14 height 14
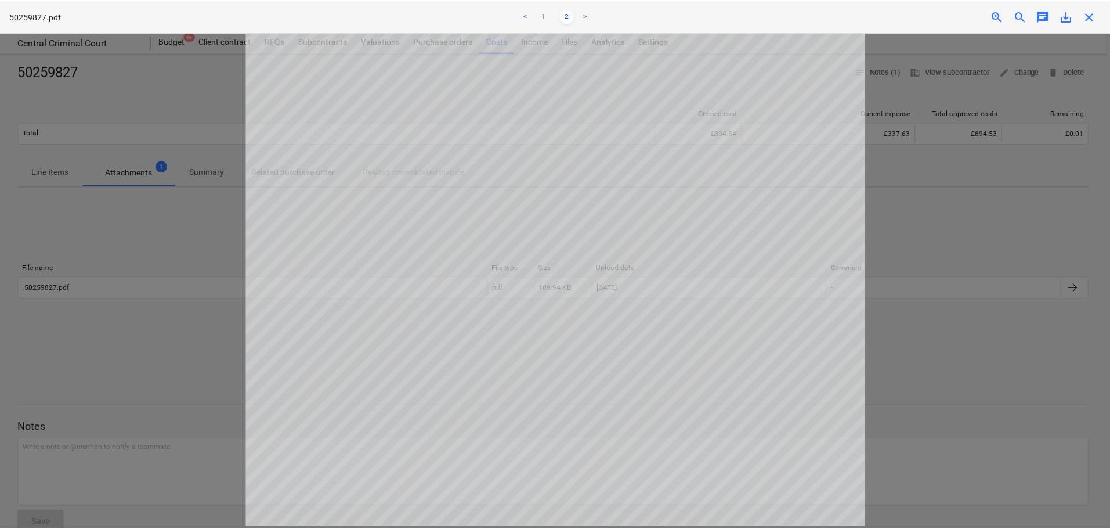
scroll to position [0, 0]
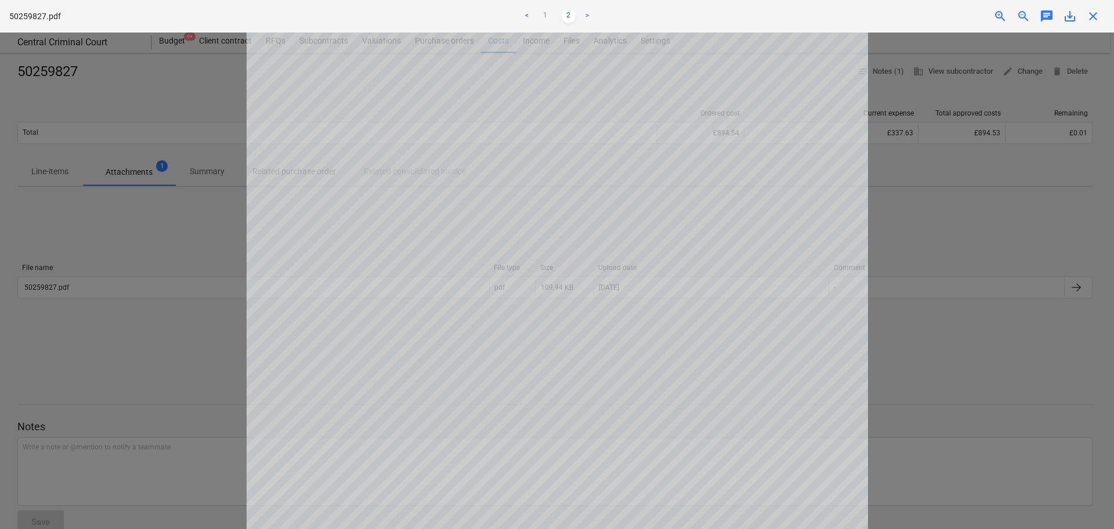
click at [1098, 19] on span "close" at bounding box center [1093, 16] width 14 height 14
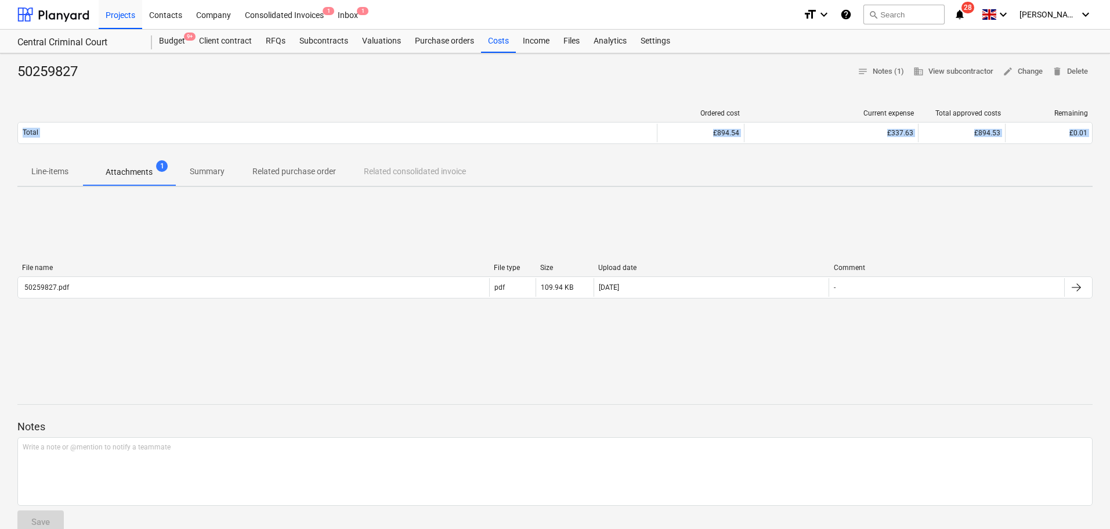
drag, startPoint x: 828, startPoint y: 87, endPoint x: 830, endPoint y: 173, distance: 86.5
click at [830, 173] on div "50259827 notes Notes (1) business View subcontractor edit Change delete Delete …" at bounding box center [555, 366] width 1110 height 626
click at [830, 173] on div "Line-items Attachments 1 Summary Related purchase order Related consolidated in…" at bounding box center [554, 172] width 1075 height 28
click at [562, 63] on div "50259827 notes Notes (1) business View subcontractor edit Change delete Delete" at bounding box center [554, 72] width 1075 height 19
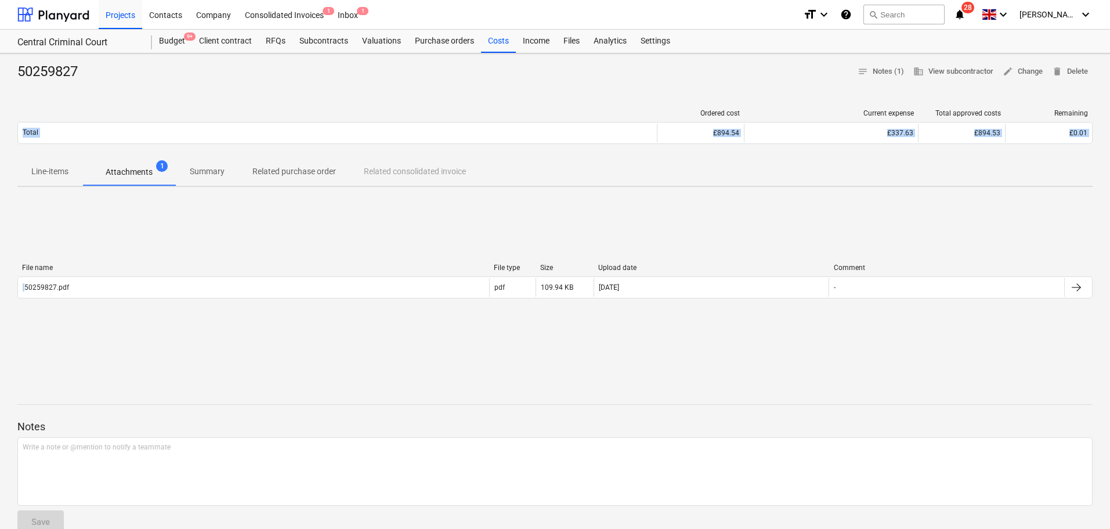
drag, startPoint x: 562, startPoint y: 63, endPoint x: 577, endPoint y: 191, distance: 128.6
click at [573, 218] on div "50259827 notes Notes (1) business View subcontractor edit Change delete Delete …" at bounding box center [555, 366] width 1110 height 626
click at [577, 191] on div "50259827 notes Notes (1) business View subcontractor edit Change delete Delete …" at bounding box center [555, 366] width 1110 height 626
drag, startPoint x: 596, startPoint y: 226, endPoint x: 602, endPoint y: 372, distance: 145.7
click at [602, 372] on div "50259827 notes Notes (1) business View subcontractor edit Change delete Delete …" at bounding box center [555, 366] width 1110 height 626
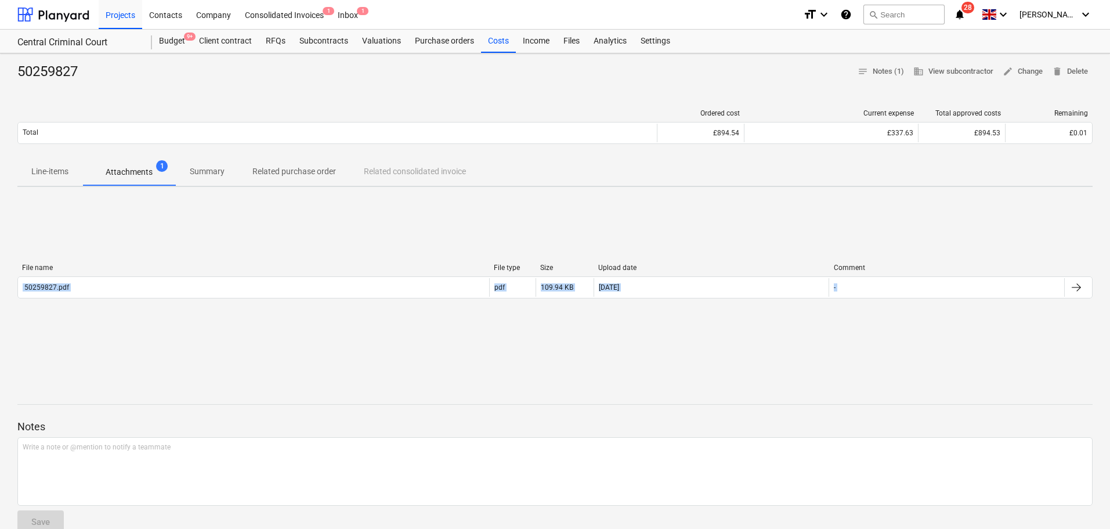
click at [602, 359] on div "File name File type Size Upload date Comment 50259827.pdf pdf 109.94 KB [DATE] …" at bounding box center [554, 283] width 1075 height 174
drag, startPoint x: 496, startPoint y: 37, endPoint x: 502, endPoint y: 5, distance: 32.0
click at [496, 37] on div "Costs" at bounding box center [498, 41] width 35 height 23
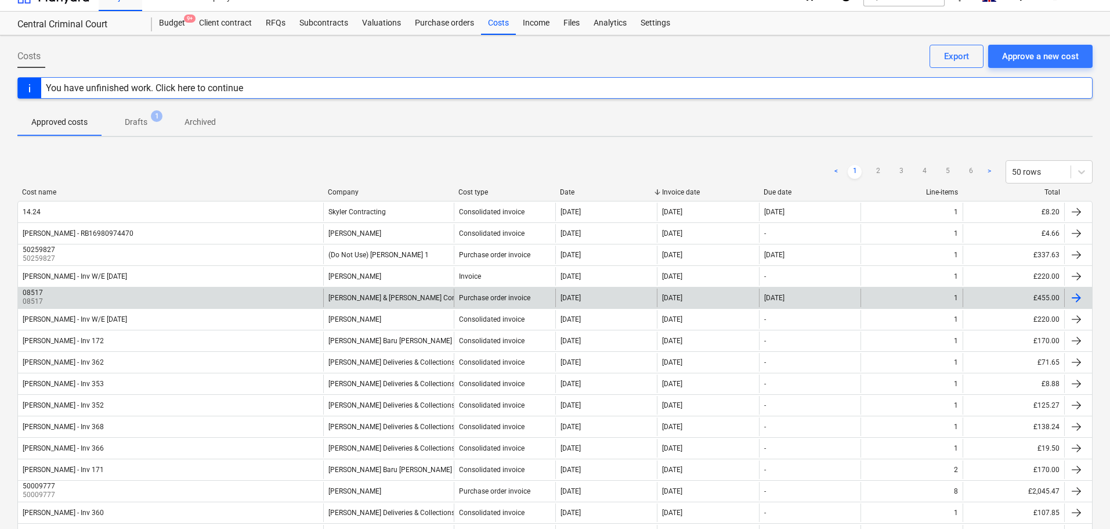
scroll to position [116, 0]
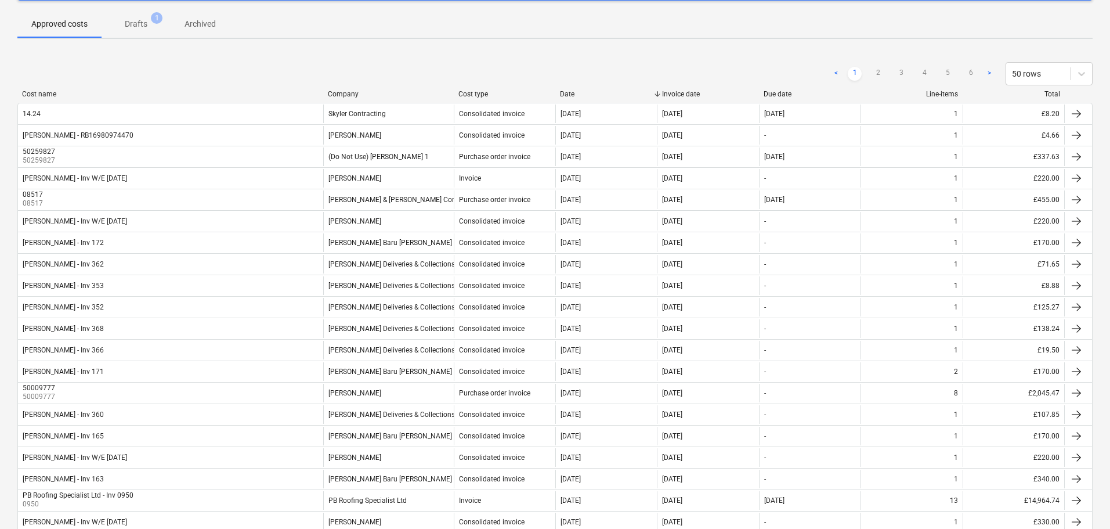
click at [345, 77] on div "< 1 2 3 4 5 6 > 50 rows" at bounding box center [554, 73] width 1075 height 23
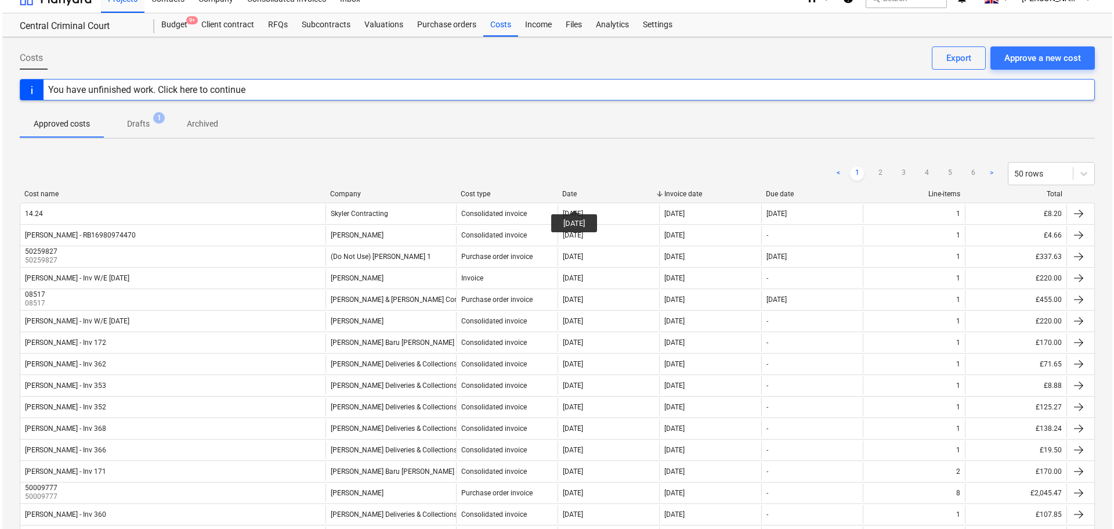
scroll to position [0, 0]
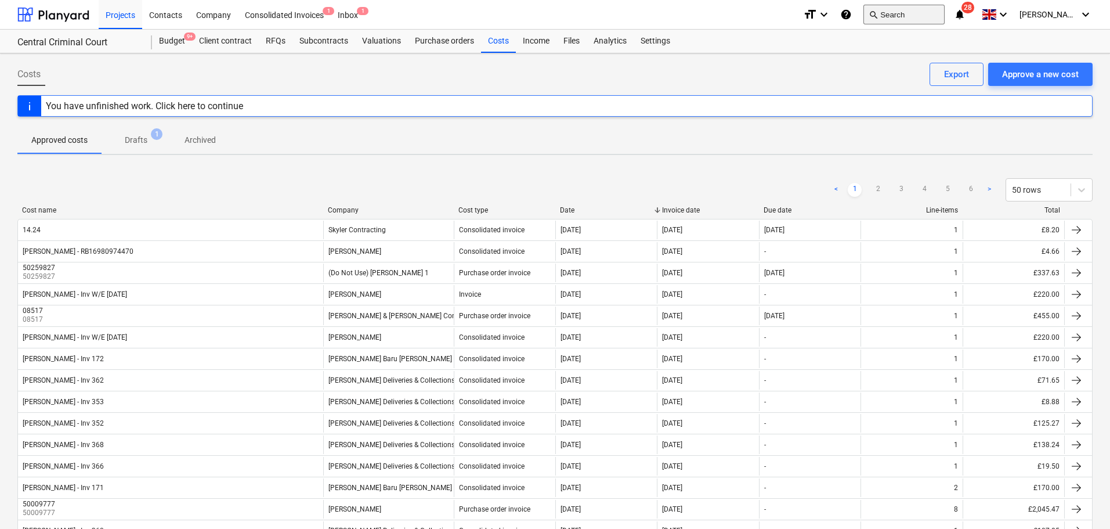
click at [934, 13] on button "search Search" at bounding box center [903, 15] width 81 height 20
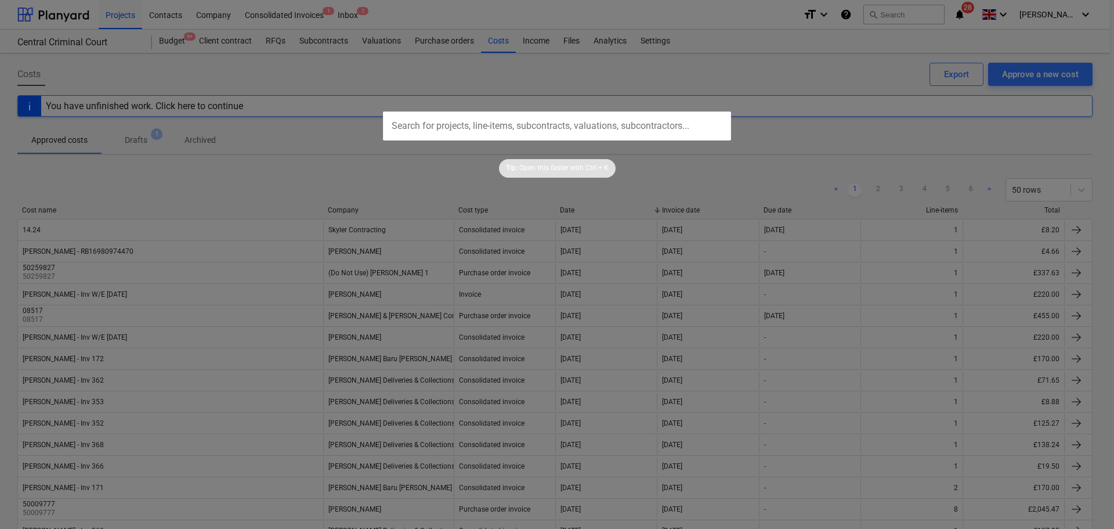
click at [507, 122] on input "text" at bounding box center [557, 125] width 348 height 29
click at [324, 146] on div "Tip: Open this faster with Ctrl + K" at bounding box center [557, 158] width 1114 height 37
drag, startPoint x: 545, startPoint y: 75, endPoint x: 484, endPoint y: 91, distance: 63.5
click at [548, 75] on div at bounding box center [557, 264] width 1114 height 529
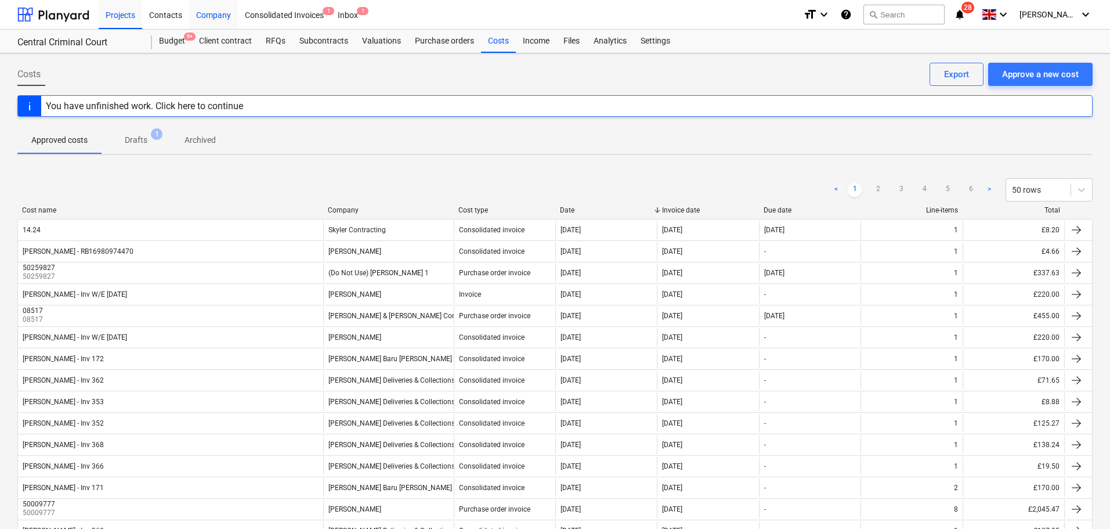
click at [208, 16] on div "Company" at bounding box center [213, 14] width 49 height 30
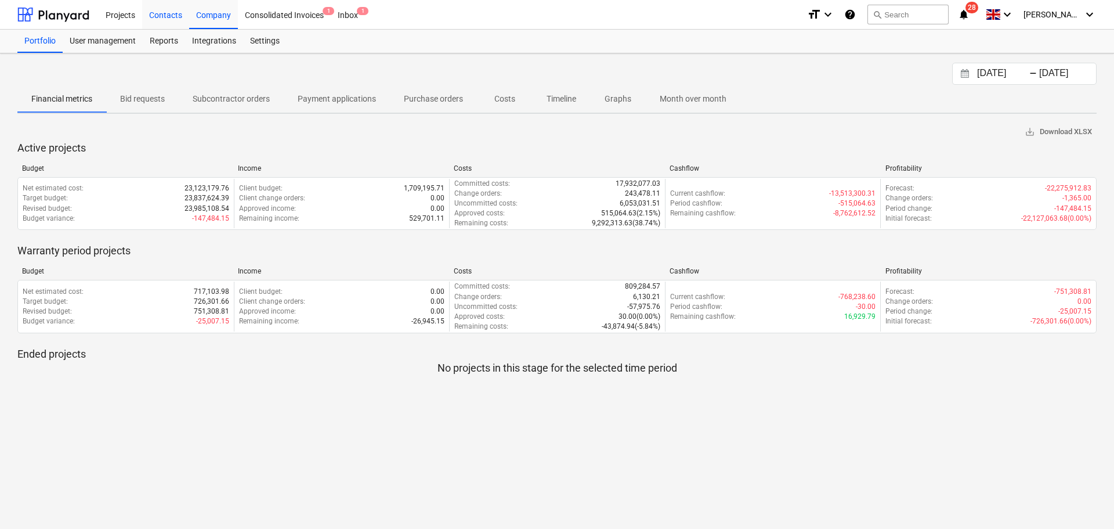
click at [153, 17] on div "Contacts" at bounding box center [165, 14] width 47 height 30
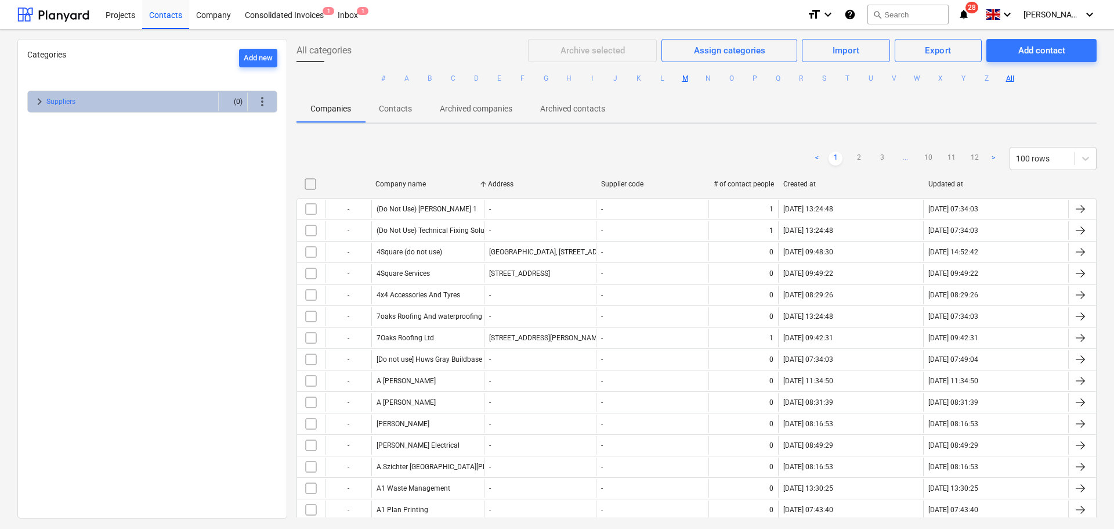
click at [686, 77] on button "M" at bounding box center [685, 78] width 14 height 14
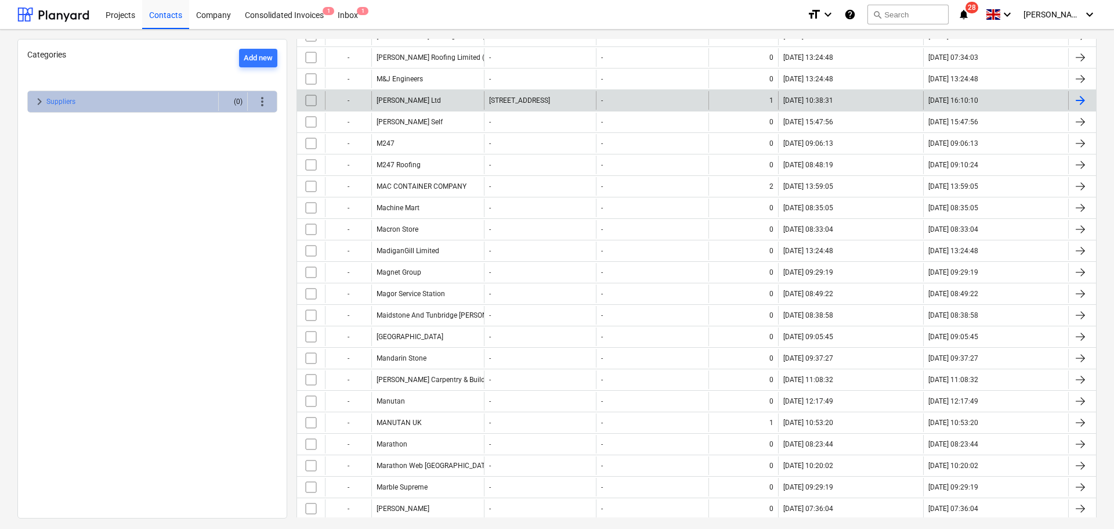
scroll to position [290, 0]
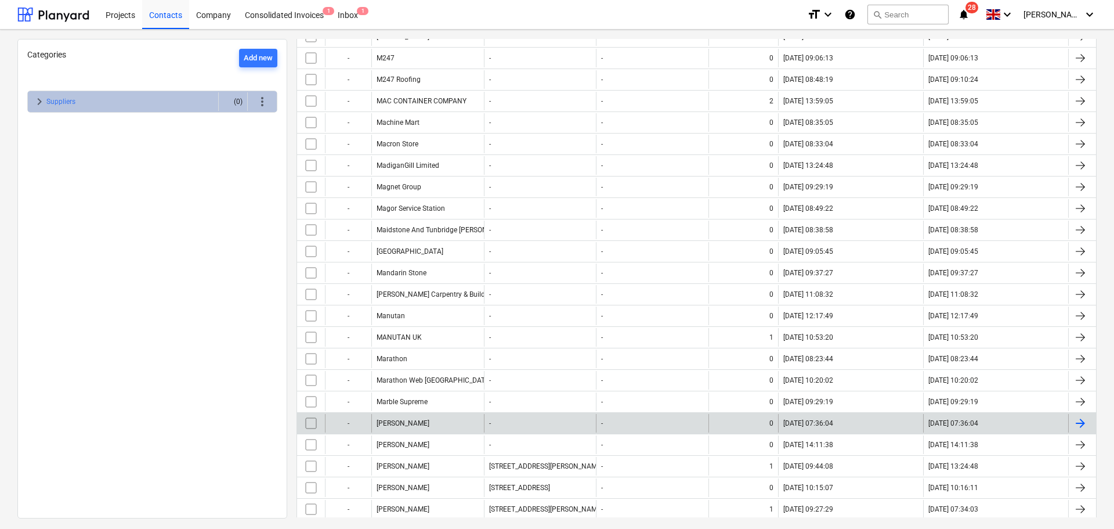
click at [415, 426] on div "[PERSON_NAME]" at bounding box center [427, 423] width 113 height 19
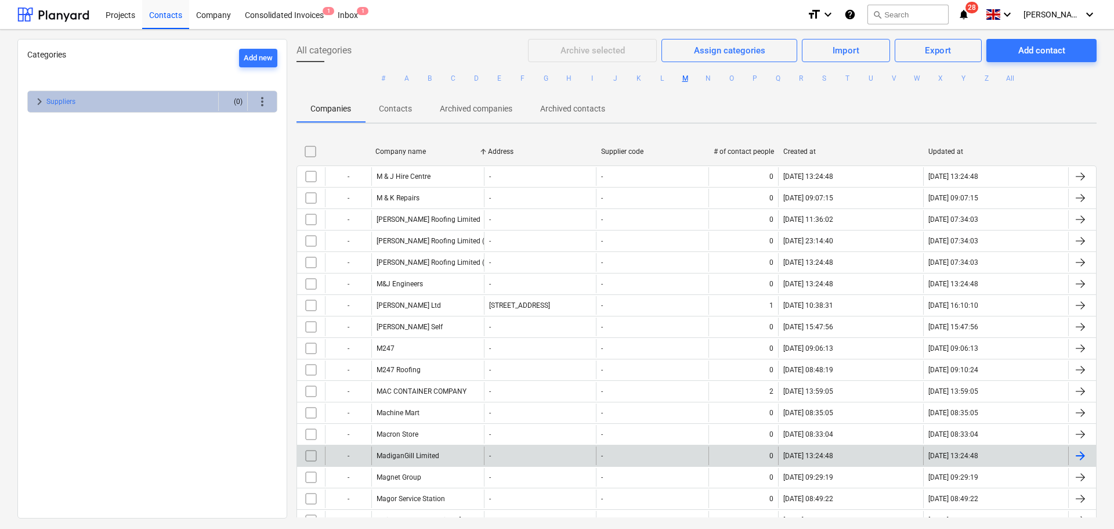
scroll to position [348, 0]
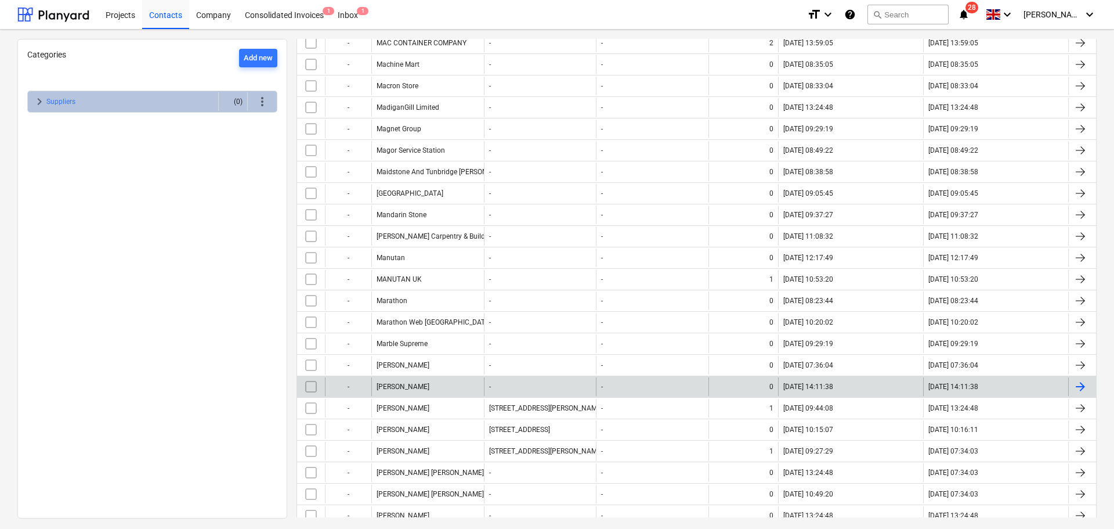
click at [425, 383] on div "[PERSON_NAME]" at bounding box center [427, 386] width 113 height 19
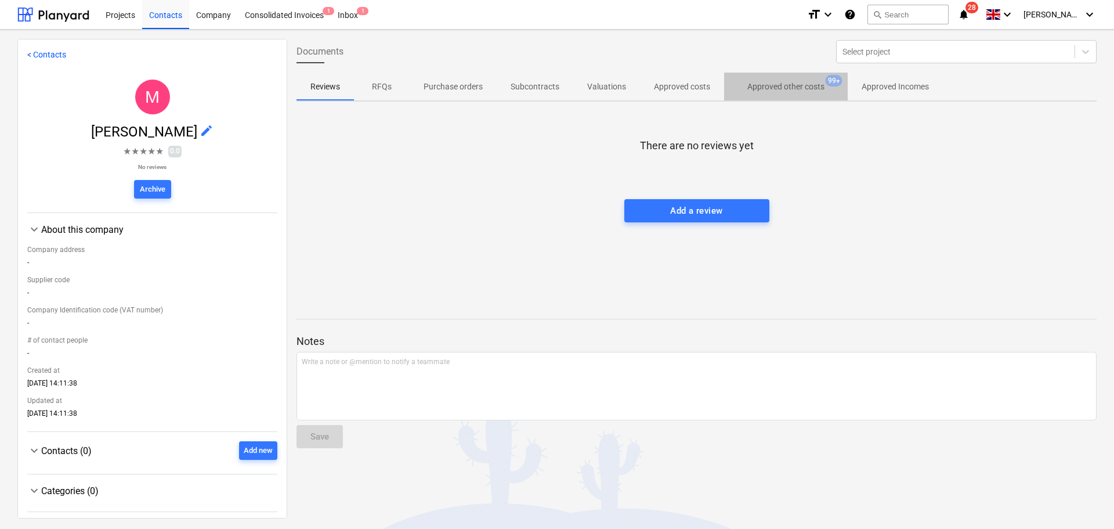
click at [783, 96] on span "Approved other costs 99+" at bounding box center [786, 86] width 124 height 21
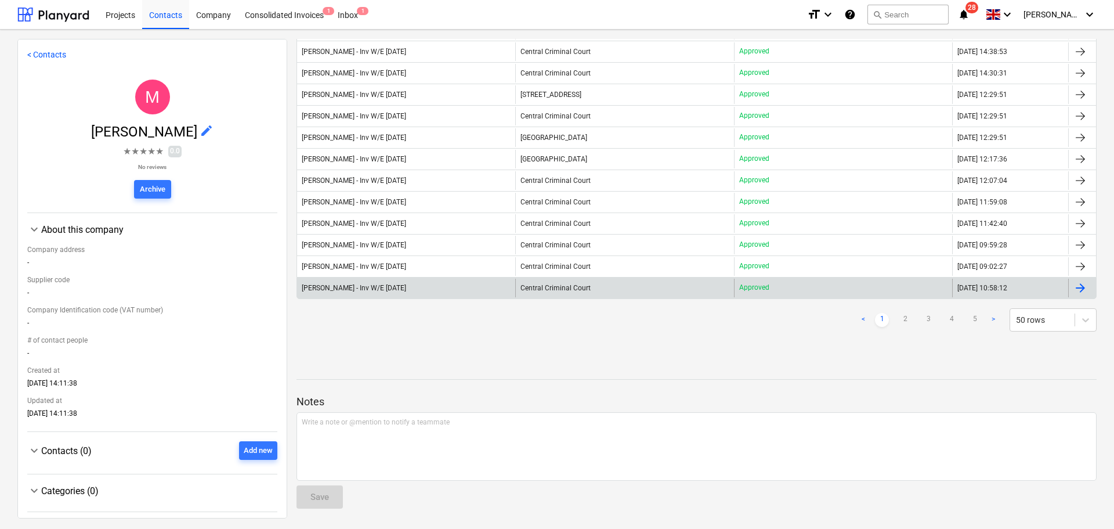
scroll to position [941, 0]
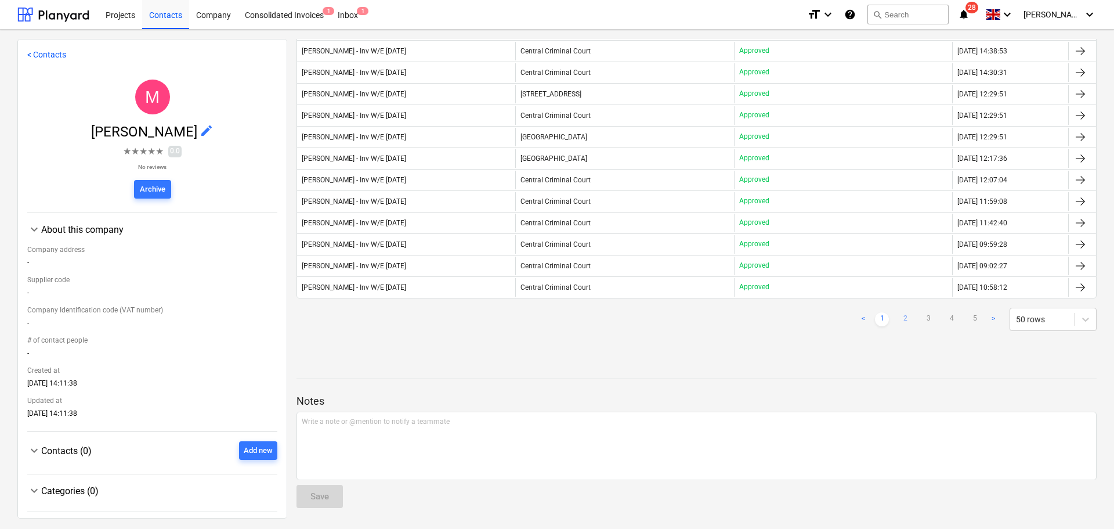
click at [899, 314] on link "2" at bounding box center [905, 319] width 14 height 14
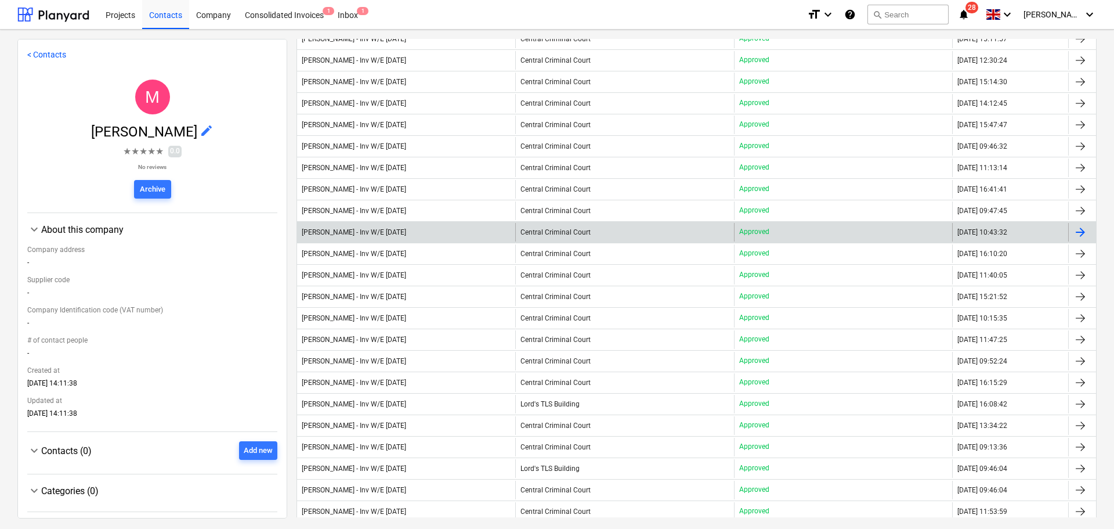
scroll to position [71, 0]
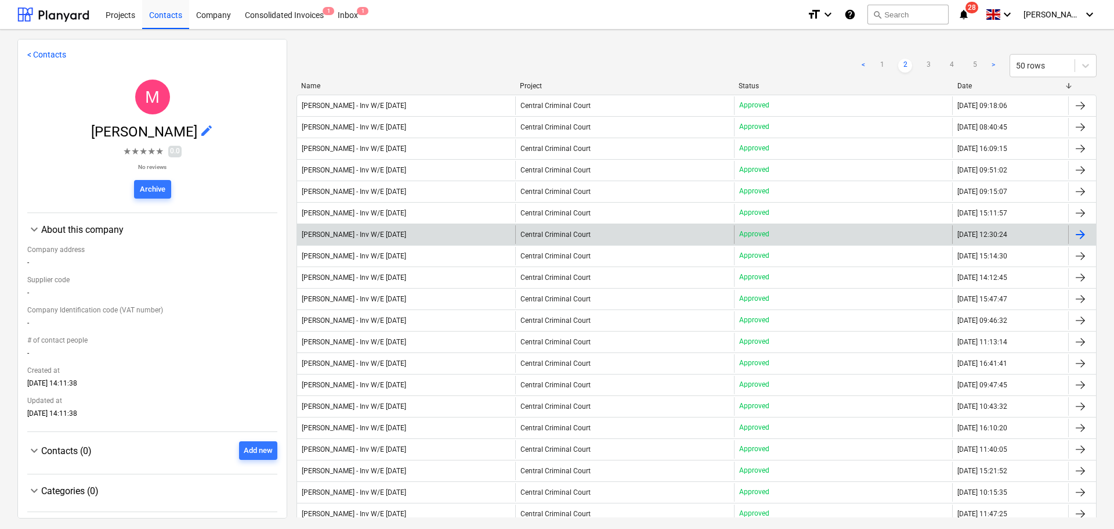
click at [406, 231] on div "[PERSON_NAME] - Inv W/E [DATE]" at bounding box center [354, 234] width 104 height 8
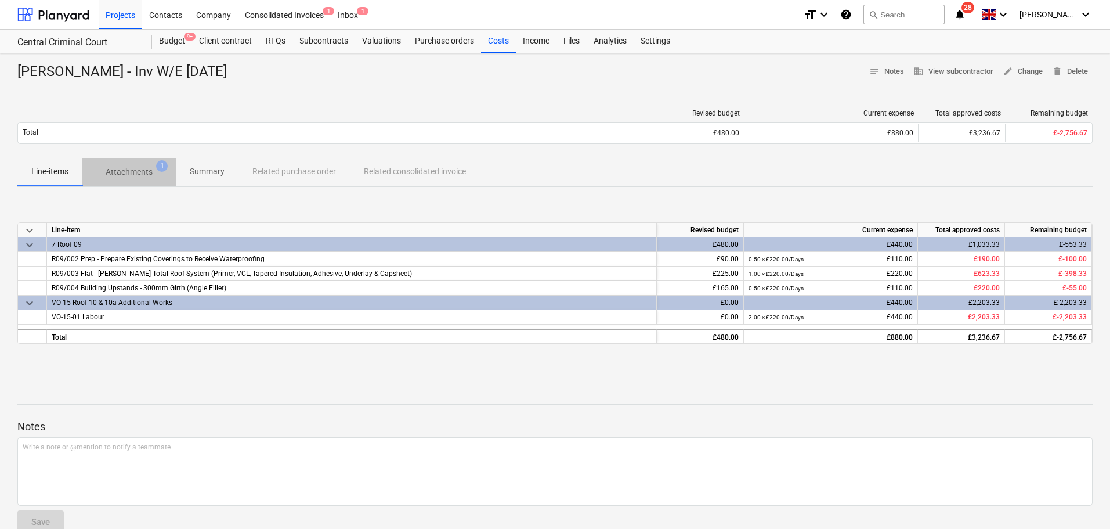
click at [118, 176] on p "Attachments" at bounding box center [129, 172] width 47 height 12
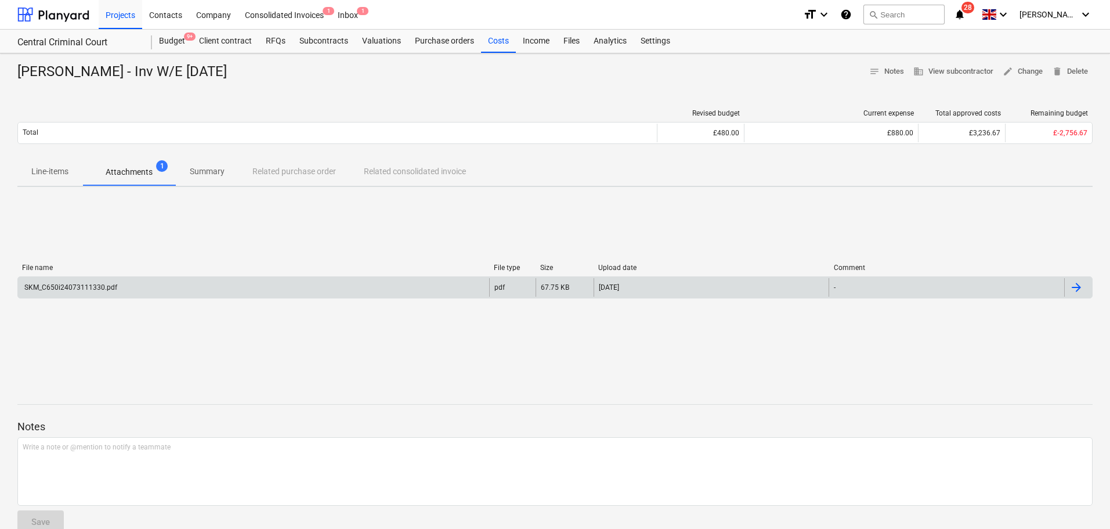
click at [155, 285] on div "SKM_C650i24073111330.pdf" at bounding box center [253, 287] width 471 height 19
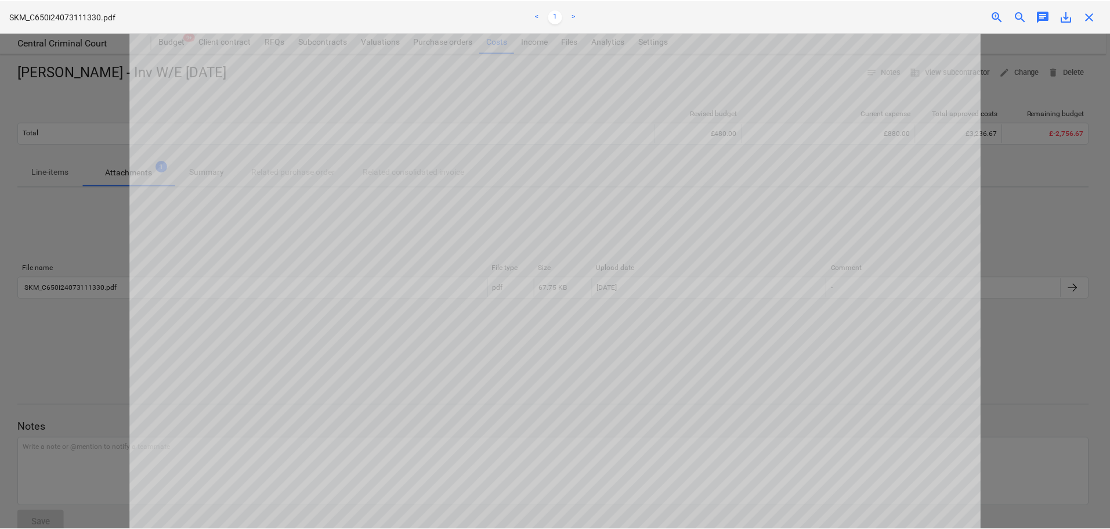
scroll to position [102, 0]
click at [1093, 17] on span "close" at bounding box center [1093, 16] width 14 height 14
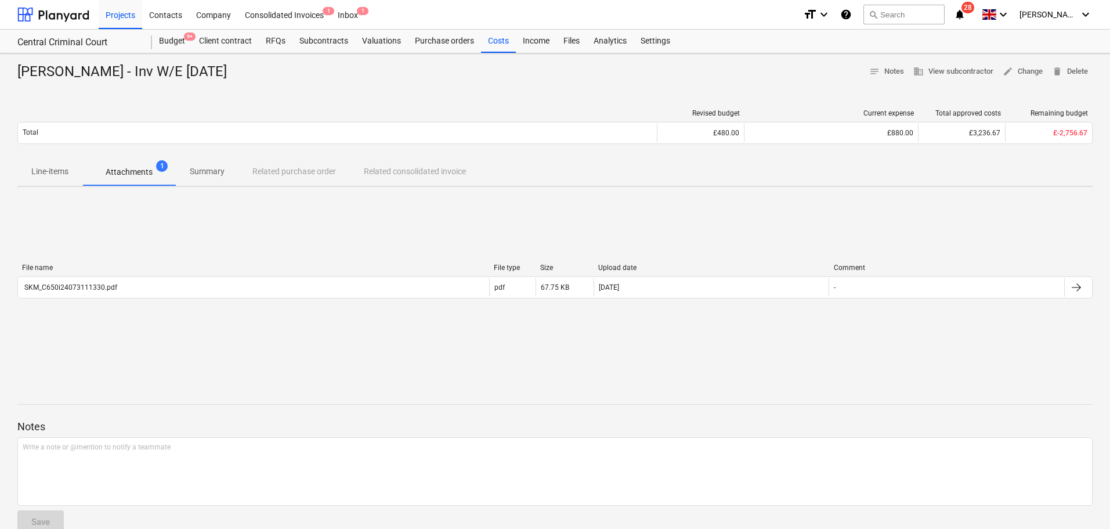
click at [225, 191] on div "[PERSON_NAME] - Inv W/E [DATE] notes Notes business View subcontractor edit Cha…" at bounding box center [555, 302] width 1110 height 498
click at [207, 177] on p "Summary" at bounding box center [207, 171] width 35 height 12
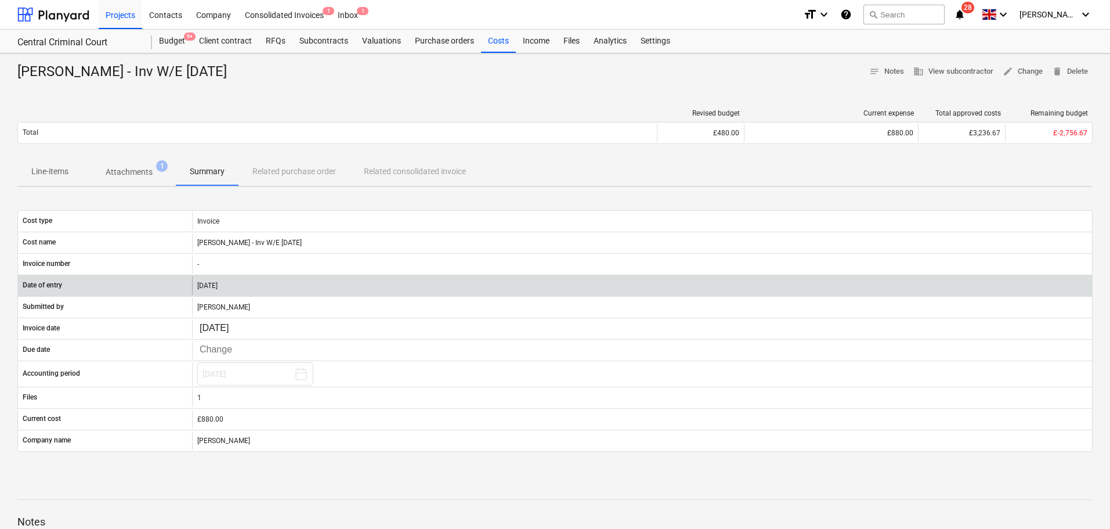
click at [292, 289] on div "[DATE]" at bounding box center [642, 285] width 900 height 19
click at [292, 288] on div "[DATE]" at bounding box center [642, 285] width 900 height 19
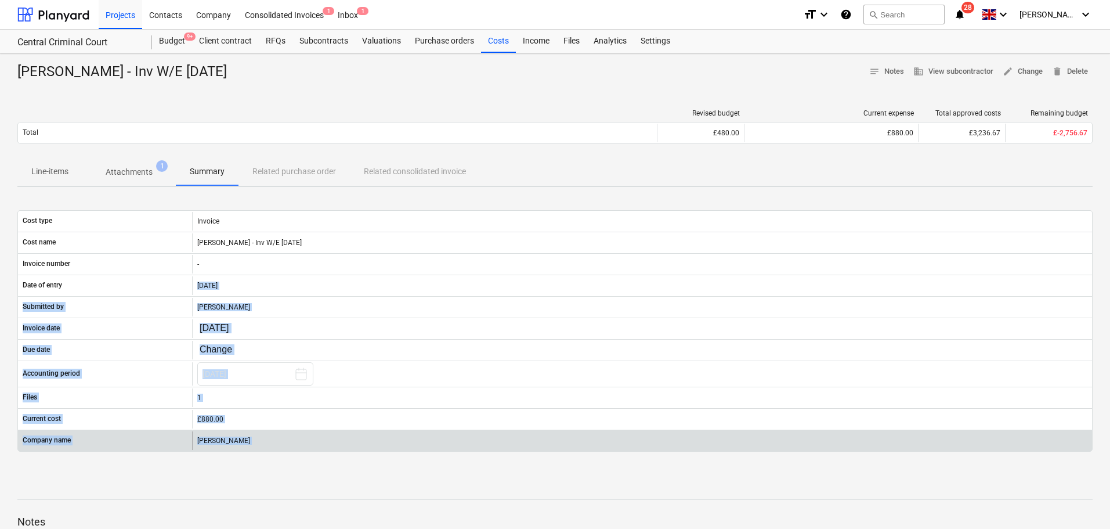
drag, startPoint x: 292, startPoint y: 288, endPoint x: 375, endPoint y: 440, distance: 172.9
click at [375, 440] on div "Cost type Invoice Cost name [PERSON_NAME] - Inv W/E [DATE] Invoice number - Dat…" at bounding box center [554, 330] width 1075 height 241
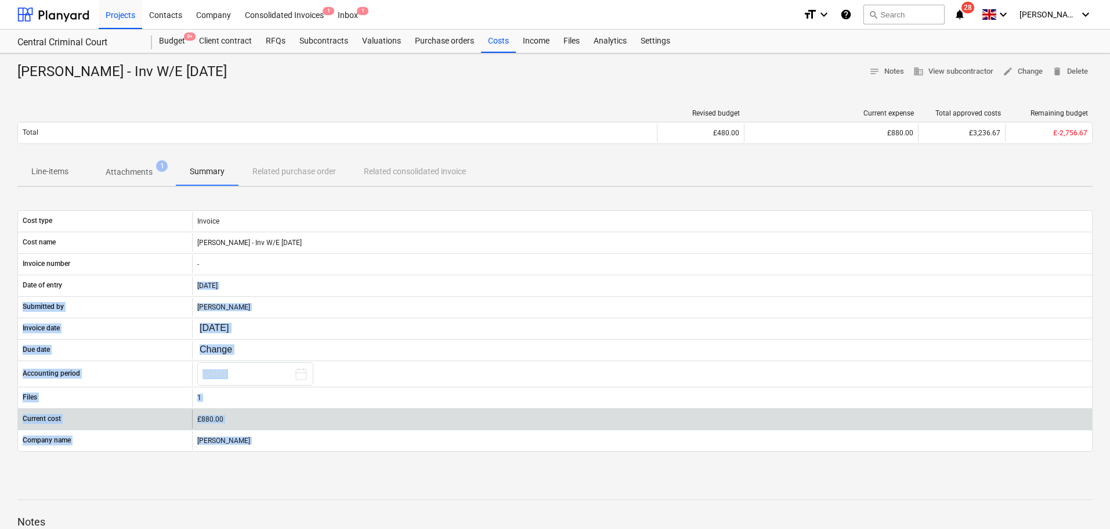
click at [376, 420] on div "£880.00" at bounding box center [642, 419] width 890 height 8
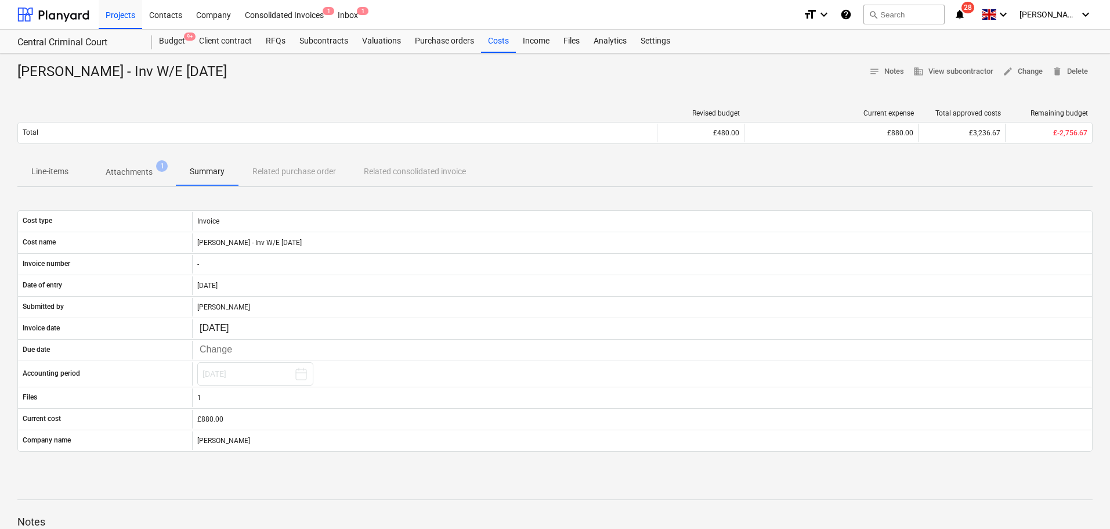
drag, startPoint x: 566, startPoint y: 39, endPoint x: 573, endPoint y: 6, distance: 33.2
click at [566, 39] on div "Files" at bounding box center [571, 41] width 30 height 23
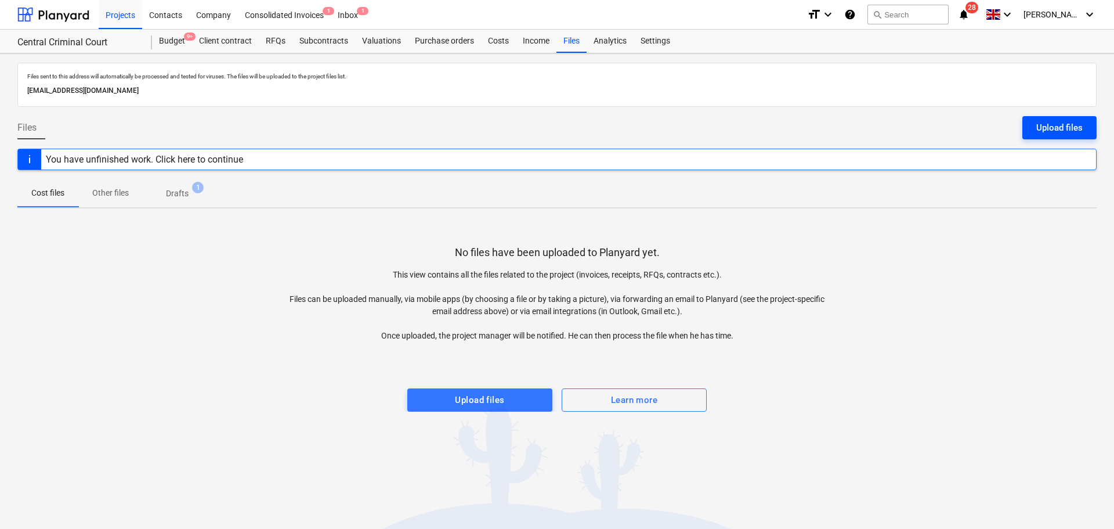
click at [1043, 125] on div "Upload files" at bounding box center [1059, 127] width 46 height 15
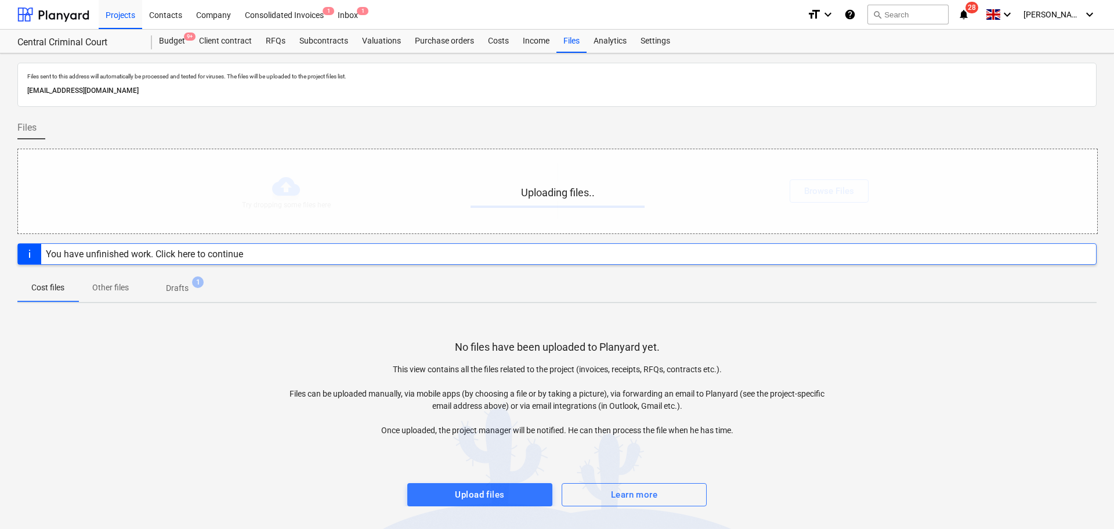
click at [411, 77] on p "Files sent to this address will automatically be processed and tested for virus…" at bounding box center [556, 77] width 1059 height 8
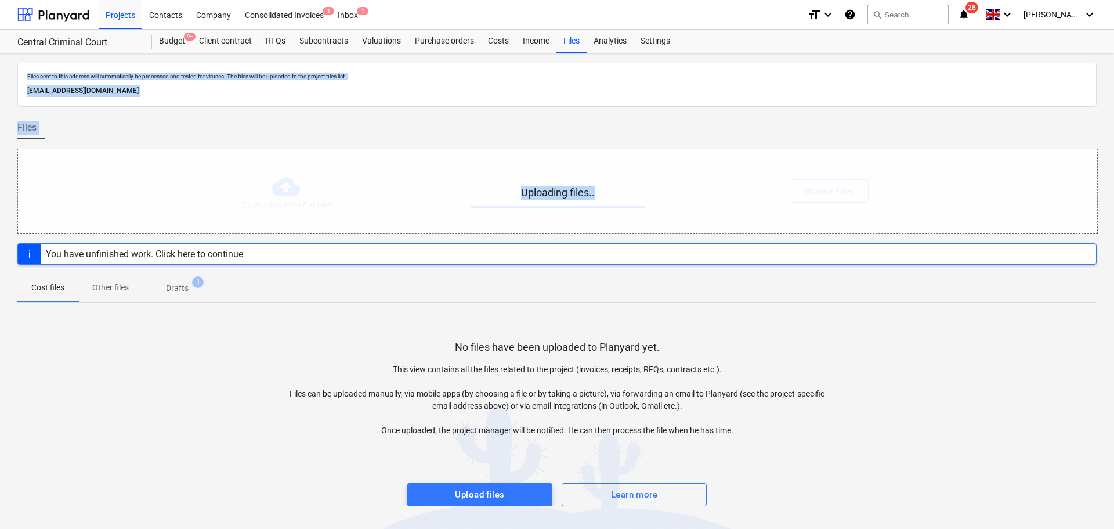
drag, startPoint x: 411, startPoint y: 77, endPoint x: 366, endPoint y: 150, distance: 85.7
click at [366, 220] on div "Files sent to this address will automatically be processed and tested for virus…" at bounding box center [557, 290] width 1114 height 475
click at [368, 111] on div at bounding box center [556, 111] width 1079 height 9
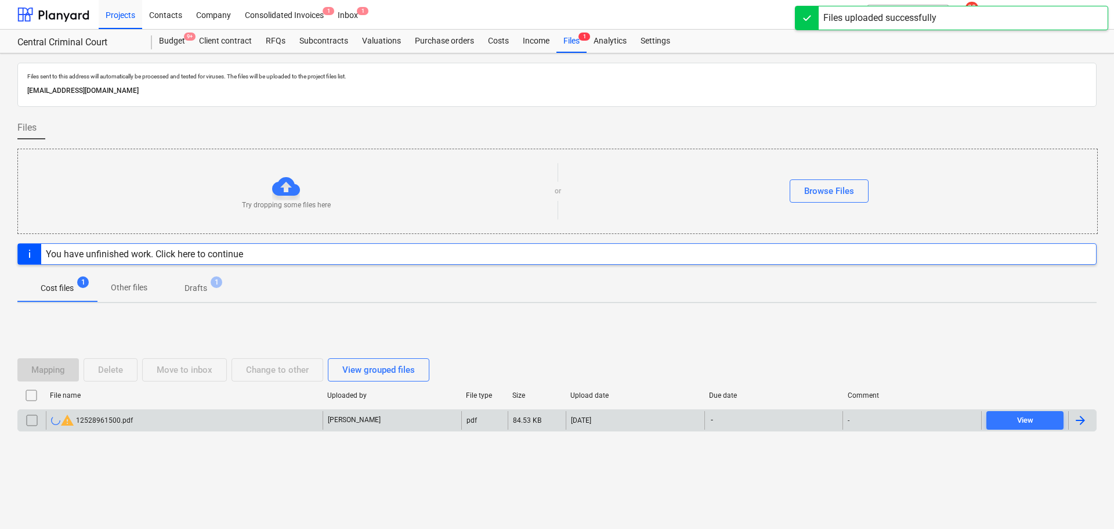
click at [172, 426] on div "warning 12528961500.pdf" at bounding box center [184, 420] width 277 height 19
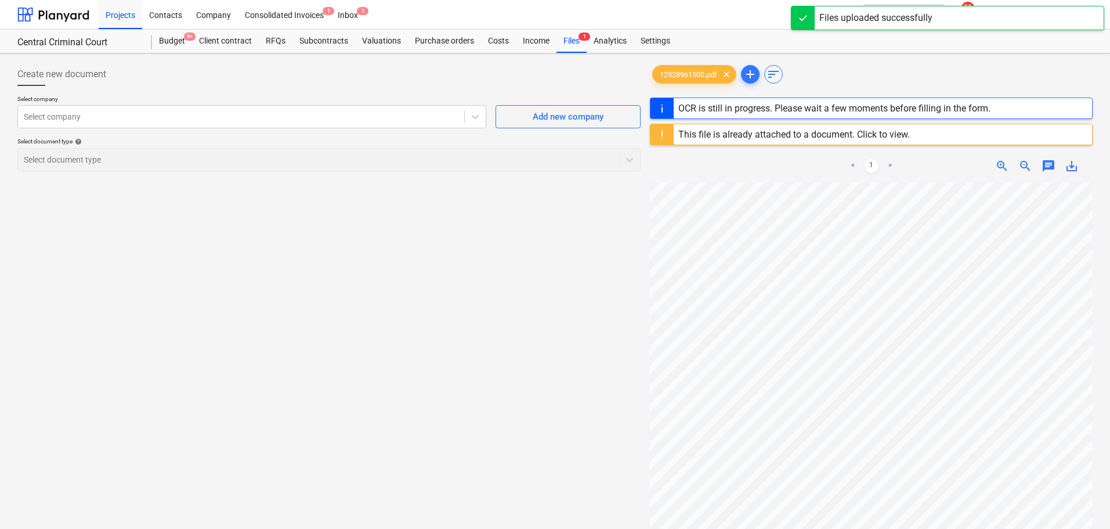
click at [746, 138] on div "This file is already attached to a document. Click to view." at bounding box center [794, 134] width 232 height 11
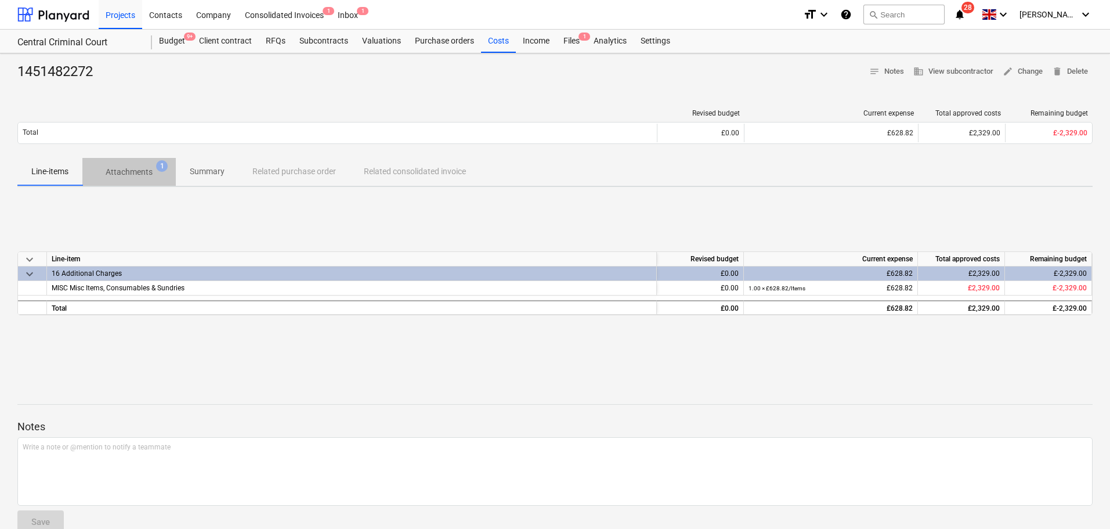
click at [136, 179] on span "Attachments 1" at bounding box center [128, 171] width 93 height 21
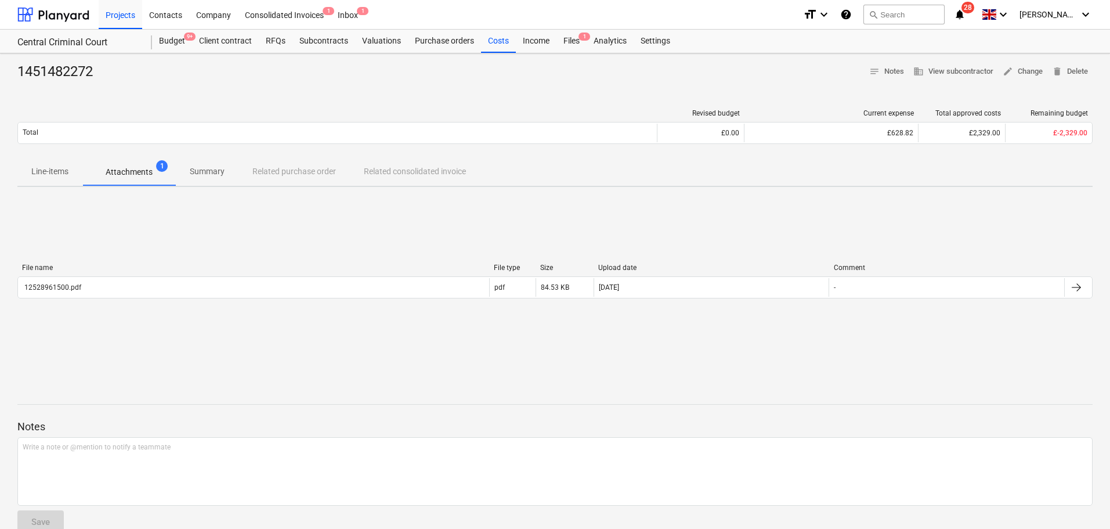
click at [209, 173] on p "Summary" at bounding box center [207, 171] width 35 height 12
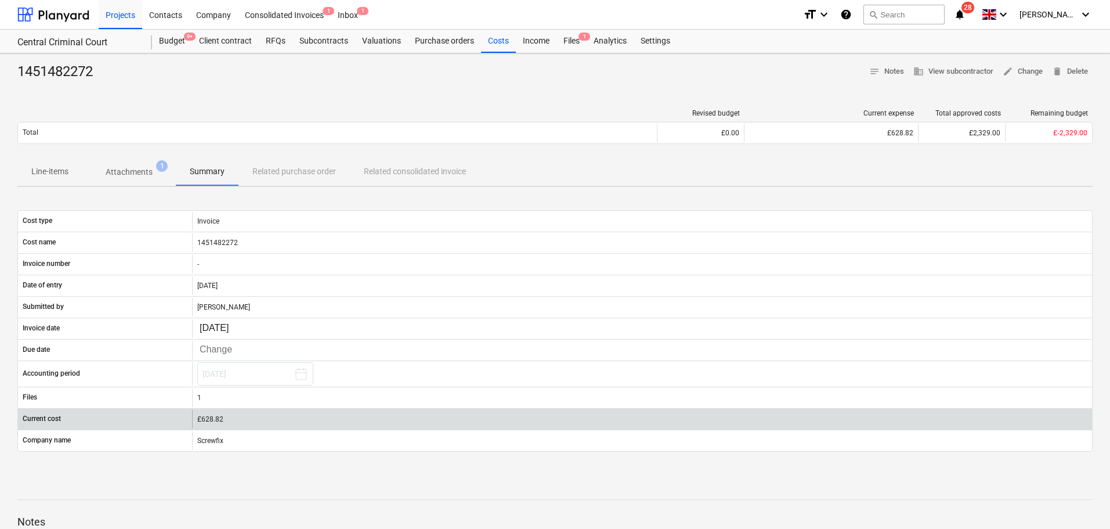
click at [255, 418] on div "£628.82" at bounding box center [642, 419] width 890 height 8
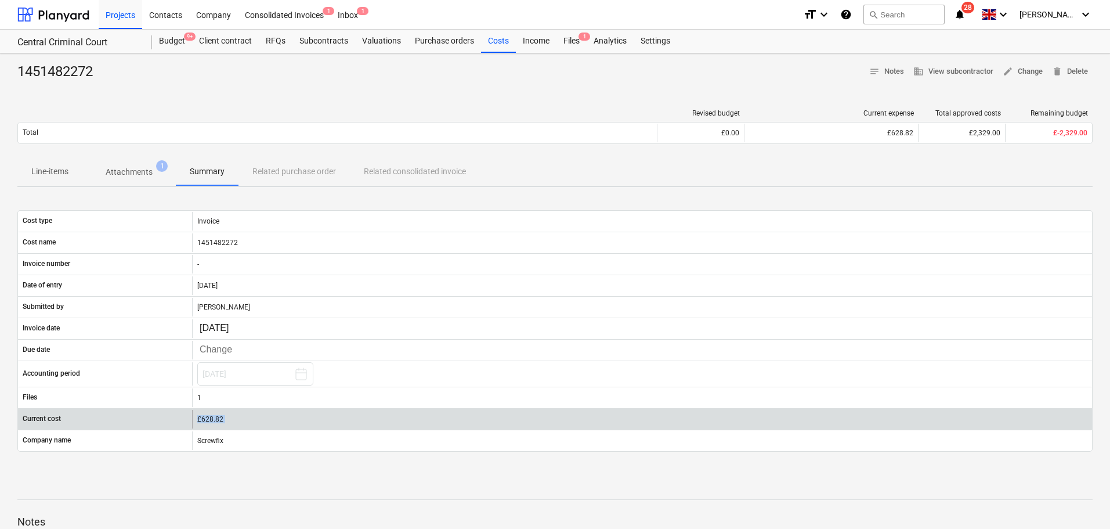
click at [255, 418] on div "£628.82" at bounding box center [642, 419] width 890 height 8
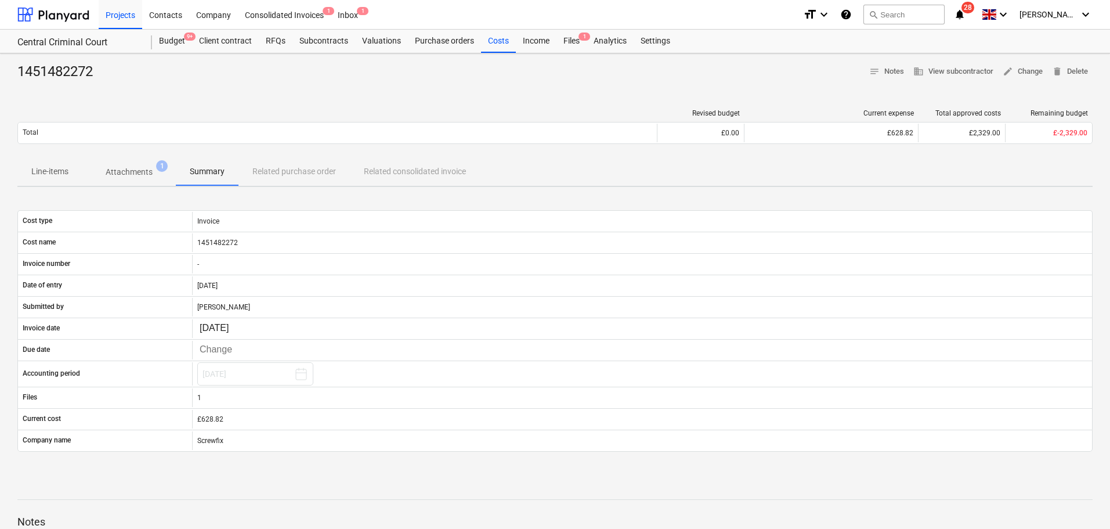
click at [93, 74] on div "1451482272" at bounding box center [59, 72] width 85 height 19
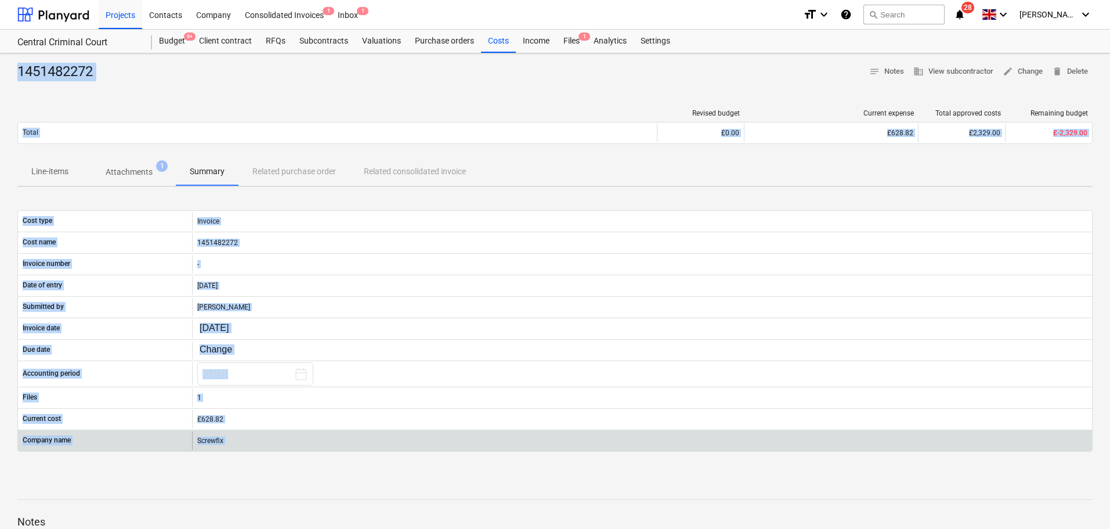
drag, startPoint x: 93, startPoint y: 74, endPoint x: 357, endPoint y: 445, distance: 455.1
click at [357, 445] on div "1451482272 notes Notes business View subcontractor edit Change delete Delete Re…" at bounding box center [555, 350] width 1110 height 594
click at [357, 445] on div "Screwfix" at bounding box center [642, 440] width 900 height 19
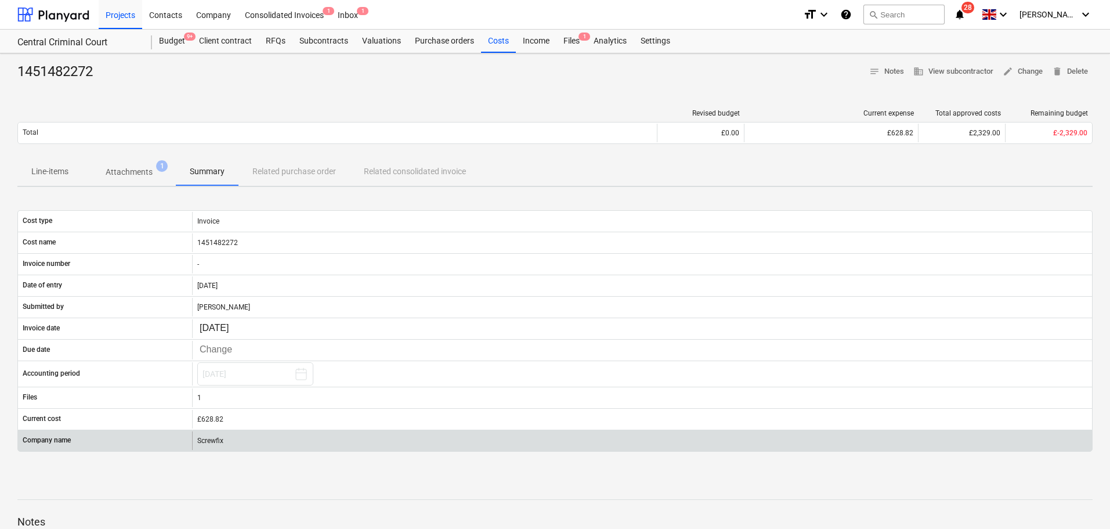
click at [357, 445] on div "Screwfix" at bounding box center [642, 440] width 900 height 19
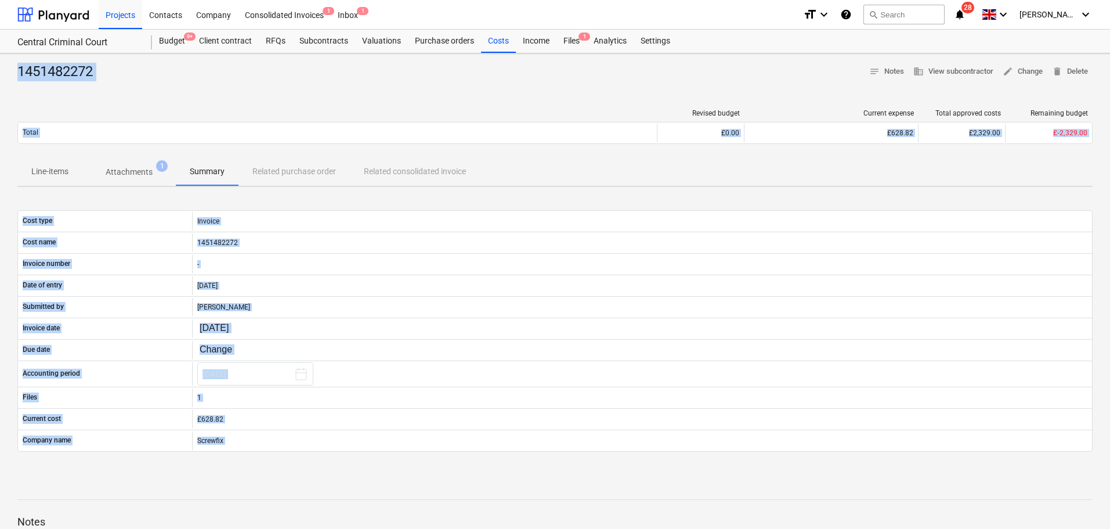
drag, startPoint x: 357, startPoint y: 445, endPoint x: 48, endPoint y: 68, distance: 487.3
click at [53, 67] on div "1451482272 notes Notes business View subcontractor edit Change delete Delete Re…" at bounding box center [555, 350] width 1110 height 594
click at [7, 71] on div "1451482272 notes Notes business View subcontractor edit Change delete Delete Re…" at bounding box center [555, 350] width 1110 height 594
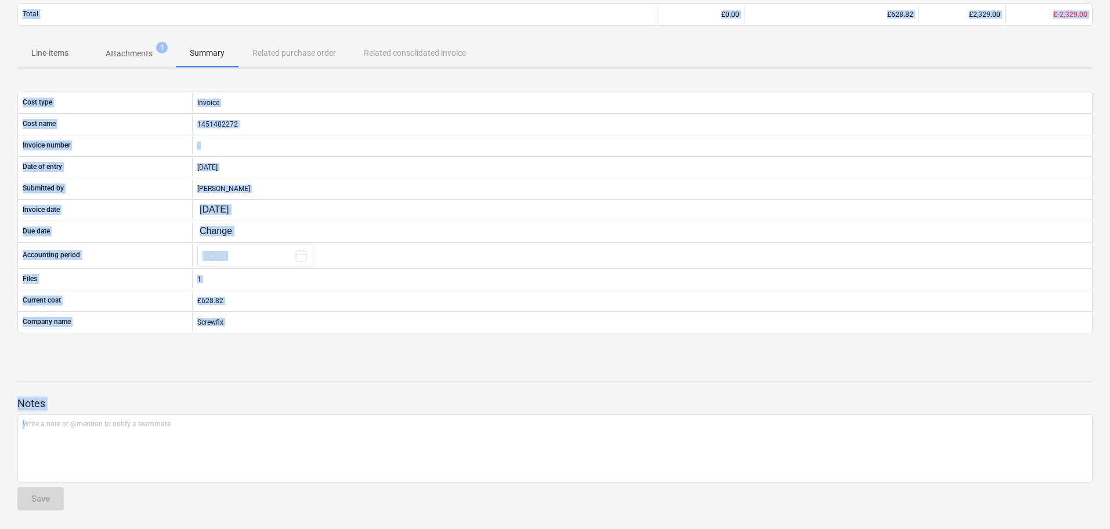
drag, startPoint x: 7, startPoint y: 71, endPoint x: 415, endPoint y: 553, distance: 631.1
click at [415, 410] on html "Projects Contacts Company Consolidated Invoices 1 Inbox 1 format_size keyboard_…" at bounding box center [555, 146] width 1110 height 529
click at [402, 335] on div "Cost type Invoice Cost name 1451482272 Invoice number - Date of entry [DATE] Su…" at bounding box center [554, 212] width 1075 height 251
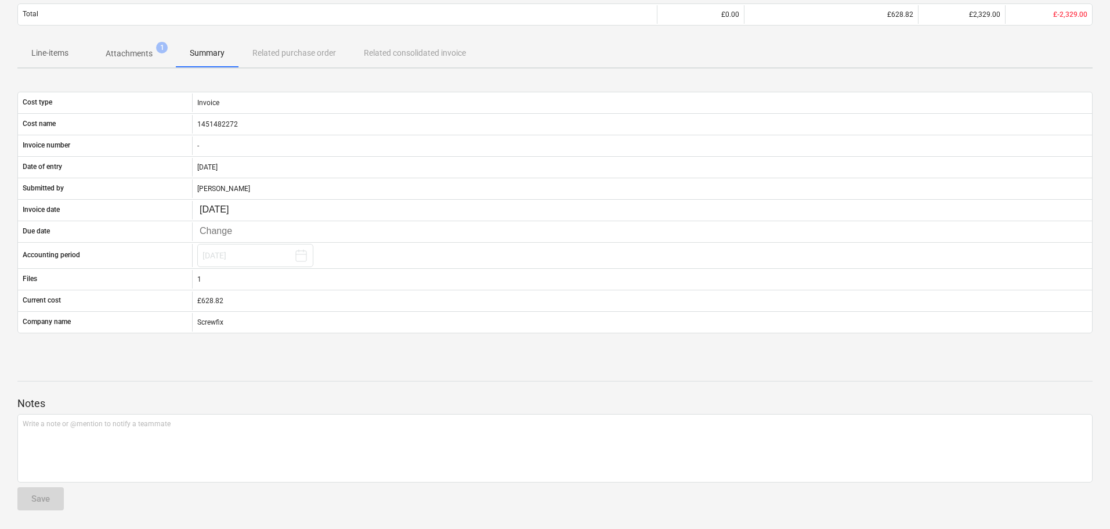
click at [382, 394] on div at bounding box center [554, 391] width 1075 height 9
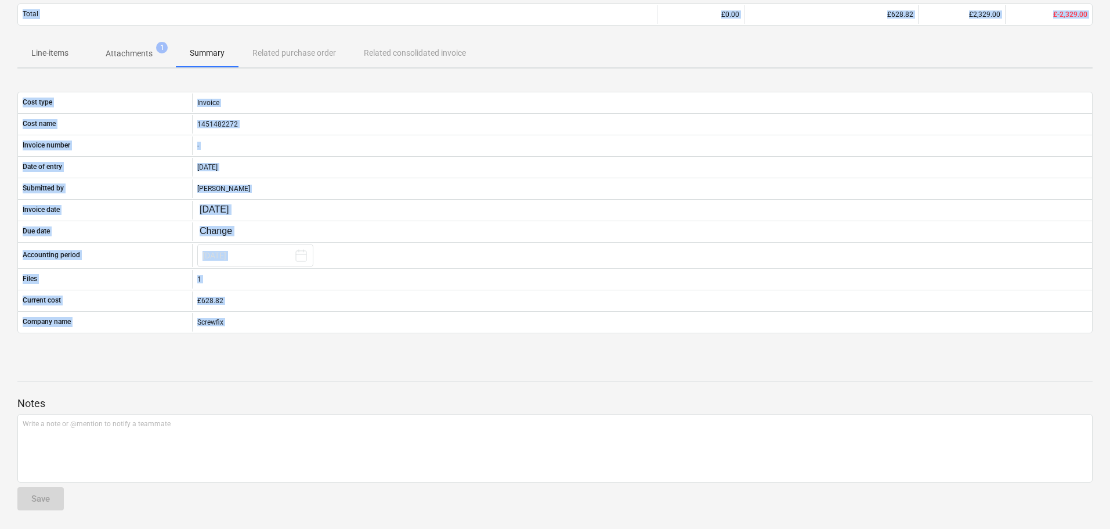
scroll to position [0, 0]
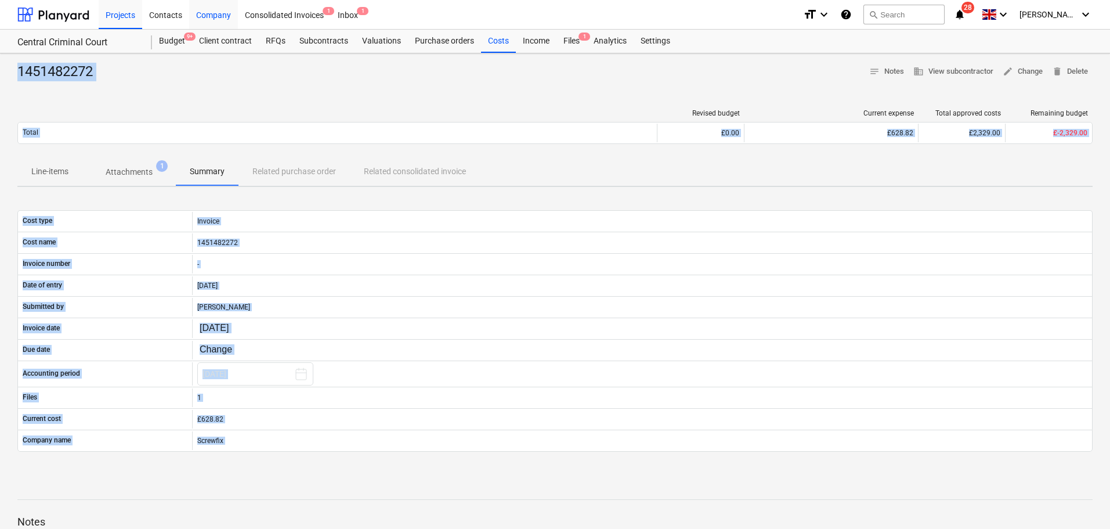
drag, startPoint x: 382, startPoint y: 394, endPoint x: 233, endPoint y: 2, distance: 419.1
click at [209, 0] on html "Projects Contacts Company Consolidated Invoices 1 Inbox 1 format_size keyboard_…" at bounding box center [555, 264] width 1110 height 529
click at [297, 91] on div "1451482272 notes Notes business View subcontractor edit Change delete Delete Re…" at bounding box center [555, 350] width 1110 height 594
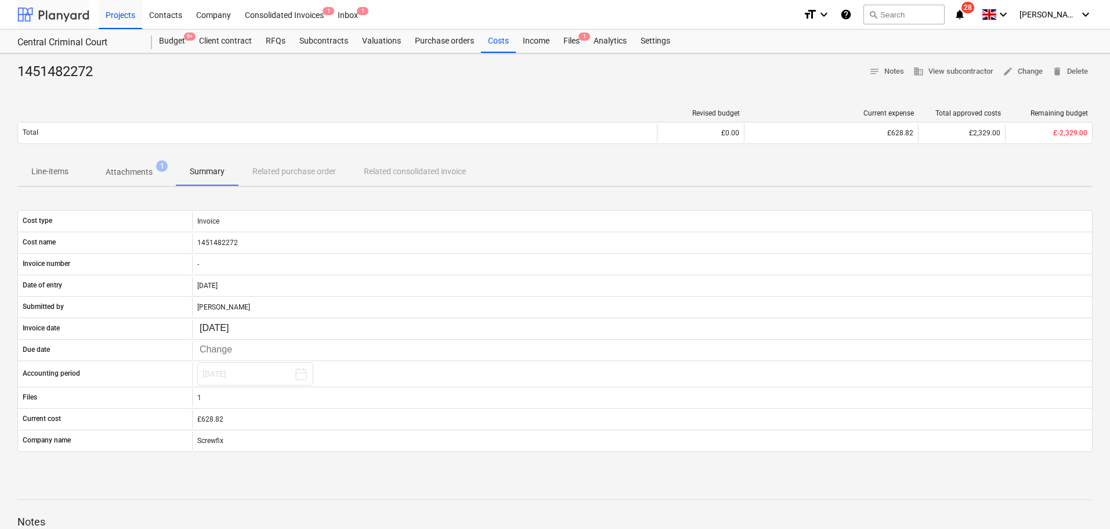
click at [79, 6] on div at bounding box center [53, 14] width 72 height 29
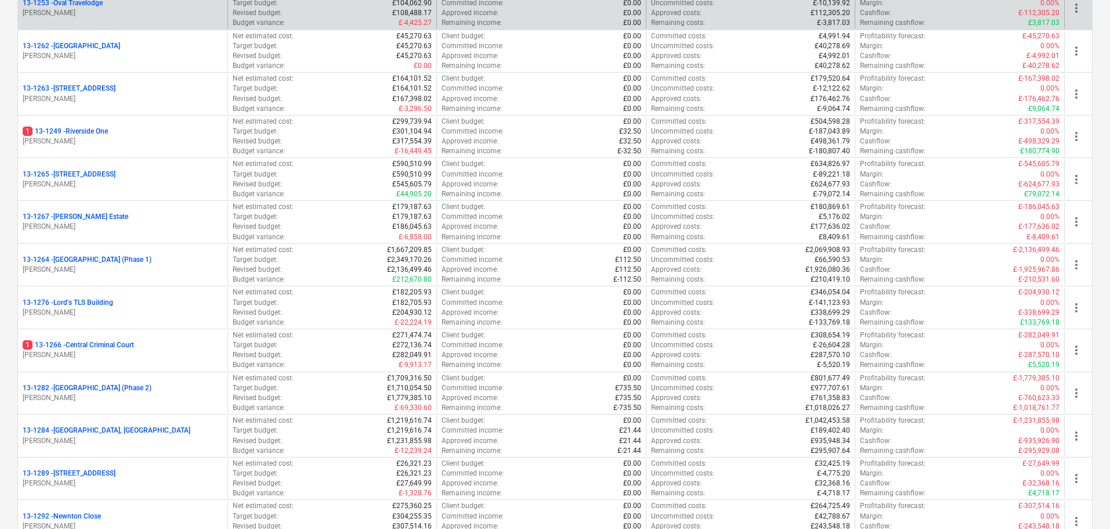
scroll to position [1044, 0]
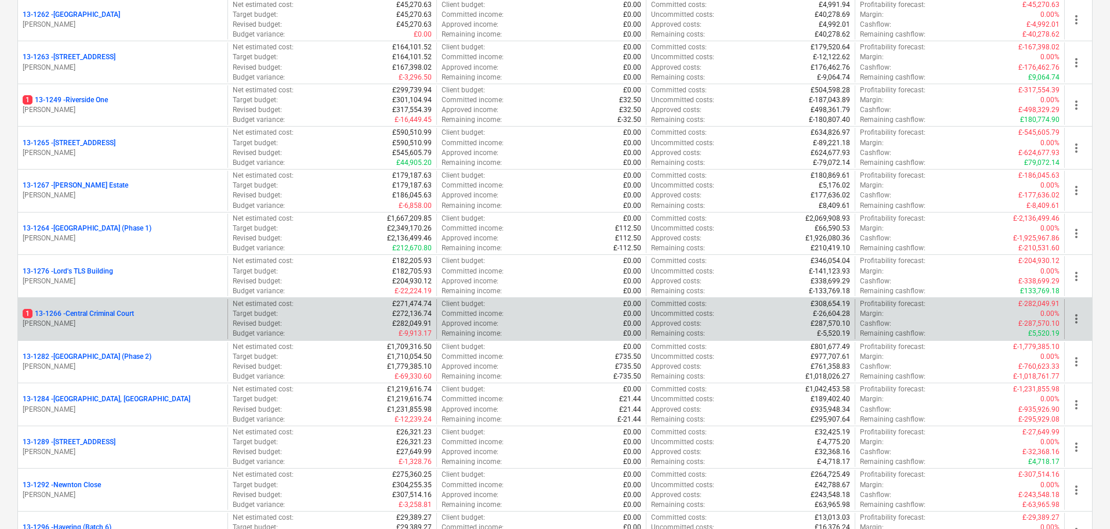
click at [130, 318] on p "1 13-1266 - Central Criminal Court" at bounding box center [78, 314] width 111 height 10
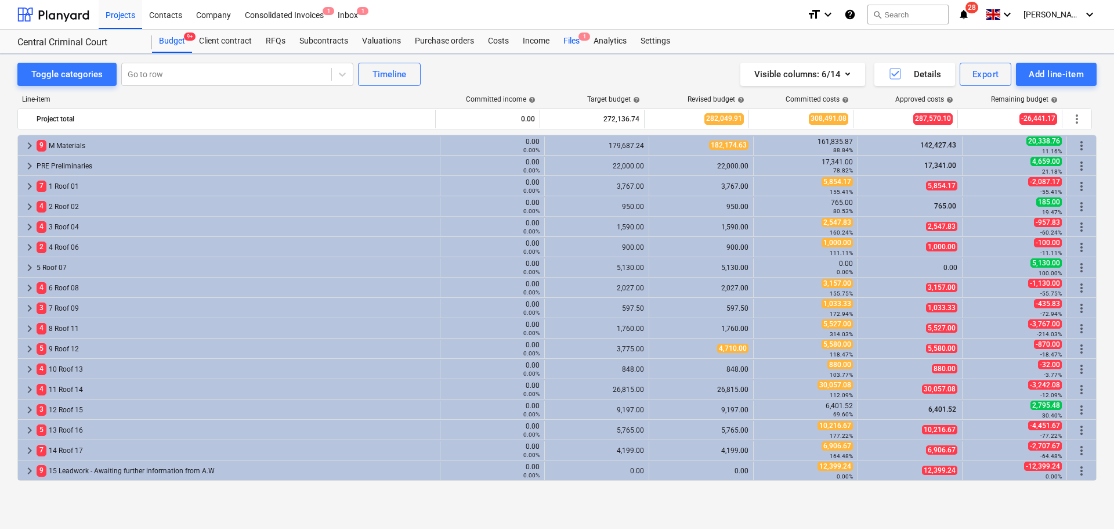
click at [572, 39] on div "Files 1" at bounding box center [571, 41] width 30 height 23
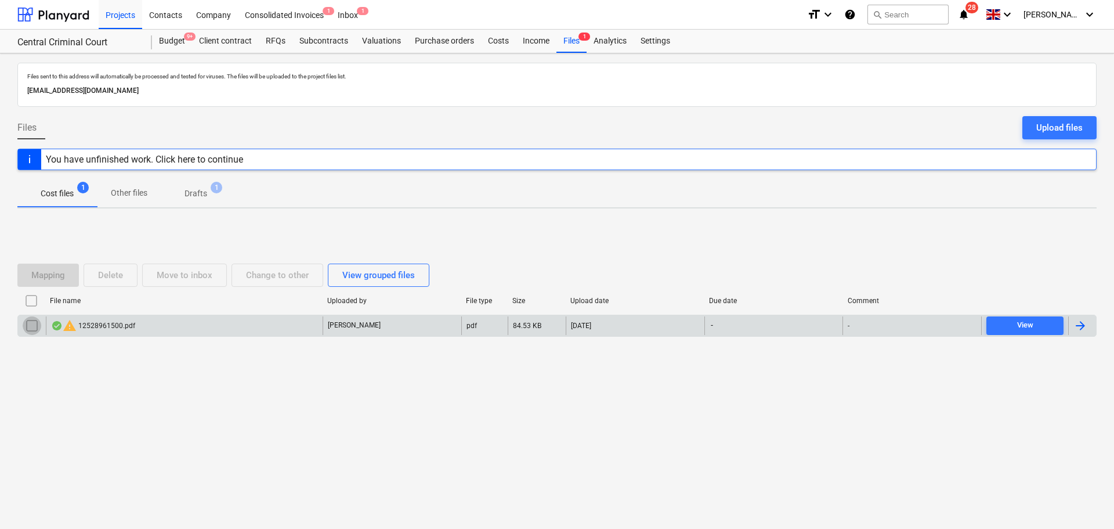
click at [28, 326] on input "checkbox" at bounding box center [32, 325] width 19 height 19
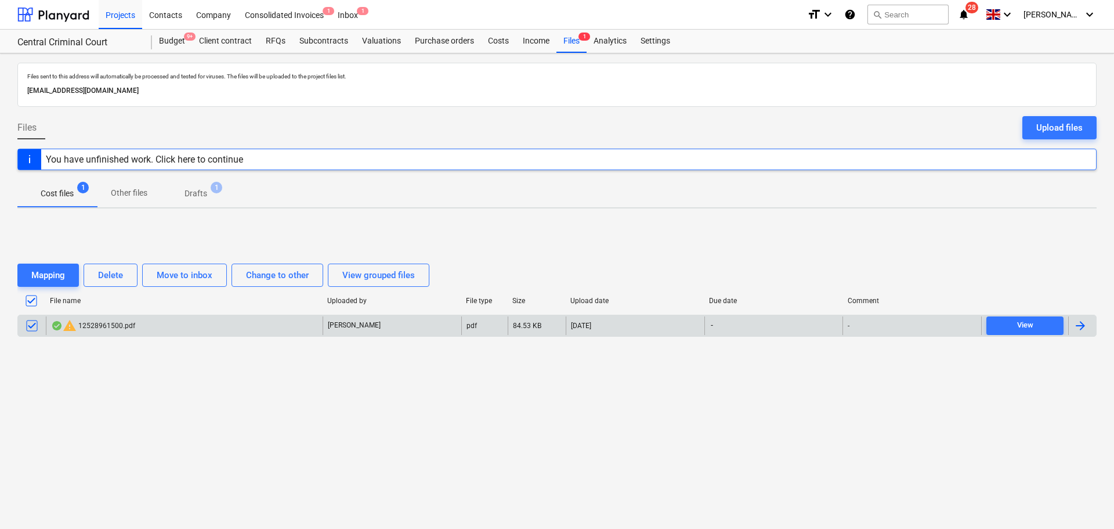
click at [144, 230] on div "Mapping Delete Move to inbox Change to other View grouped files File name Uploa…" at bounding box center [556, 305] width 1079 height 174
click at [1012, 319] on span "View" at bounding box center [1025, 325] width 68 height 13
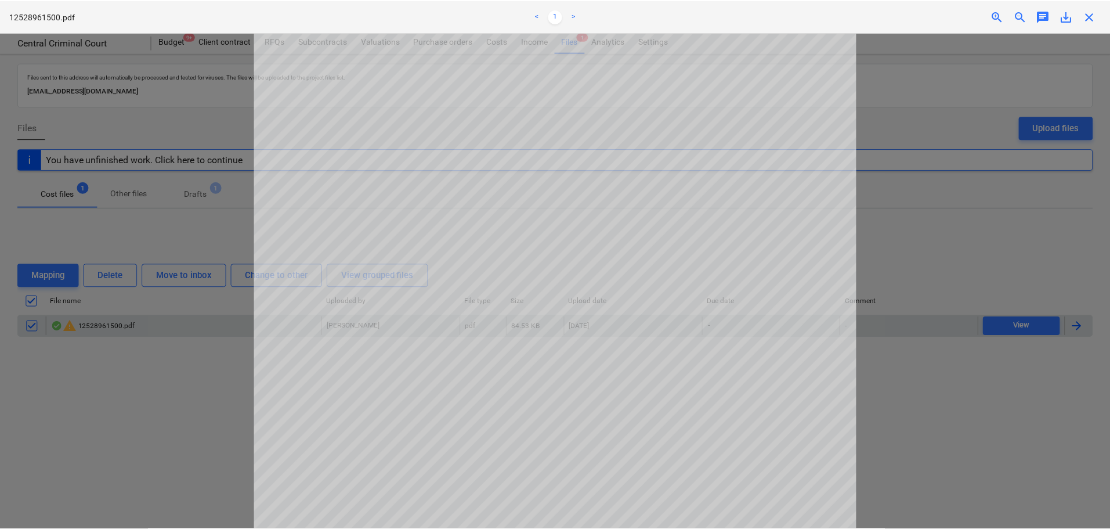
scroll to position [174, 0]
click at [1085, 16] on div "close" at bounding box center [1093, 16] width 23 height 14
click at [1092, 14] on span "close" at bounding box center [1093, 16] width 14 height 14
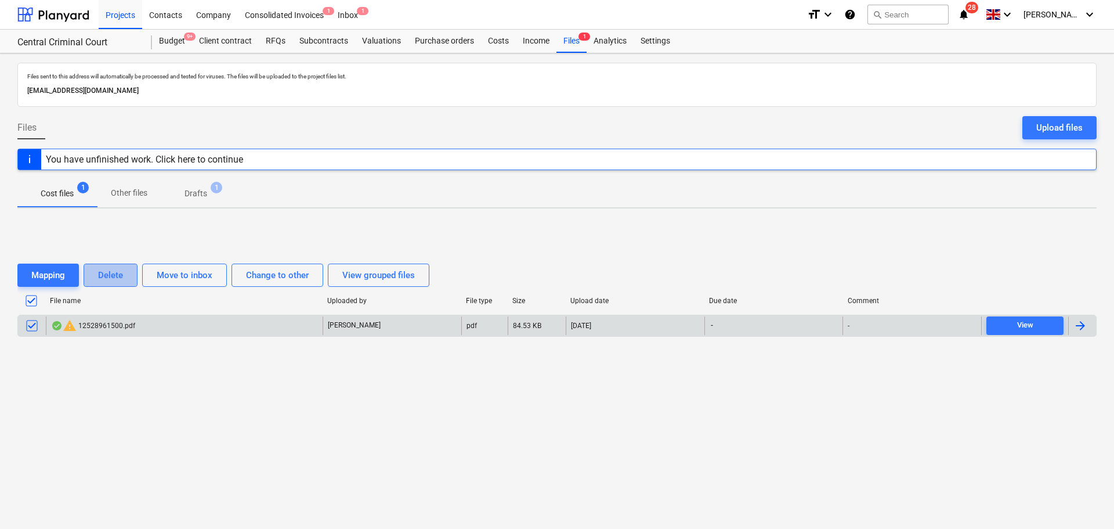
click at [89, 276] on button "Delete" at bounding box center [111, 274] width 54 height 23
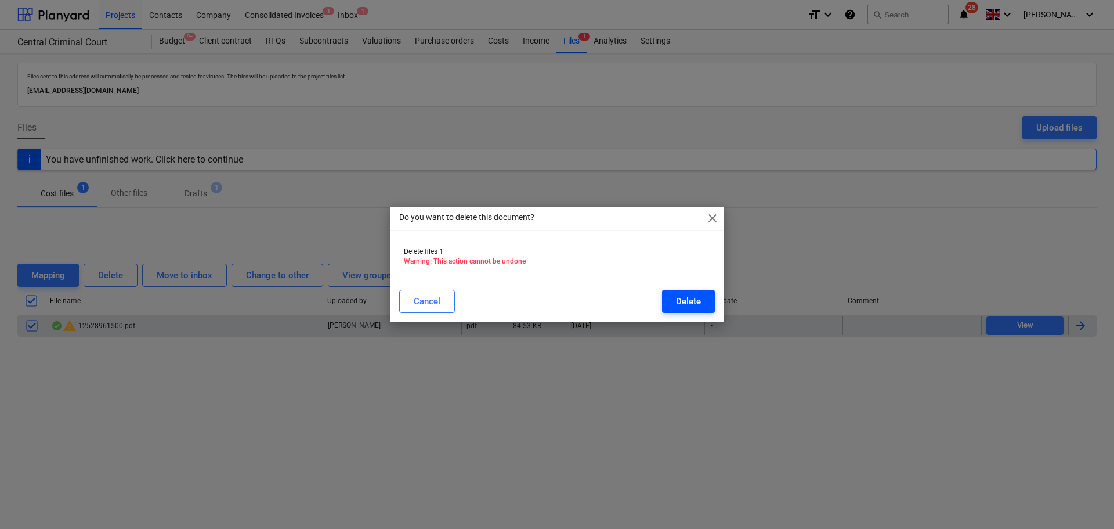
click at [694, 290] on button "Delete" at bounding box center [688, 301] width 53 height 23
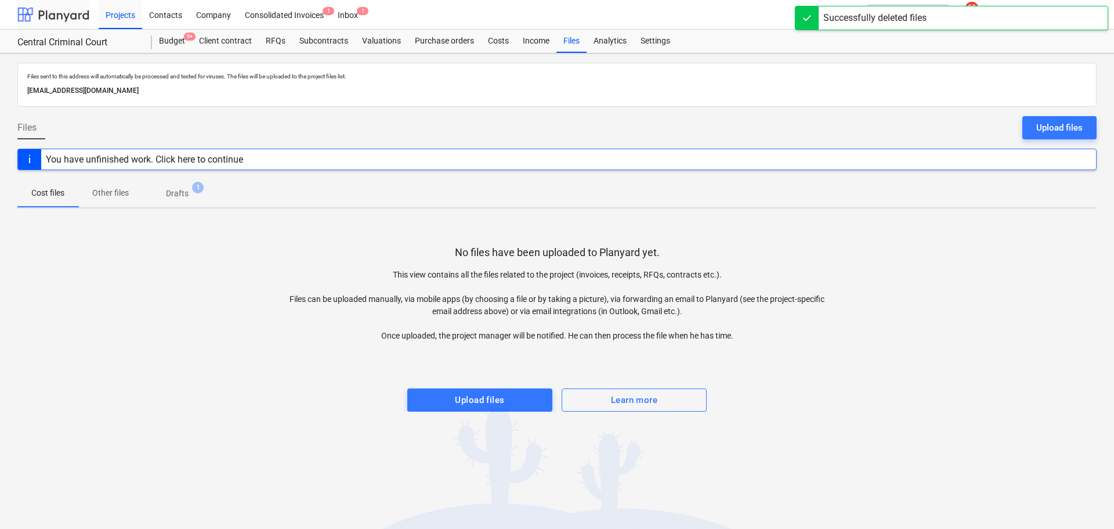
click at [57, 13] on div at bounding box center [53, 14] width 72 height 29
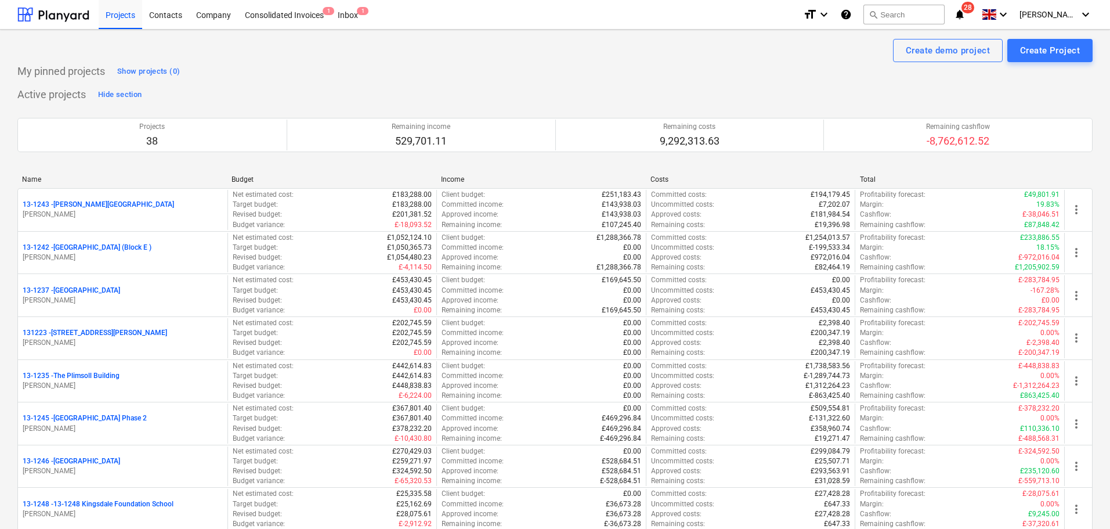
drag, startPoint x: 75, startPoint y: 21, endPoint x: 96, endPoint y: 1, distance: 29.5
click at [75, 21] on div at bounding box center [53, 14] width 72 height 29
click at [921, 12] on button "search Search" at bounding box center [903, 15] width 81 height 20
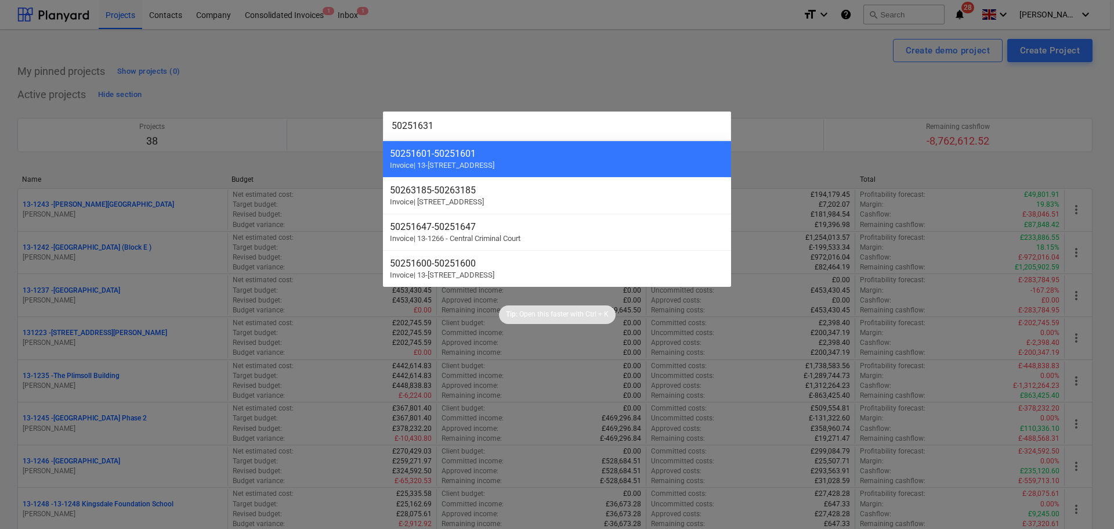
click at [415, 123] on input "50251631" at bounding box center [557, 125] width 348 height 29
type input "50251631"
click at [274, 69] on div at bounding box center [557, 264] width 1114 height 529
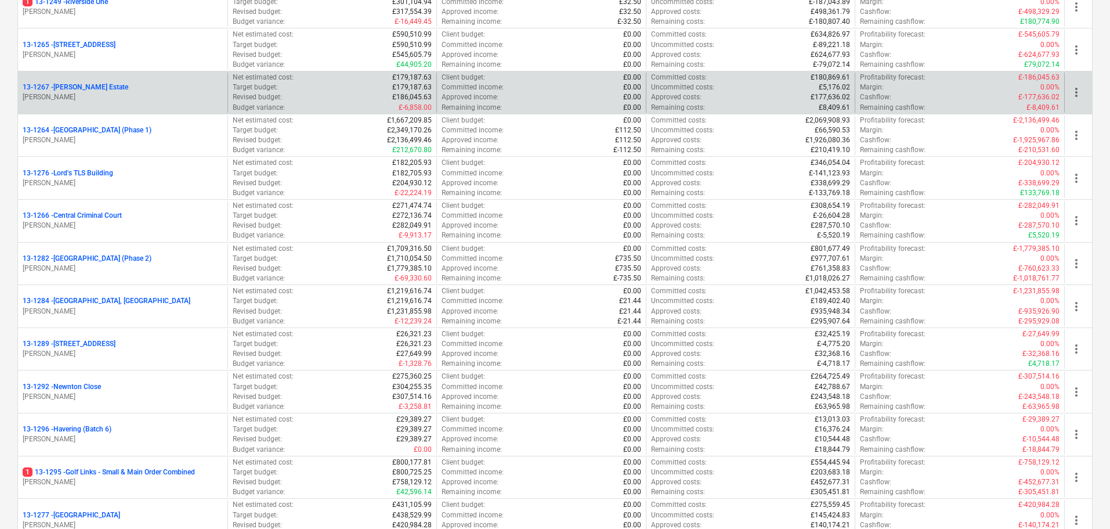
scroll to position [1160, 0]
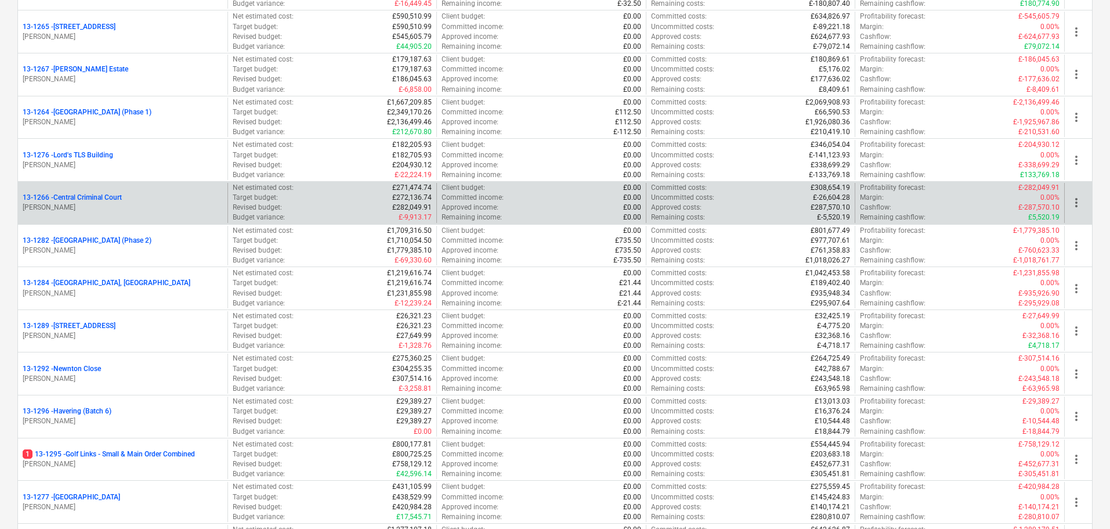
click at [143, 202] on div "13-1266 - Central Criminal Court" at bounding box center [123, 198] width 200 height 10
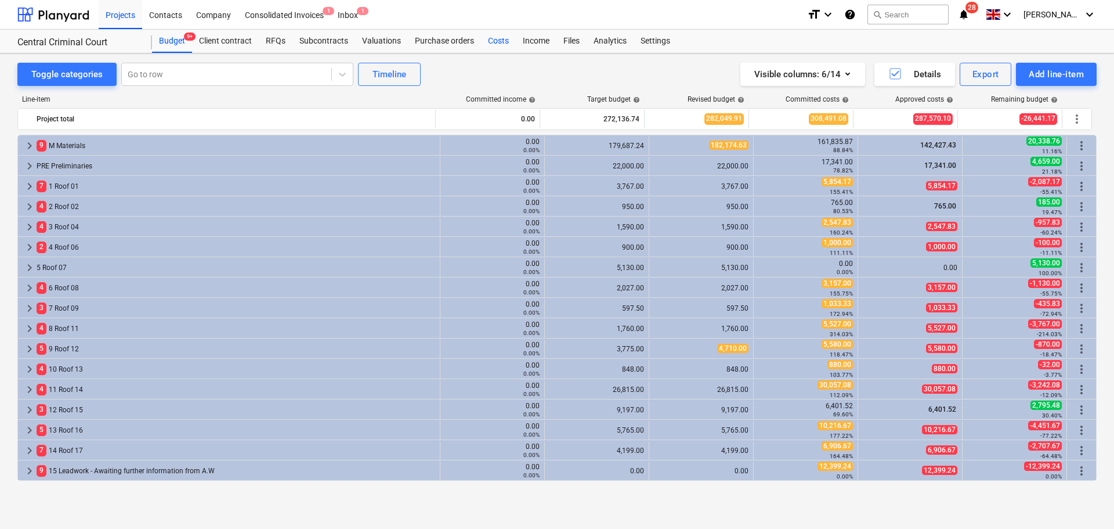
click at [490, 42] on div "Costs" at bounding box center [498, 41] width 35 height 23
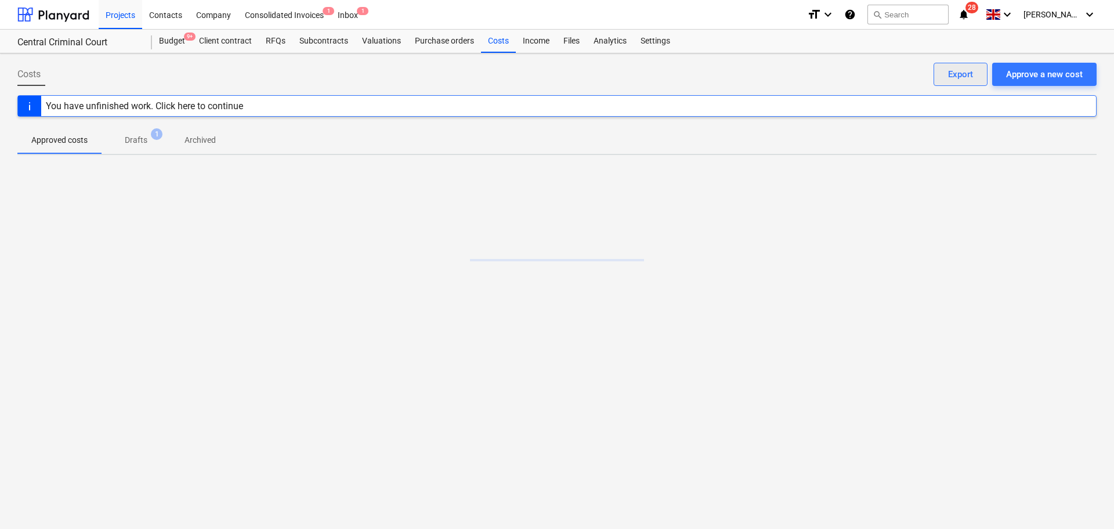
click at [961, 63] on button "Export" at bounding box center [961, 74] width 54 height 23
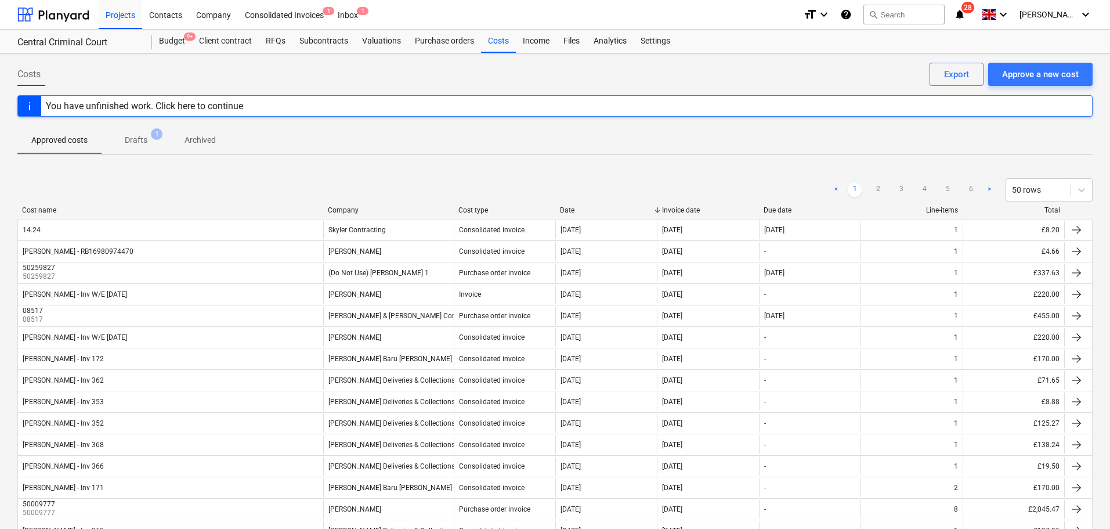
drag, startPoint x: 31, startPoint y: 62, endPoint x: 393, endPoint y: 196, distance: 386.6
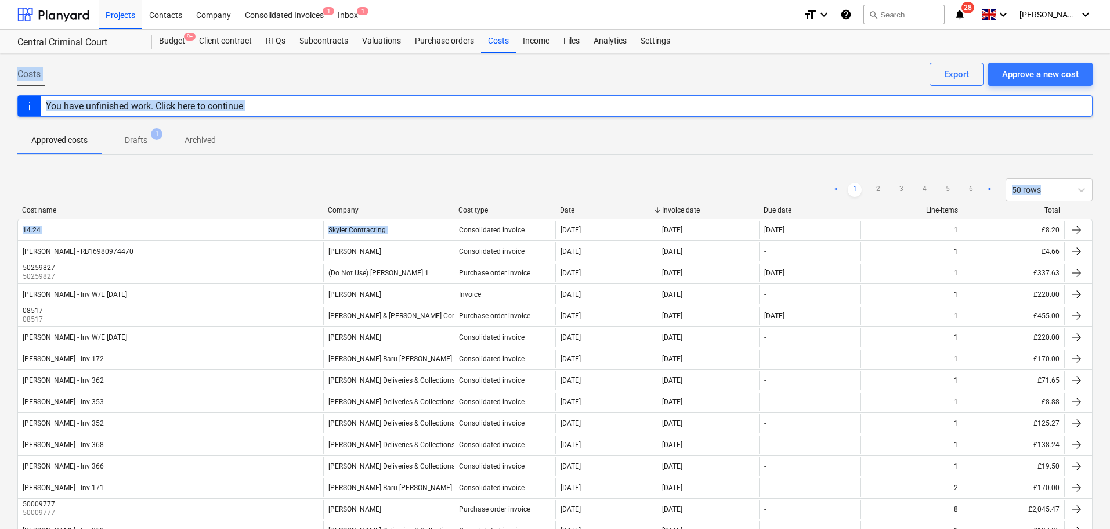
click at [549, 41] on div "Income" at bounding box center [536, 41] width 41 height 23
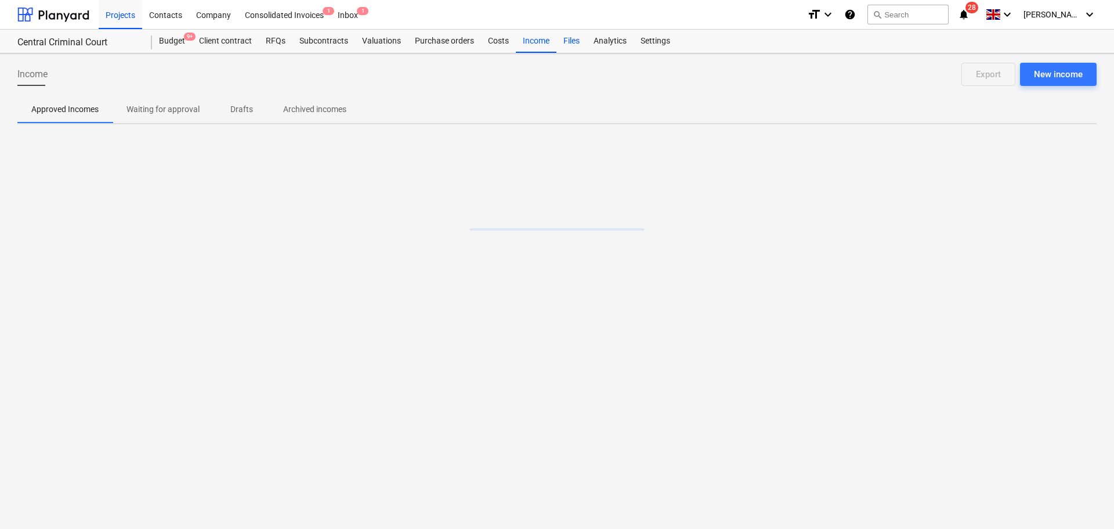
click at [572, 49] on div "Files" at bounding box center [571, 41] width 30 height 23
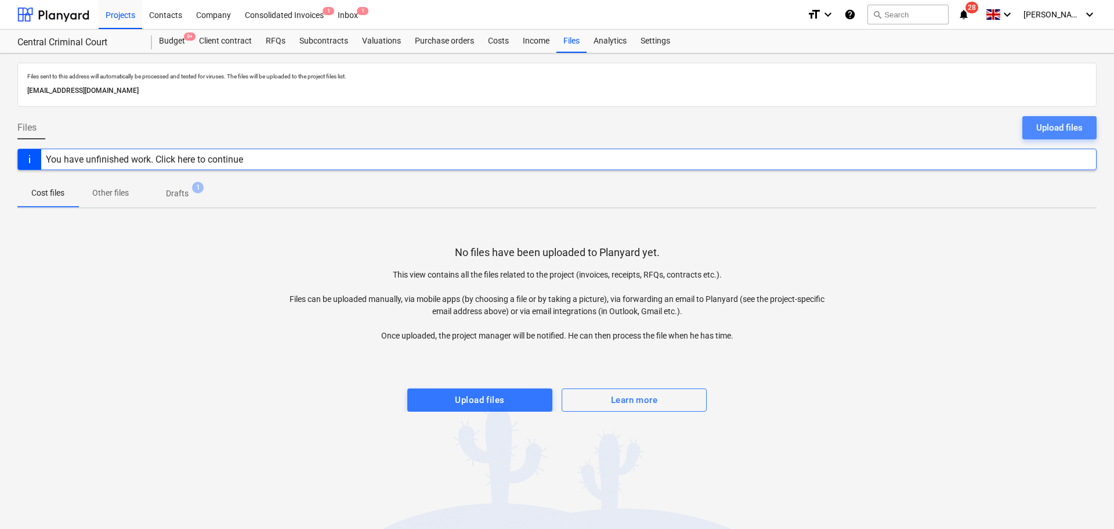
click at [1045, 118] on button "Upload files" at bounding box center [1059, 127] width 74 height 23
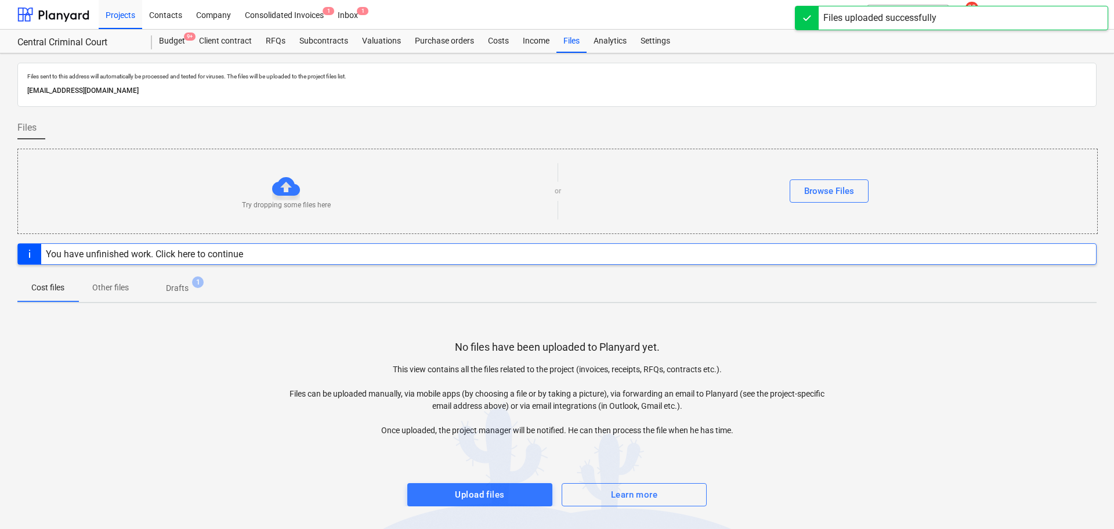
click at [482, 70] on div "Files sent to this address will automatically be processed and tested for virus…" at bounding box center [557, 76] width 1064 height 12
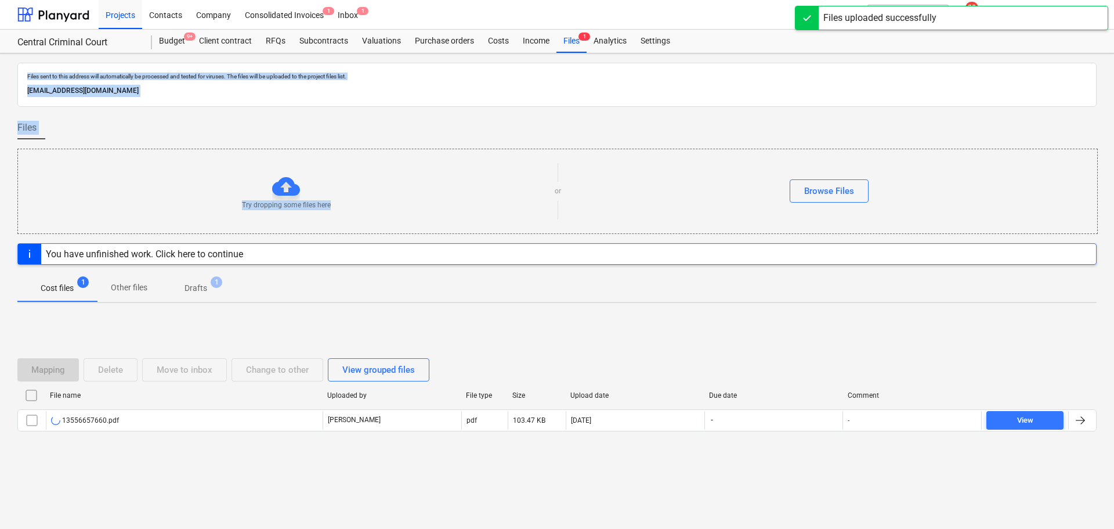
drag, startPoint x: 482, startPoint y: 70, endPoint x: 482, endPoint y: 152, distance: 81.8
click at [482, 152] on div "Files sent to this address will automatically be processed and tested for virus…" at bounding box center [557, 290] width 1114 height 475
click at [486, 92] on p "[EMAIL_ADDRESS][DOMAIN_NAME]" at bounding box center [556, 91] width 1059 height 12
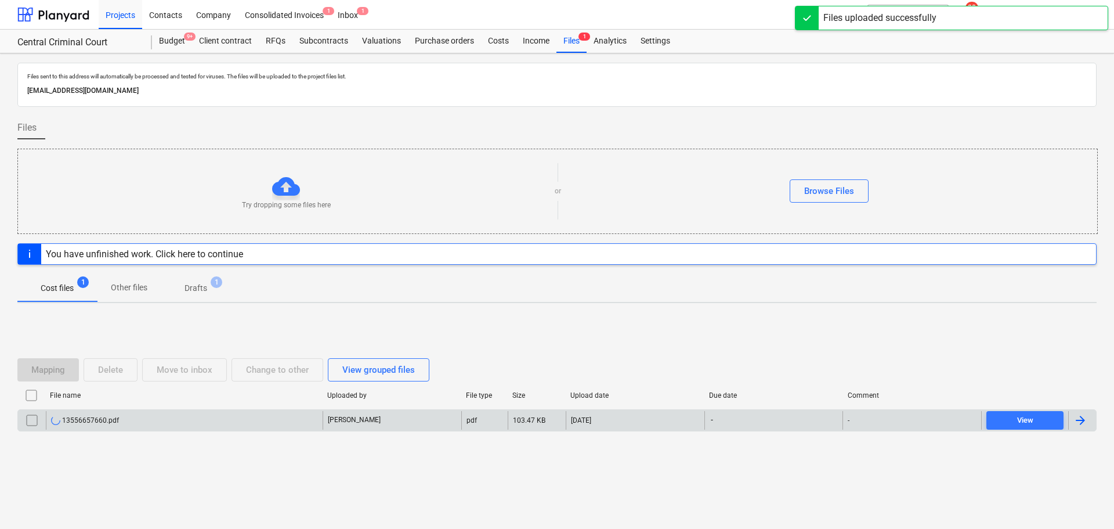
click at [370, 419] on div "[PERSON_NAME]" at bounding box center [392, 420] width 139 height 19
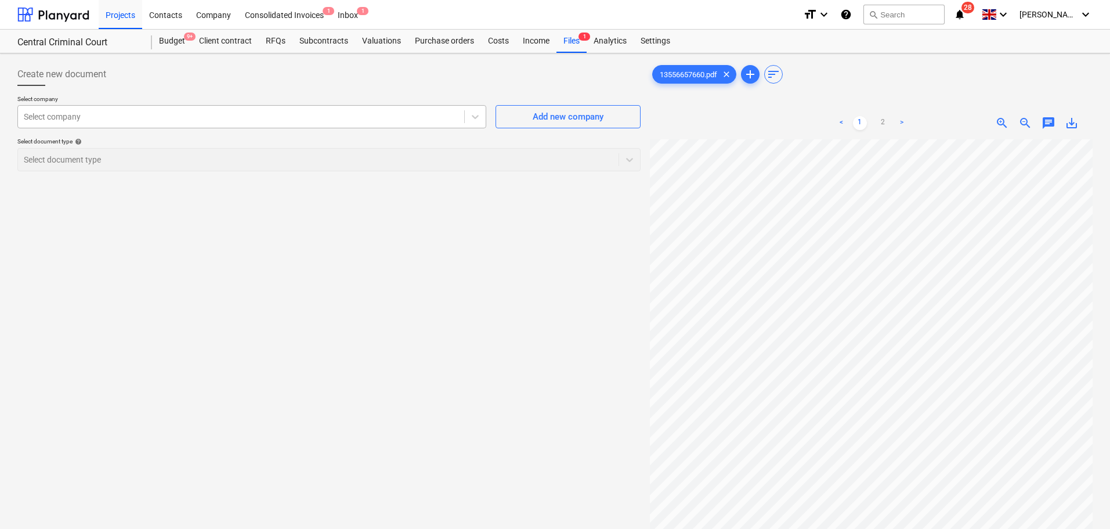
drag, startPoint x: 402, startPoint y: 121, endPoint x: 352, endPoint y: 121, distance: 49.9
click at [402, 121] on div at bounding box center [241, 117] width 435 height 12
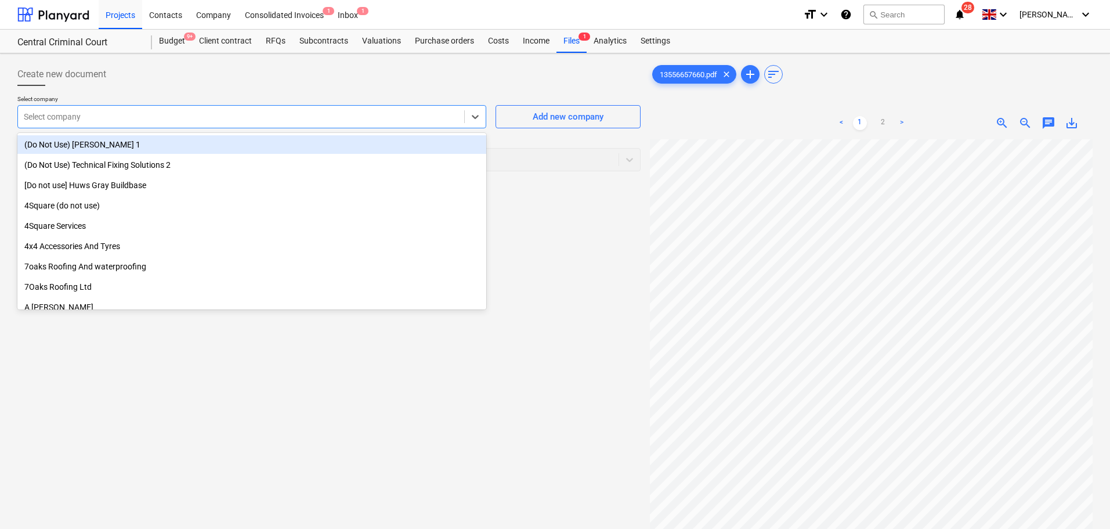
click at [186, 67] on div "Create new document" at bounding box center [328, 74] width 623 height 23
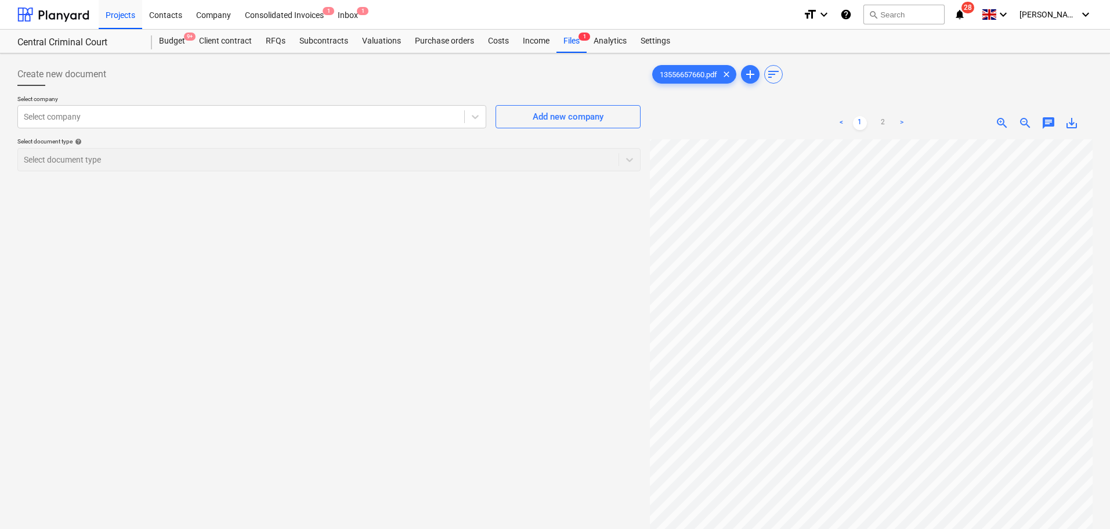
scroll to position [100, 88]
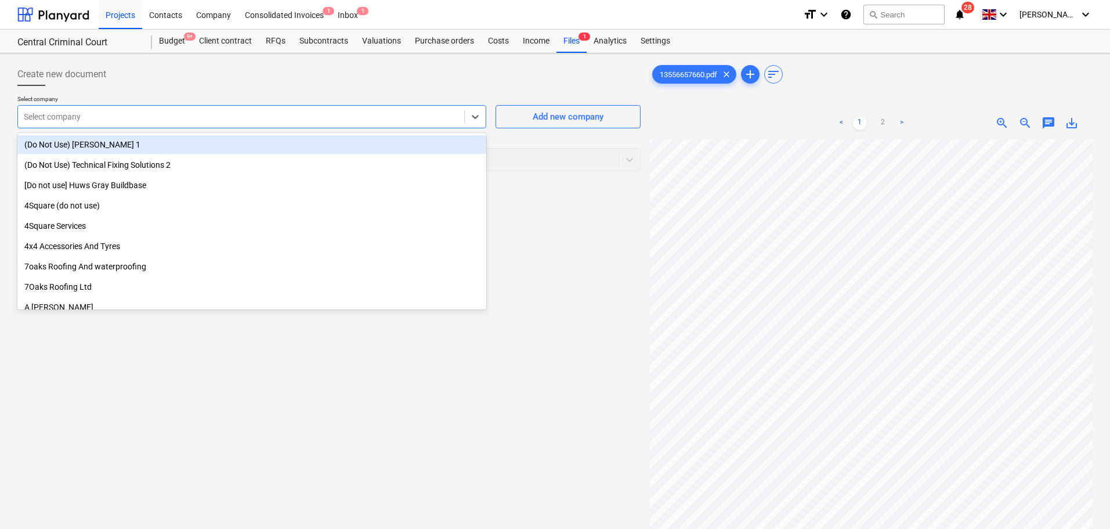
click at [401, 117] on div at bounding box center [241, 117] width 435 height 12
click at [216, 95] on div at bounding box center [328, 90] width 623 height 9
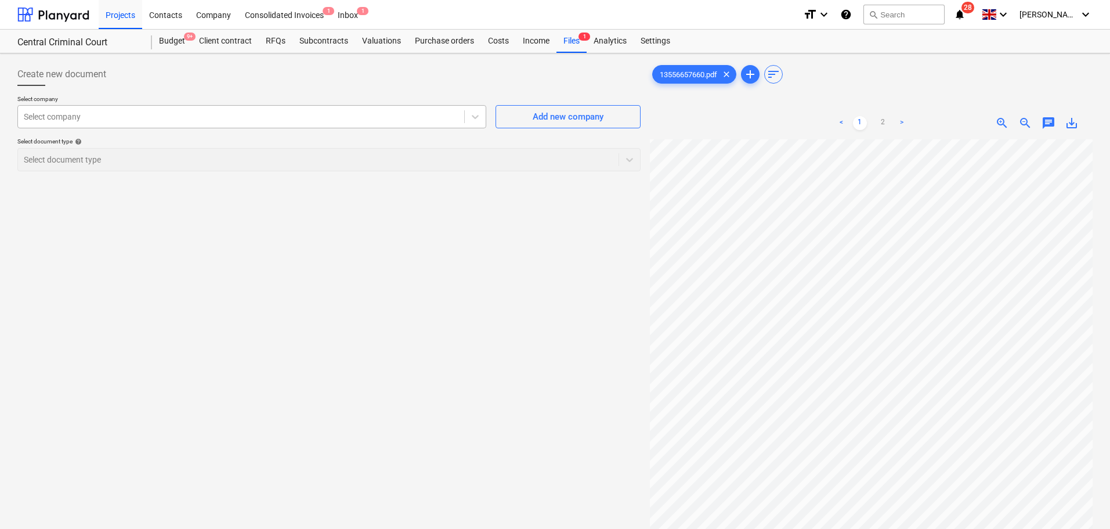
click at [211, 114] on div at bounding box center [241, 117] width 435 height 12
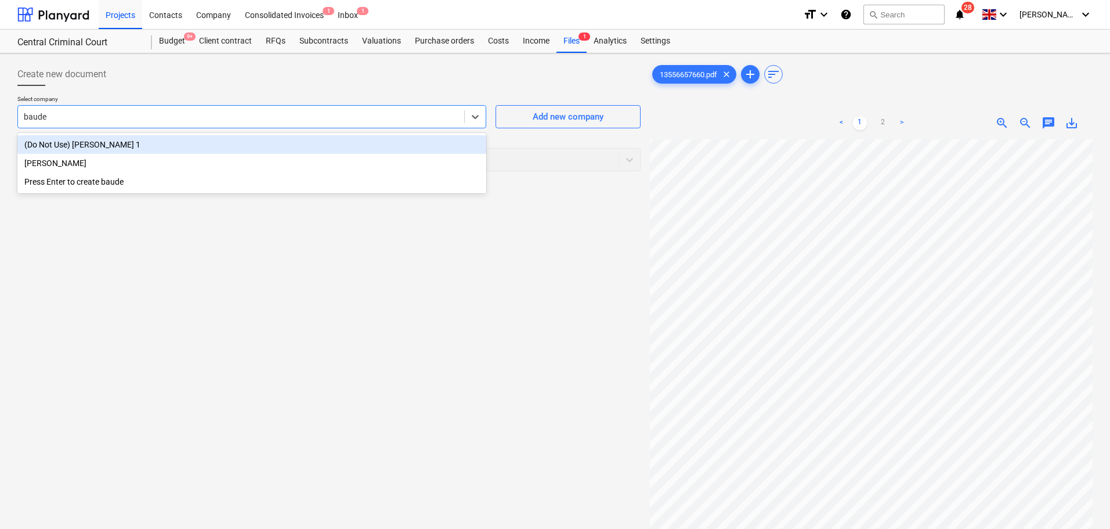
type input "[PERSON_NAME]"
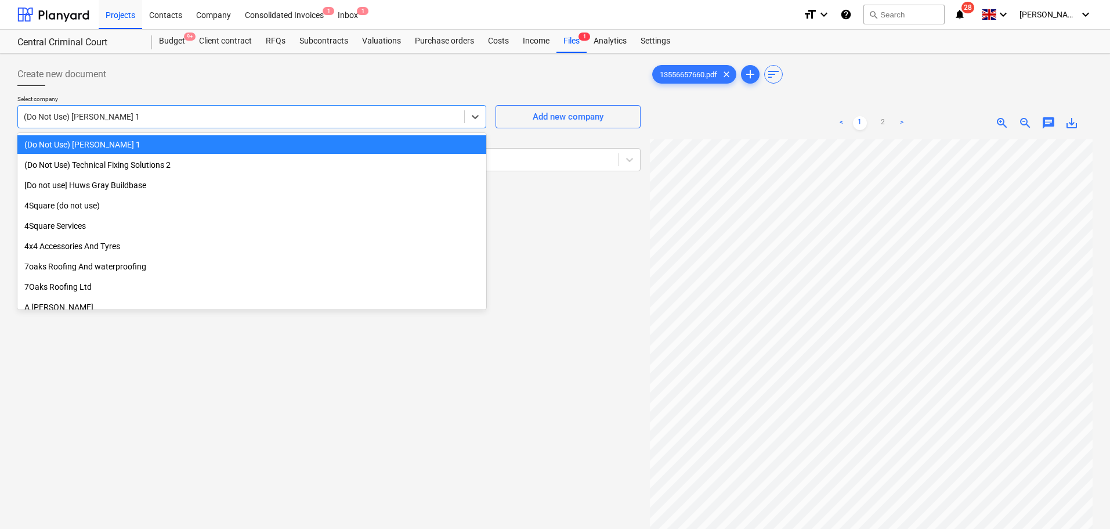
click at [212, 114] on div at bounding box center [241, 117] width 435 height 12
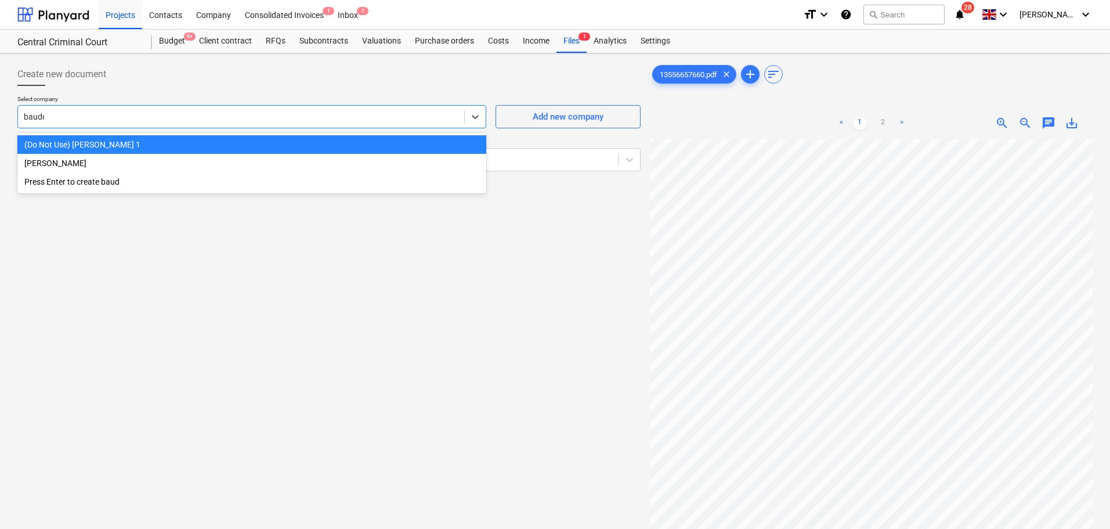
type input "[PERSON_NAME]"
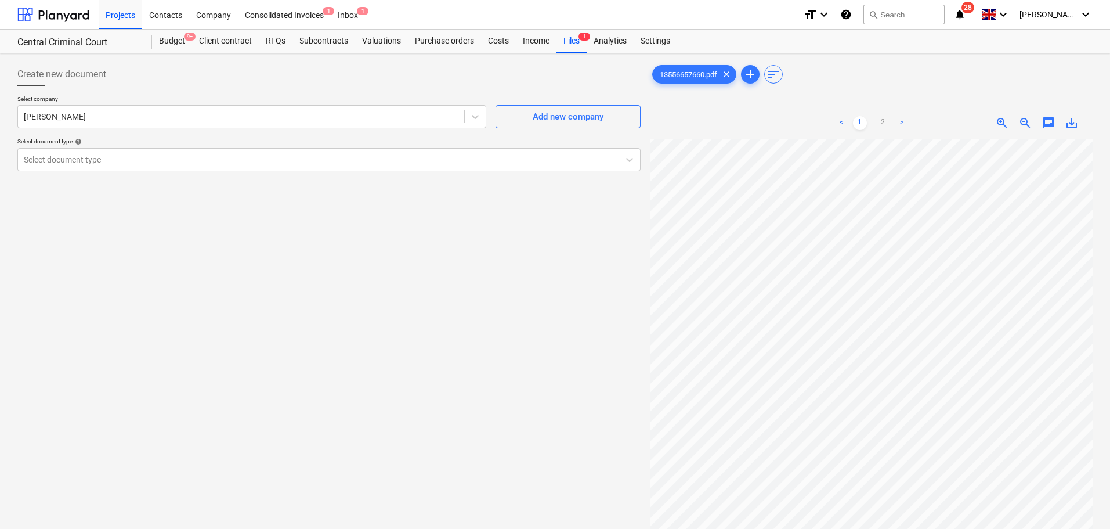
scroll to position [175, 168]
click at [411, 159] on div at bounding box center [318, 160] width 589 height 12
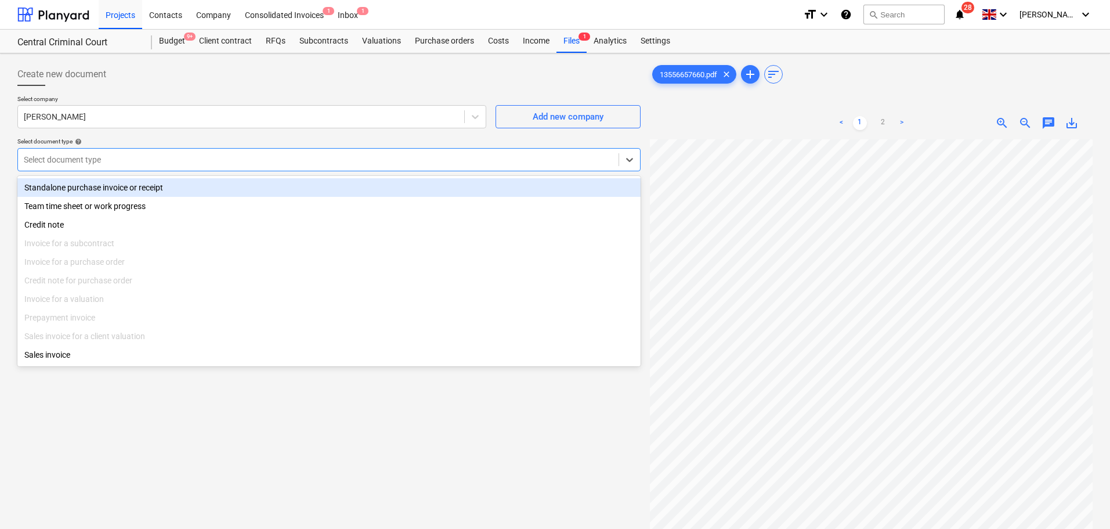
click at [220, 93] on div at bounding box center [328, 90] width 623 height 9
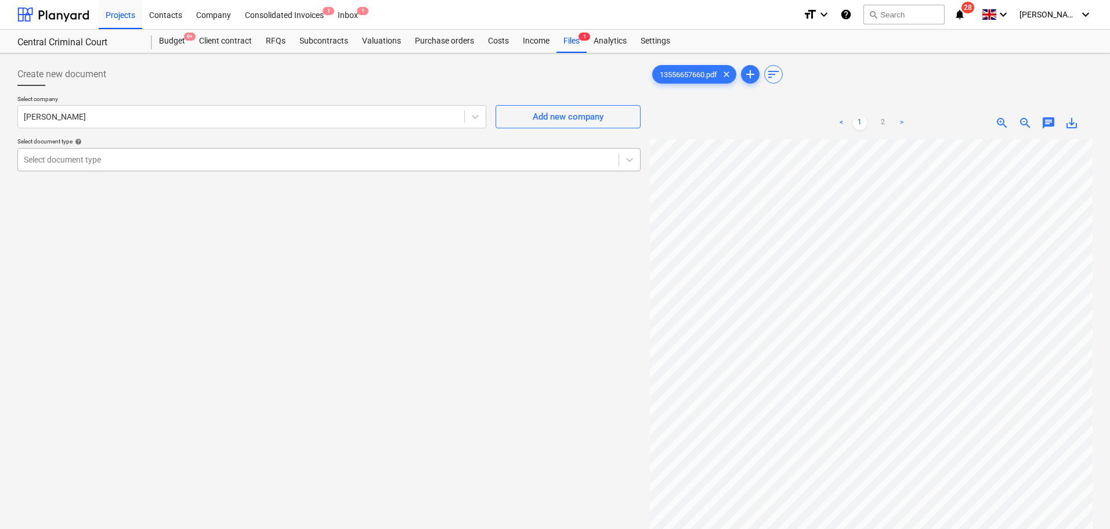
click at [208, 164] on div at bounding box center [318, 160] width 589 height 12
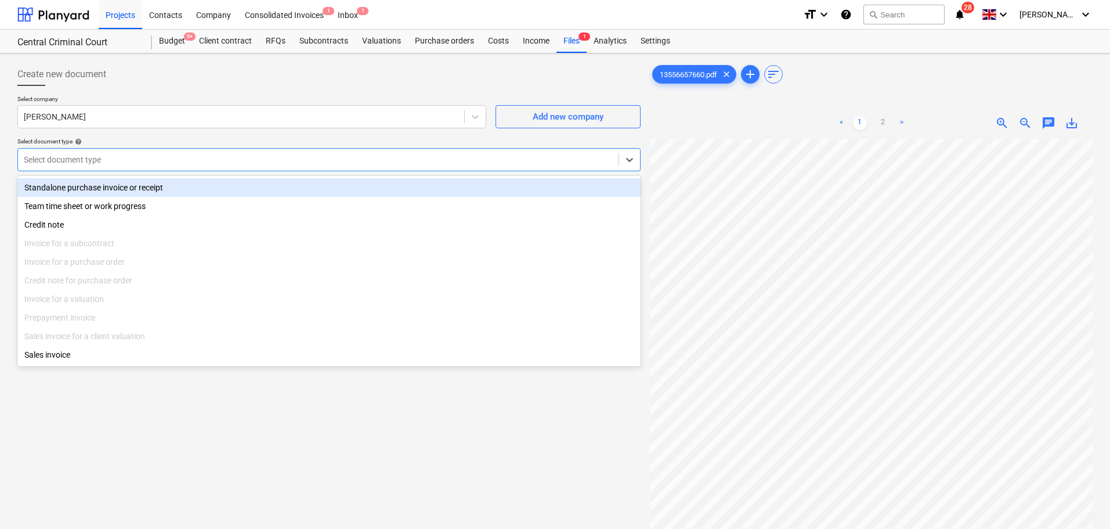
click at [274, 66] on div "Create new document" at bounding box center [328, 74] width 623 height 23
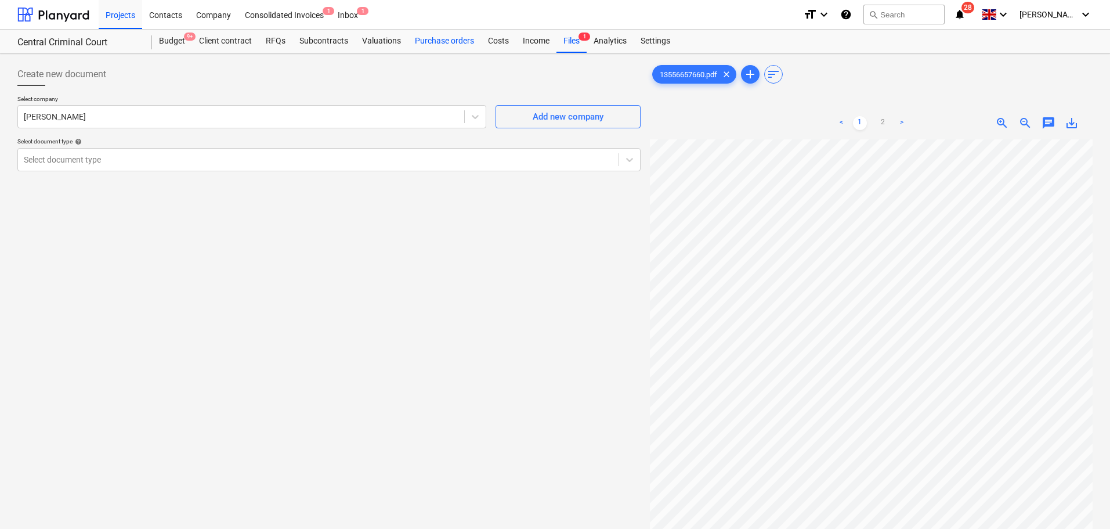
click at [434, 44] on div "Purchase orders" at bounding box center [444, 41] width 73 height 23
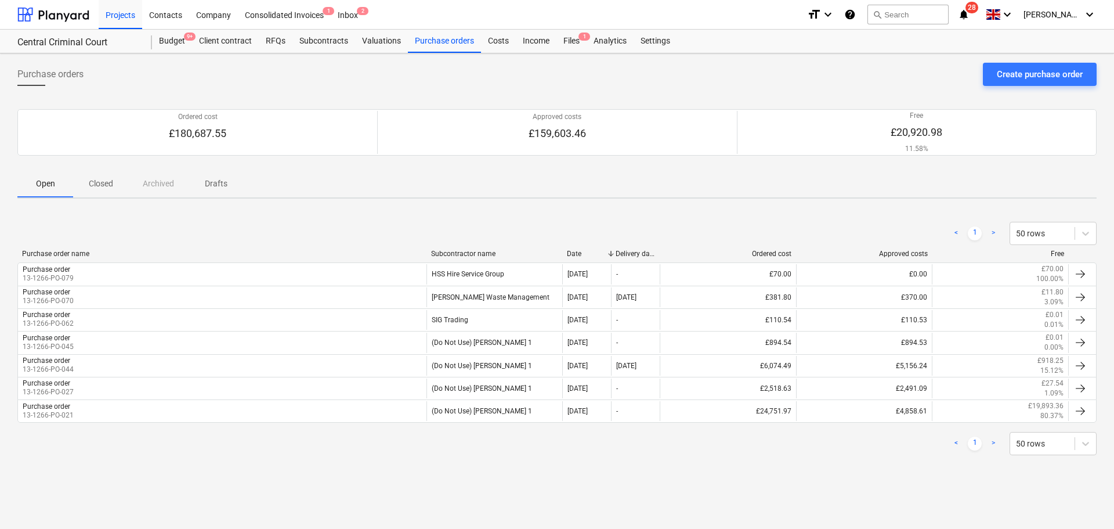
click at [109, 182] on p "Closed" at bounding box center [101, 184] width 28 height 12
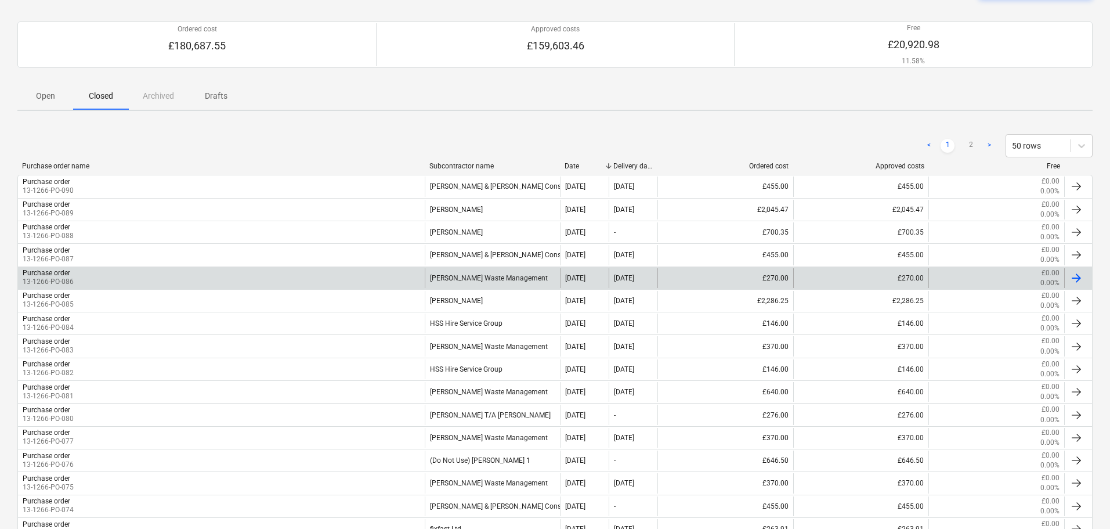
scroll to position [116, 0]
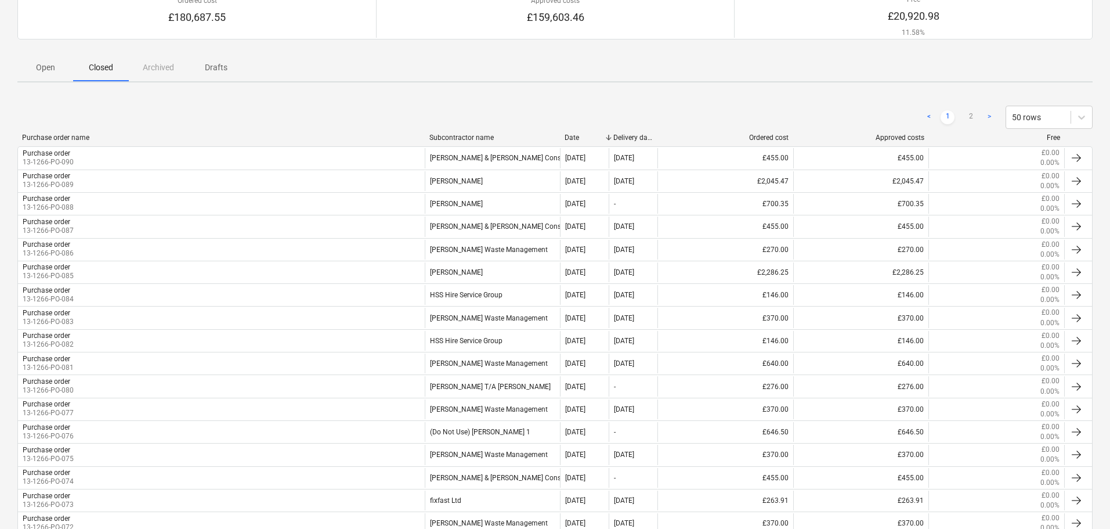
click at [43, 52] on div "Ordered cost £180,687.55 Approved costs £159,603.46 Free £20,920.98 11.58% Plea…" at bounding box center [554, 16] width 1075 height 74
click at [48, 67] on p "Open" at bounding box center [45, 68] width 28 height 12
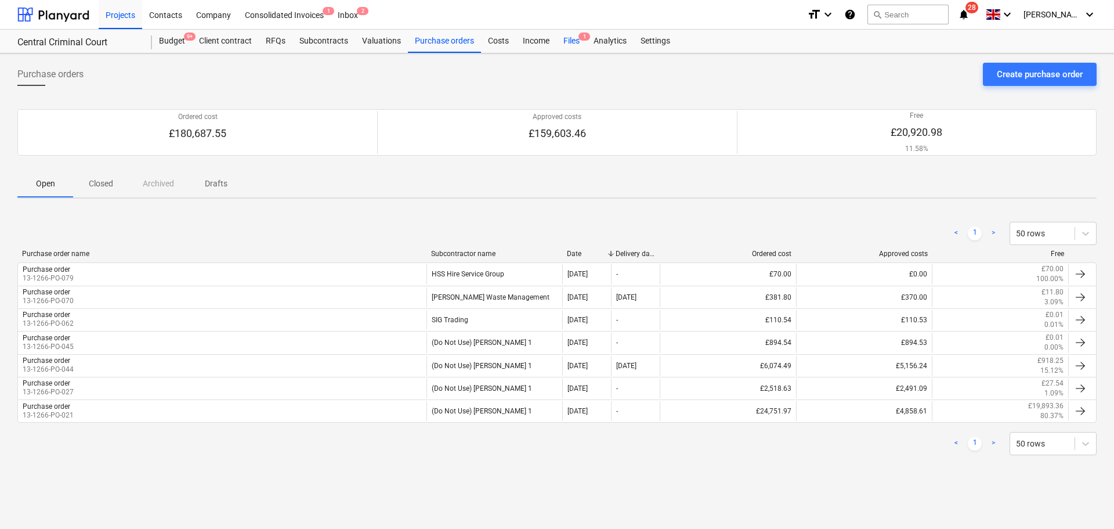
click at [565, 38] on div "Files 1" at bounding box center [571, 41] width 30 height 23
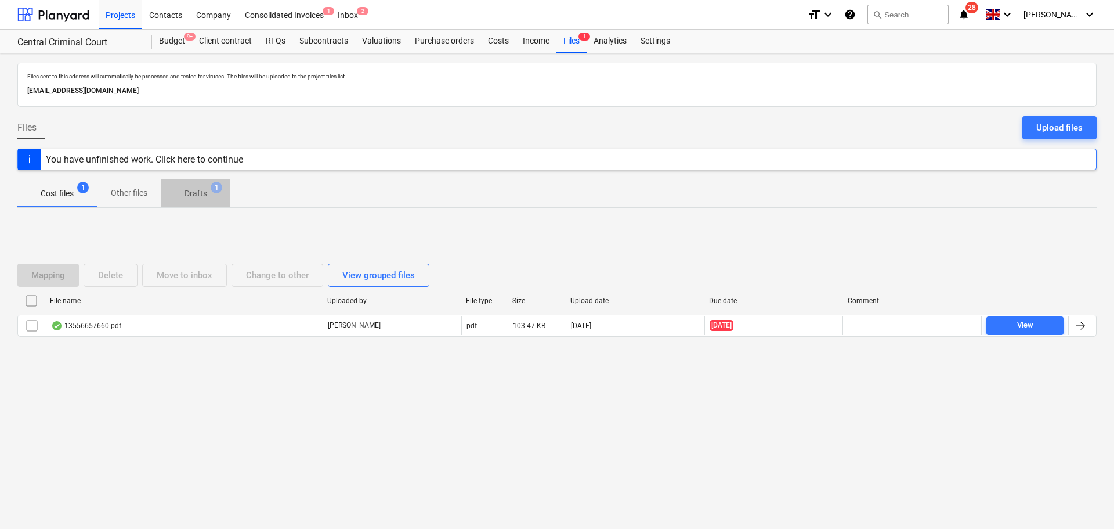
click at [186, 184] on span "Drafts 1" at bounding box center [195, 193] width 69 height 21
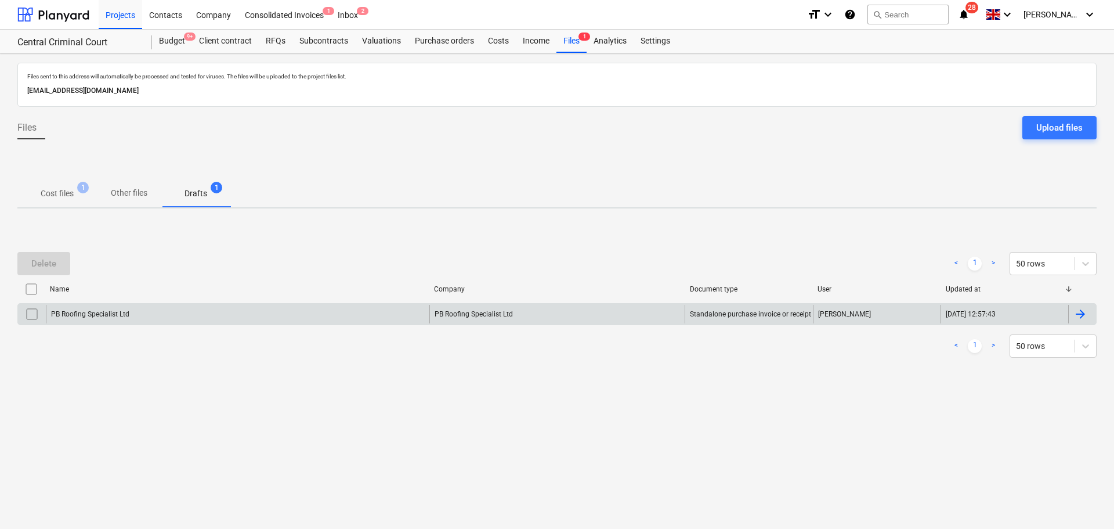
click at [154, 314] on div "PB Roofing Specialist Ltd" at bounding box center [238, 314] width 384 height 19
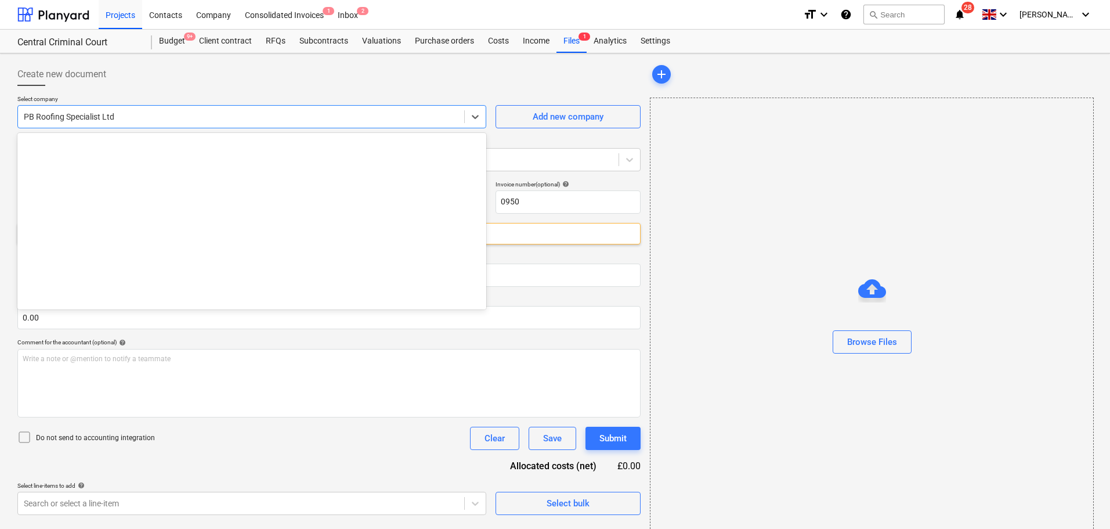
click at [176, 123] on div "PB Roofing Specialist Ltd" at bounding box center [241, 117] width 446 height 16
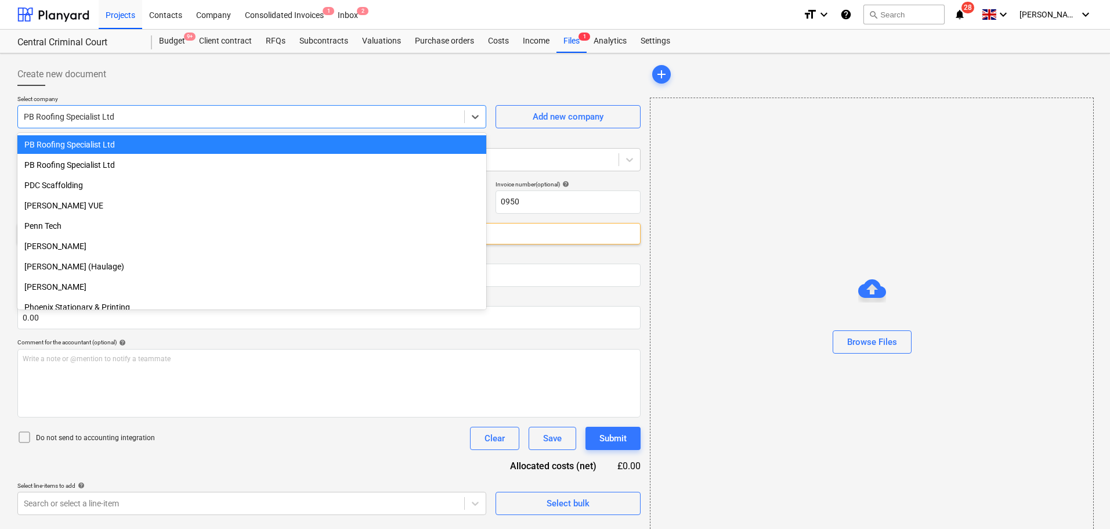
click at [219, 79] on div "Create new document" at bounding box center [328, 74] width 623 height 23
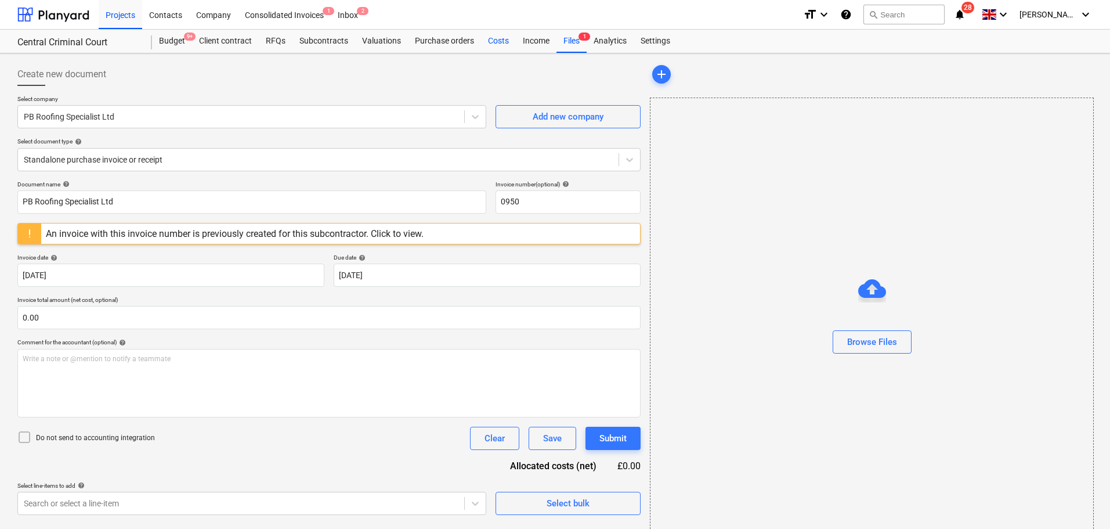
click at [505, 48] on div "Costs" at bounding box center [498, 41] width 35 height 23
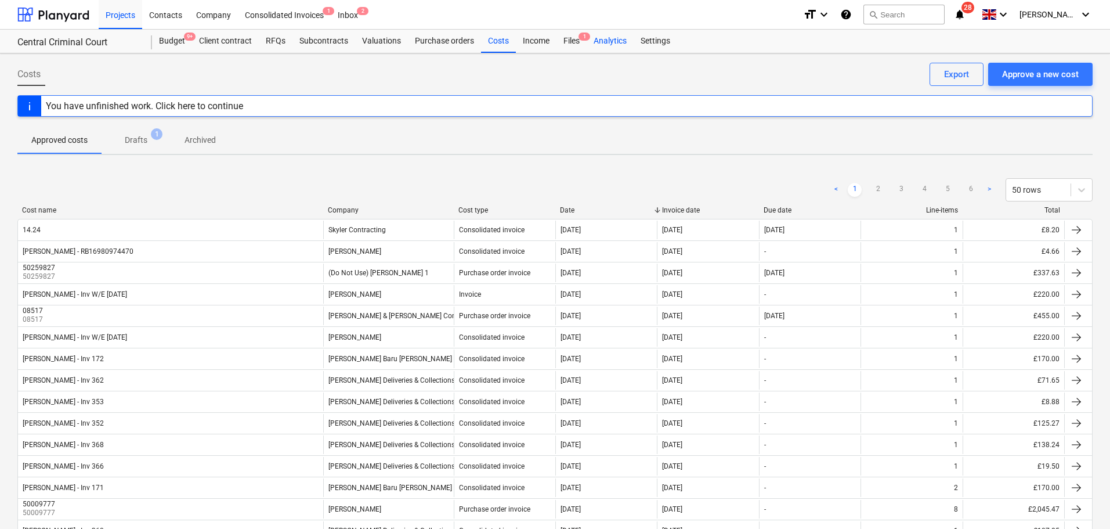
click at [597, 39] on div "Analytics" at bounding box center [610, 41] width 47 height 23
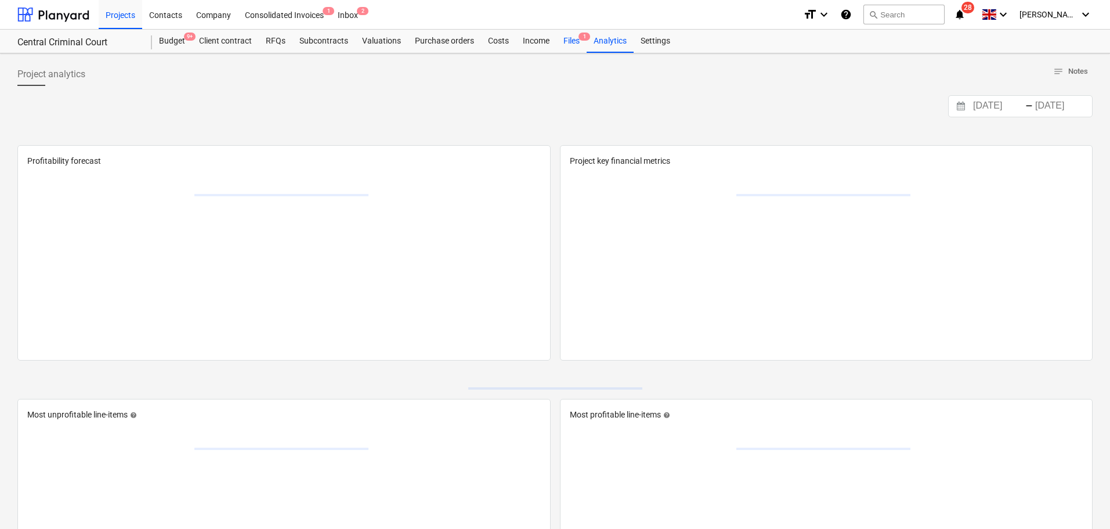
click at [574, 39] on div "Files 1" at bounding box center [571, 41] width 30 height 23
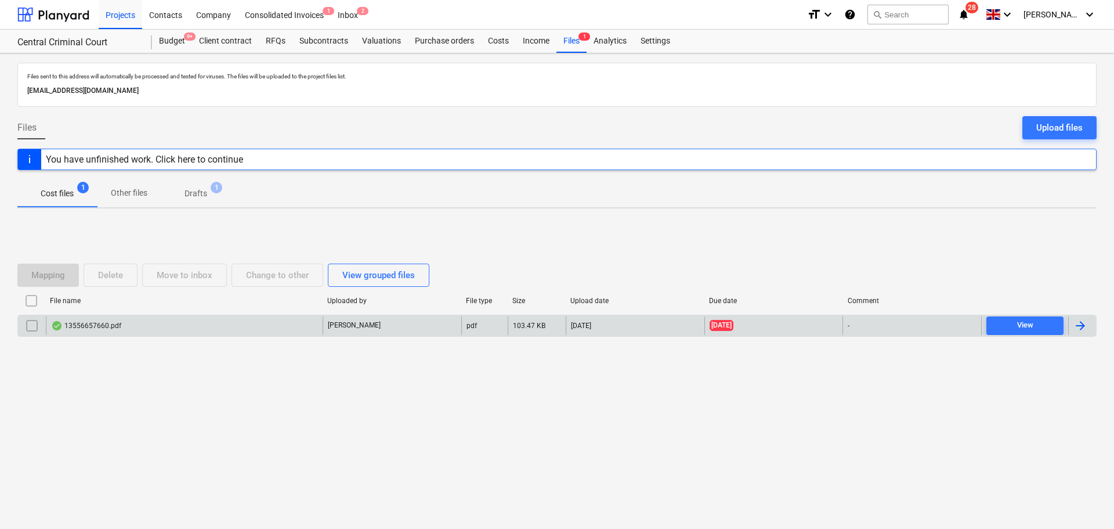
click at [152, 323] on div "13556657660.pdf" at bounding box center [184, 325] width 277 height 19
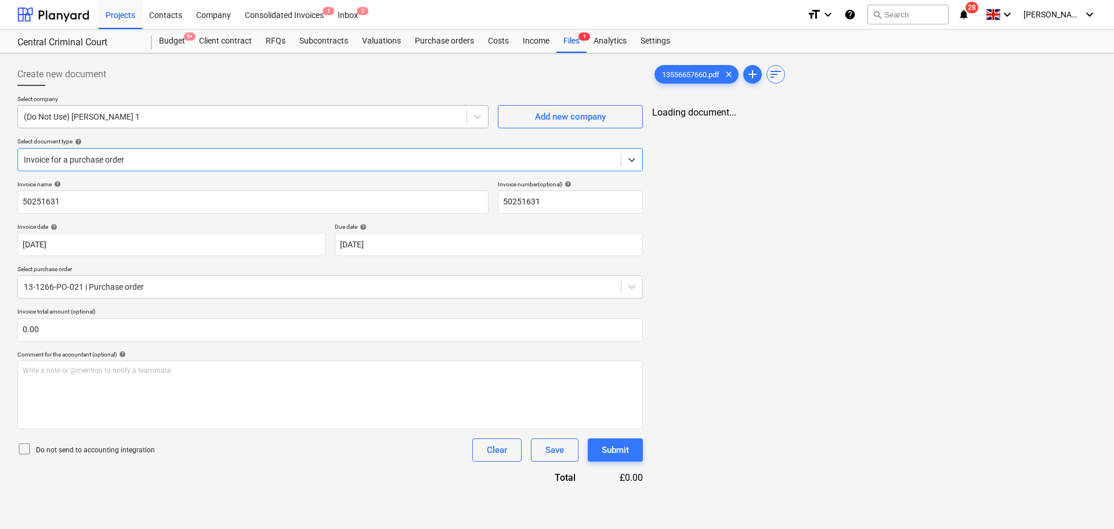
click at [200, 120] on div at bounding box center [242, 117] width 437 height 12
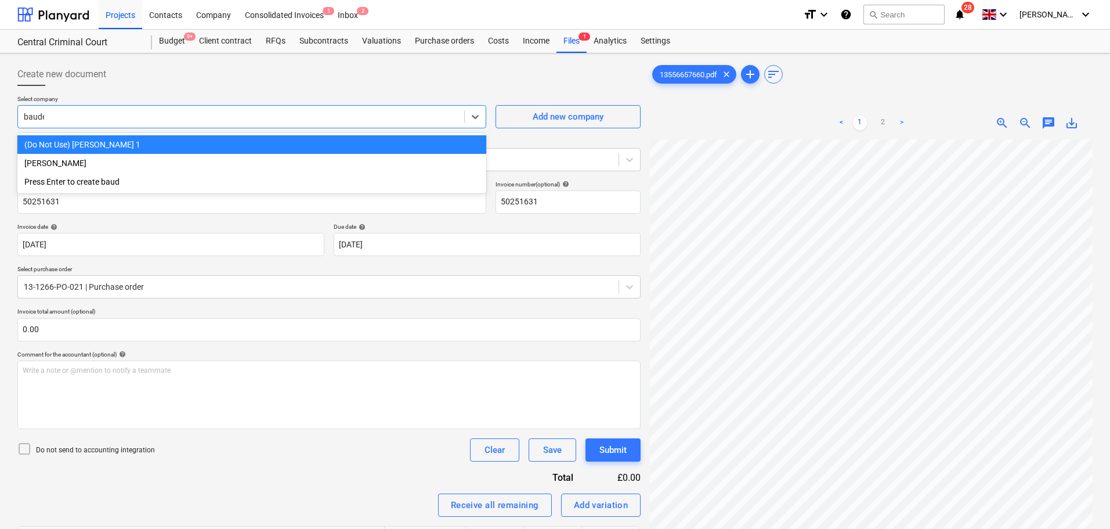
type input "[PERSON_NAME]"
click at [164, 142] on div "(Do Not Use) [PERSON_NAME] 1" at bounding box center [251, 144] width 469 height 19
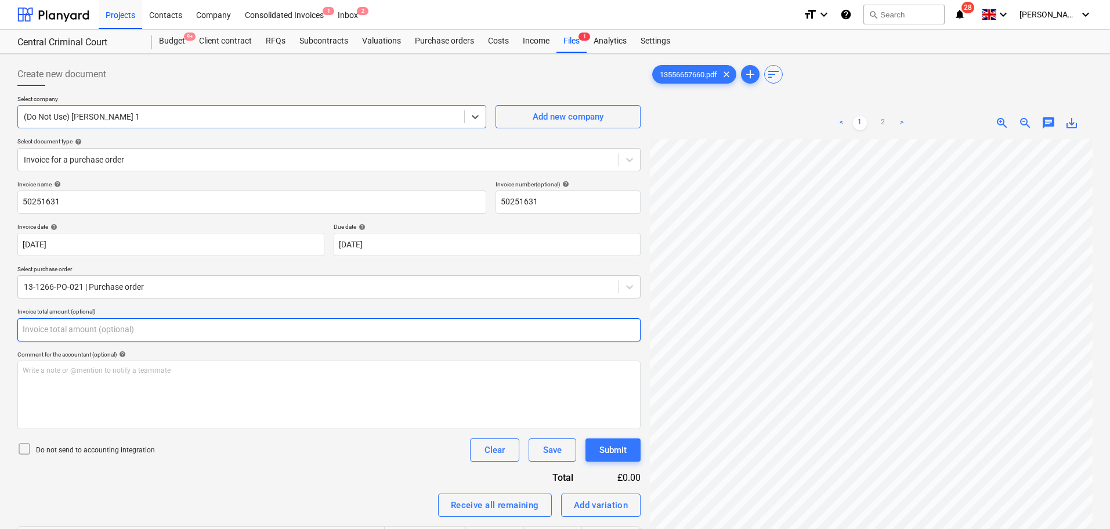
click at [130, 337] on input "text" at bounding box center [328, 329] width 623 height 23
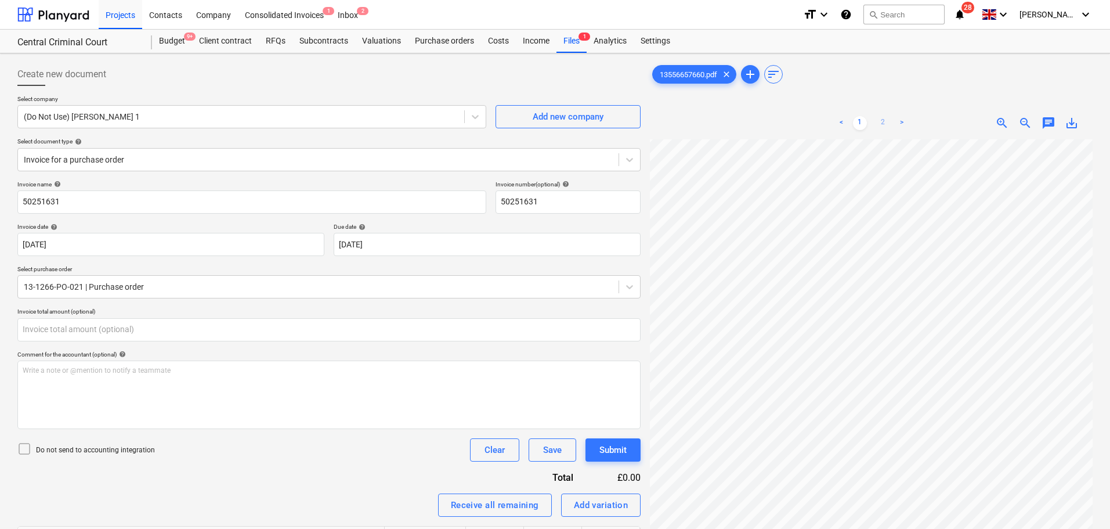
type input "0.00"
click at [867, 132] on div "< 1 2 >" at bounding box center [872, 123] width 142 height 32
click at [883, 121] on link "2" at bounding box center [883, 123] width 14 height 14
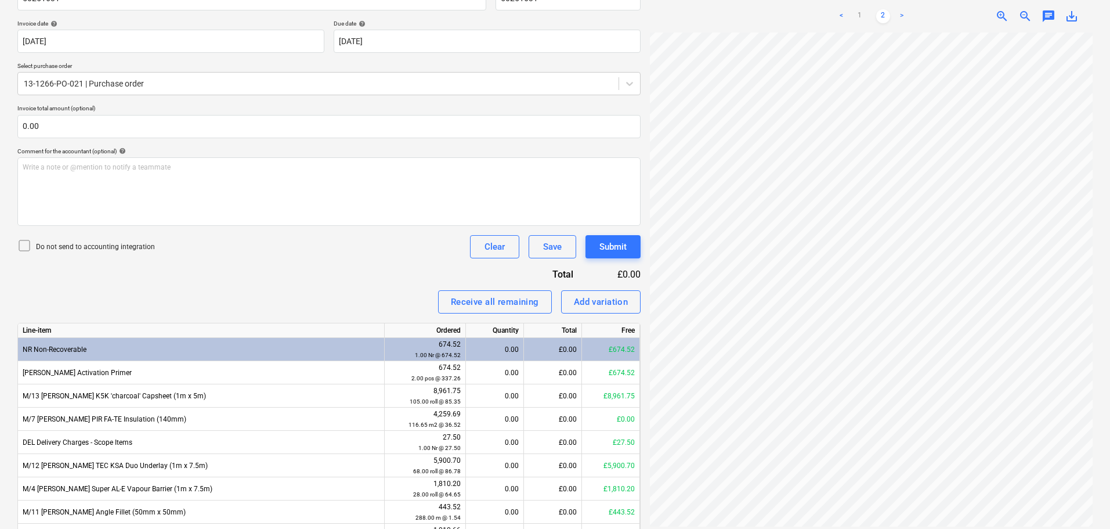
scroll to position [174, 0]
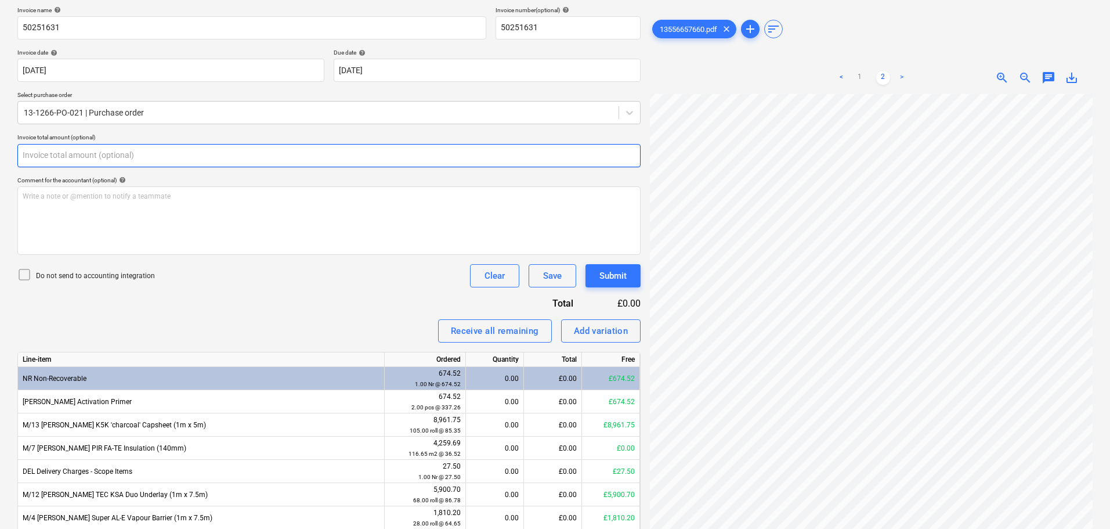
click at [168, 150] on input "text" at bounding box center [328, 155] width 623 height 23
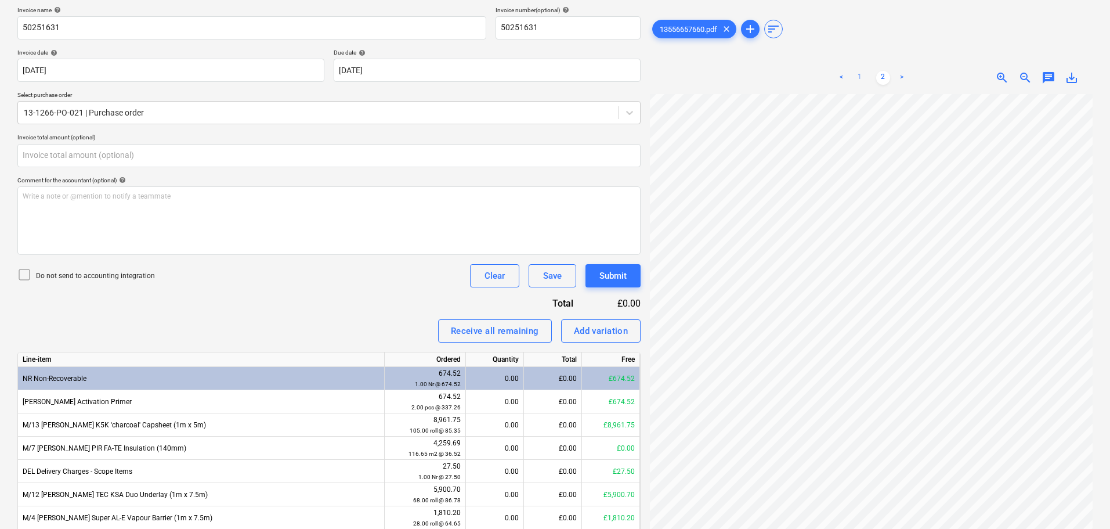
type input "0.00"
click at [862, 73] on link "1" at bounding box center [860, 78] width 14 height 14
click at [881, 74] on link "2" at bounding box center [883, 78] width 14 height 14
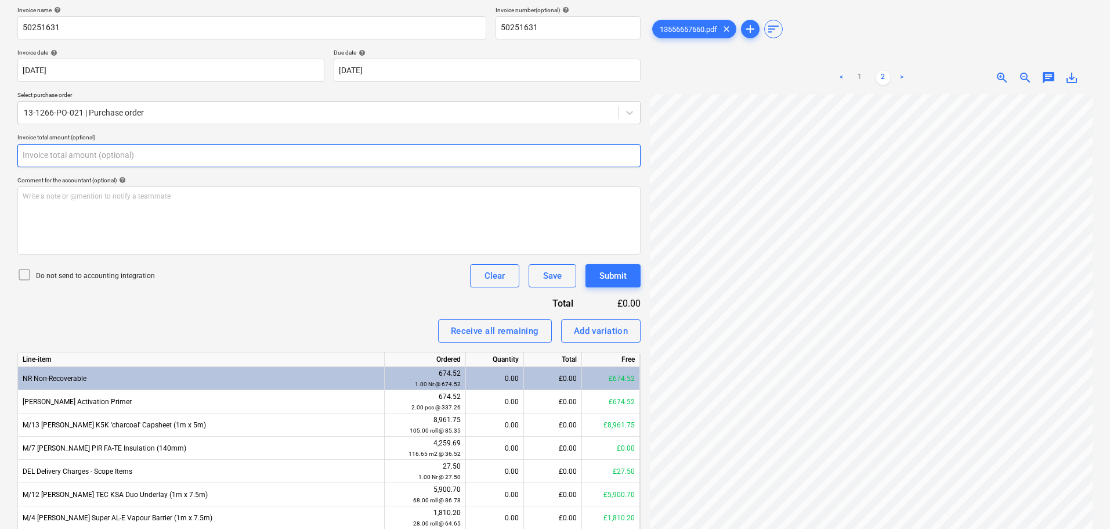
click at [215, 159] on input "text" at bounding box center [328, 155] width 623 height 23
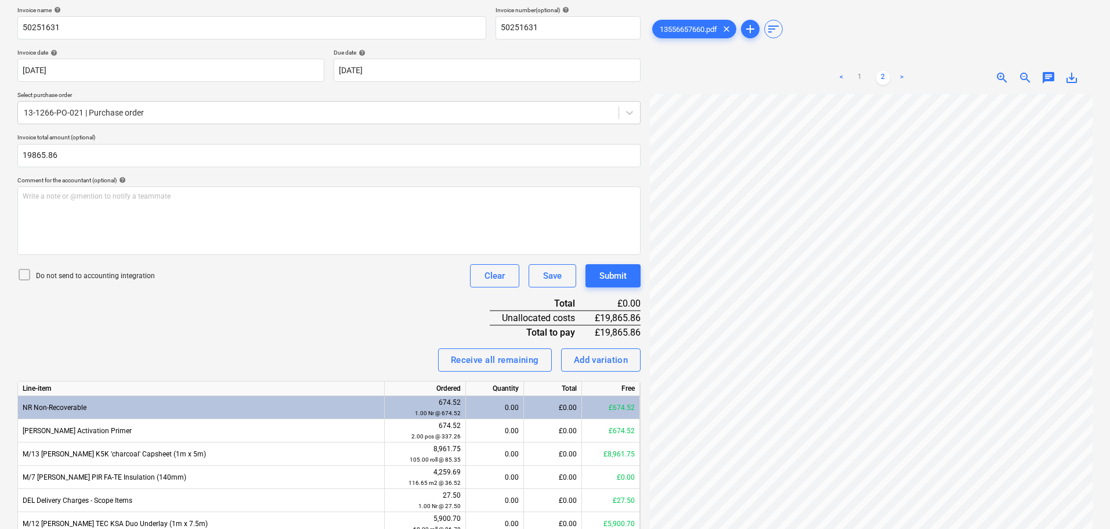
type input "19,865.86"
click at [247, 322] on div "Invoice name help 50251631 Invoice number (optional) help 50251631 Invoice date…" at bounding box center [328, 370] width 623 height 729
click at [120, 278] on p "Do not send to accounting integration" at bounding box center [95, 276] width 119 height 10
click at [270, 318] on div "Invoice name help 50251631 Invoice number (optional) help 50251631 Invoice date…" at bounding box center [328, 370] width 623 height 729
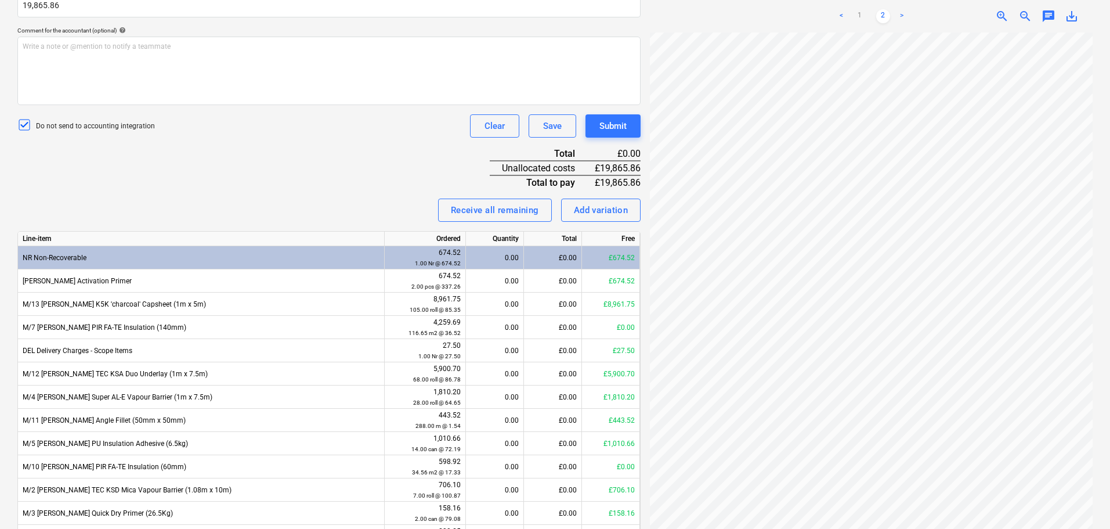
scroll to position [348, 0]
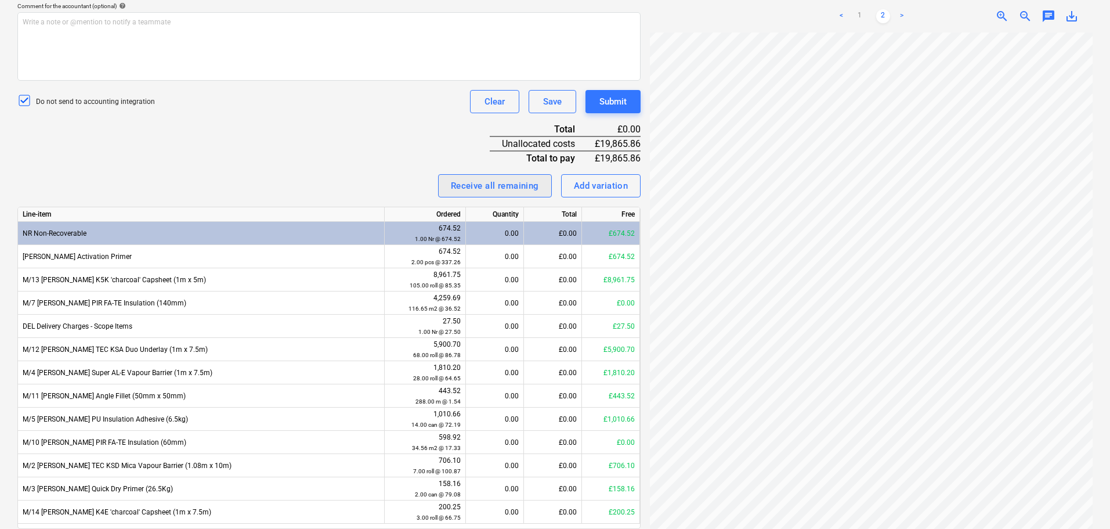
click at [503, 191] on div "Receive all remaining" at bounding box center [495, 185] width 88 height 15
click at [299, 145] on div "Invoice name help 50251631 Invoice number (optional) help 50251631 Invoice date…" at bounding box center [328, 196] width 623 height 729
click at [852, 15] on ul "< 1 2 >" at bounding box center [872, 16] width 142 height 14
click at [855, 15] on link "1" at bounding box center [860, 16] width 14 height 14
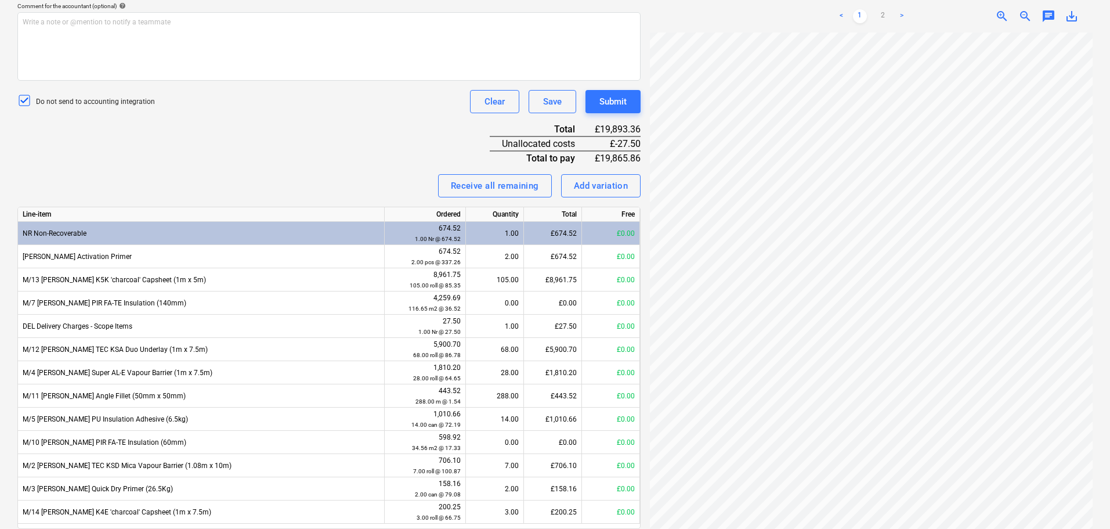
scroll to position [367, 168]
click at [309, 147] on div "Invoice name help 50251631 Invoice number (optional) help 50251631 Invoice date…" at bounding box center [328, 196] width 623 height 729
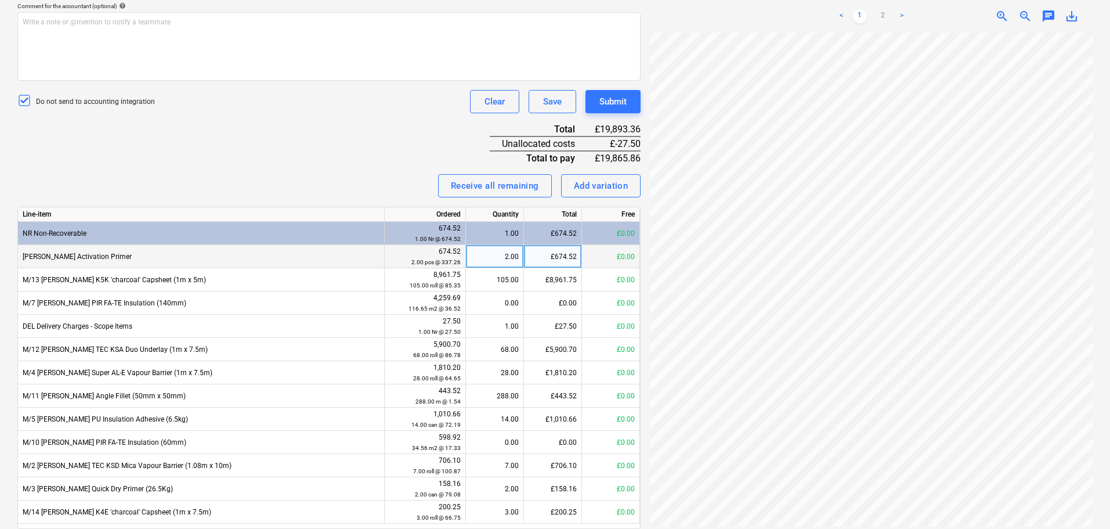
click at [513, 267] on div "2.00" at bounding box center [495, 256] width 48 height 23
click at [550, 265] on div "£674.52" at bounding box center [553, 256] width 58 height 23
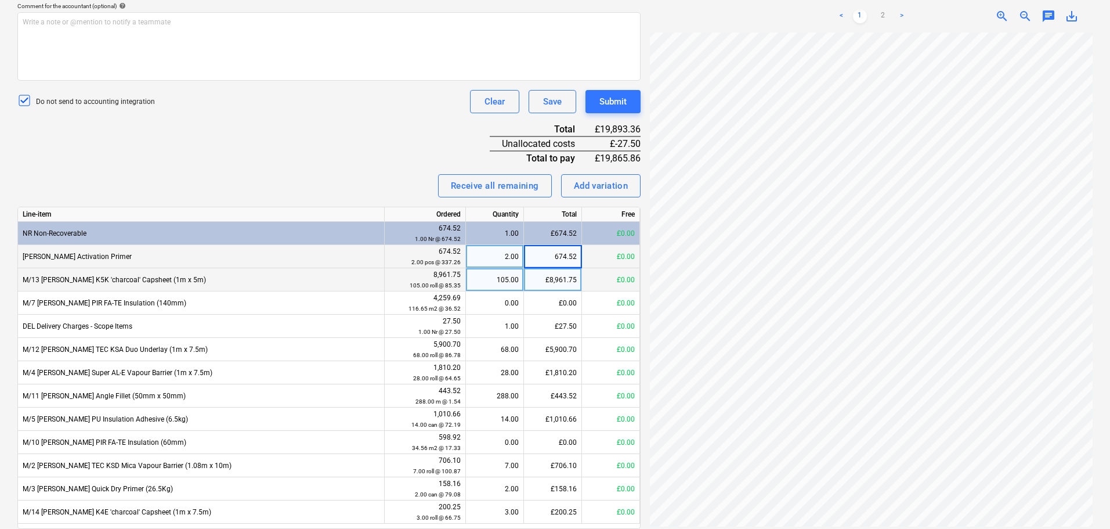
click at [547, 285] on div "£8,961.75" at bounding box center [553, 279] width 58 height 23
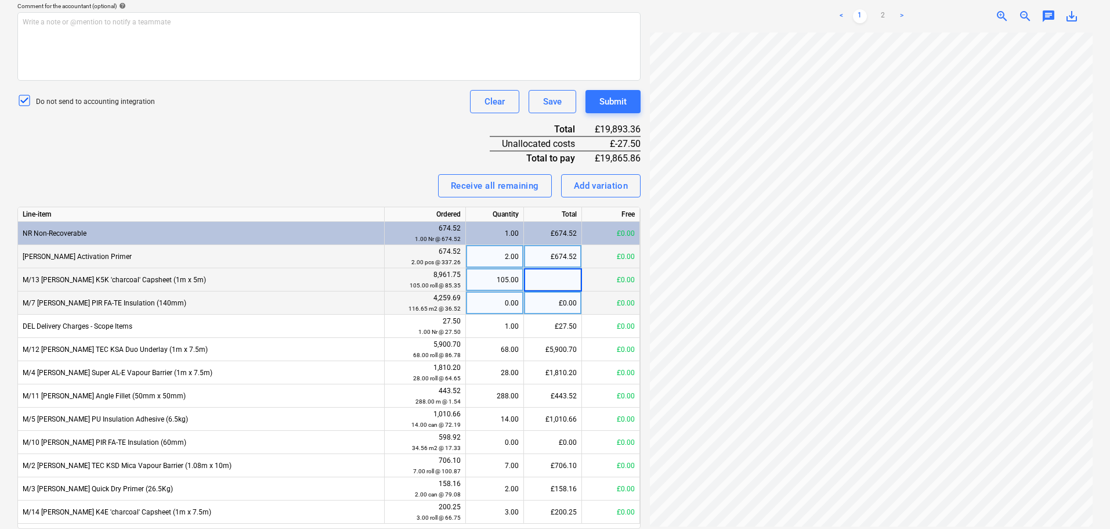
click at [547, 301] on div "£0.00" at bounding box center [553, 302] width 58 height 23
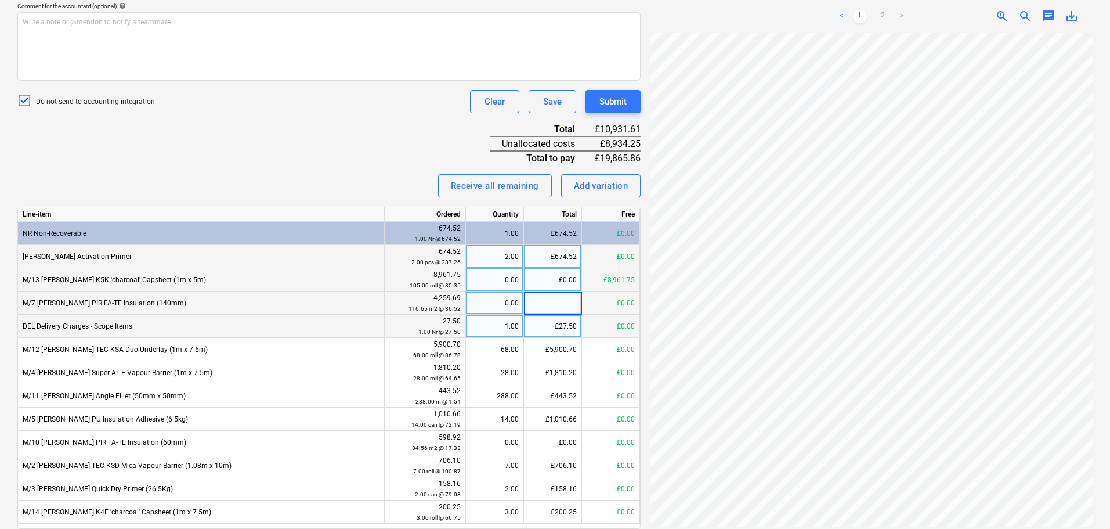
click at [545, 324] on div "£27.50" at bounding box center [553, 325] width 58 height 23
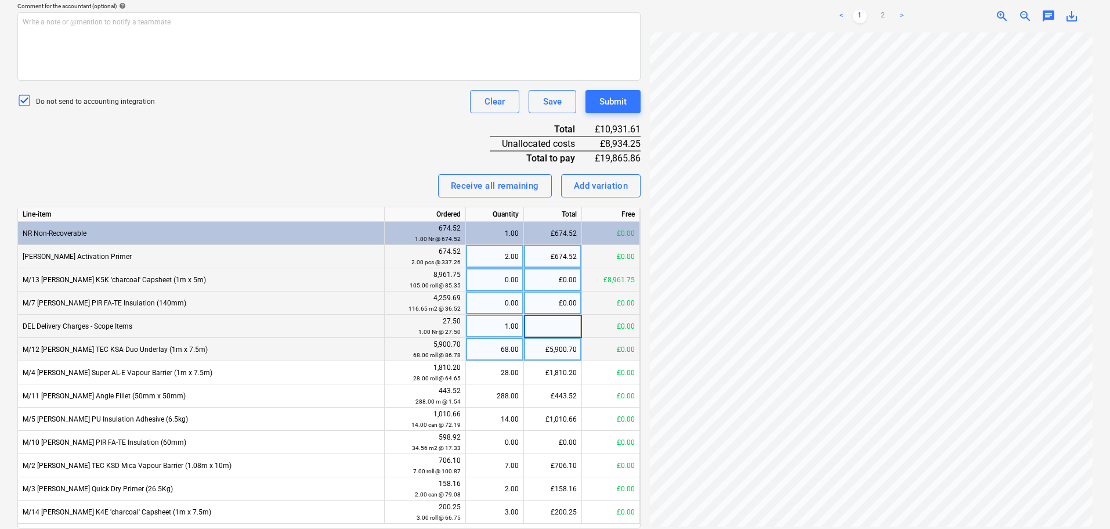
click at [544, 343] on div "£5,900.70" at bounding box center [553, 349] width 58 height 23
click at [543, 359] on input at bounding box center [552, 349] width 57 height 23
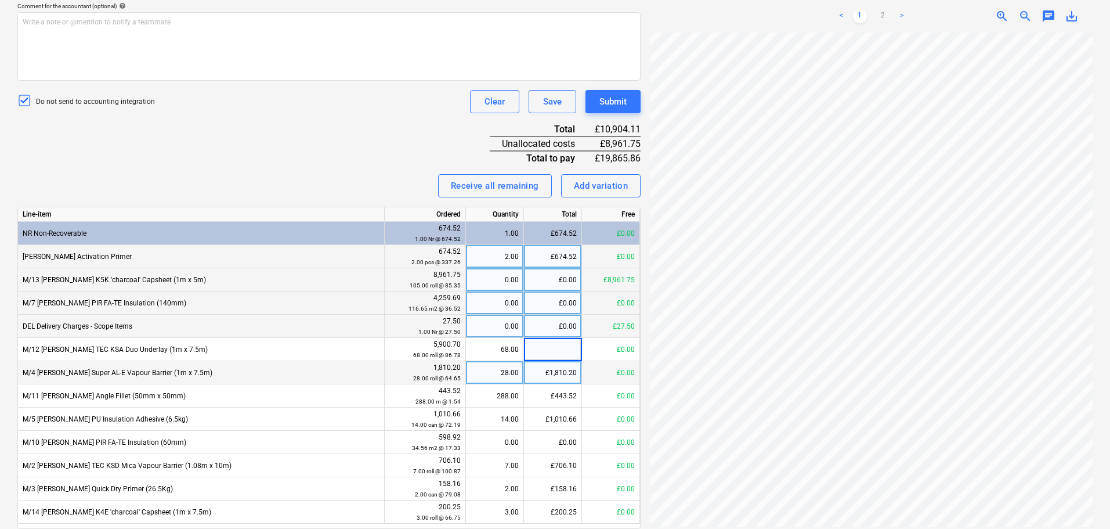
click at [539, 372] on div "£1,810.20" at bounding box center [553, 372] width 58 height 23
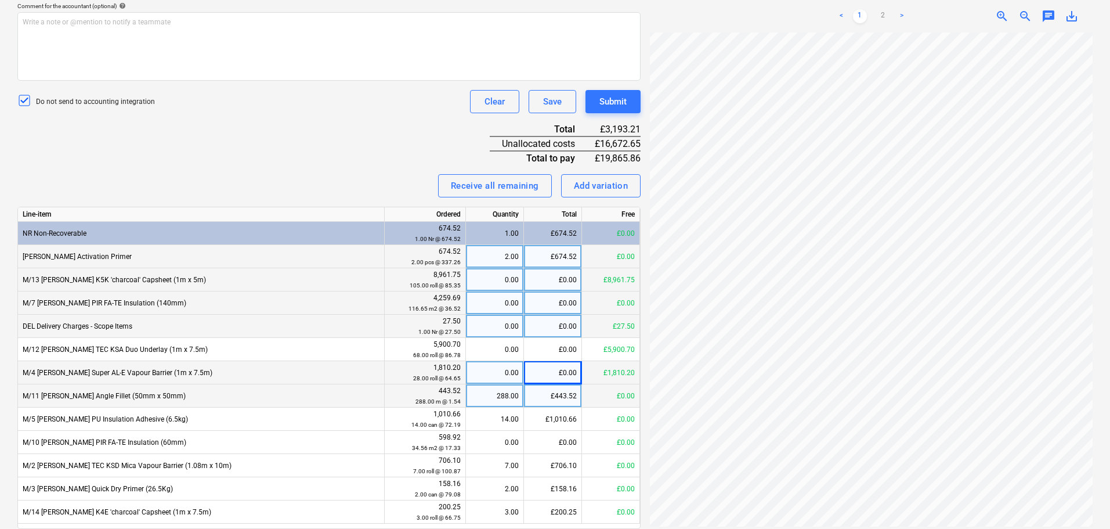
click at [541, 405] on div "£443.52" at bounding box center [553, 395] width 58 height 23
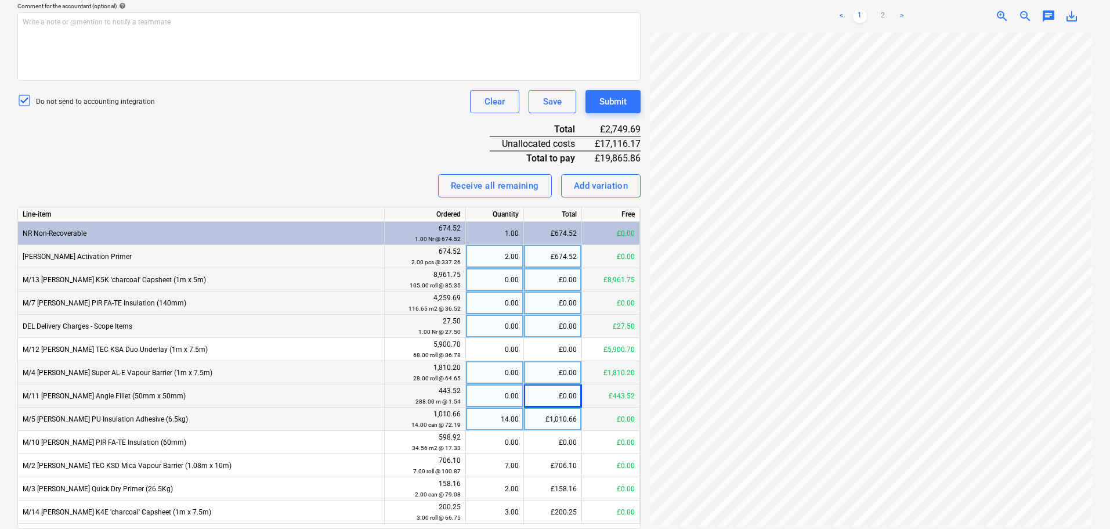
click at [541, 424] on div "£1,010.66" at bounding box center [553, 418] width 58 height 23
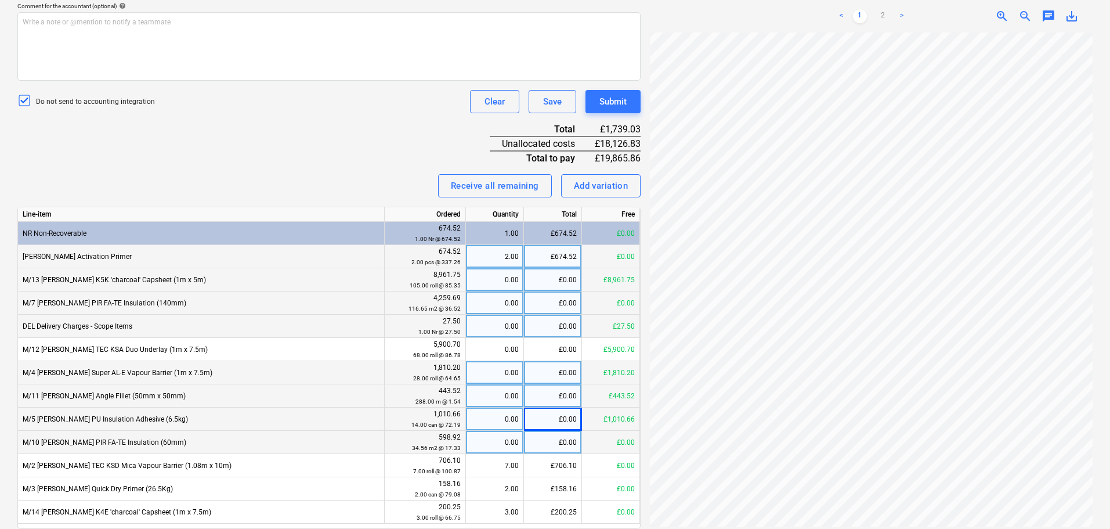
click at [543, 444] on div "£0.00" at bounding box center [553, 442] width 58 height 23
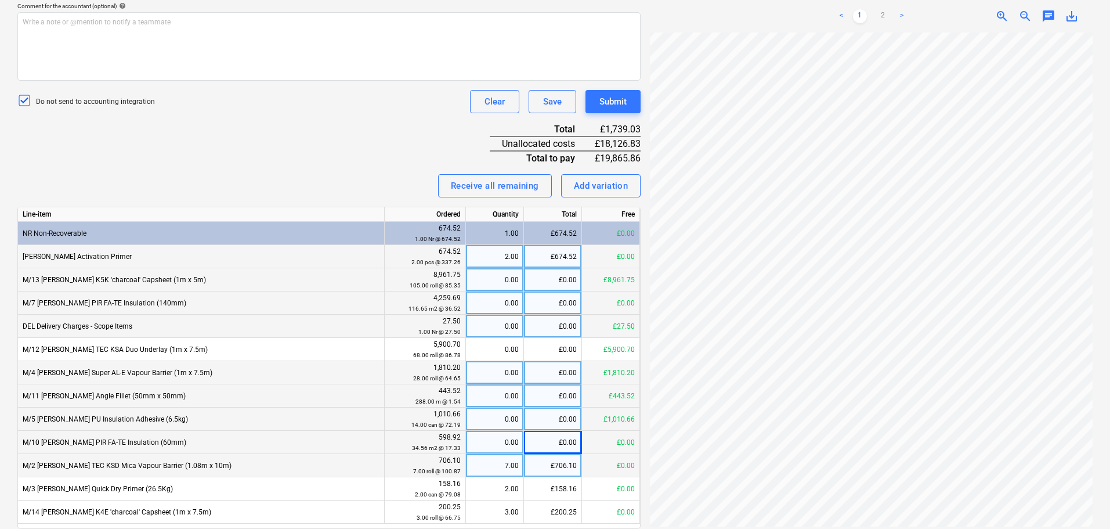
click at [545, 468] on div "£706.10" at bounding box center [553, 465] width 58 height 23
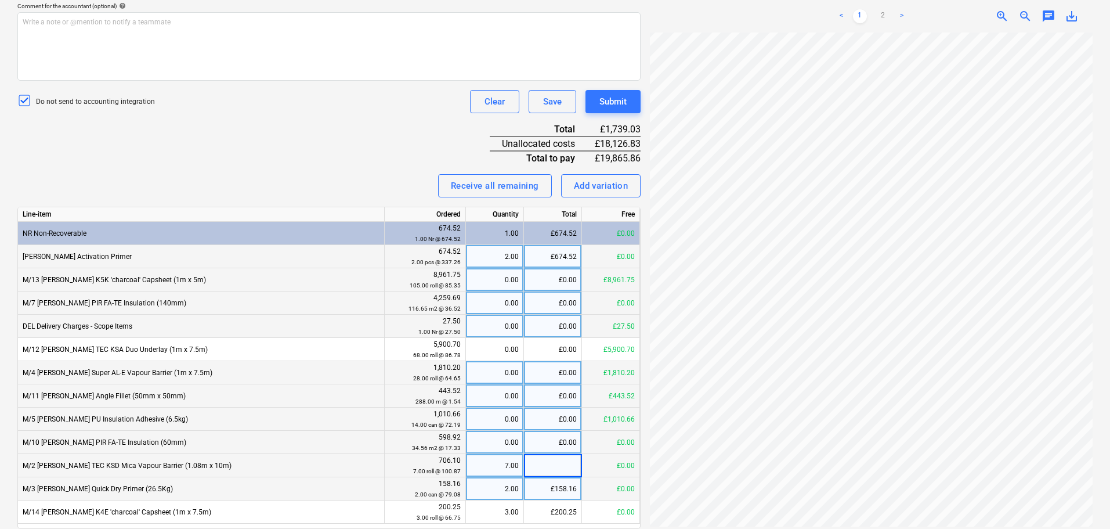
click at [541, 483] on div "£158.16" at bounding box center [553, 488] width 58 height 23
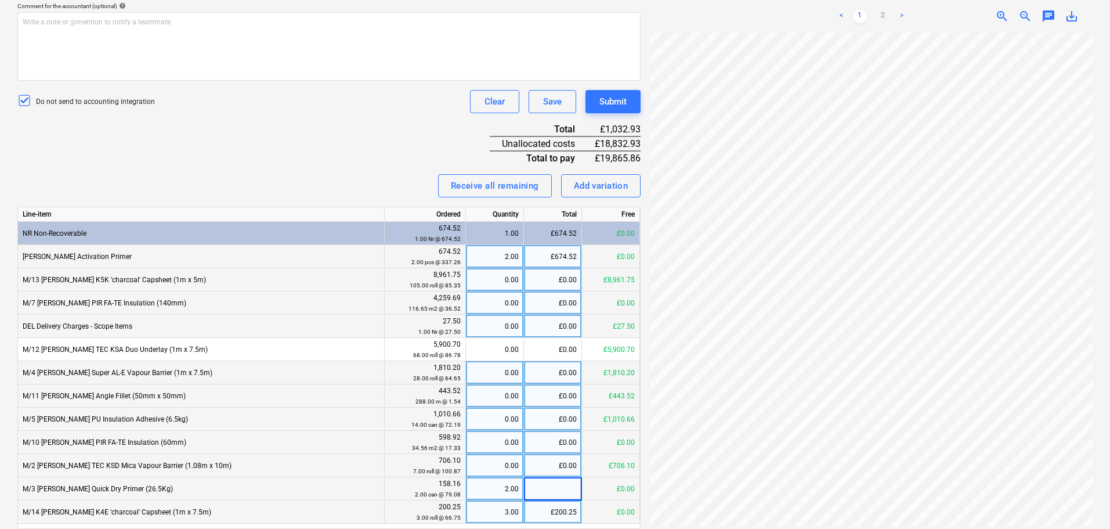
click at [537, 502] on div "£200.25" at bounding box center [553, 511] width 58 height 23
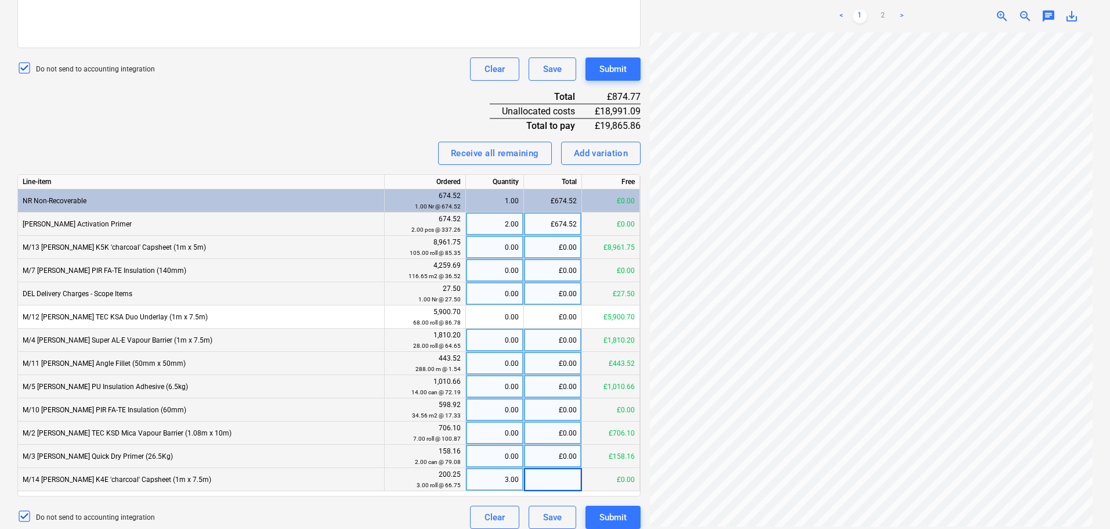
scroll to position [390, 0]
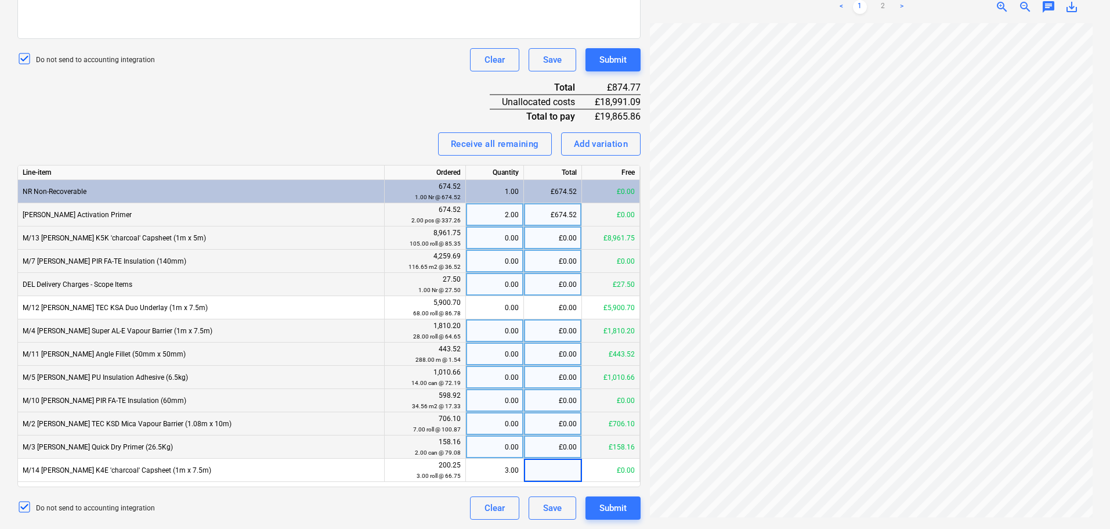
click at [371, 92] on div "Invoice name help 50251631 Invoice number (optional) help 50251631 Invoice date…" at bounding box center [328, 155] width 623 height 729
click at [328, 112] on div "Invoice name help 50251631 Invoice number (optional) help 50251631 Invoice date…" at bounding box center [328, 155] width 623 height 729
click at [549, 449] on div "£0.00" at bounding box center [553, 446] width 58 height 23
type input "158.16"
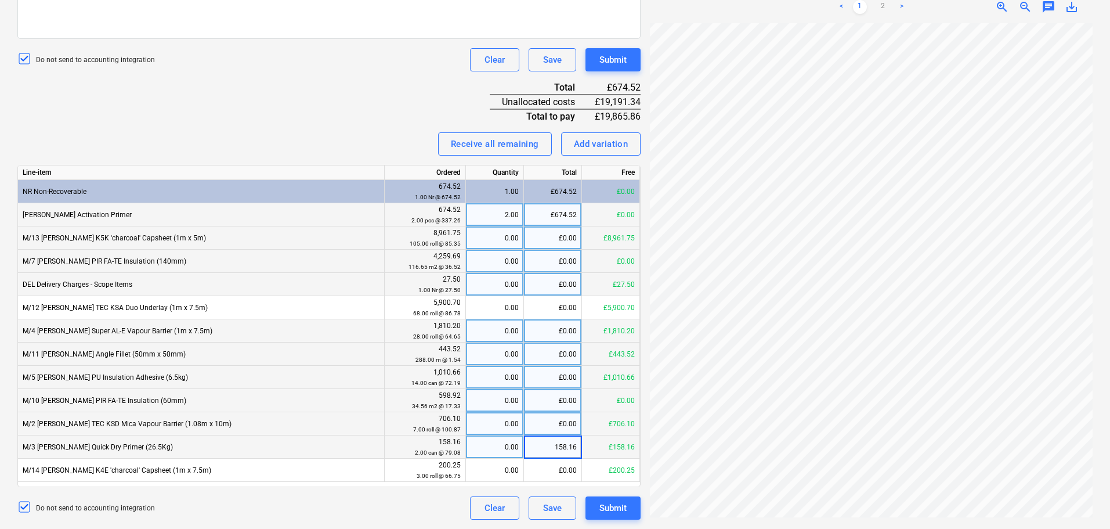
click at [376, 100] on div "Invoice name help 50251631 Invoice number (optional) help 50251631 Invoice date…" at bounding box center [328, 155] width 623 height 729
click at [370, 110] on div "Invoice name help 50251631 Invoice number (optional) help 50251631 Invoice date…" at bounding box center [328, 155] width 623 height 729
click at [557, 263] on div "£0.00" at bounding box center [553, 260] width 58 height 23
click at [565, 372] on div "£0.00" at bounding box center [553, 377] width 58 height 23
type input "1010.66"
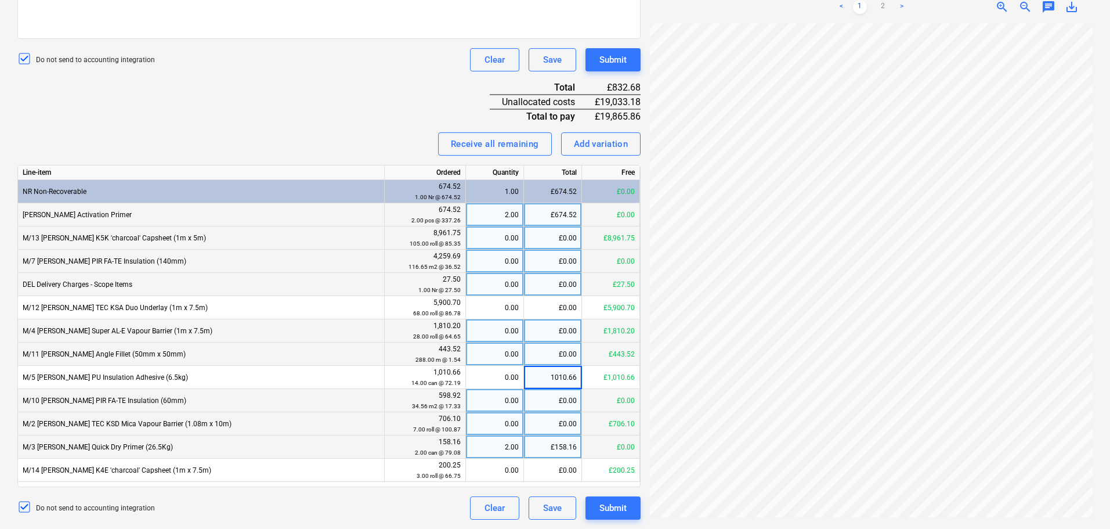
click at [372, 91] on div "Invoice name help 50251631 Invoice number (optional) help 50251631 Invoice date…" at bounding box center [328, 155] width 623 height 729
click at [556, 425] on div "£0.00" at bounding box center [553, 423] width 58 height 23
type input "706.10"
click at [301, 81] on div "Invoice name help 50251631 Invoice number (optional) help 50251631 Invoice date…" at bounding box center [328, 155] width 623 height 729
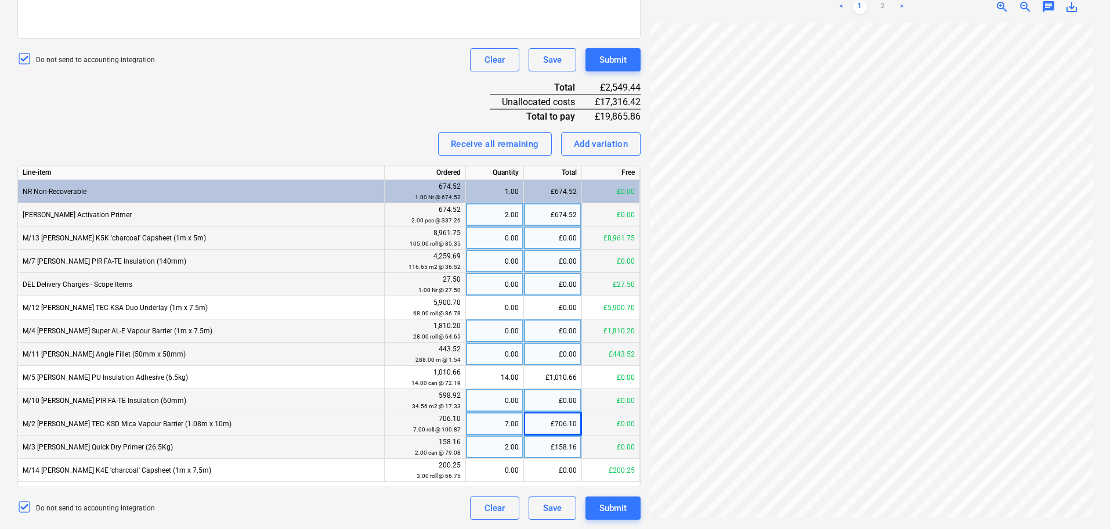
click at [545, 323] on div "£0.00" at bounding box center [553, 330] width 58 height 23
type input "1810.20"
click at [316, 86] on div "Invoice name help 50251631 Invoice number (optional) help 50251631 Invoice date…" at bounding box center [328, 155] width 623 height 729
click at [885, 14] on link "2" at bounding box center [883, 7] width 14 height 14
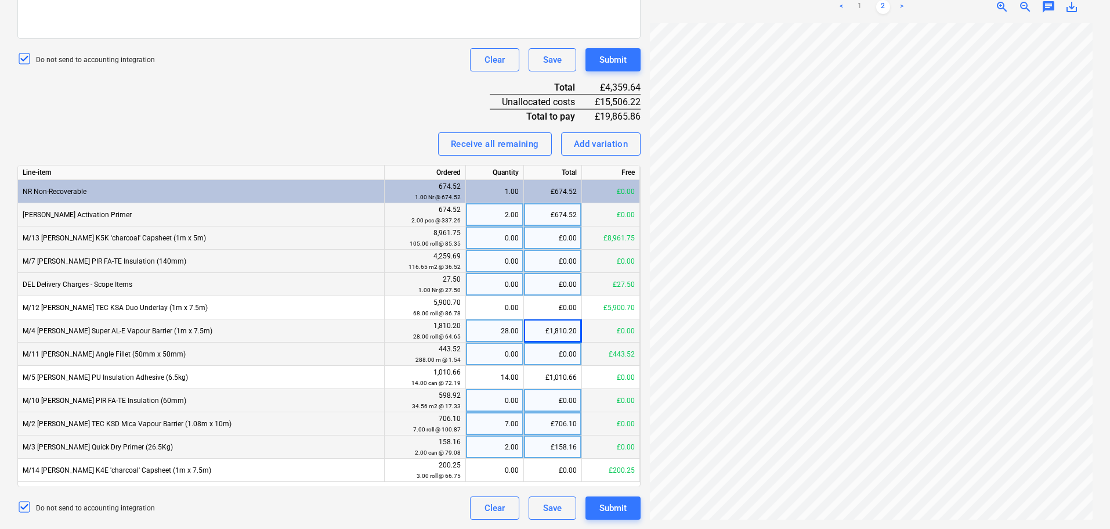
click at [247, 120] on div "Invoice name help 50251631 Invoice number (optional) help 50251631 Invoice date…" at bounding box center [328, 155] width 623 height 729
click at [556, 356] on div "£0.00" at bounding box center [553, 353] width 58 height 23
type input "443.52"
click at [362, 99] on div "Invoice name help 50251631 Invoice number (optional) help 50251631 Invoice date…" at bounding box center [328, 155] width 623 height 729
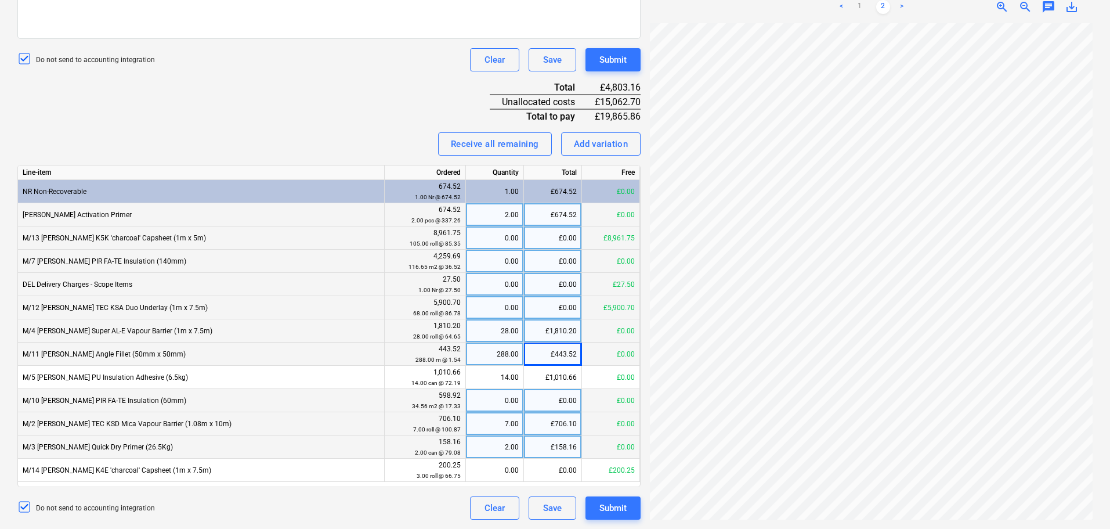
click at [566, 308] on div "£0.00" at bounding box center [553, 307] width 58 height 23
type input "5900.70"
click at [355, 128] on div "Invoice name help 50251631 Invoice number (optional) help 50251631 Invoice date…" at bounding box center [328, 155] width 623 height 729
click at [571, 238] on div "£0.00" at bounding box center [553, 237] width 58 height 23
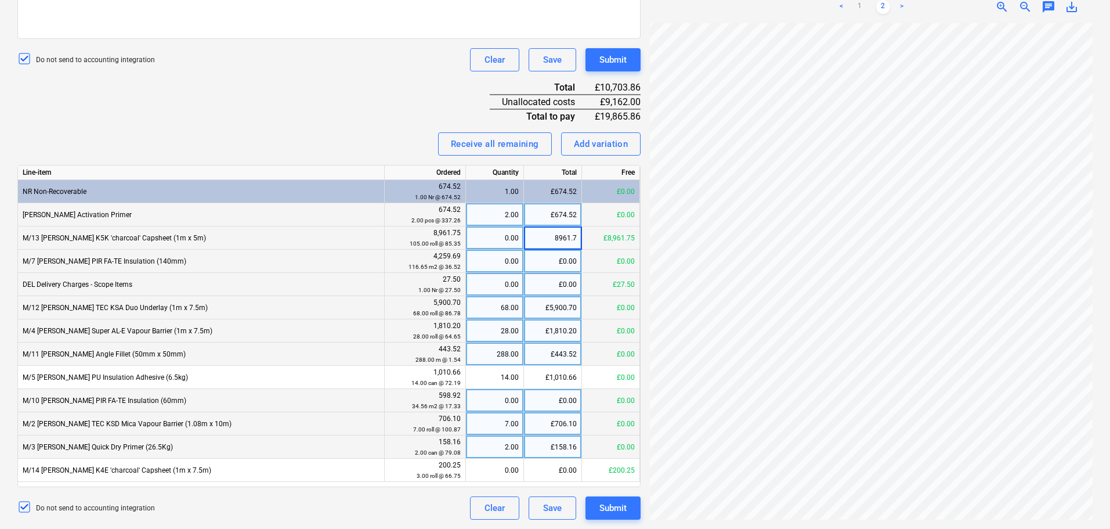
type input "8961.75"
click at [385, 128] on div "Invoice name help 50251631 Invoice number (optional) help 50251631 Invoice date…" at bounding box center [328, 155] width 623 height 729
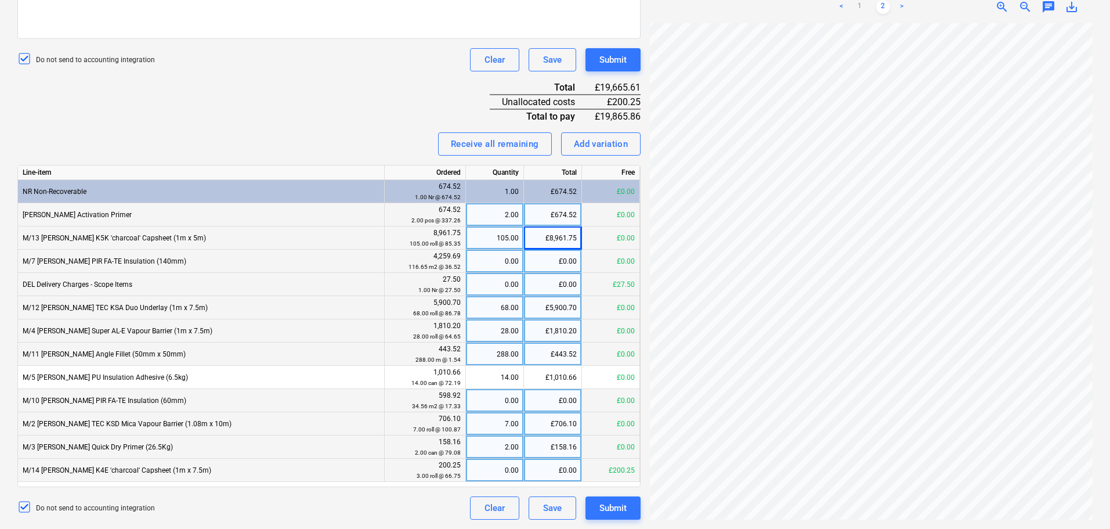
click at [548, 475] on div "£0.00" at bounding box center [553, 469] width 58 height 23
type input "200.25"
click at [336, 121] on div "Invoice name help 50251631 Invoice number (optional) help 50251631 Invoice date…" at bounding box center [328, 155] width 623 height 729
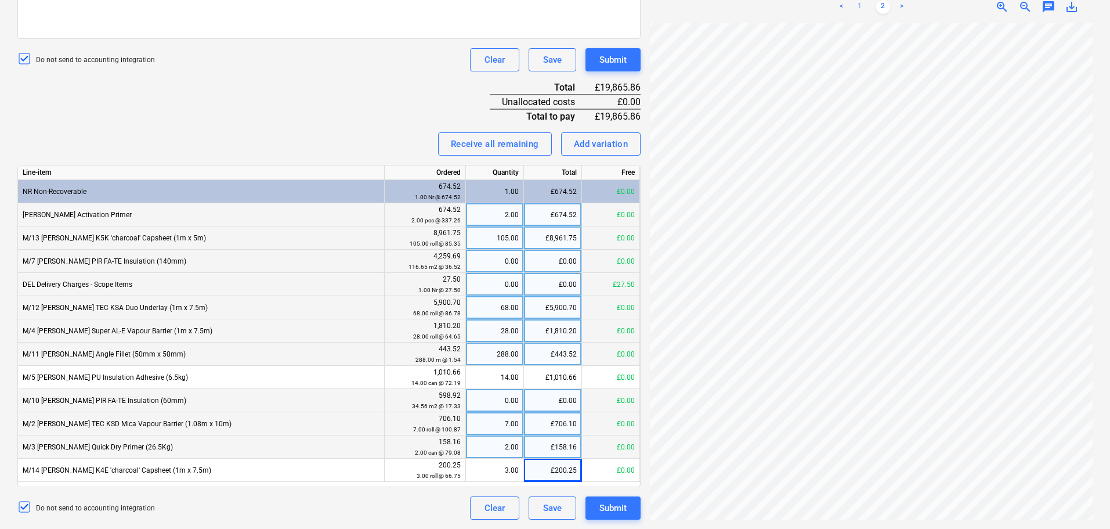
click at [862, 6] on link "1" at bounding box center [860, 7] width 14 height 14
click at [371, 67] on div "Do not send to accounting integration Clear Save Submit" at bounding box center [328, 59] width 623 height 23
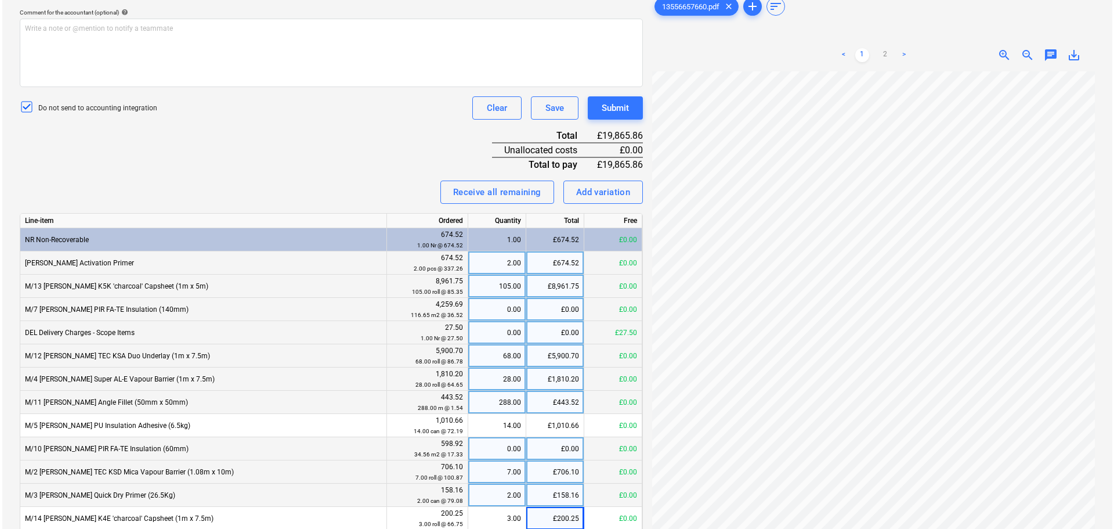
scroll to position [332, 0]
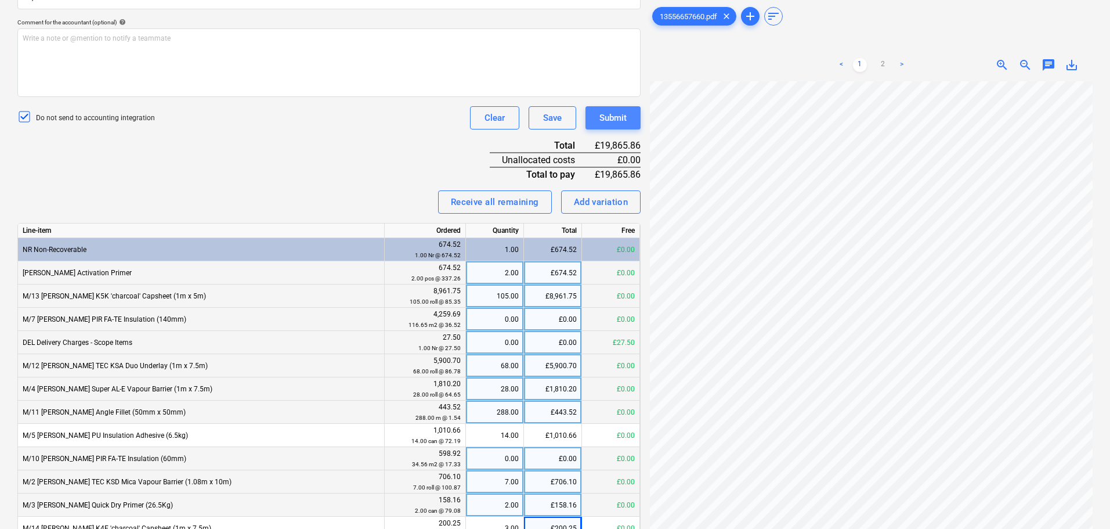
click at [598, 115] on button "Submit" at bounding box center [612, 117] width 55 height 23
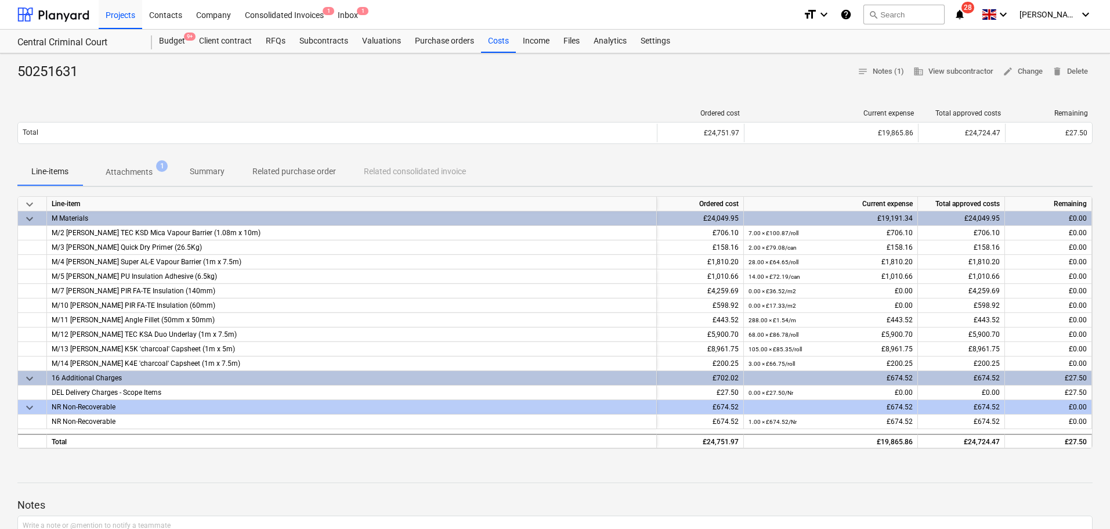
click at [776, 81] on div at bounding box center [554, 85] width 1075 height 9
click at [419, 39] on div "Purchase orders" at bounding box center [444, 41] width 73 height 23
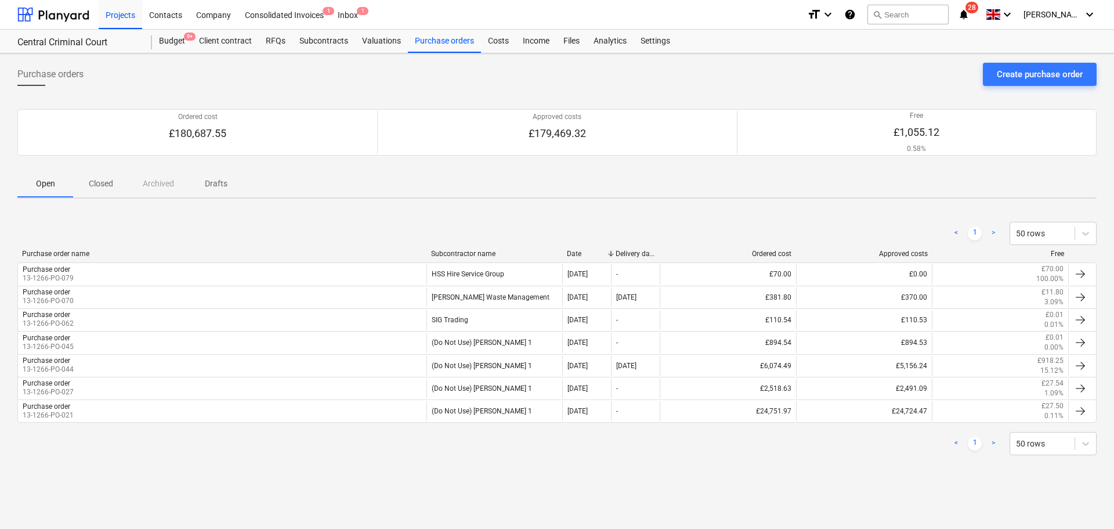
click at [160, 54] on div "Purchase orders Create purchase order Ordered cost £180,687.55 Approved costs £…" at bounding box center [557, 290] width 1114 height 475
click at [196, 16] on div "Company" at bounding box center [213, 14] width 49 height 30
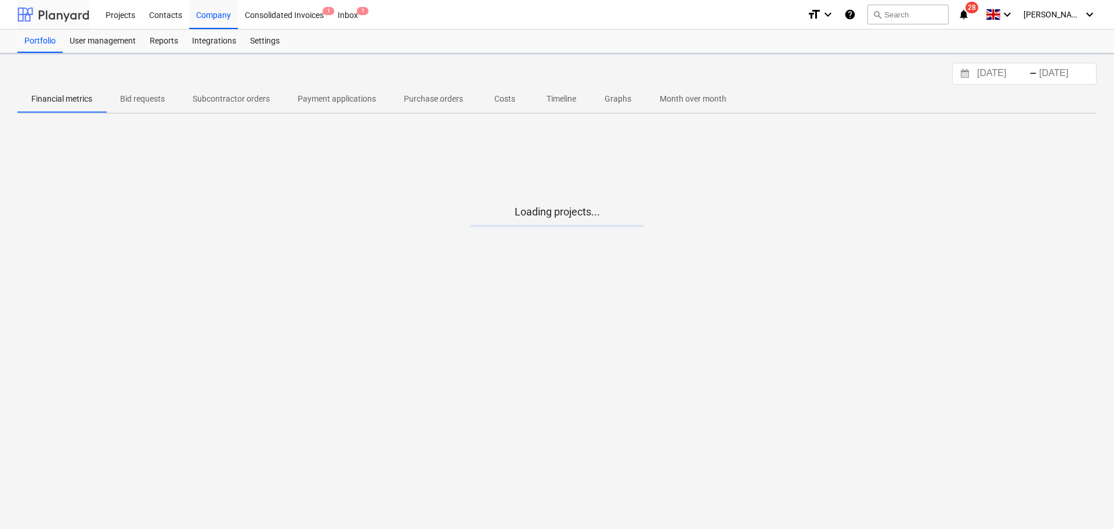
click at [85, 17] on div at bounding box center [53, 14] width 72 height 29
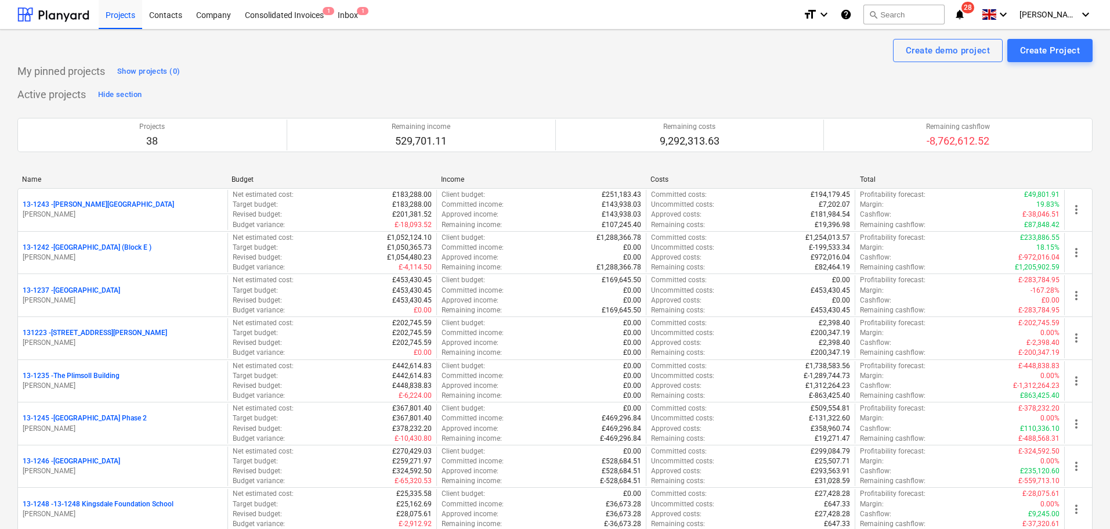
click at [30, 67] on p "My pinned projects" at bounding box center [61, 71] width 88 height 14
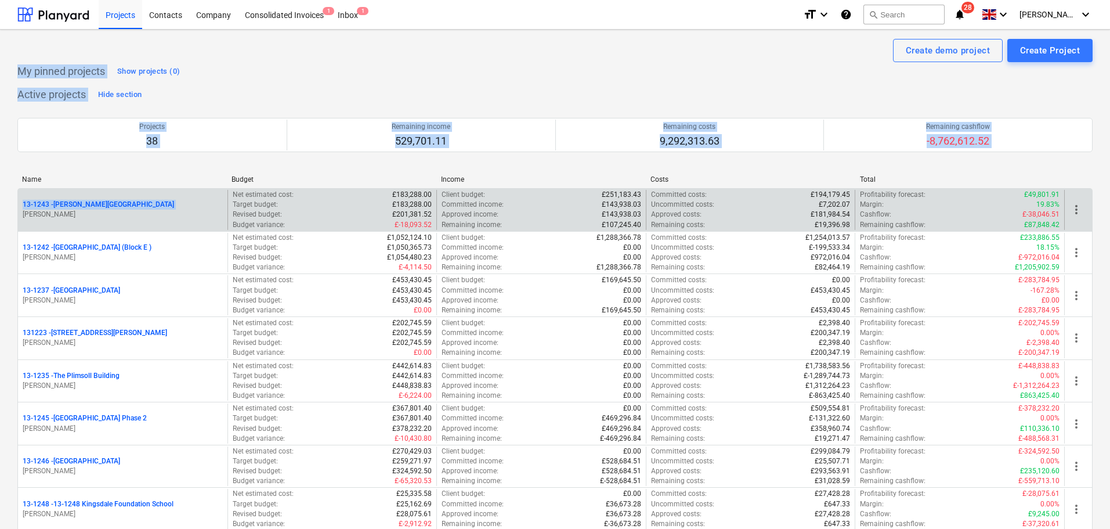
drag, startPoint x: 30, startPoint y: 67, endPoint x: 81, endPoint y: 198, distance: 140.5
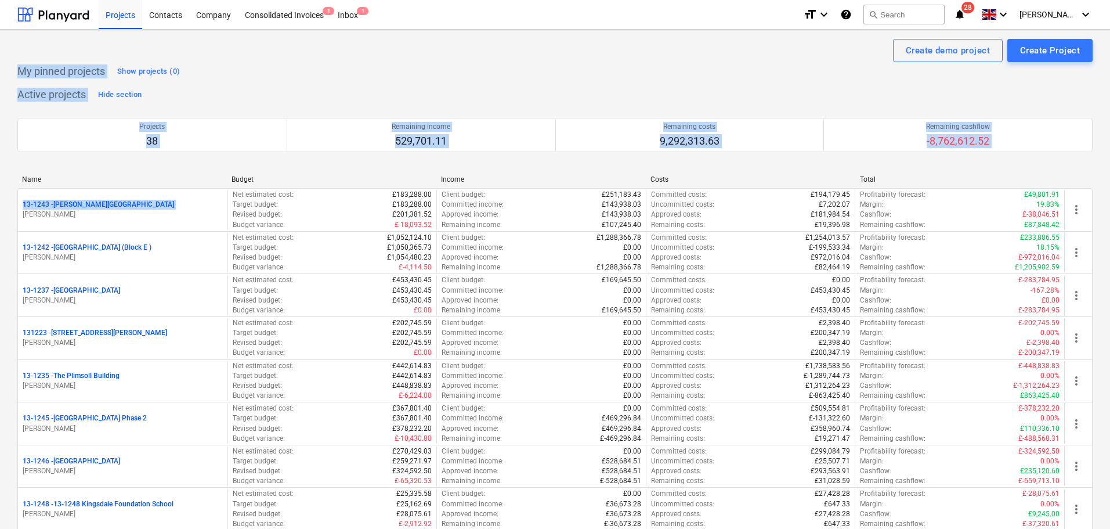
click at [41, 70] on p "My pinned projects" at bounding box center [61, 71] width 88 height 14
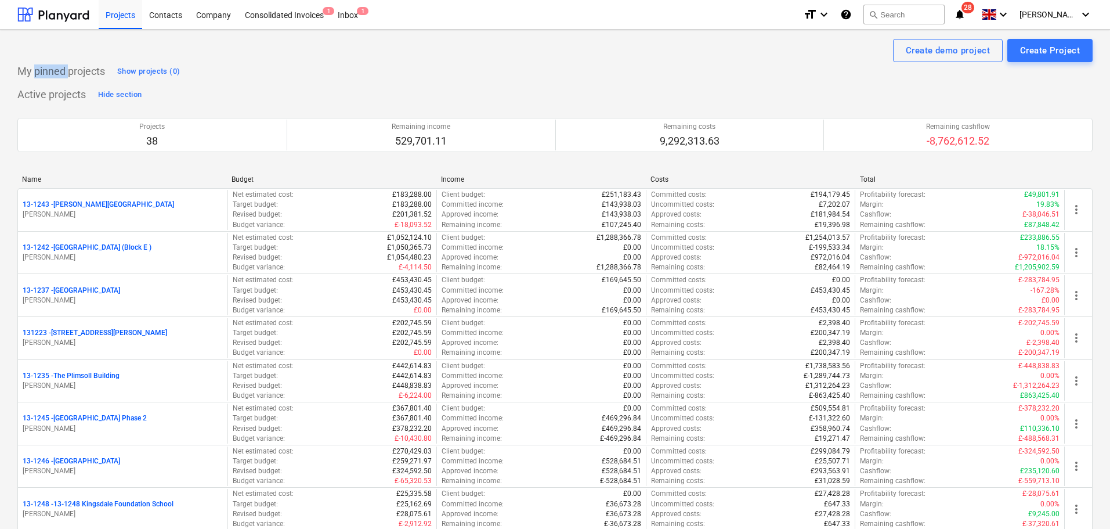
click at [41, 70] on p "My pinned projects" at bounding box center [61, 71] width 88 height 14
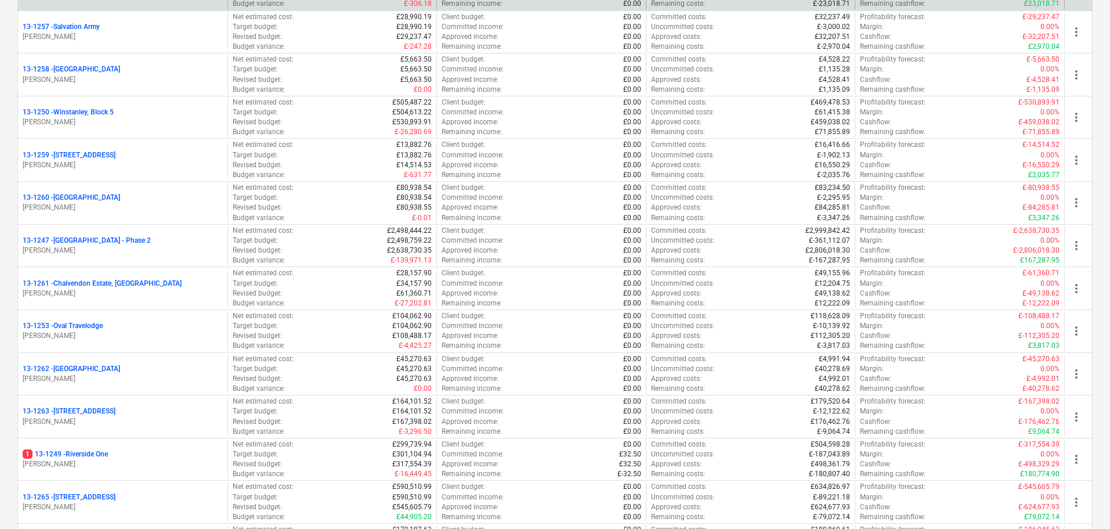
scroll to position [986, 0]
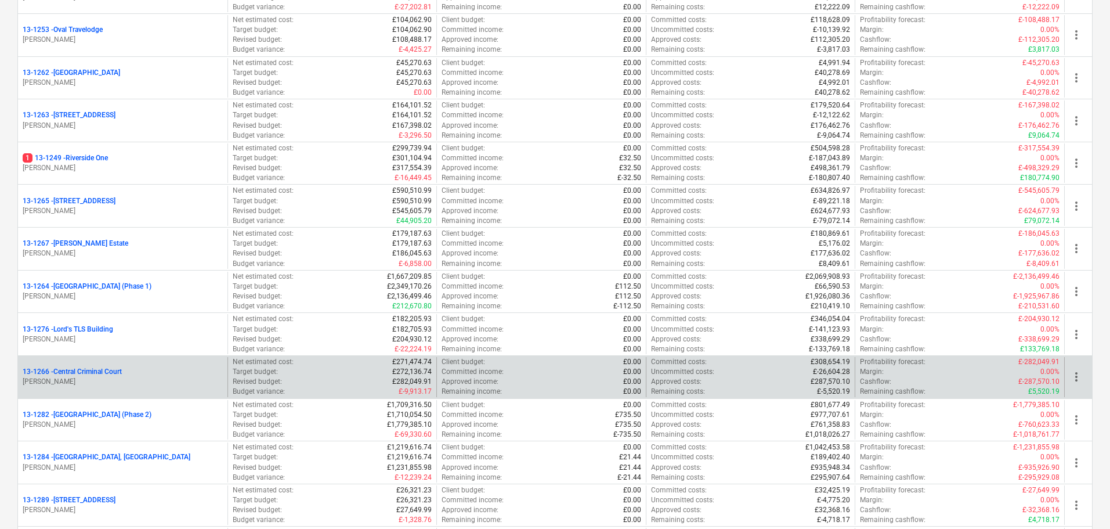
click at [133, 373] on div "13-1266 - Central Criminal Court" at bounding box center [123, 372] width 200 height 10
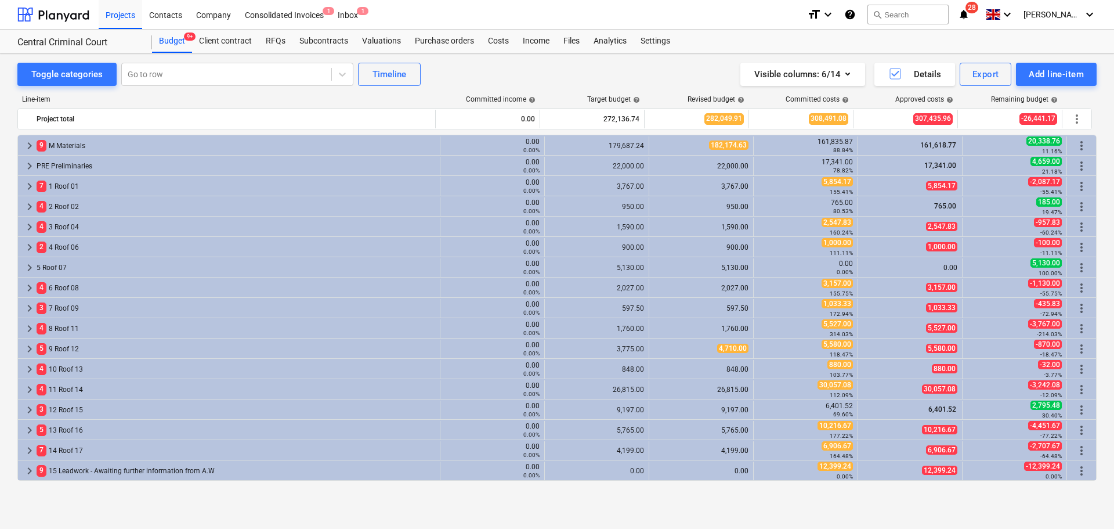
click at [597, 73] on div "Visible columns : 6/14 Details Export Add line-item" at bounding box center [840, 74] width 514 height 23
click at [617, 12] on div "Projects Contacts Company Consolidated Invoices 1 Inbox 1" at bounding box center [448, 14] width 699 height 29
click at [494, 42] on div "Costs" at bounding box center [498, 41] width 35 height 23
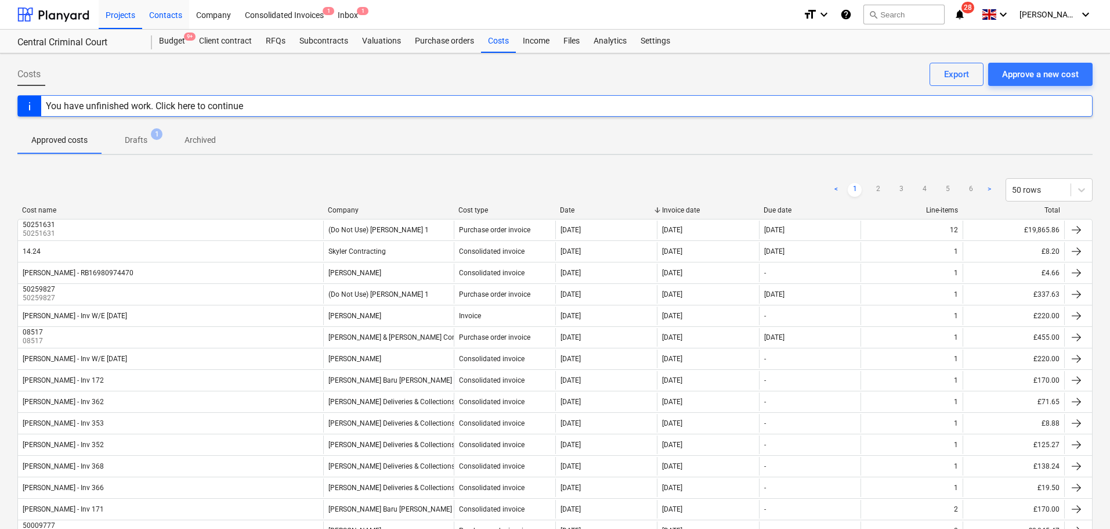
click at [170, 18] on div "Contacts" at bounding box center [165, 14] width 47 height 30
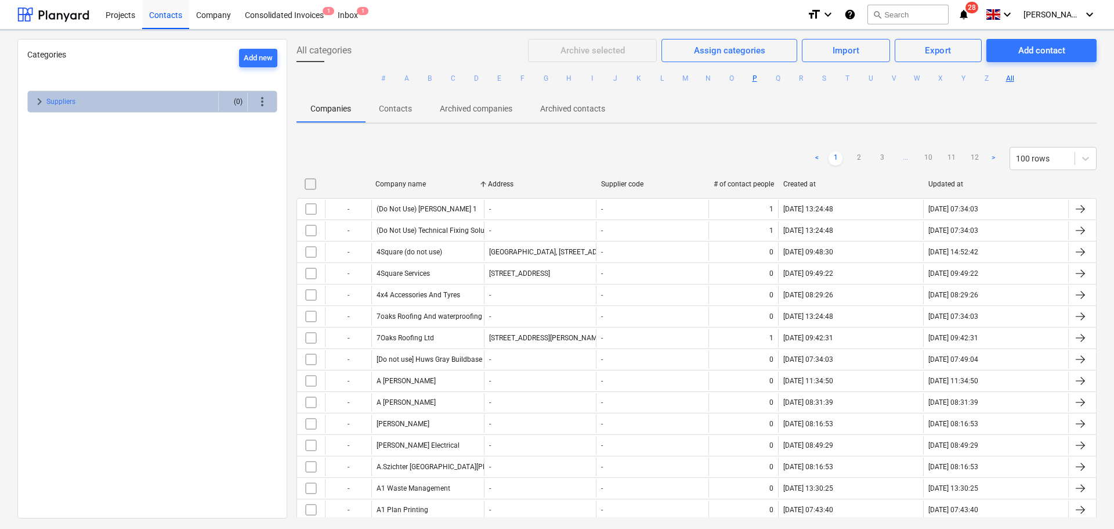
click at [748, 85] on button "P" at bounding box center [755, 78] width 14 height 14
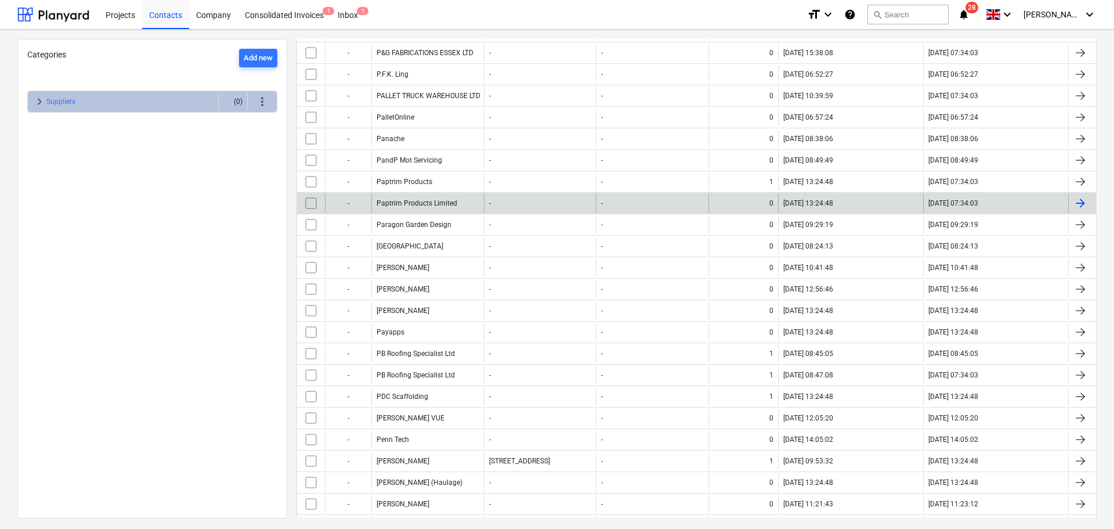
scroll to position [232, 0]
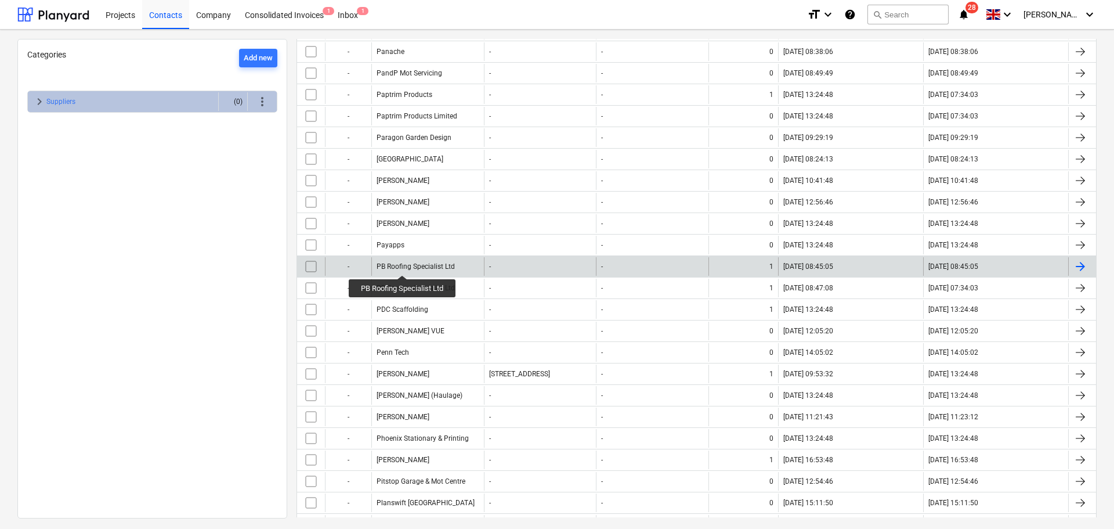
click at [403, 265] on div "PB Roofing Specialist Ltd" at bounding box center [416, 266] width 78 height 8
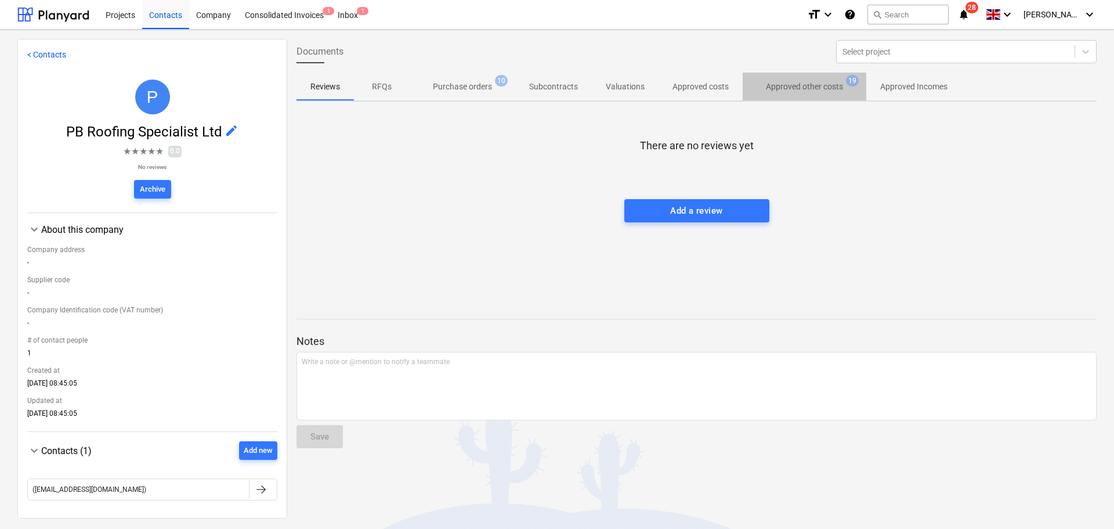
click at [795, 82] on p "Approved other costs" at bounding box center [804, 87] width 77 height 12
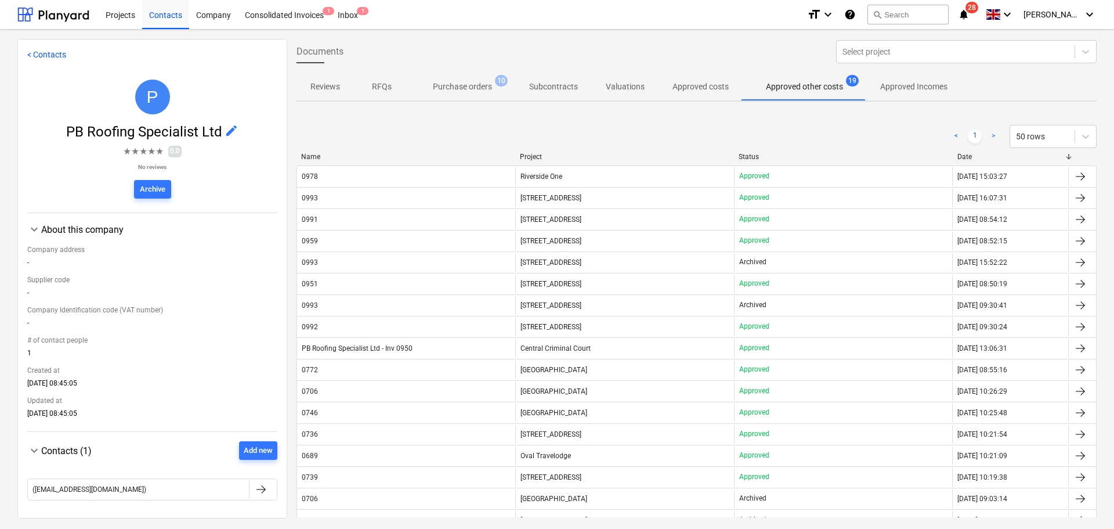
click at [431, 121] on div "< 1 > 50 rows" at bounding box center [696, 136] width 800 height 32
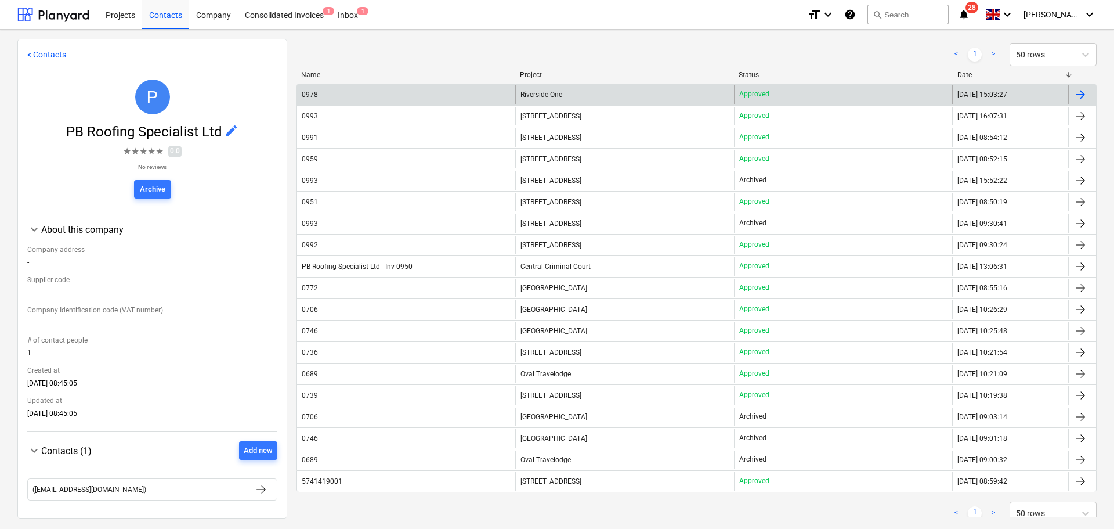
scroll to position [116, 0]
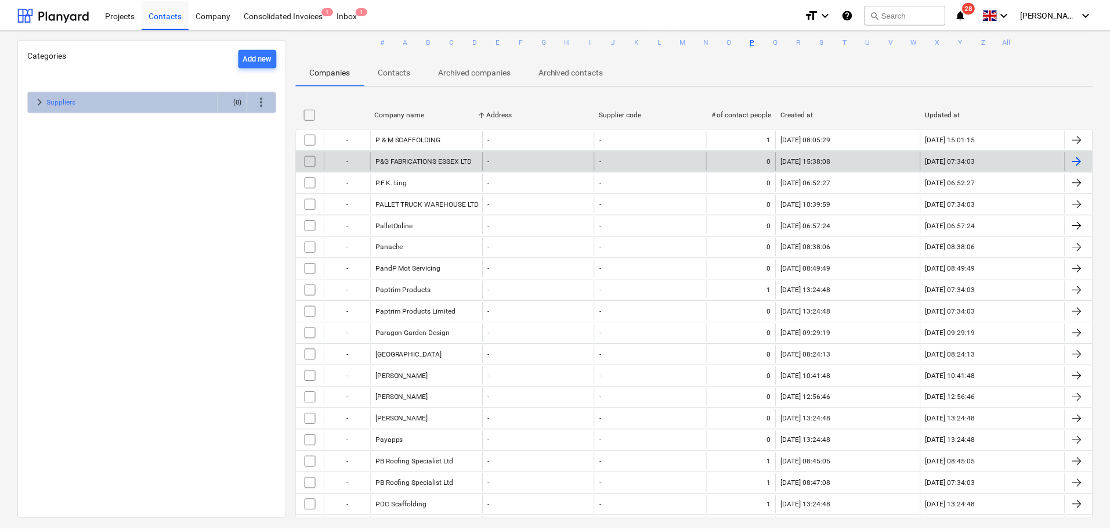
scroll to position [174, 0]
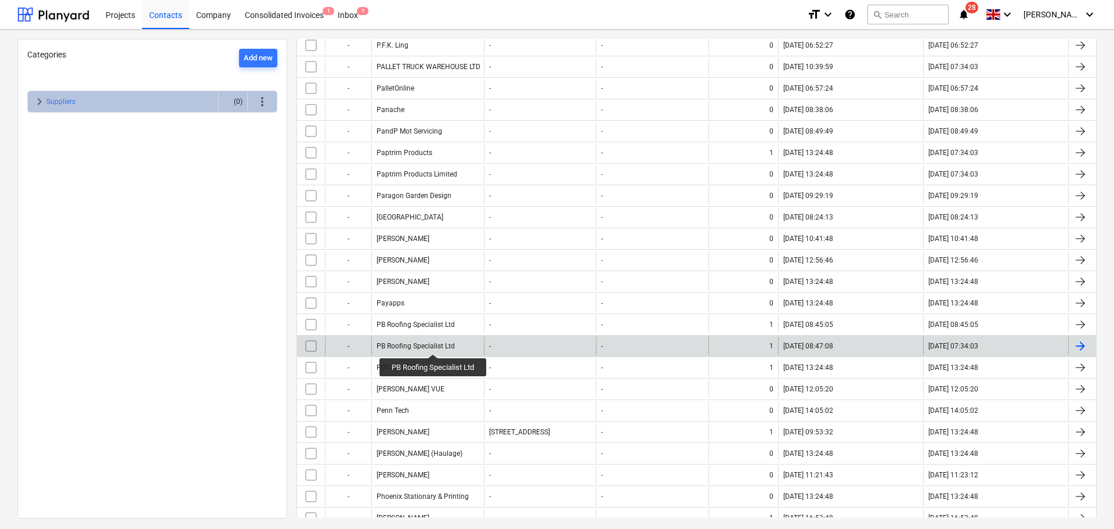
click at [434, 343] on div "PB Roofing Specialist Ltd" at bounding box center [416, 346] width 78 height 8
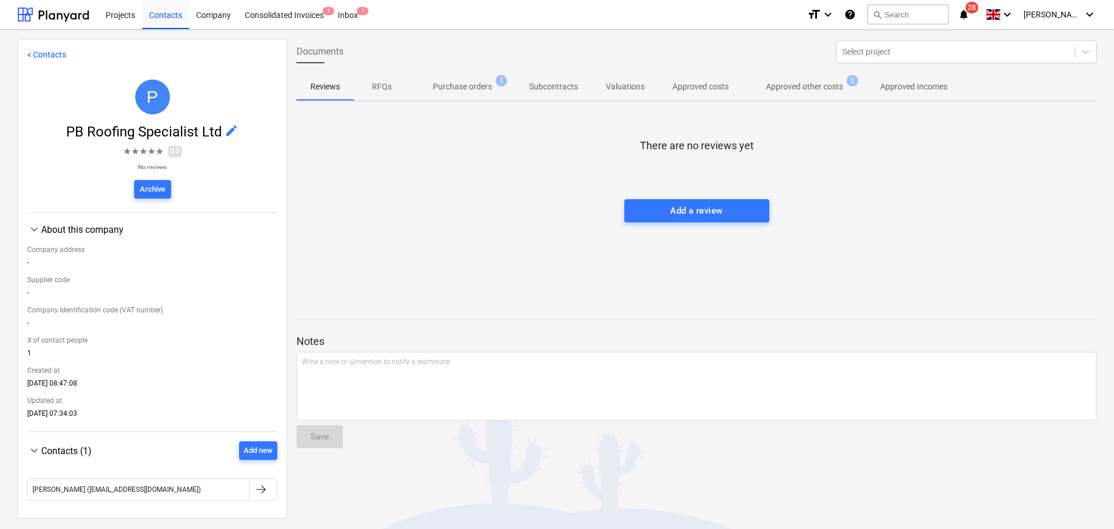
click at [792, 92] on p "Approved other costs" at bounding box center [804, 87] width 77 height 12
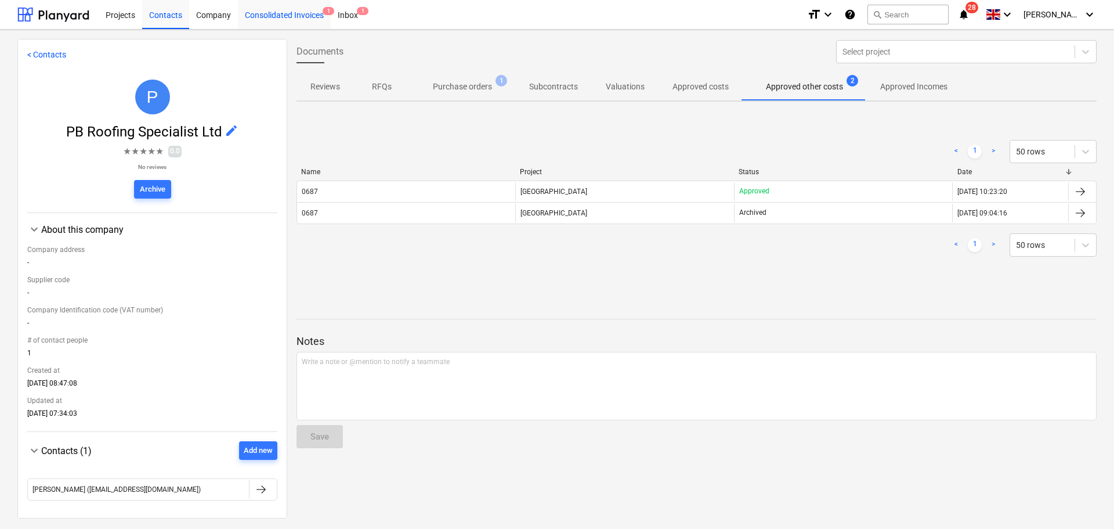
drag, startPoint x: 77, startPoint y: 11, endPoint x: 240, endPoint y: 5, distance: 163.2
click at [77, 11] on div at bounding box center [53, 14] width 72 height 29
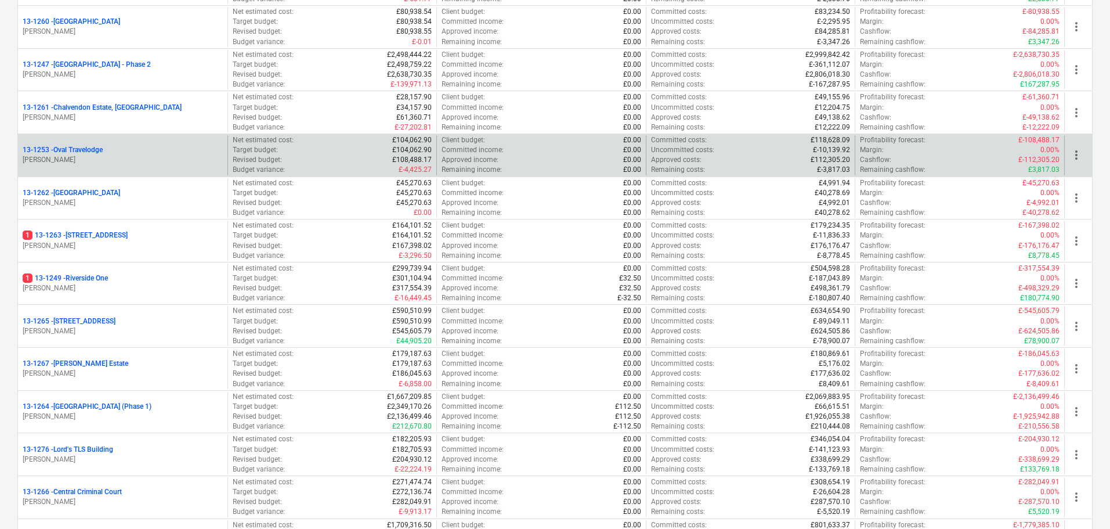
scroll to position [870, 0]
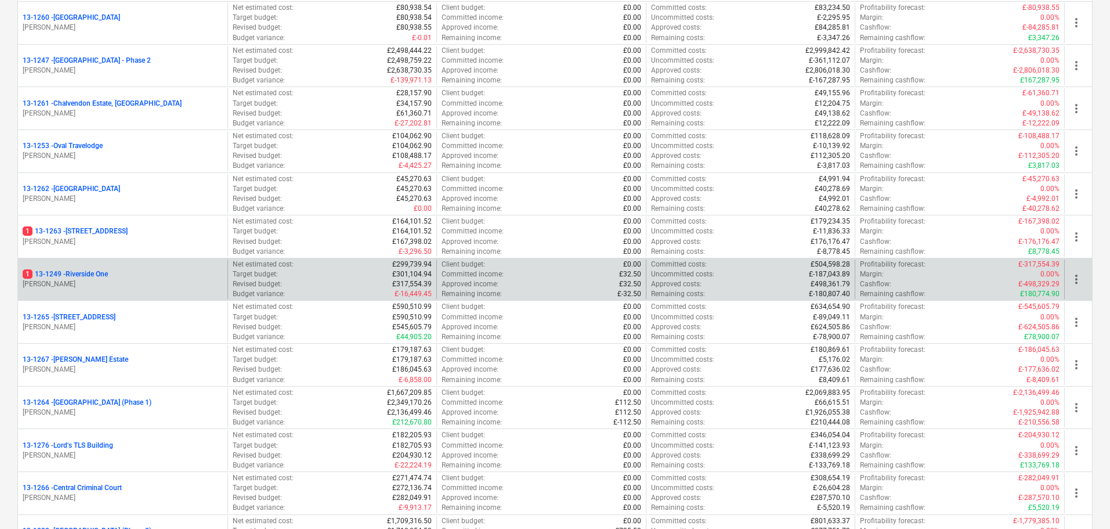
click at [121, 269] on div "1 13-1249 - Riverside One G. Collins" at bounding box center [122, 279] width 209 height 40
click at [119, 272] on div "1 13-1249 - Riverside One" at bounding box center [123, 274] width 200 height 10
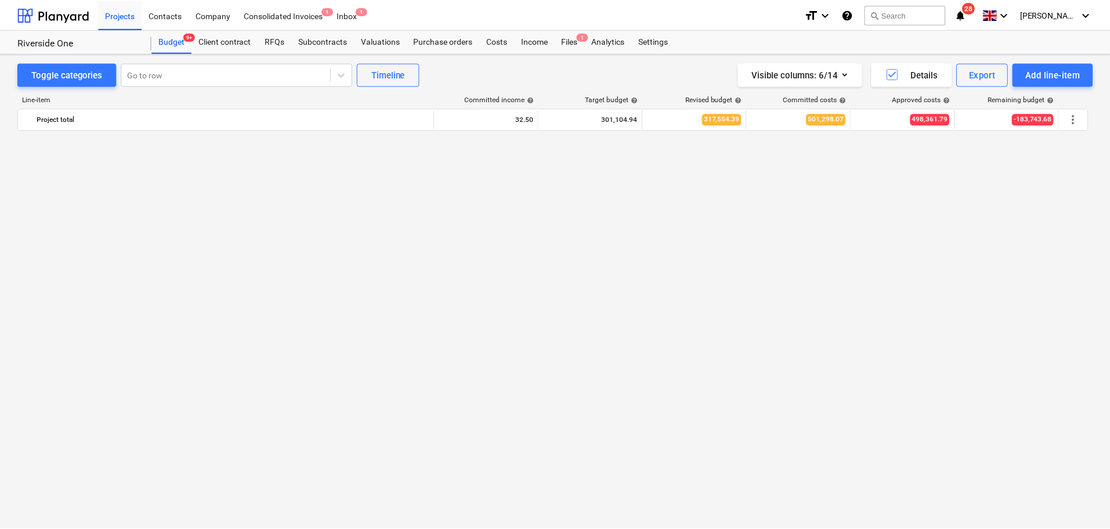
scroll to position [852, 0]
click at [476, 36] on div "Purchase orders" at bounding box center [444, 41] width 73 height 23
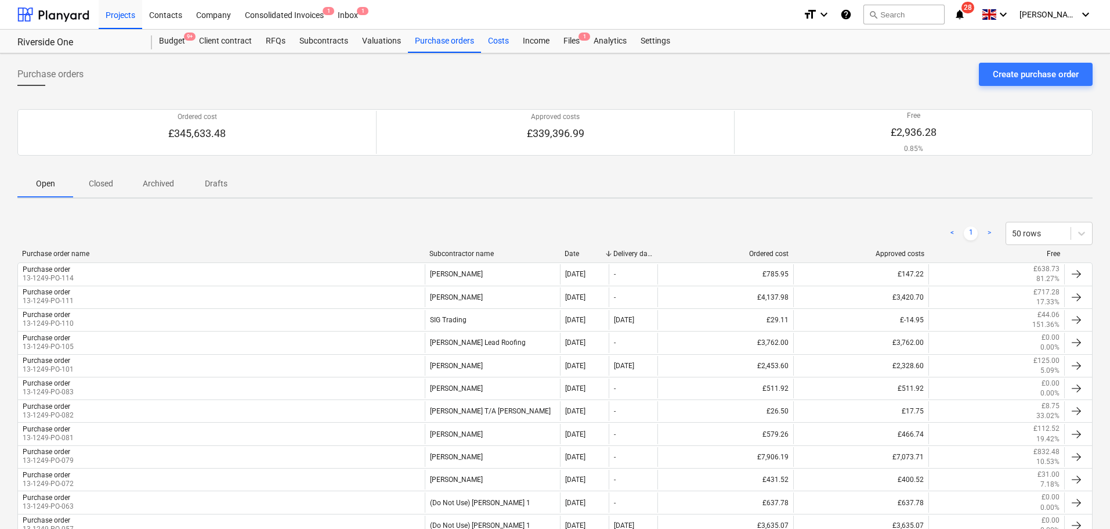
click at [490, 36] on div "Costs" at bounding box center [498, 41] width 35 height 23
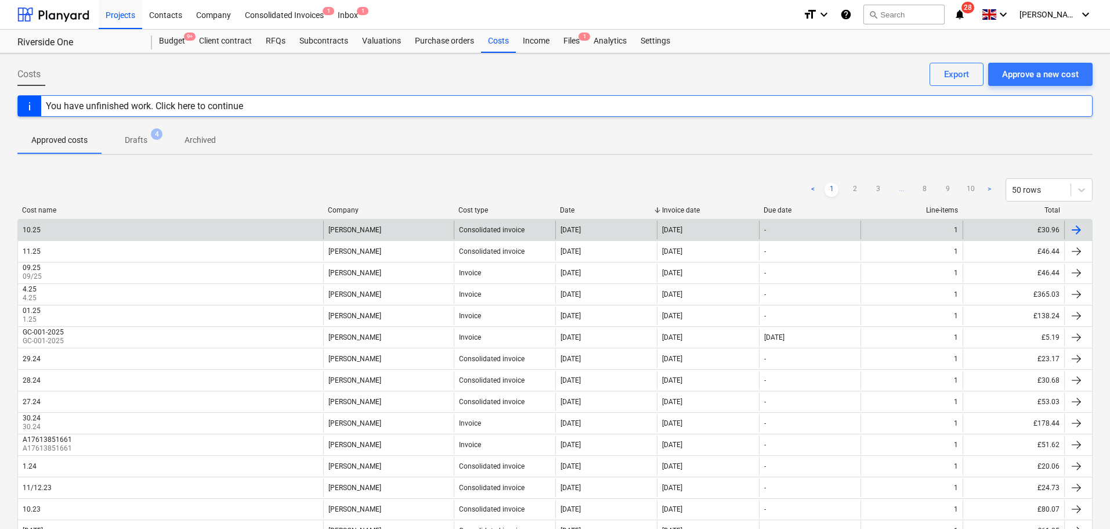
click at [249, 226] on div "10.25" at bounding box center [170, 229] width 305 height 19
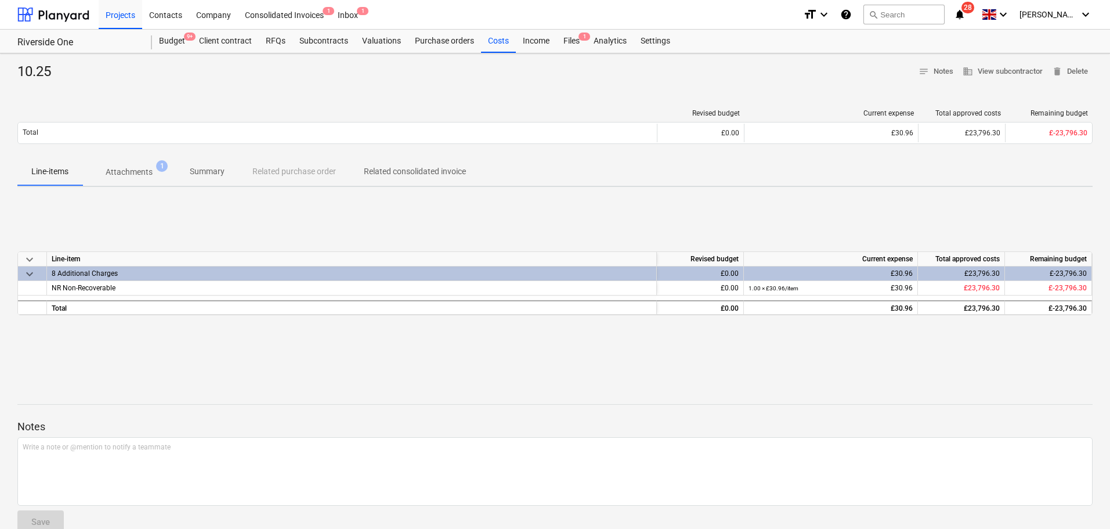
click at [179, 169] on span "Summary" at bounding box center [207, 171] width 63 height 19
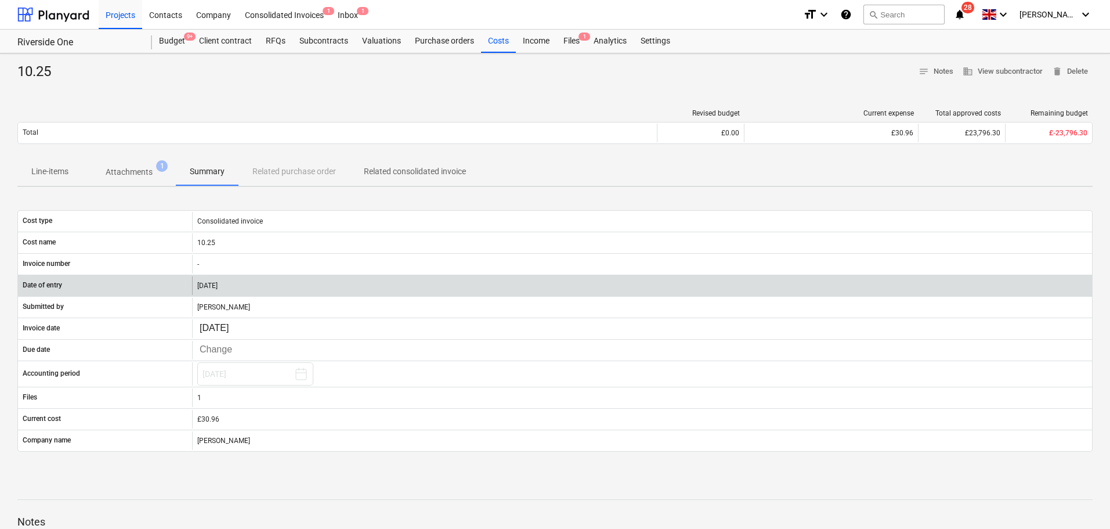
drag, startPoint x: 258, startPoint y: 99, endPoint x: 327, endPoint y: 294, distance: 207.6
click at [327, 294] on div "10.25 notes Notes business View subcontractor delete Delete Revised budget Curr…" at bounding box center [555, 350] width 1110 height 594
click at [327, 294] on div "[DATE]" at bounding box center [642, 285] width 900 height 19
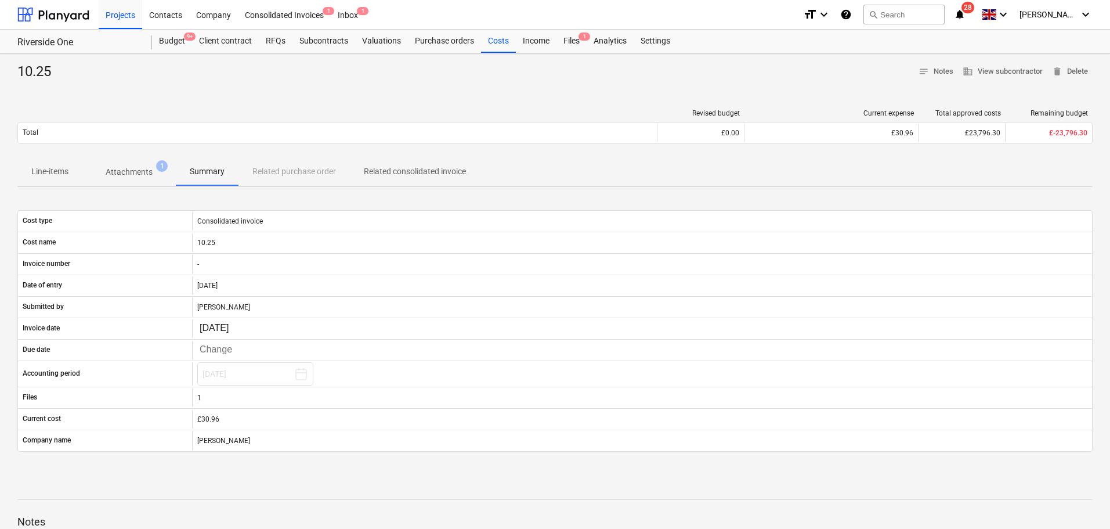
click at [389, 165] on span "Related consolidated invoice" at bounding box center [415, 171] width 130 height 19
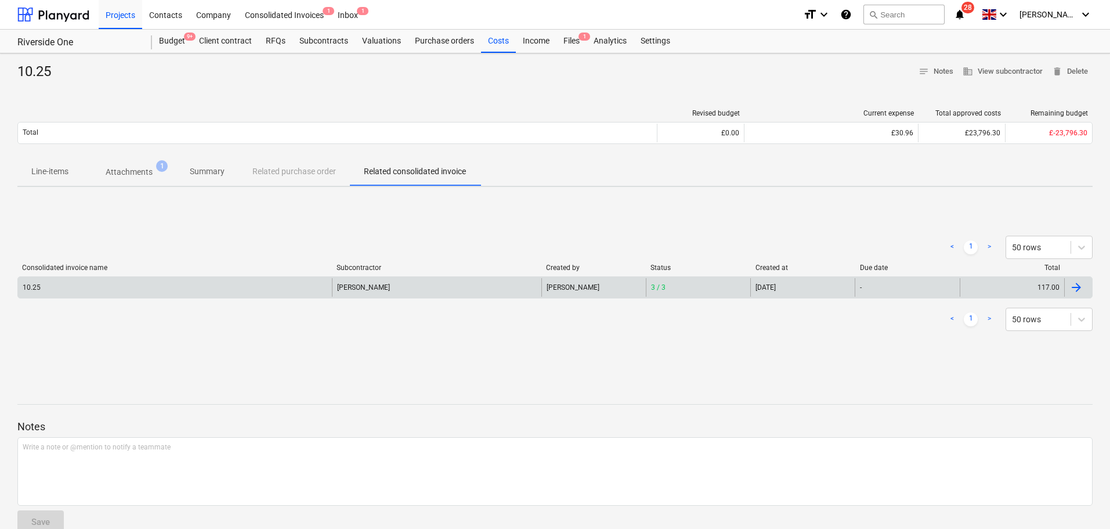
click at [260, 292] on div "10.25" at bounding box center [175, 287] width 314 height 19
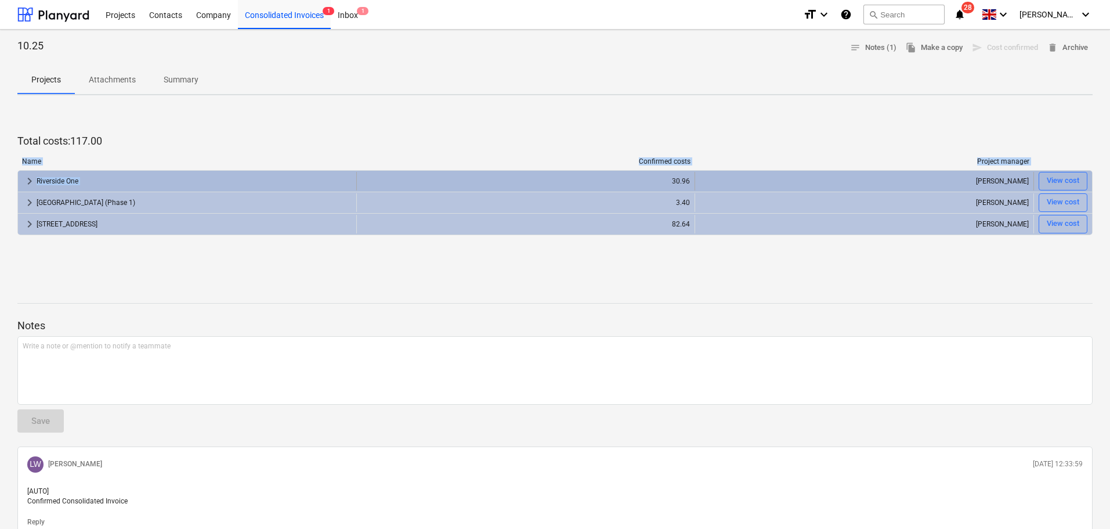
drag, startPoint x: 439, startPoint y: 101, endPoint x: 427, endPoint y: 175, distance: 75.2
click at [427, 175] on div "10.25 notes Notes (1) file_copy Make a copy send Cost confirmed delete Archive …" at bounding box center [555, 304] width 1110 height 549
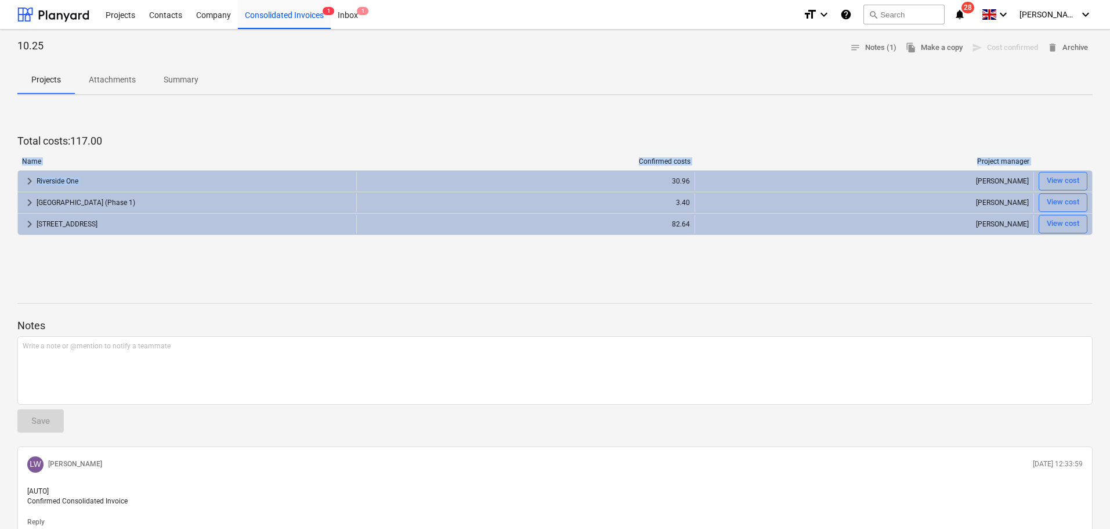
click at [405, 97] on div "10.25 notes Notes (1) file_copy Make a copy send Cost confirmed delete Archive …" at bounding box center [555, 304] width 1110 height 549
